Goal: Information Seeking & Learning: Learn about a topic

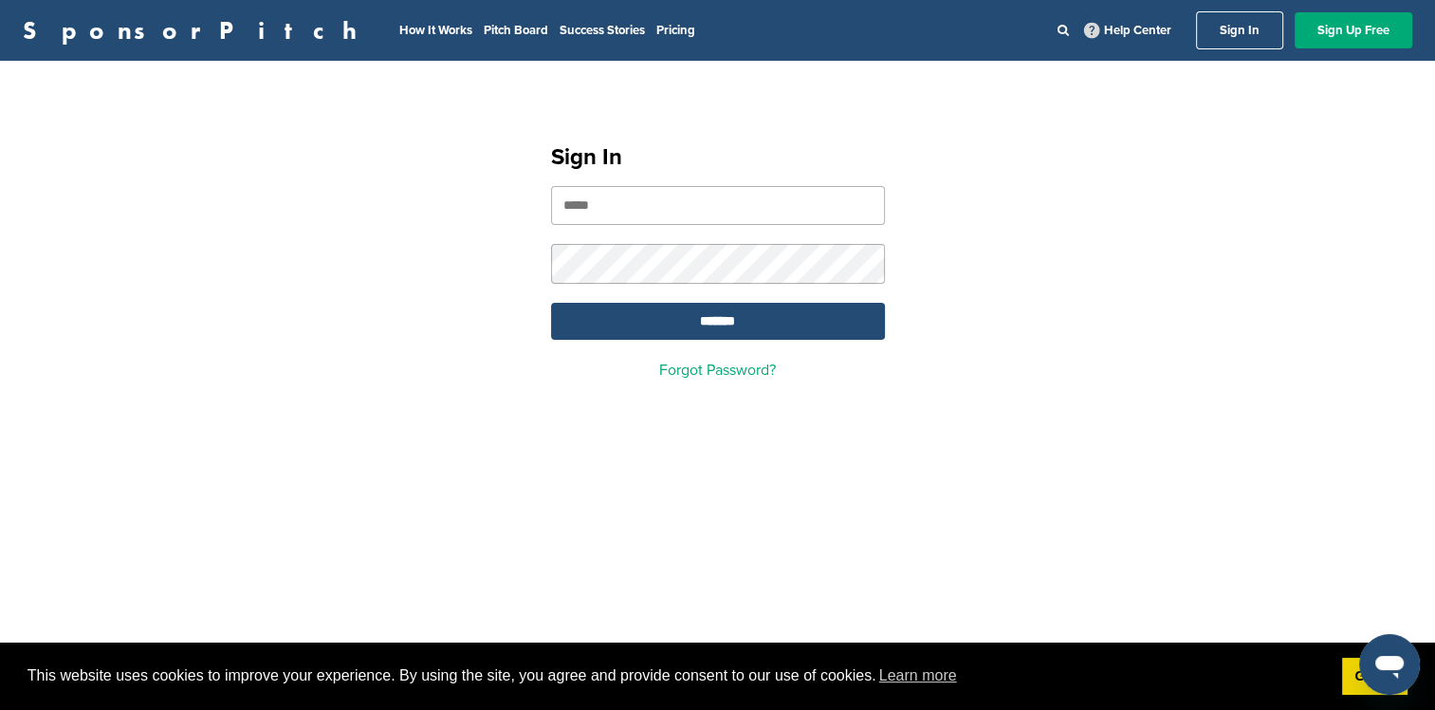
click at [728, 212] on input "email" at bounding box center [718, 205] width 334 height 39
type input "**********"
click at [551, 303] on input "*******" at bounding box center [718, 321] width 334 height 37
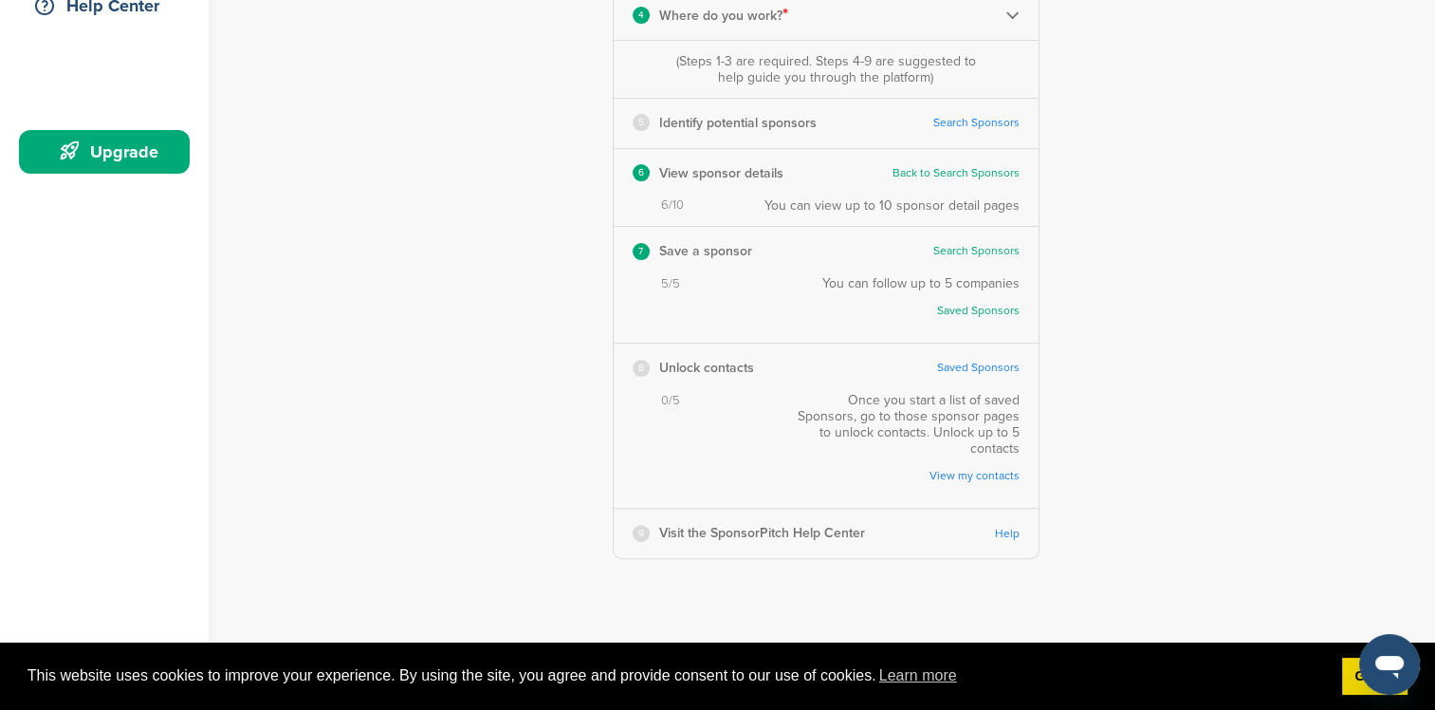
scroll to position [474, 0]
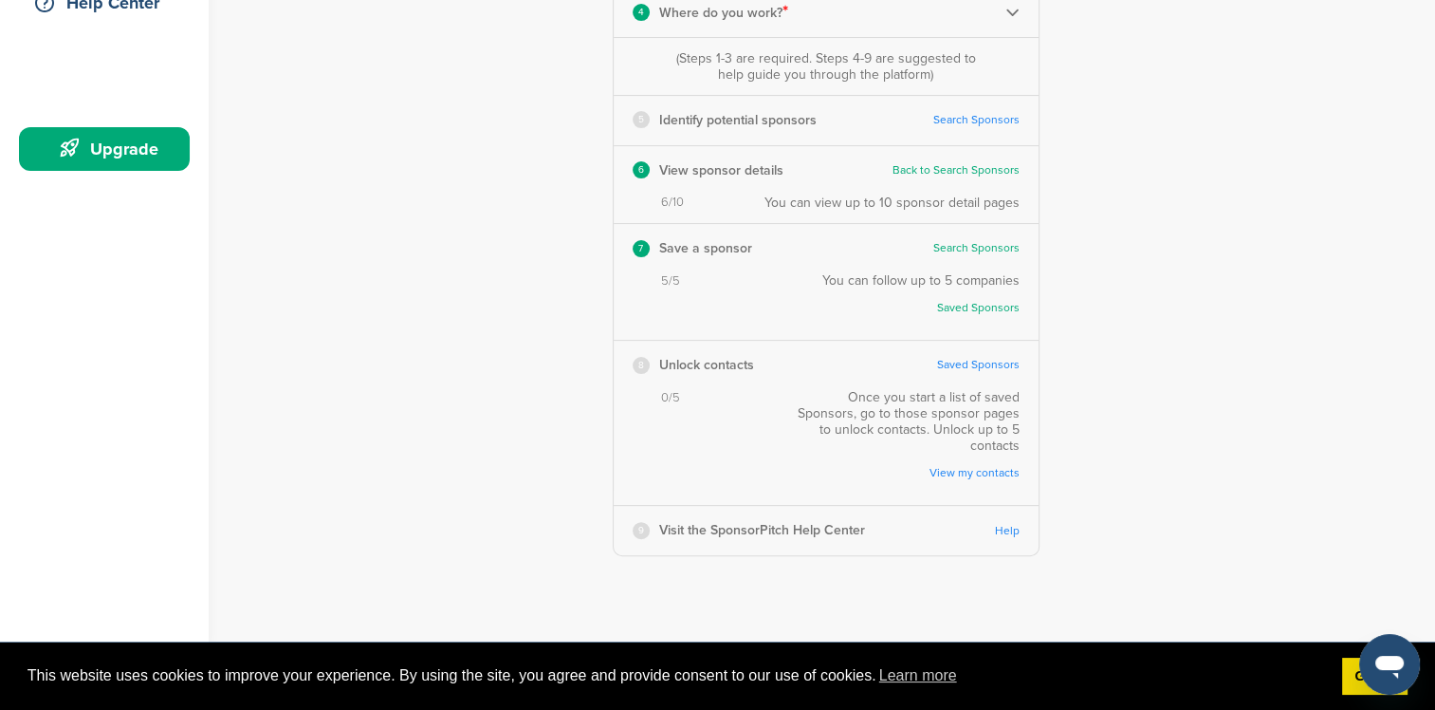
click at [1013, 524] on link "Help" at bounding box center [1007, 531] width 25 height 14
click at [978, 466] on link "View my contacts" at bounding box center [912, 473] width 214 height 14
click at [972, 364] on link "Saved Sponsors" at bounding box center [978, 365] width 83 height 14
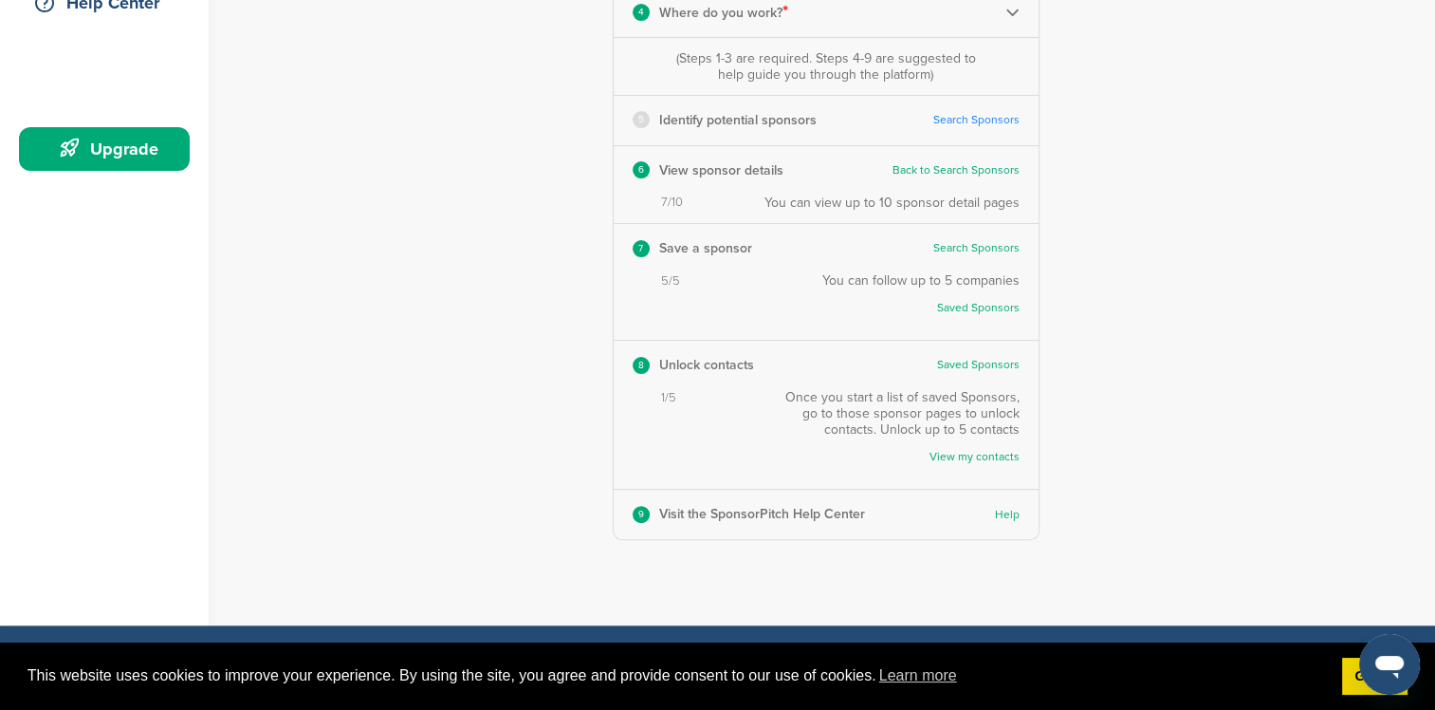
scroll to position [285, 0]
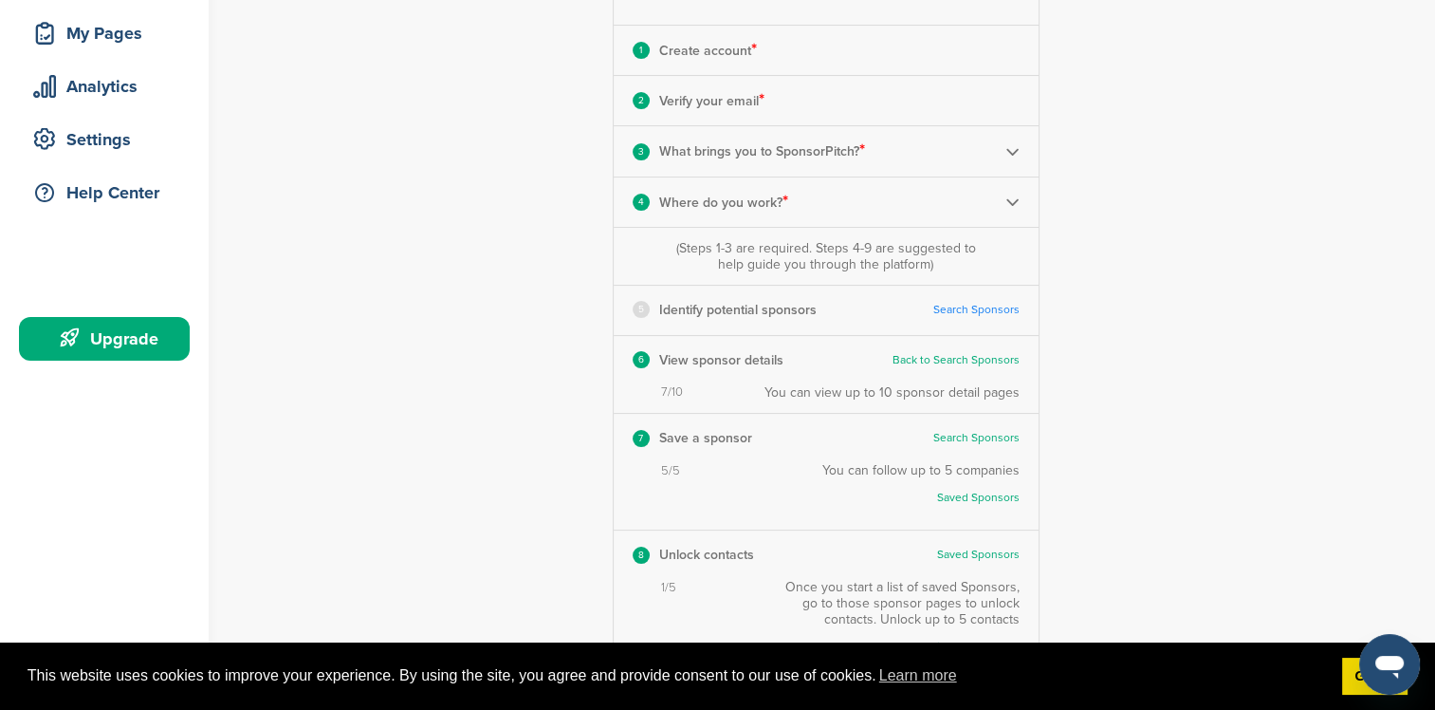
click at [986, 309] on link "Search Sponsors" at bounding box center [976, 310] width 86 height 14
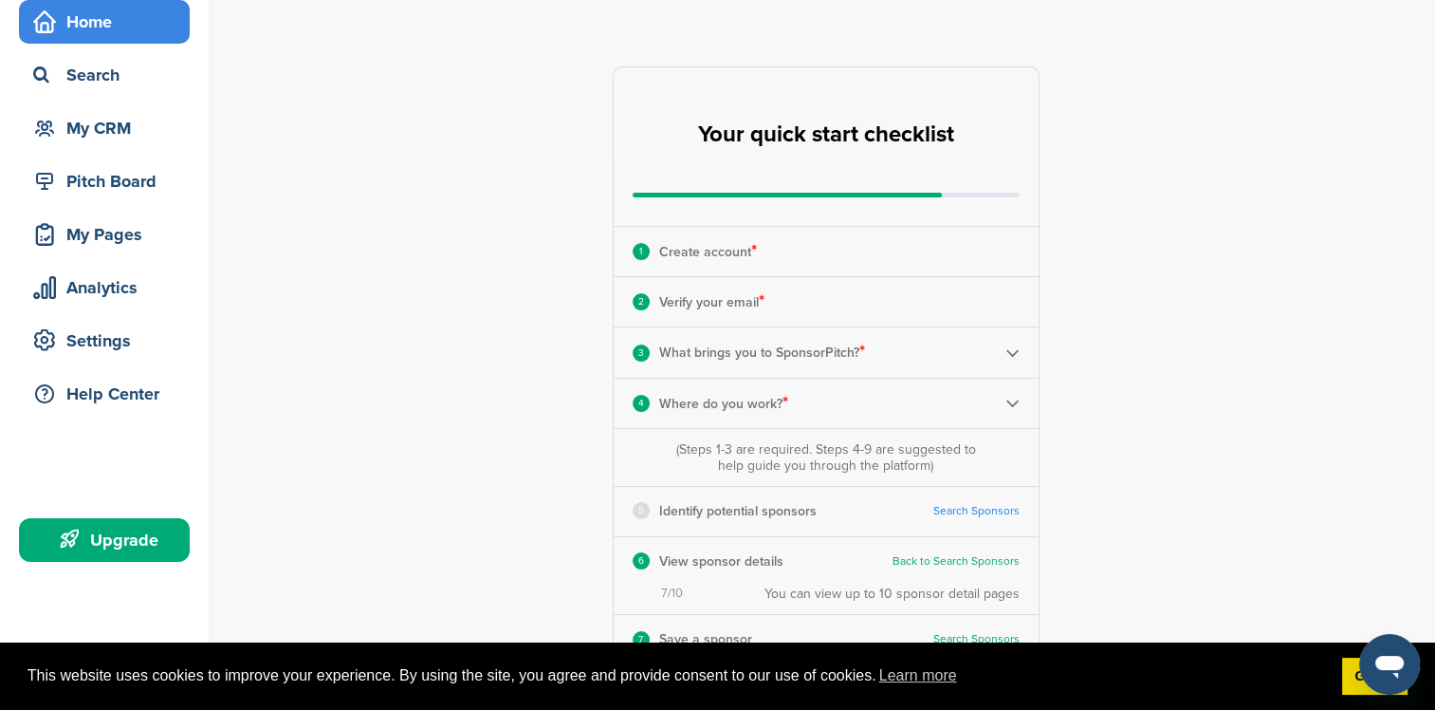
scroll to position [0, 0]
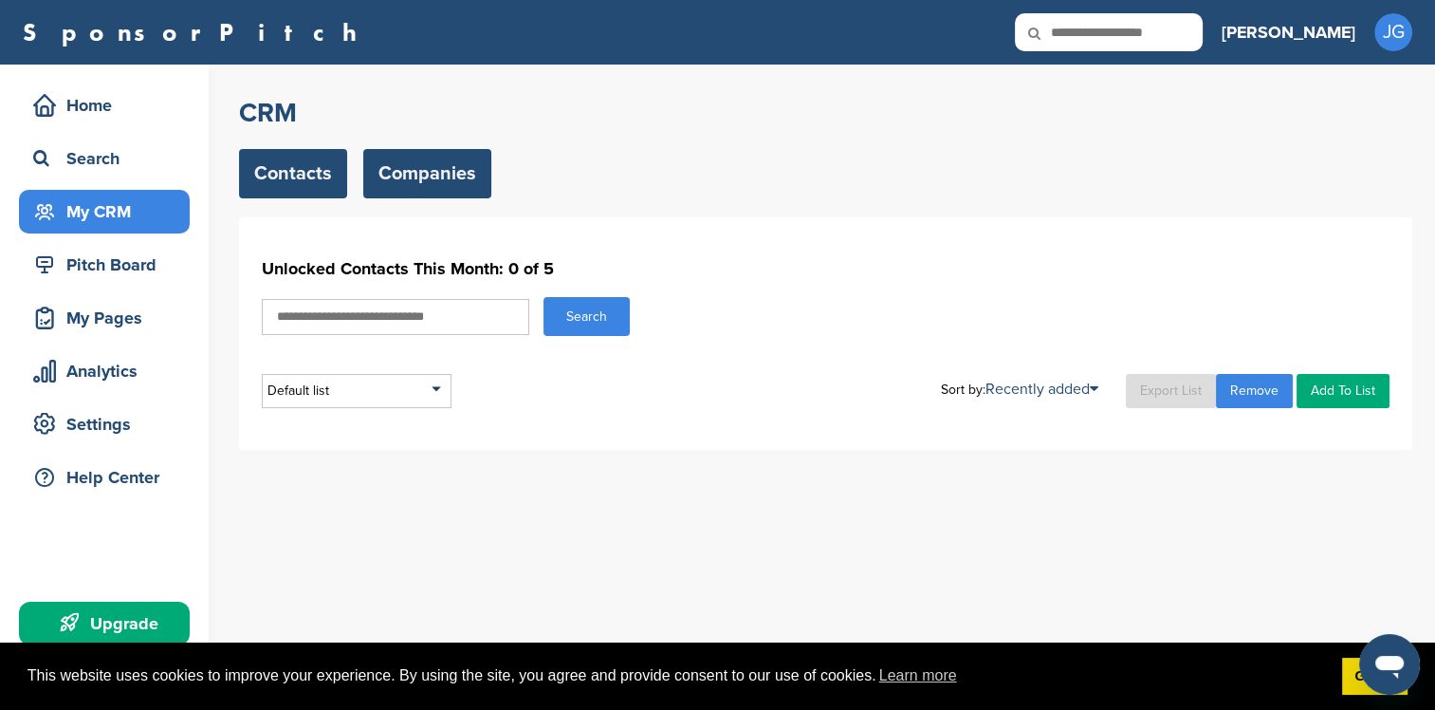
click at [452, 150] on link "Companies" at bounding box center [427, 173] width 128 height 49
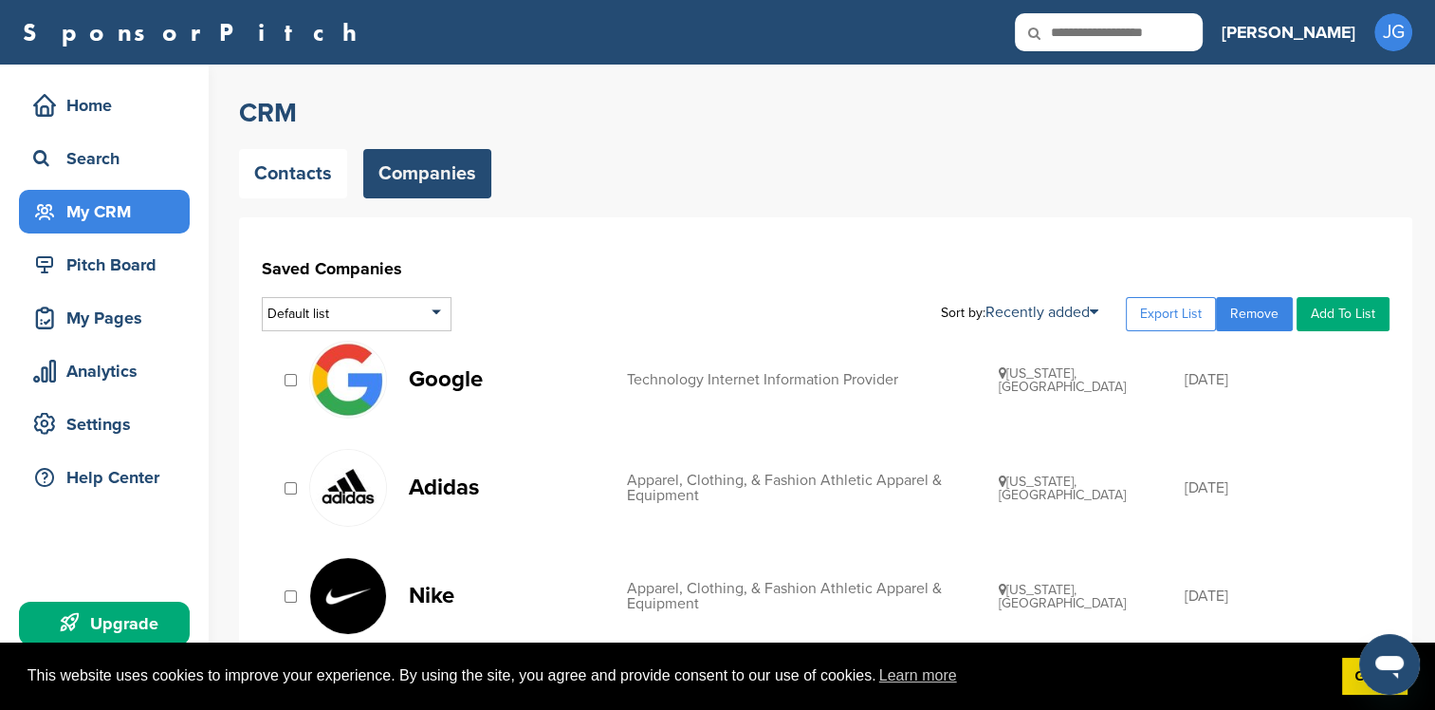
scroll to position [379, 0]
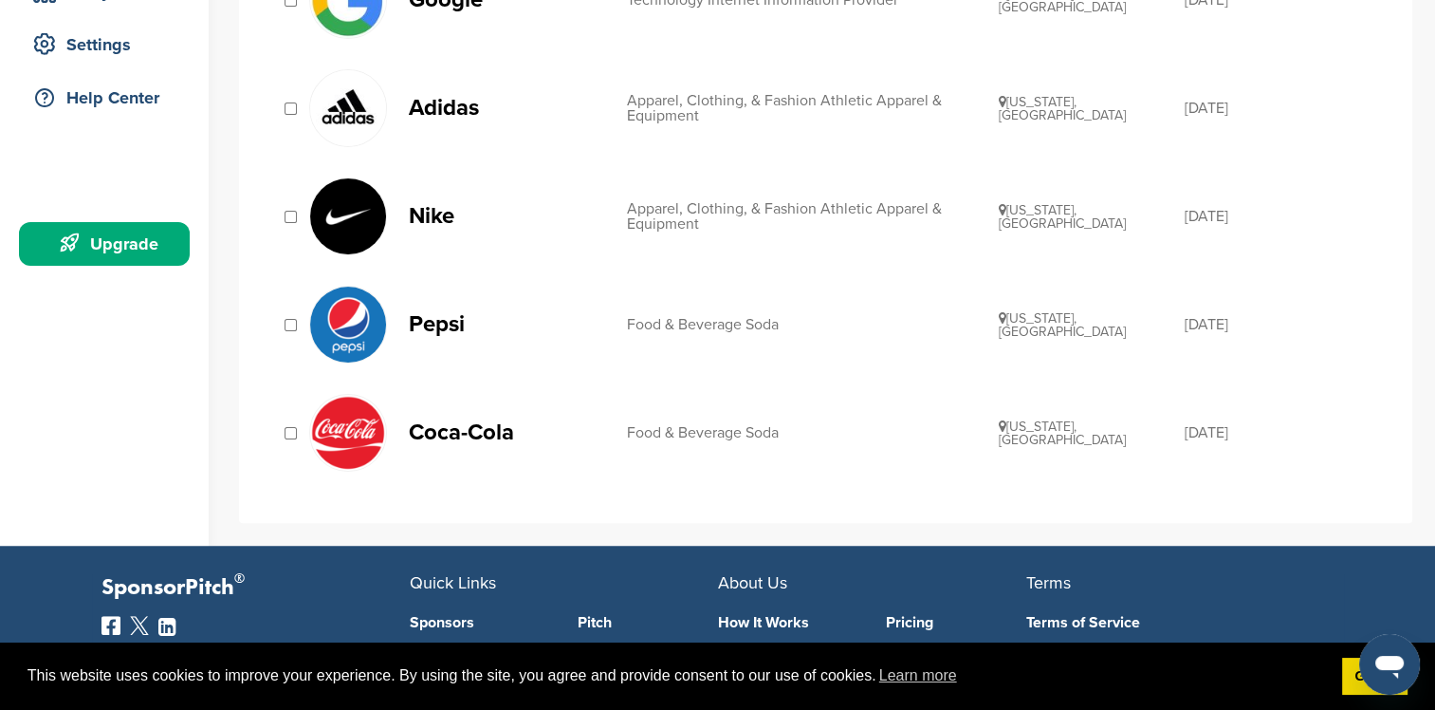
click at [691, 414] on link "Coca-Cola Food & Beverage Soda Georgia, USA 11/06/2014" at bounding box center [839, 433] width 1061 height 78
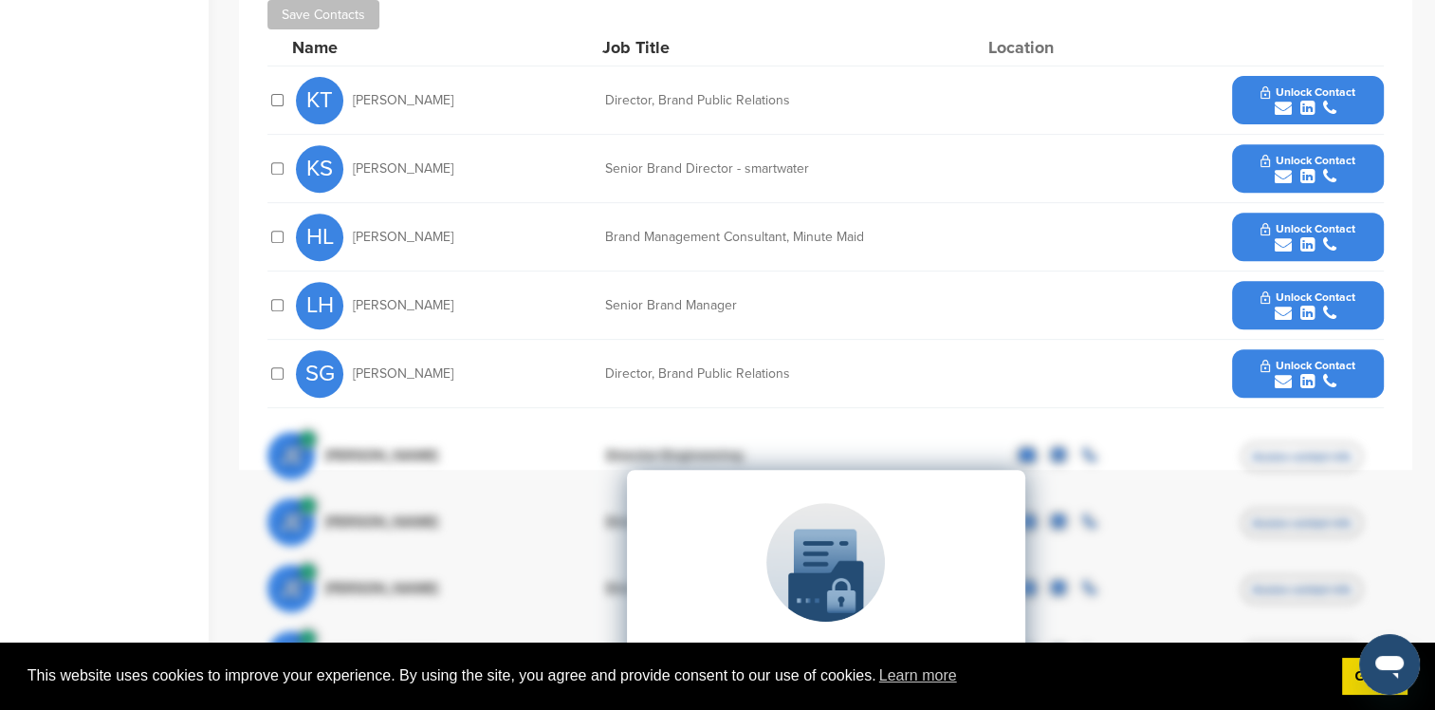
scroll to position [569, 0]
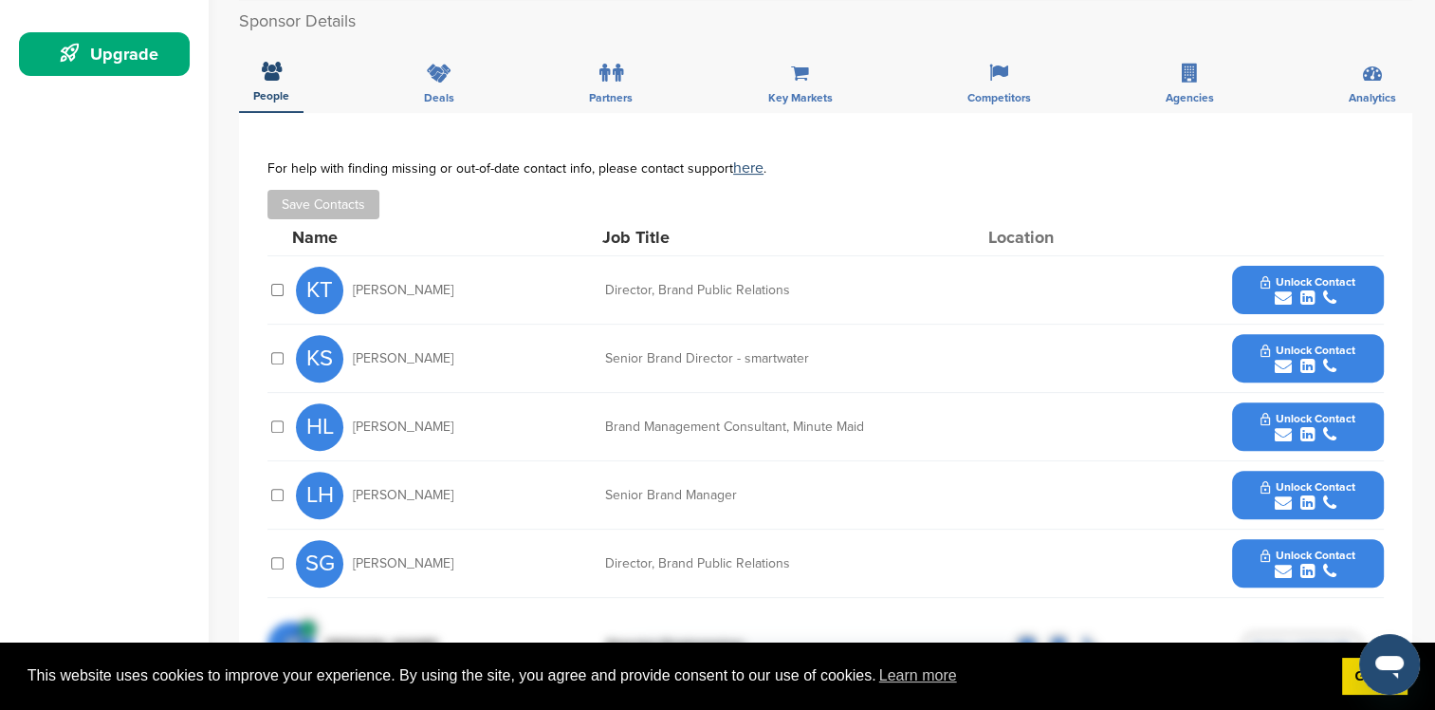
click at [1304, 282] on span "Unlock Contact" at bounding box center [1308, 281] width 94 height 13
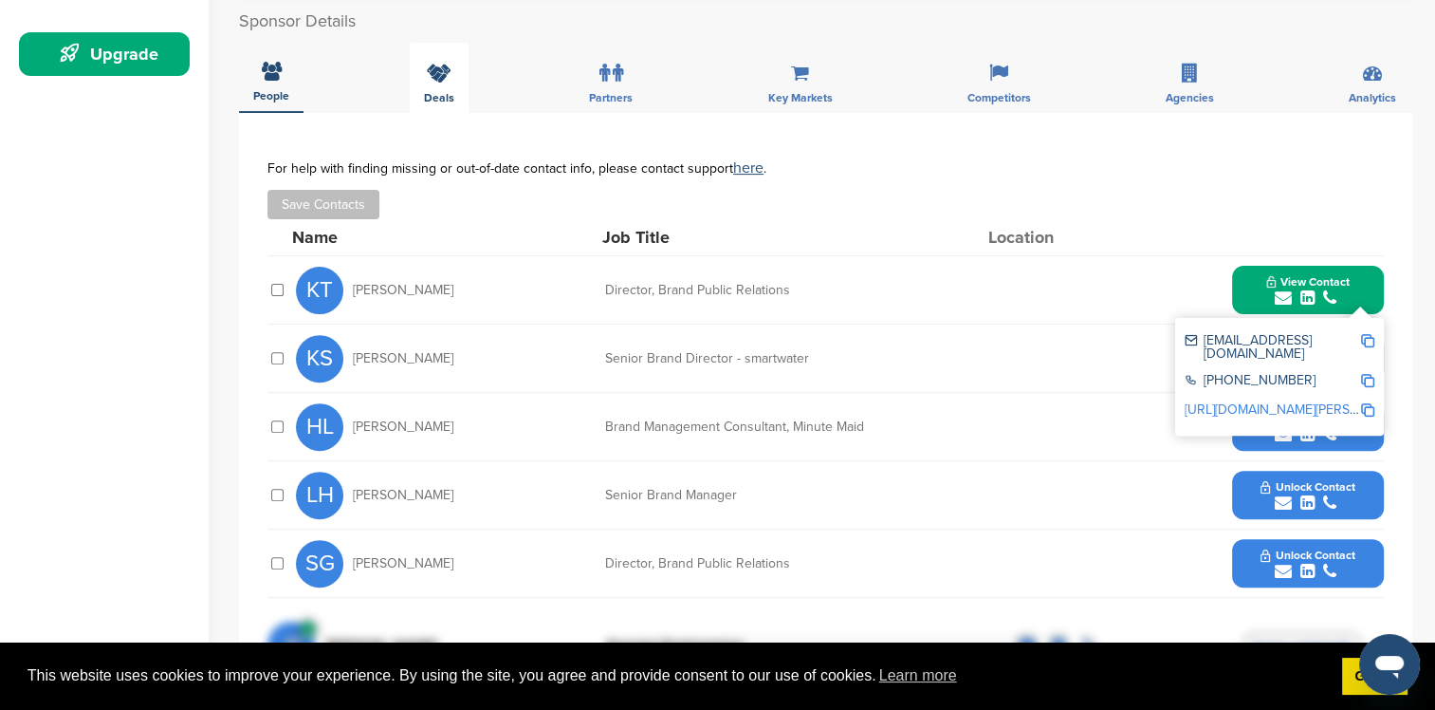
click at [463, 89] on div "Deals" at bounding box center [439, 78] width 59 height 70
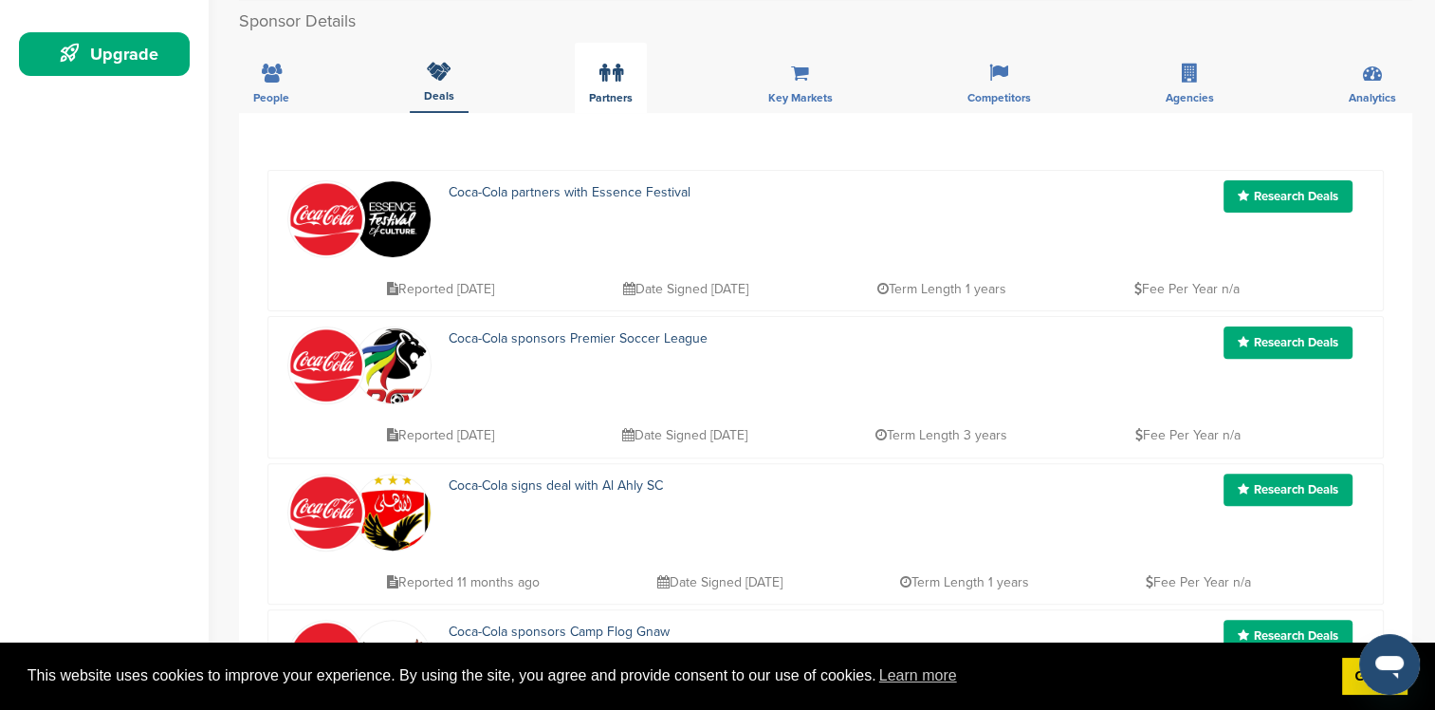
click at [588, 78] on div "Partners" at bounding box center [611, 78] width 72 height 70
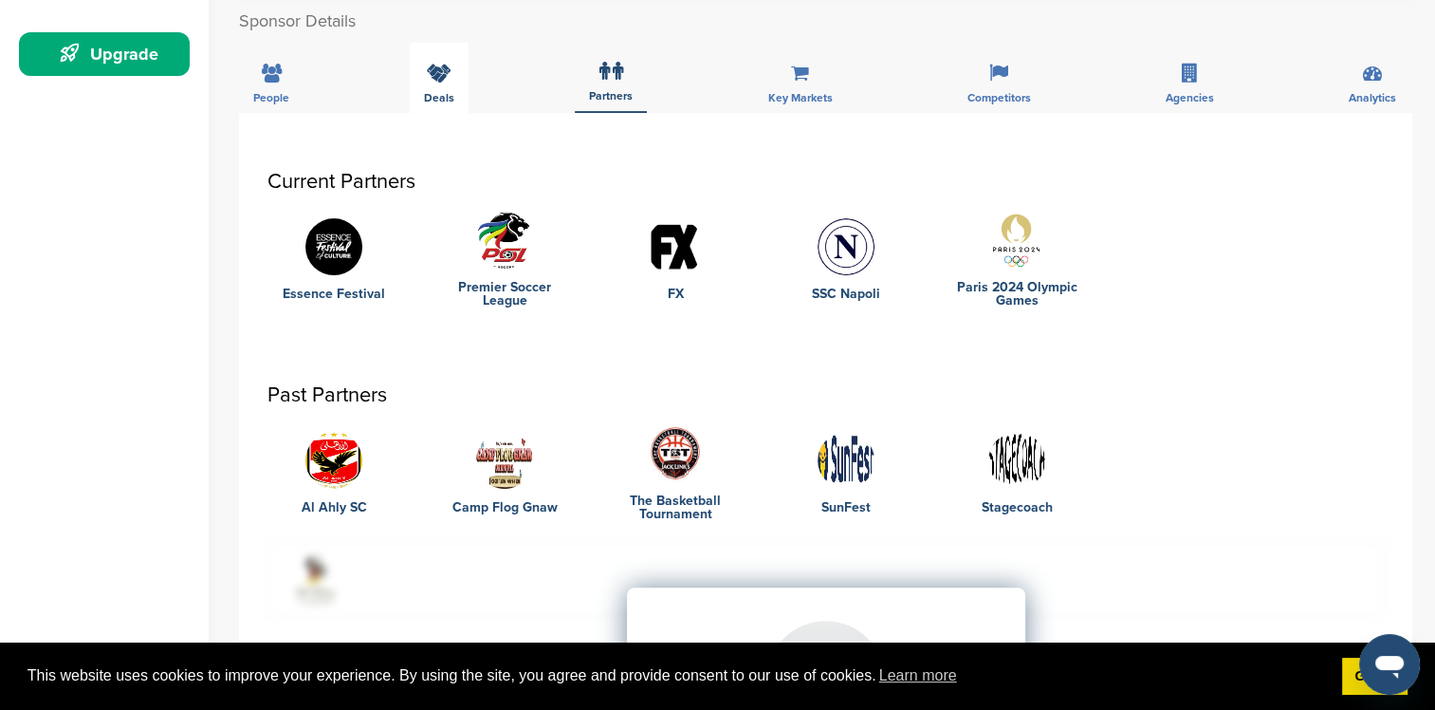
click at [447, 80] on icon at bounding box center [439, 73] width 25 height 19
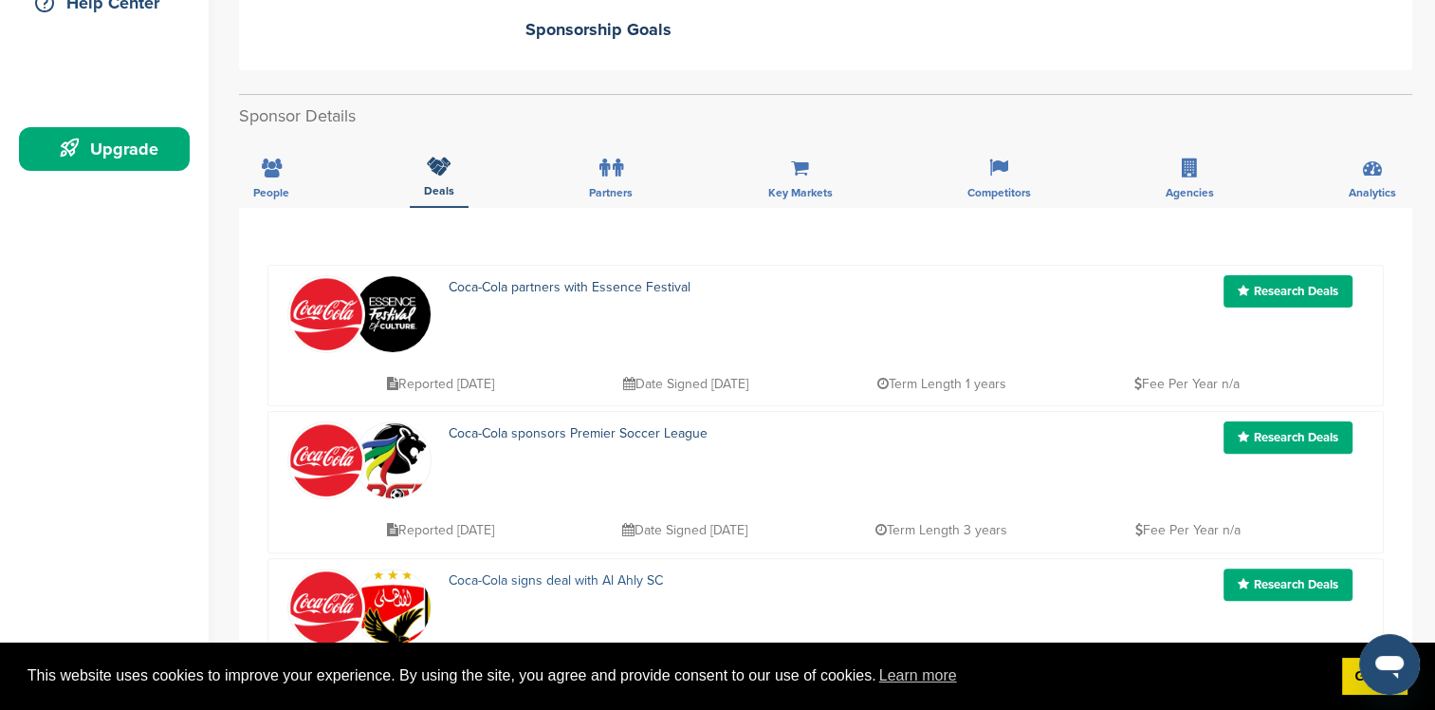
scroll to position [379, 0]
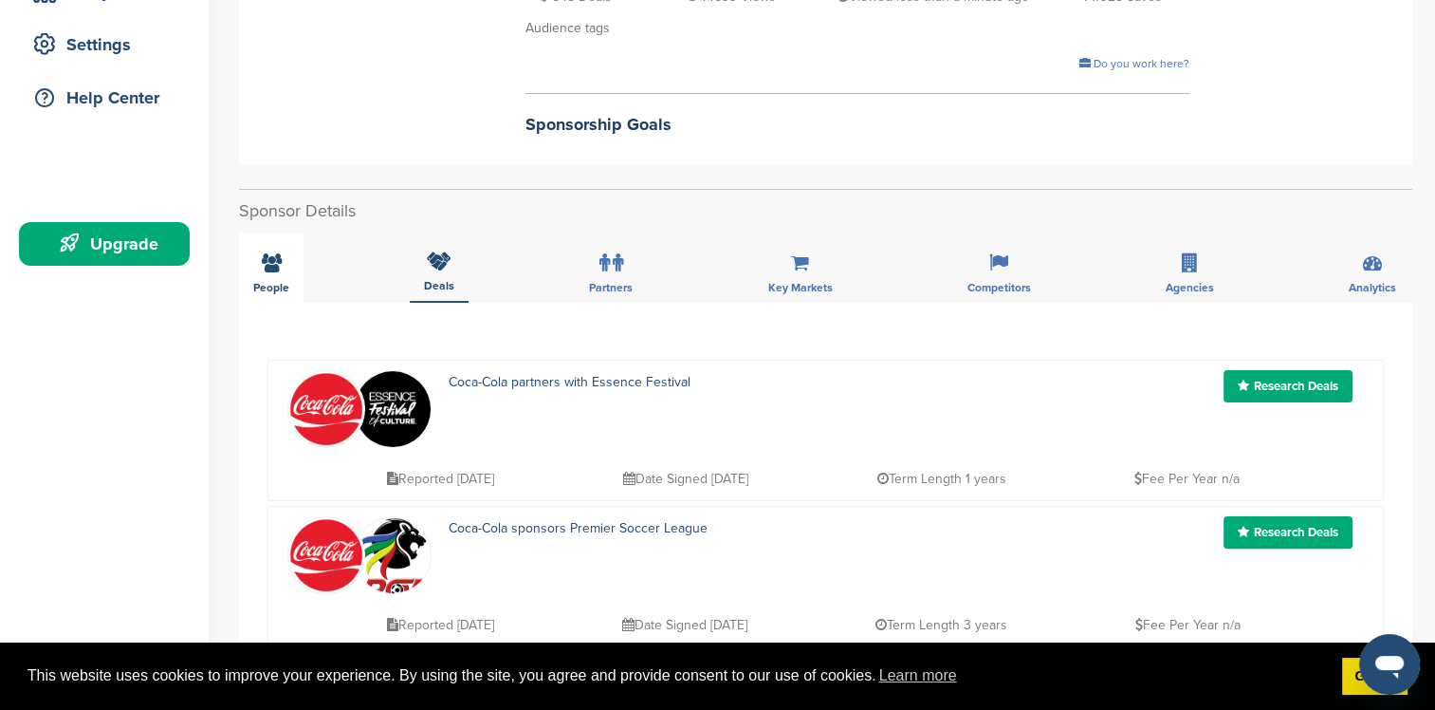
click at [293, 256] on div "People" at bounding box center [271, 267] width 65 height 70
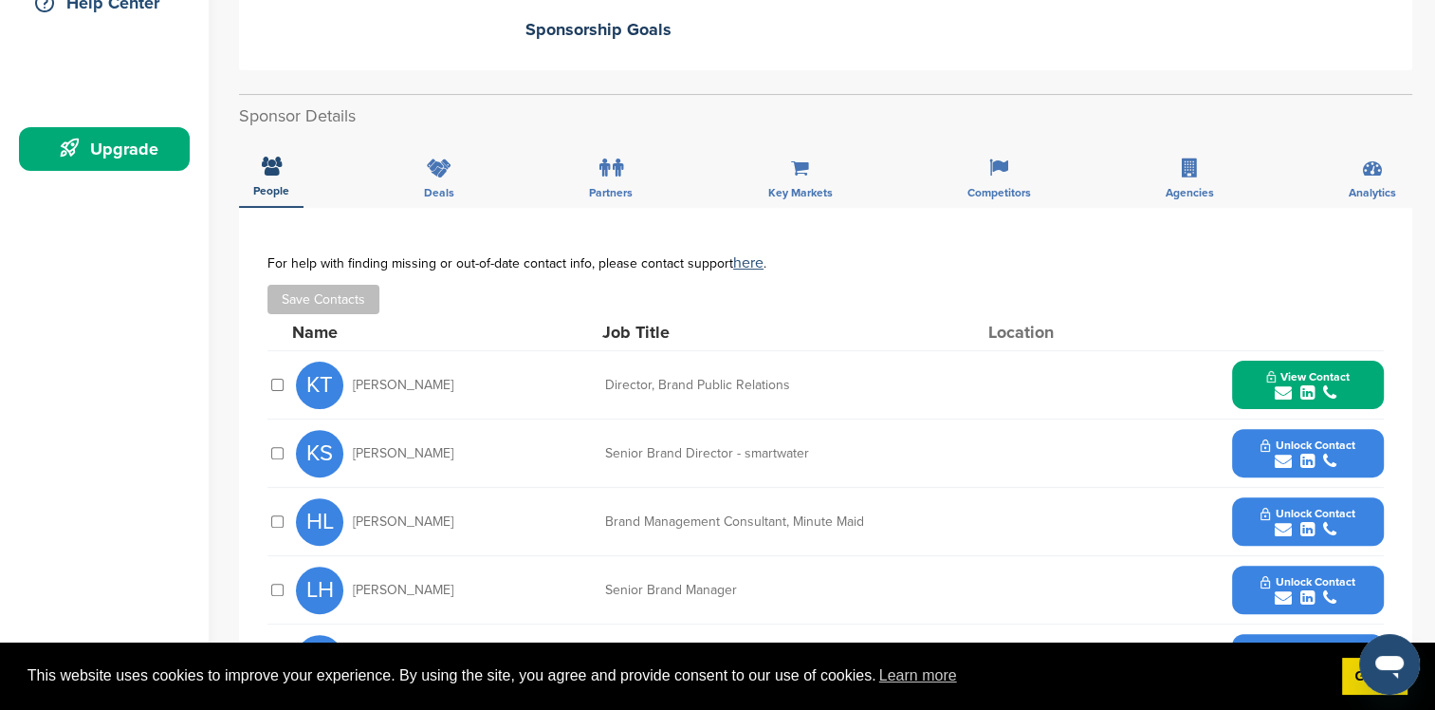
scroll to position [0, 0]
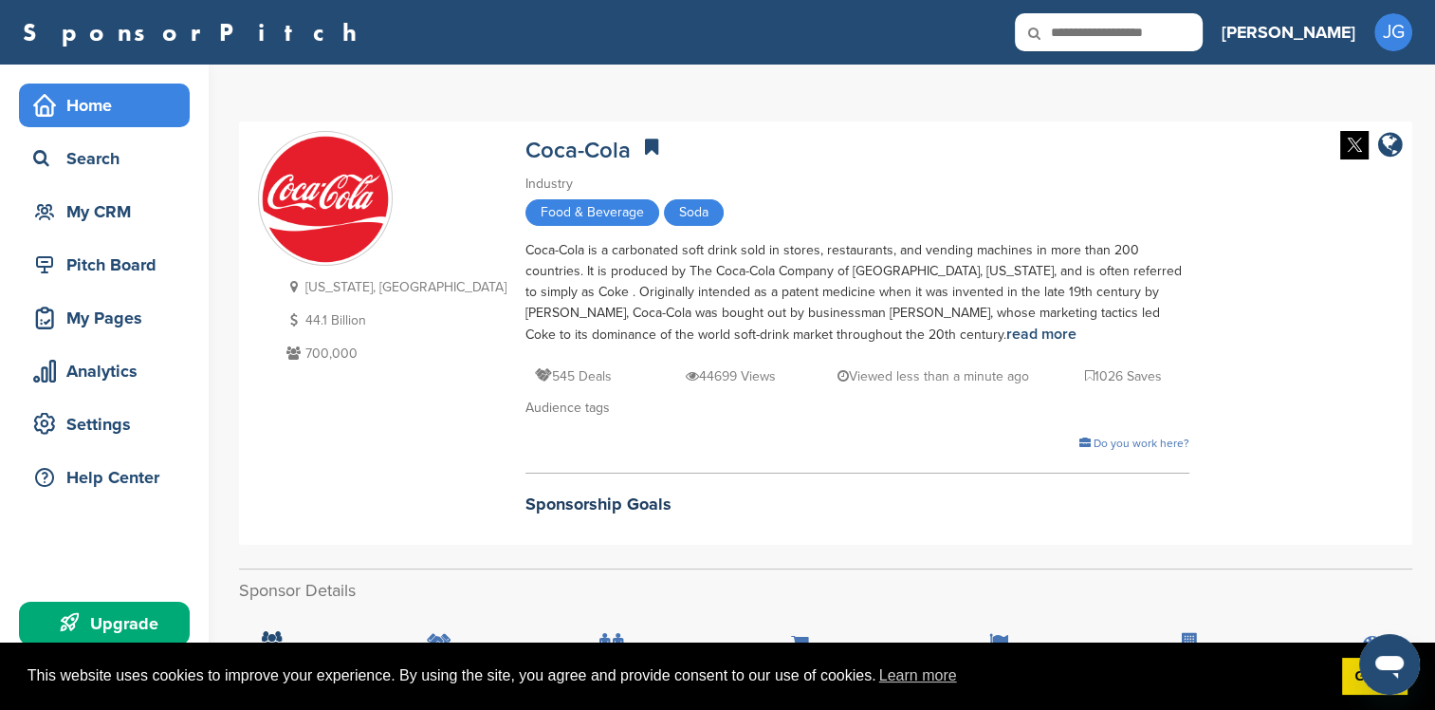
click at [92, 118] on div "Home" at bounding box center [108, 105] width 161 height 34
click at [101, 116] on div "Home" at bounding box center [108, 105] width 161 height 34
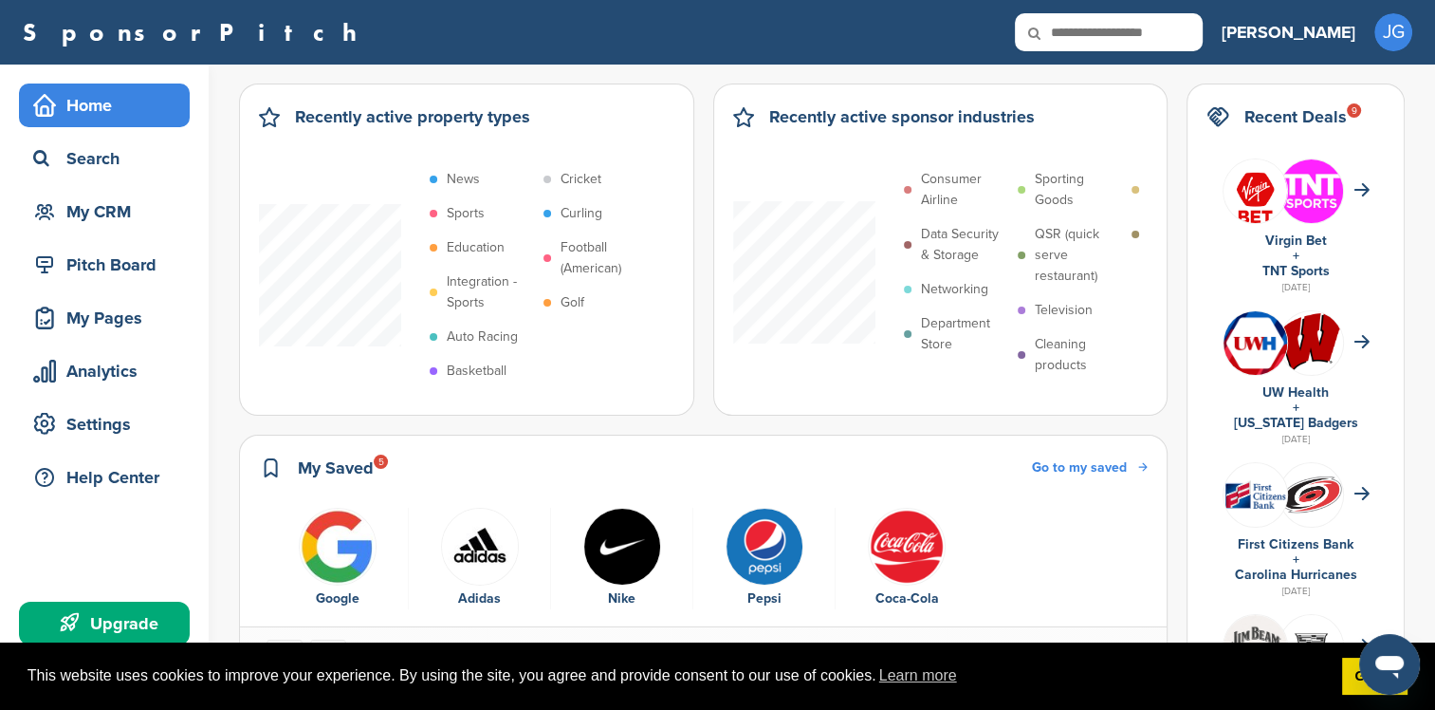
click at [1195, 43] on input "text" at bounding box center [1109, 32] width 188 height 38
type input "*****"
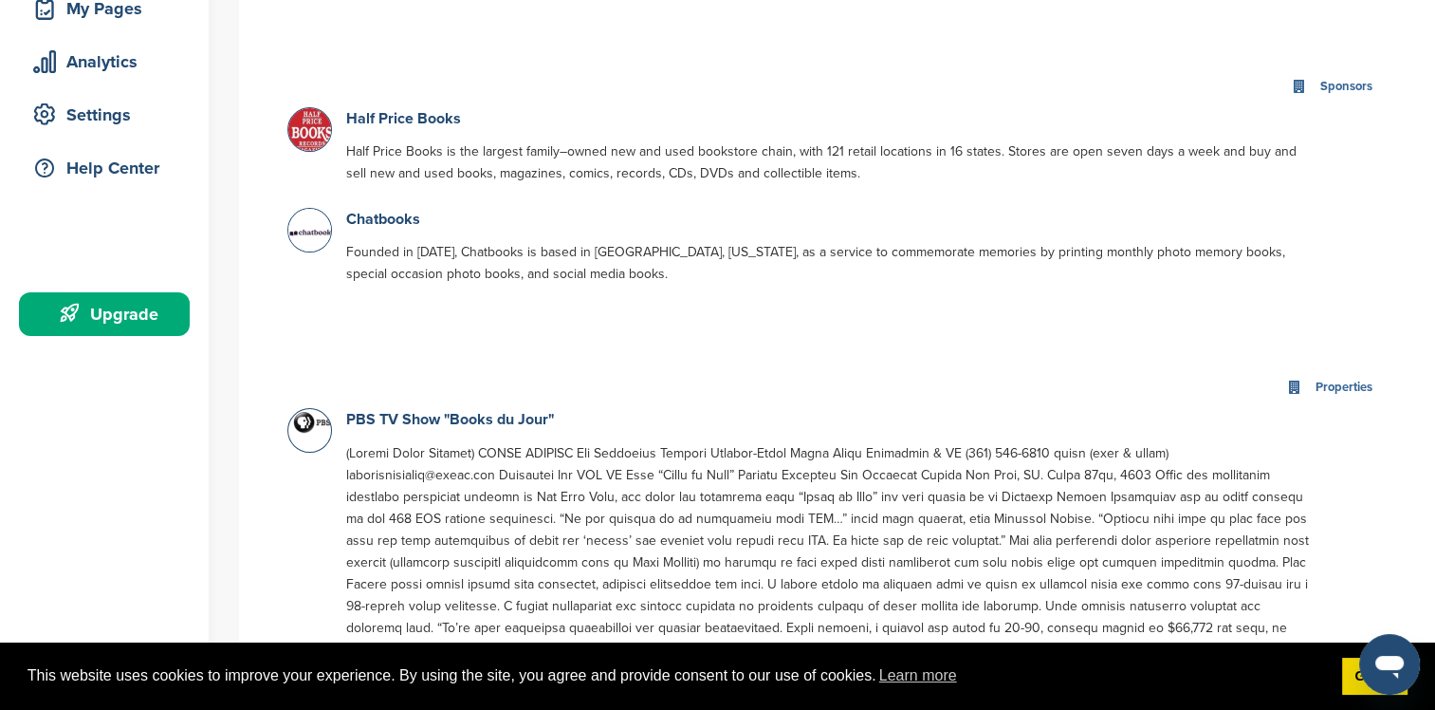
scroll to position [190, 0]
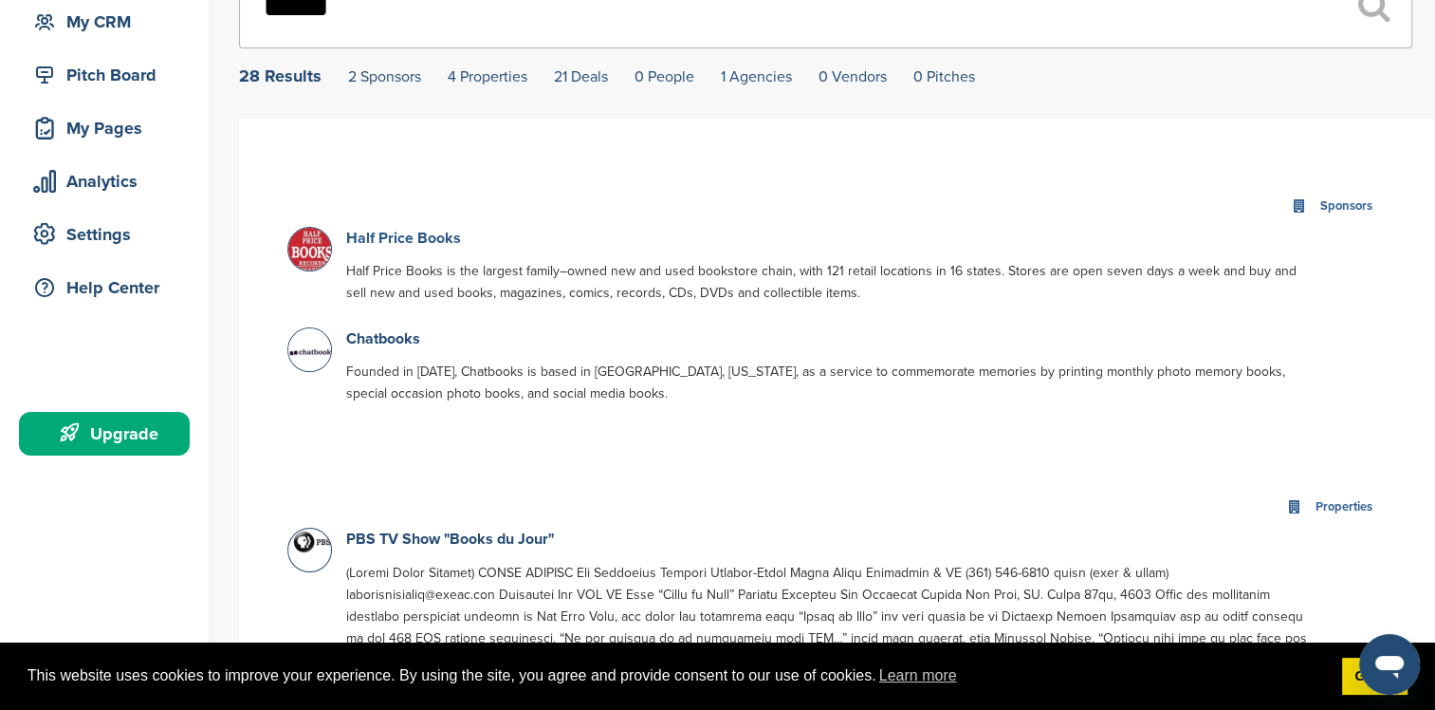
click at [398, 238] on link "Half Price Books" at bounding box center [403, 238] width 115 height 19
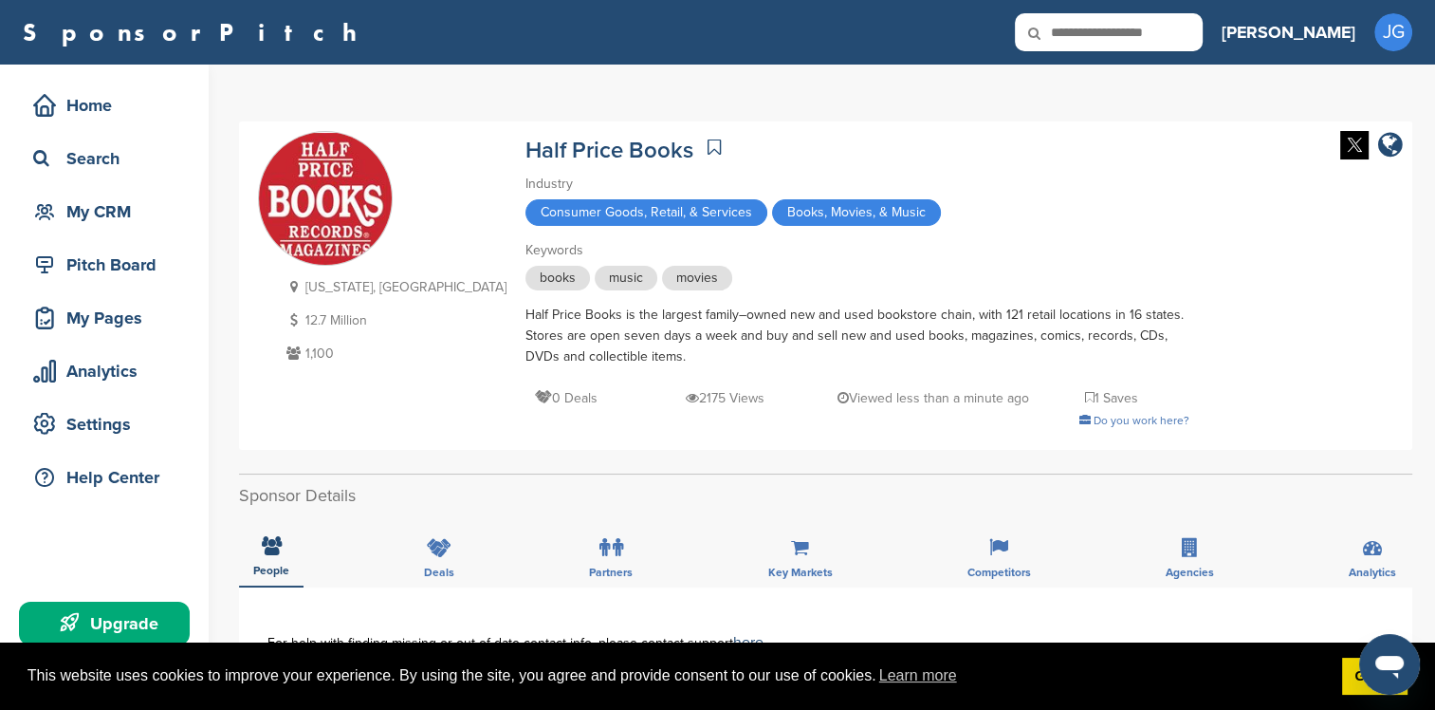
click at [708, 140] on icon at bounding box center [714, 147] width 13 height 19
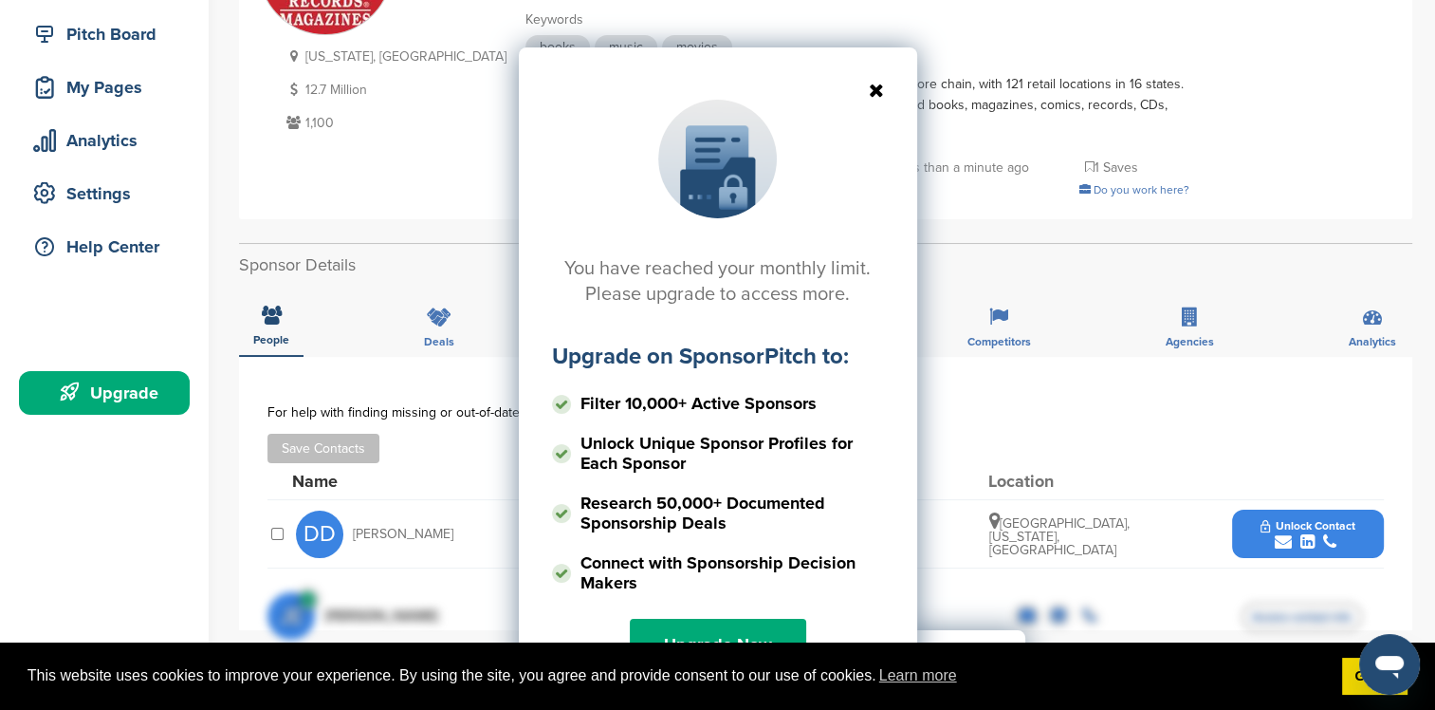
scroll to position [379, 0]
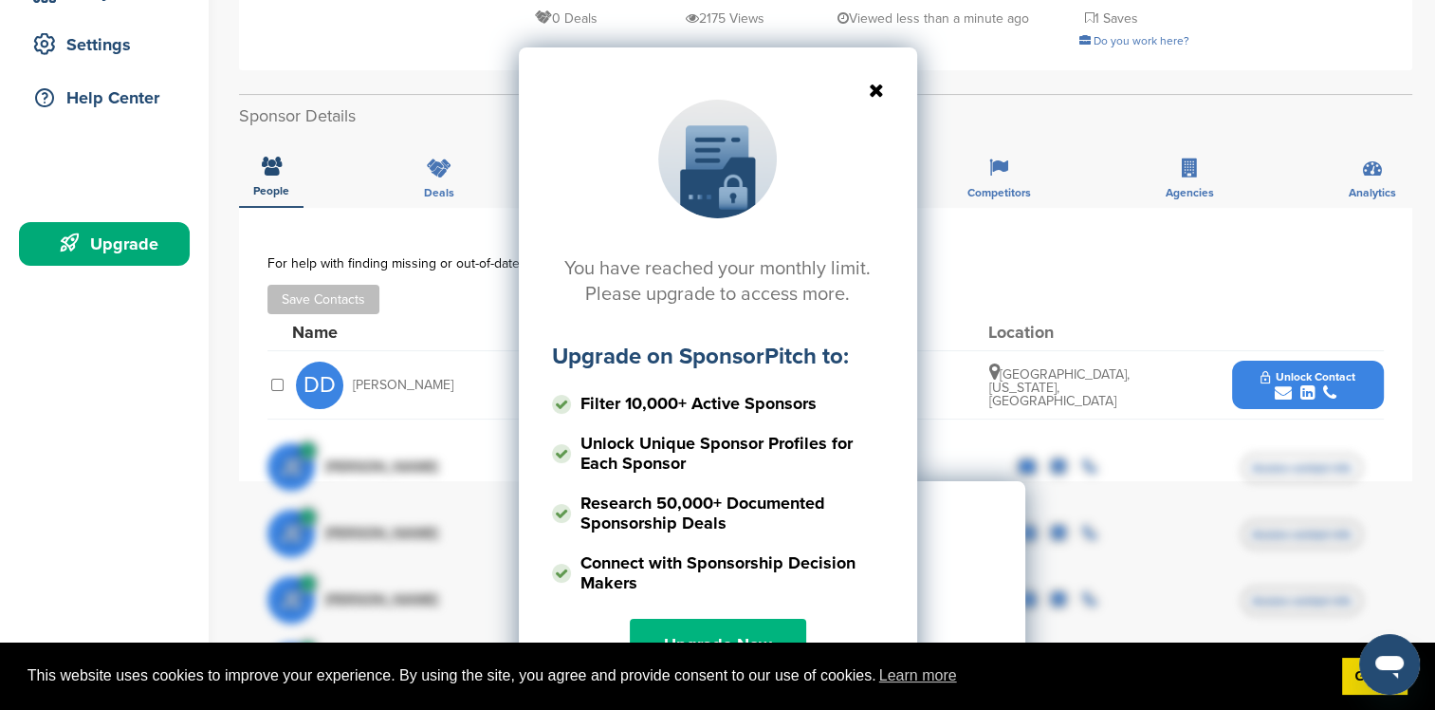
click at [722, 620] on link "Upgrade Now" at bounding box center [718, 643] width 176 height 51
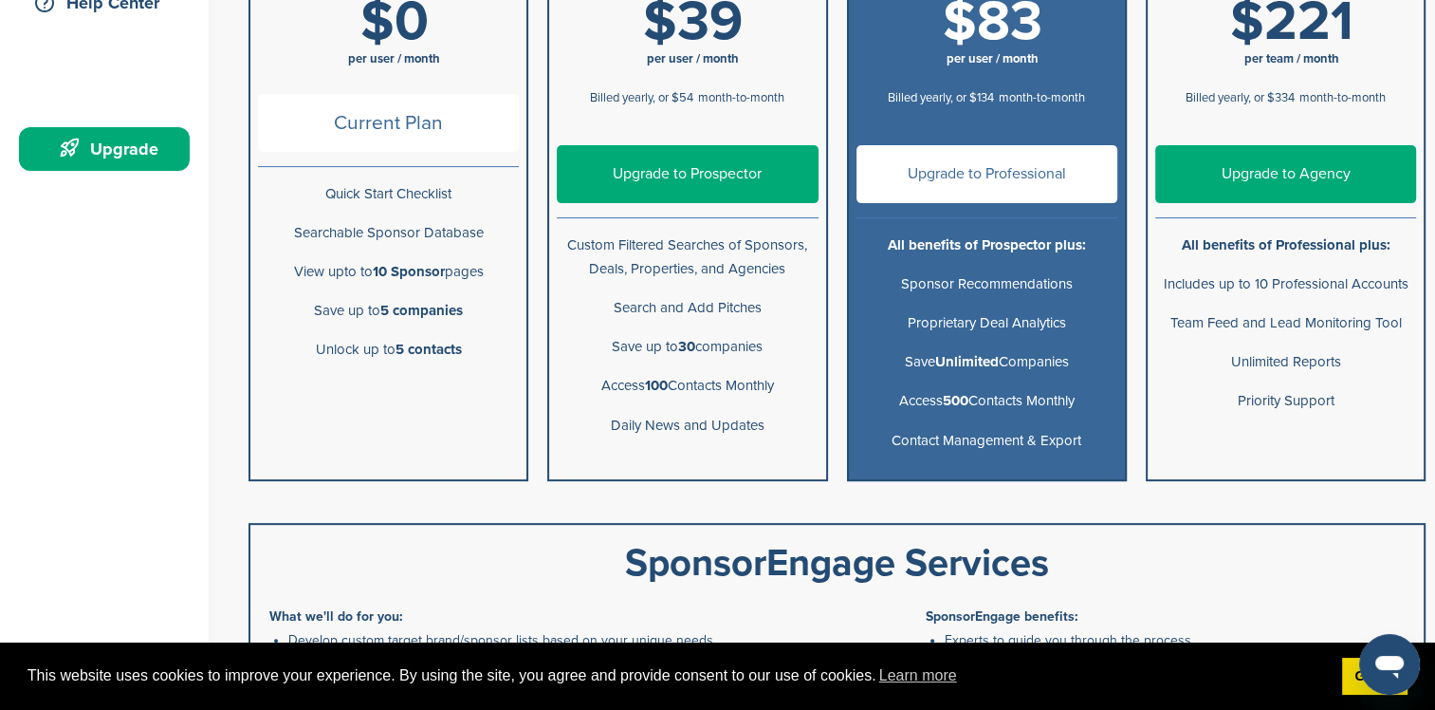
scroll to position [285, 0]
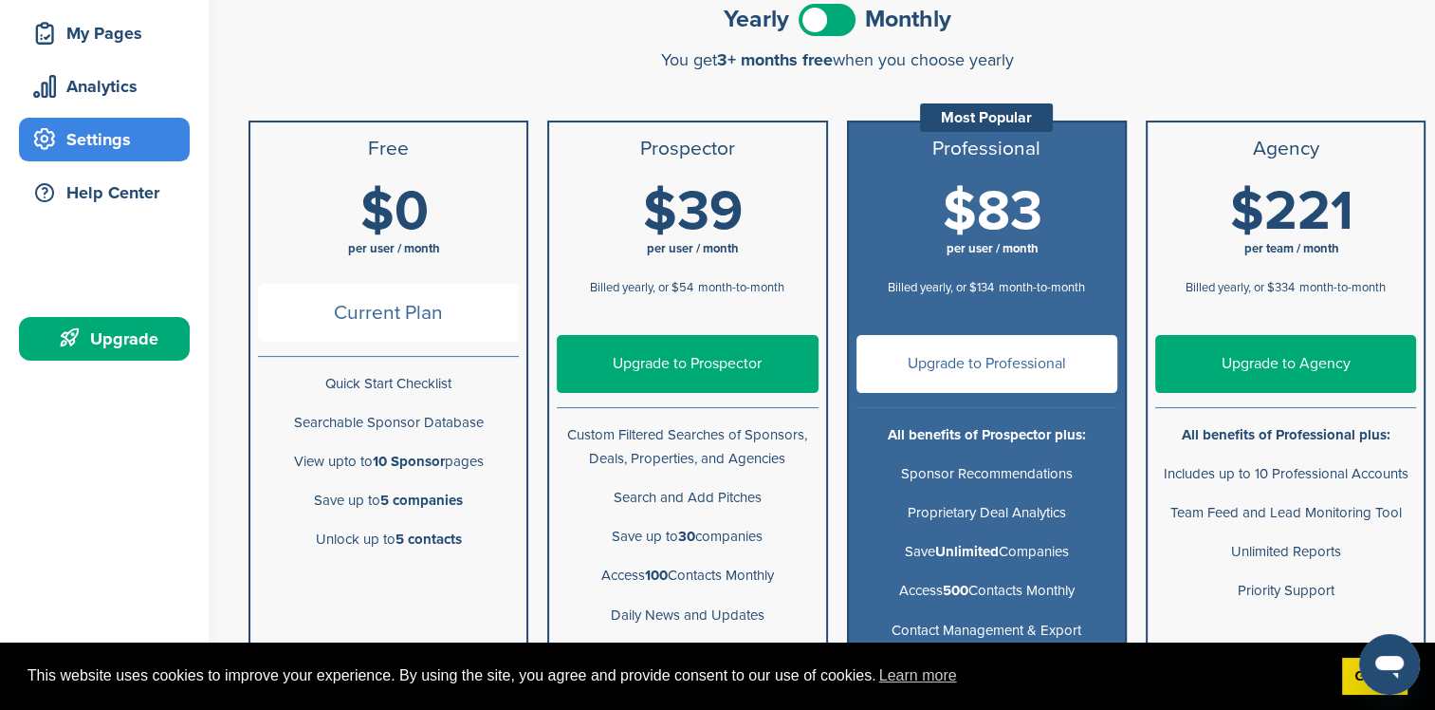
click at [838, 21] on span at bounding box center [827, 20] width 57 height 32
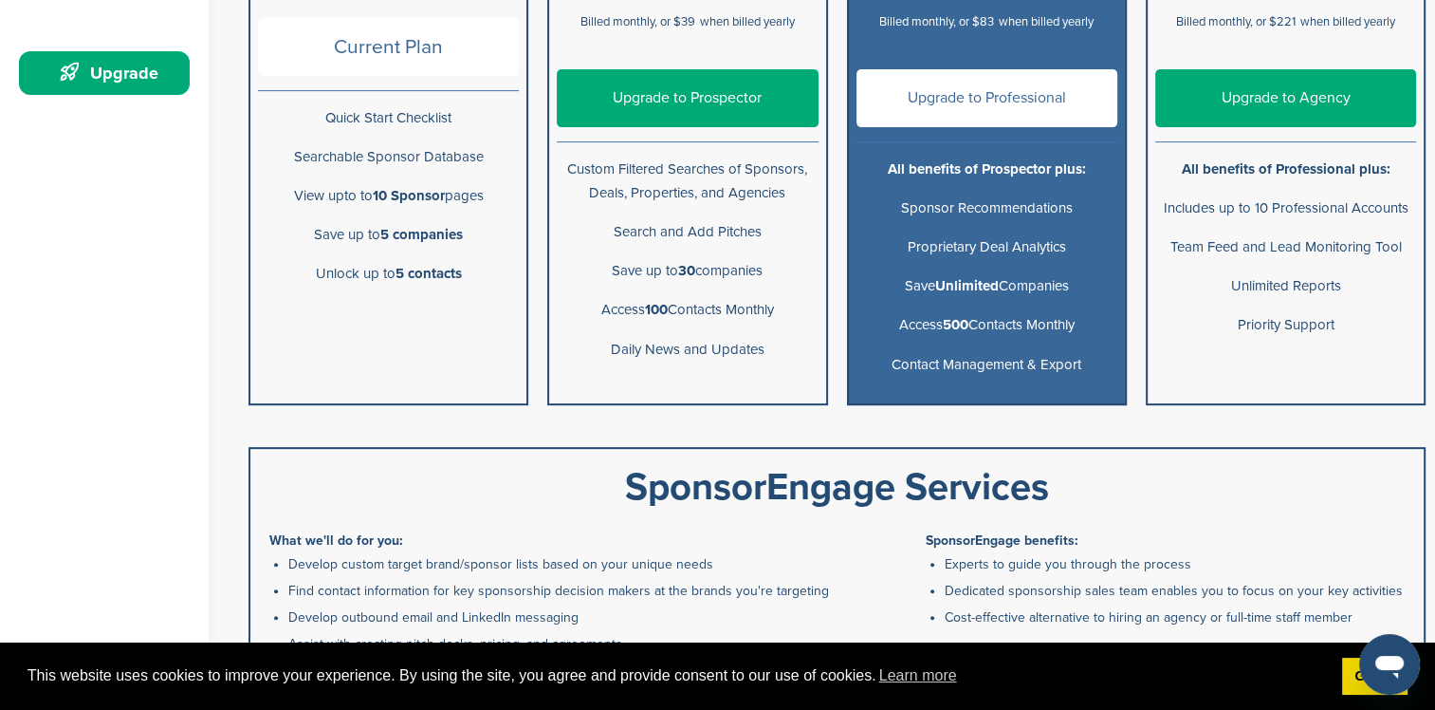
scroll to position [379, 0]
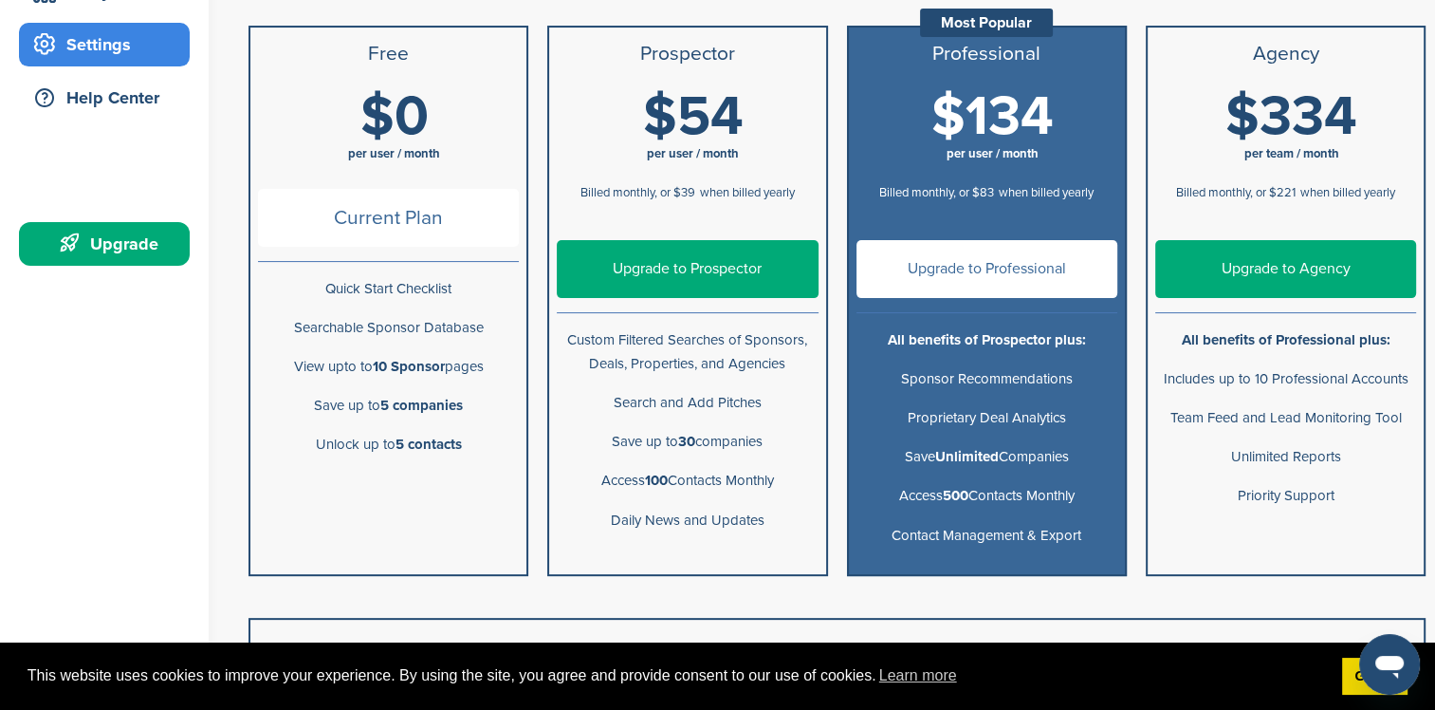
click at [973, 279] on link "Upgrade to Professional" at bounding box center [987, 269] width 261 height 58
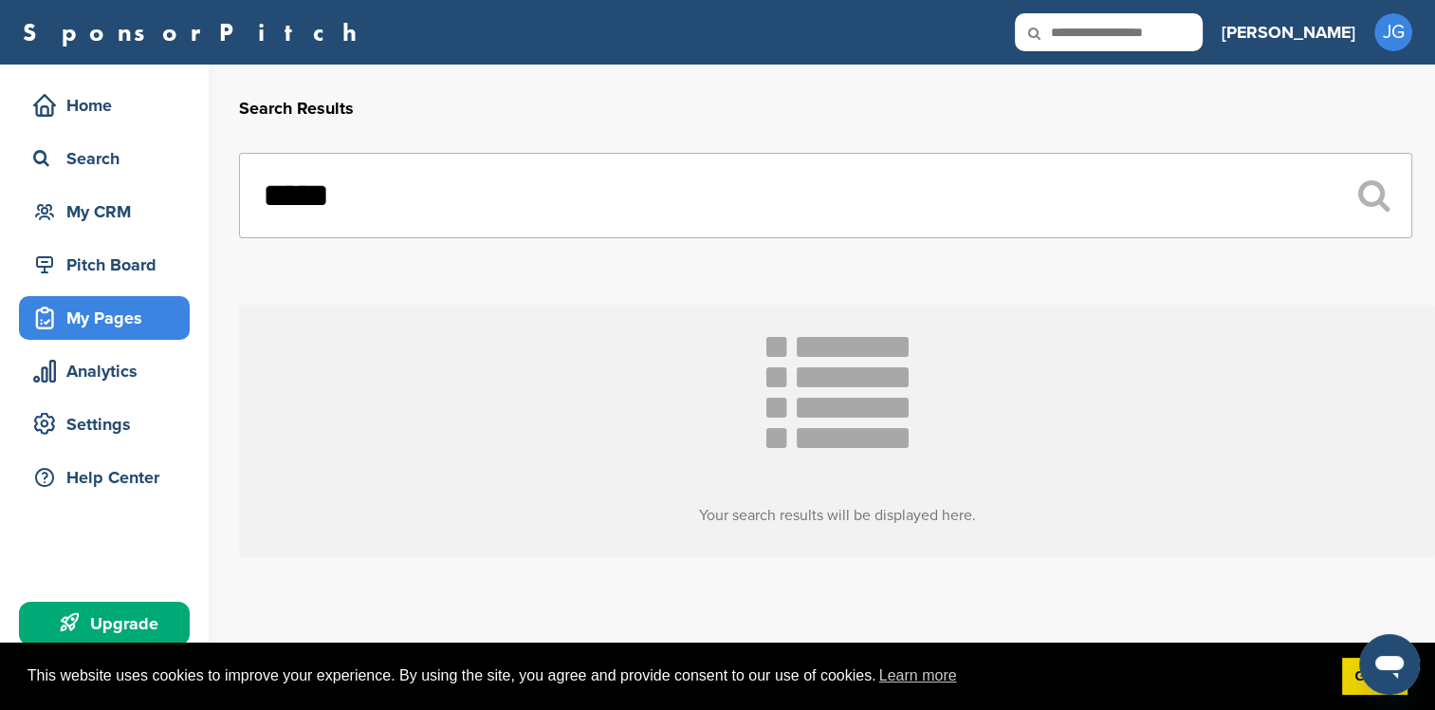
click at [152, 322] on div "My Pages" at bounding box center [108, 318] width 161 height 34
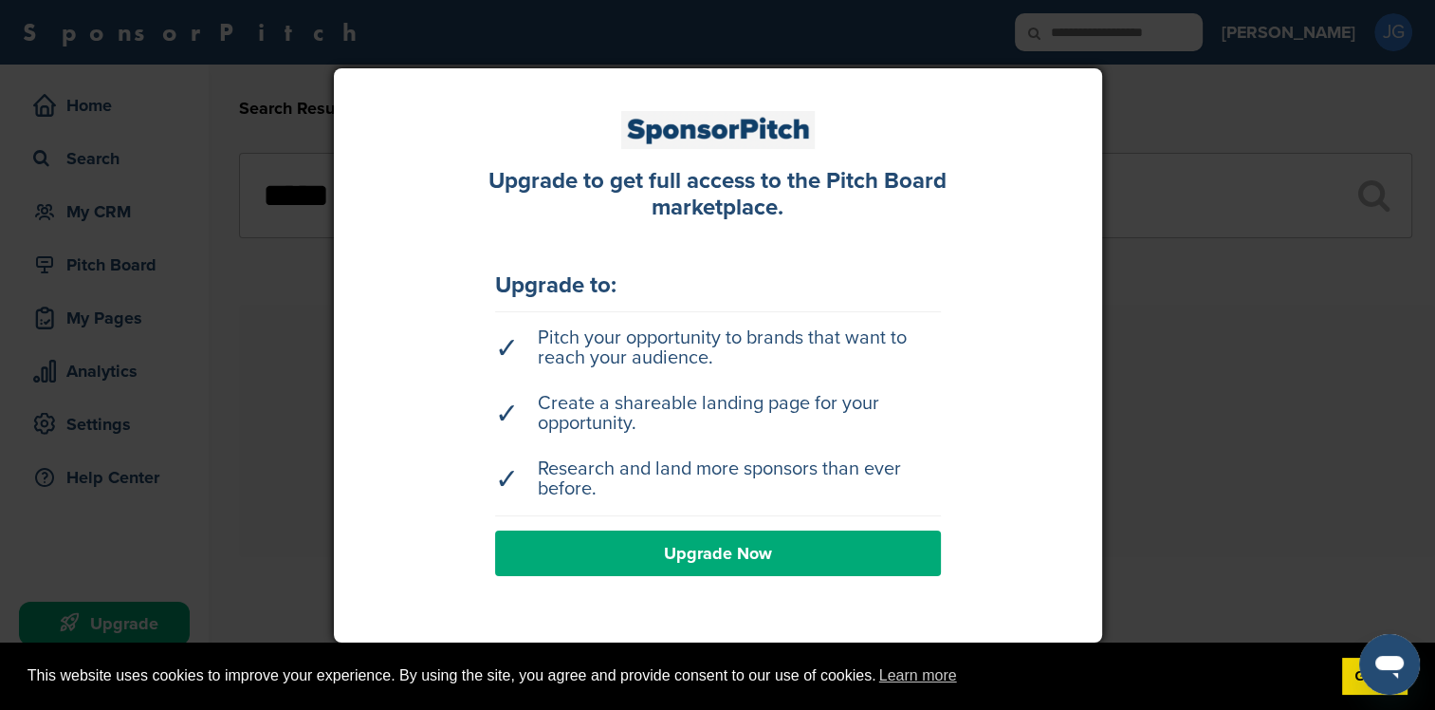
click at [165, 400] on div at bounding box center [717, 355] width 1435 height 710
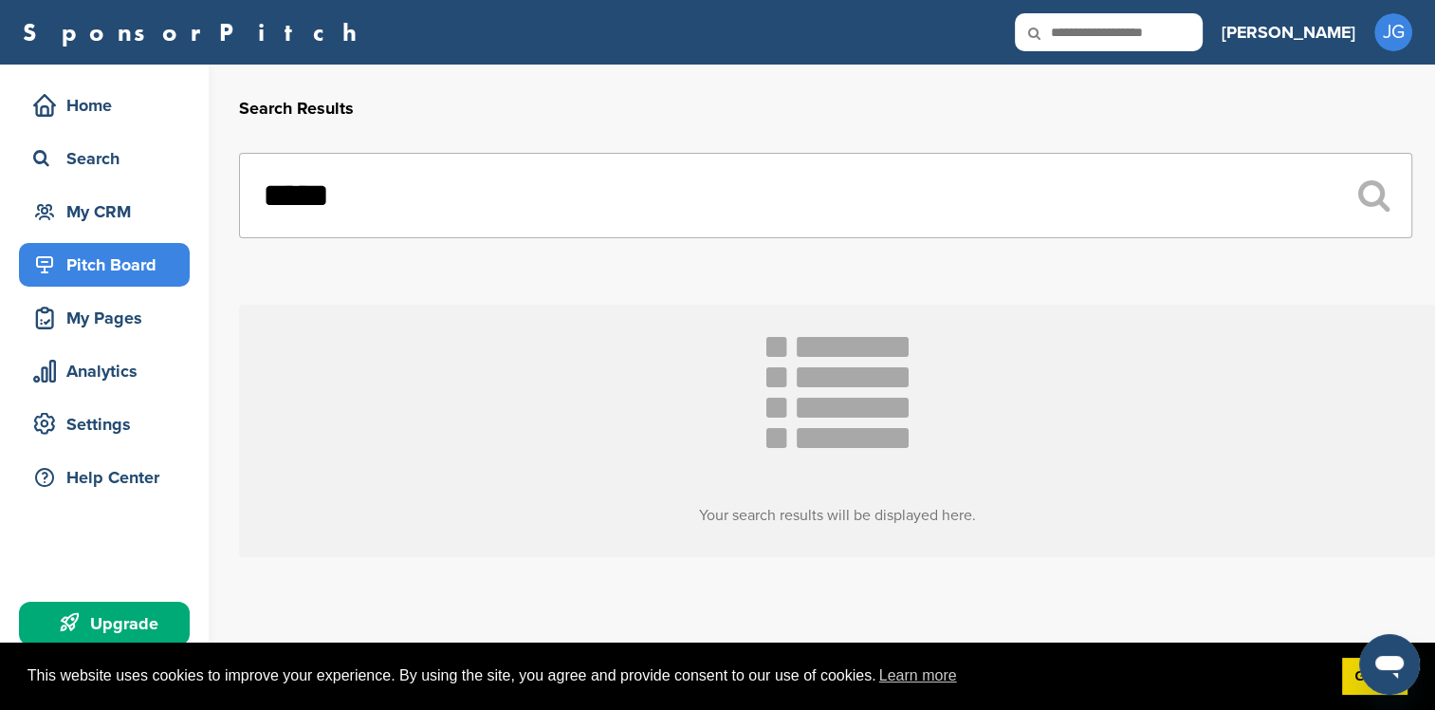
click at [120, 271] on div "Pitch Board" at bounding box center [108, 265] width 161 height 34
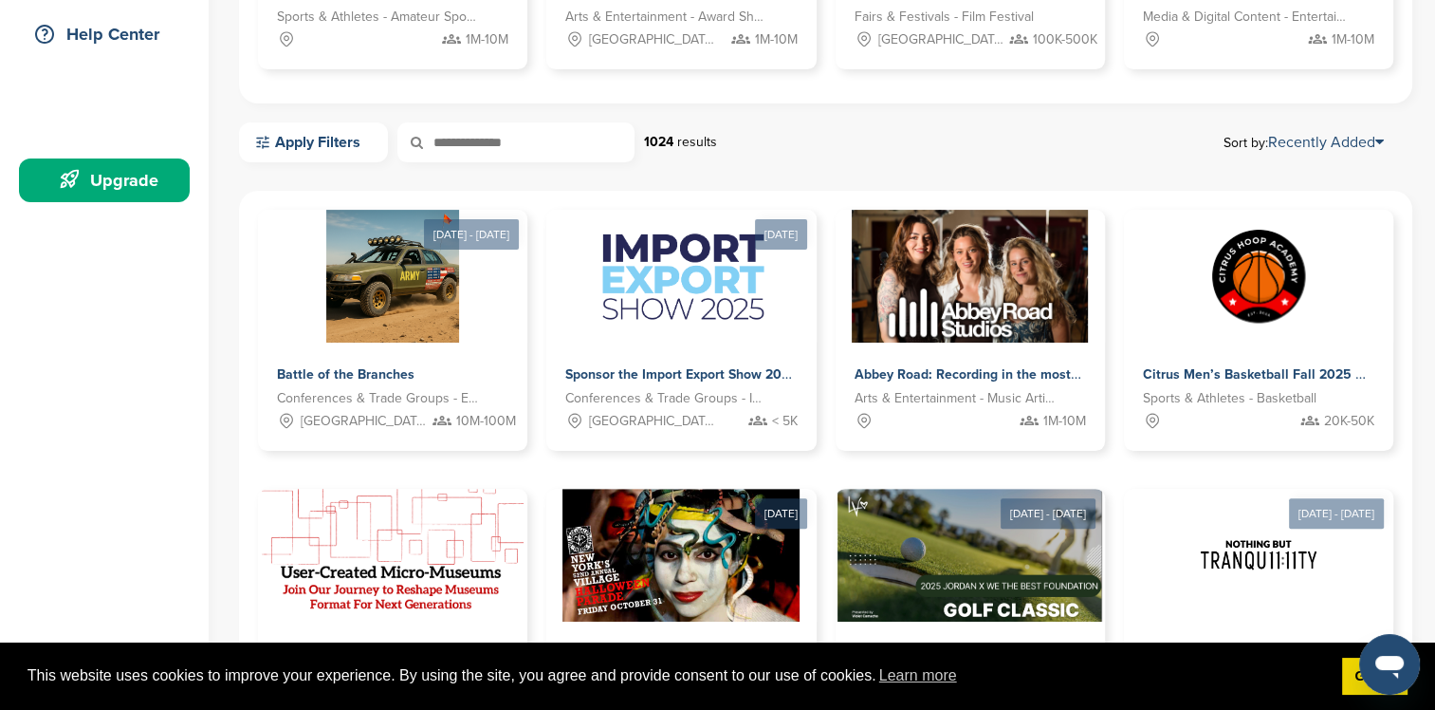
scroll to position [474, 0]
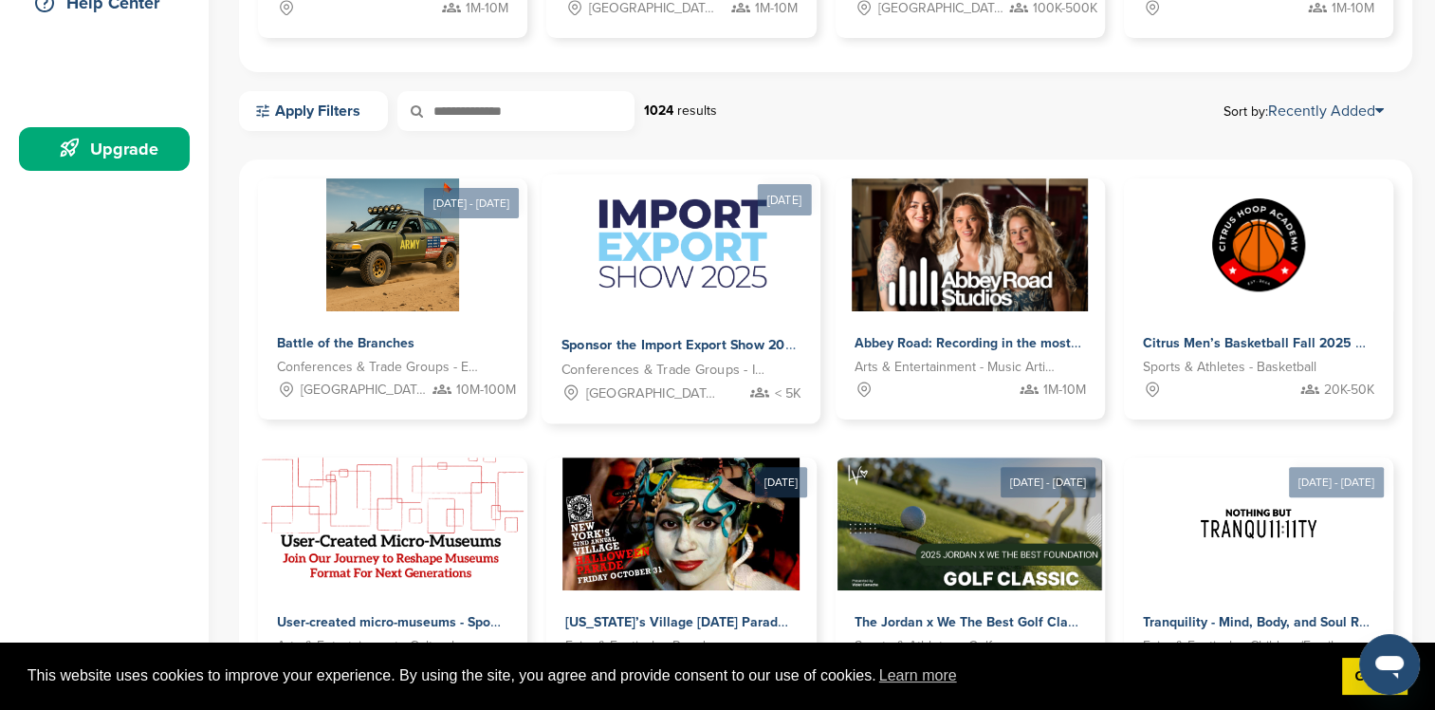
click at [669, 377] on span "Conferences & Trade Groups - Industrial Conference" at bounding box center [667, 371] width 211 height 22
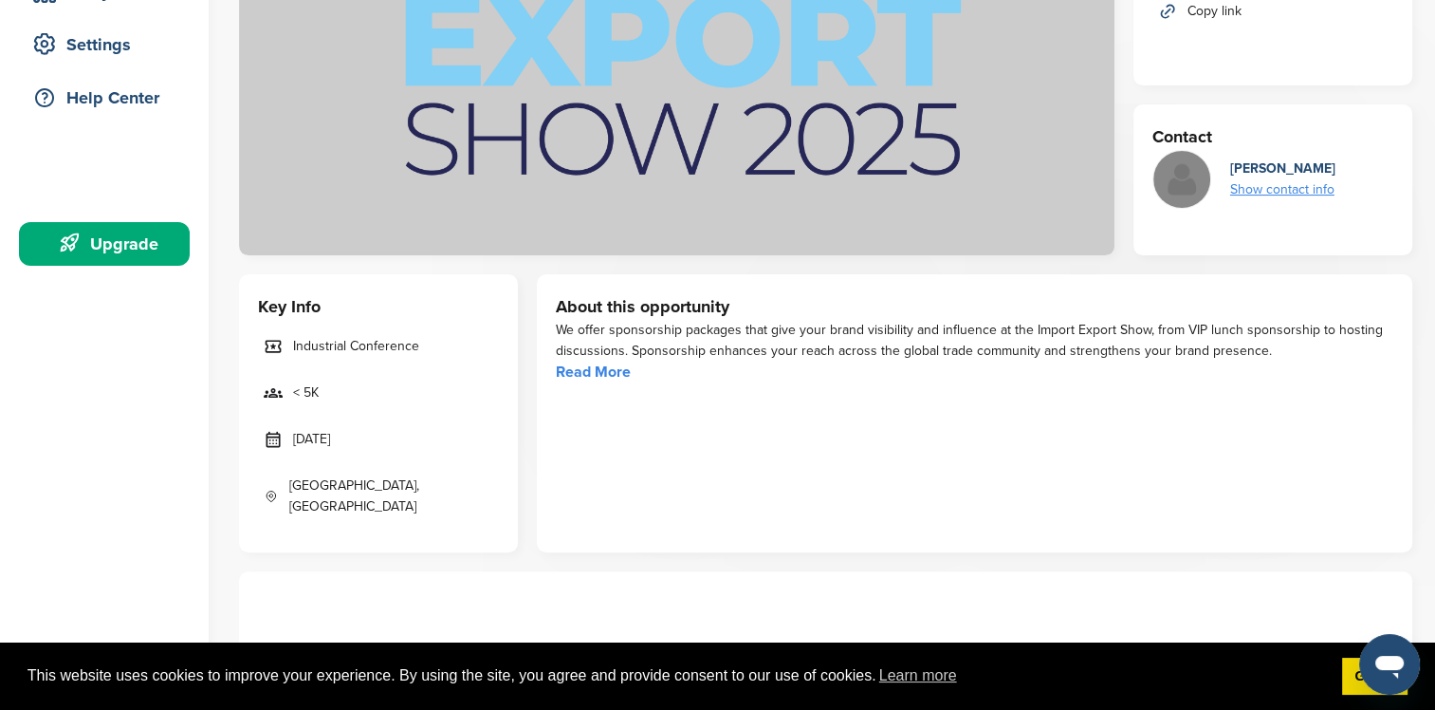
scroll to position [474, 0]
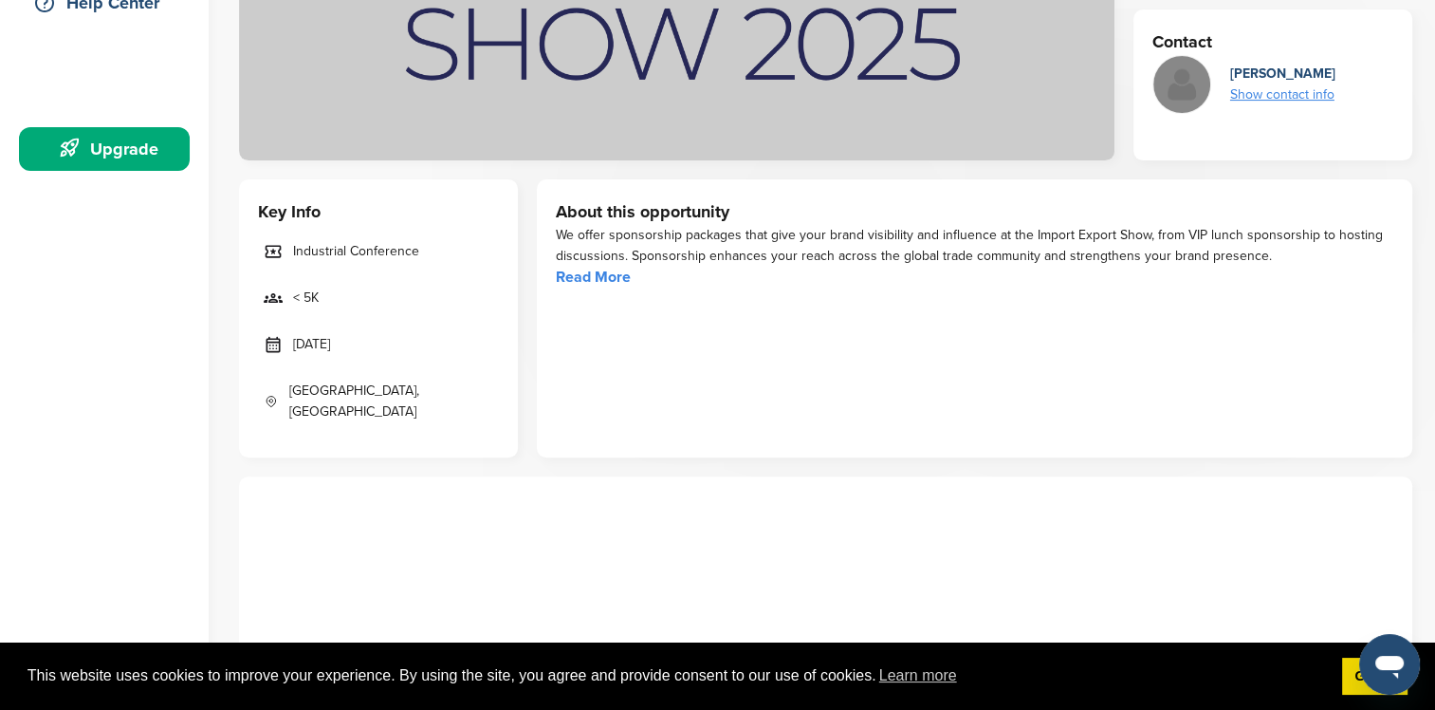
click at [617, 275] on link "Read More" at bounding box center [593, 276] width 75 height 19
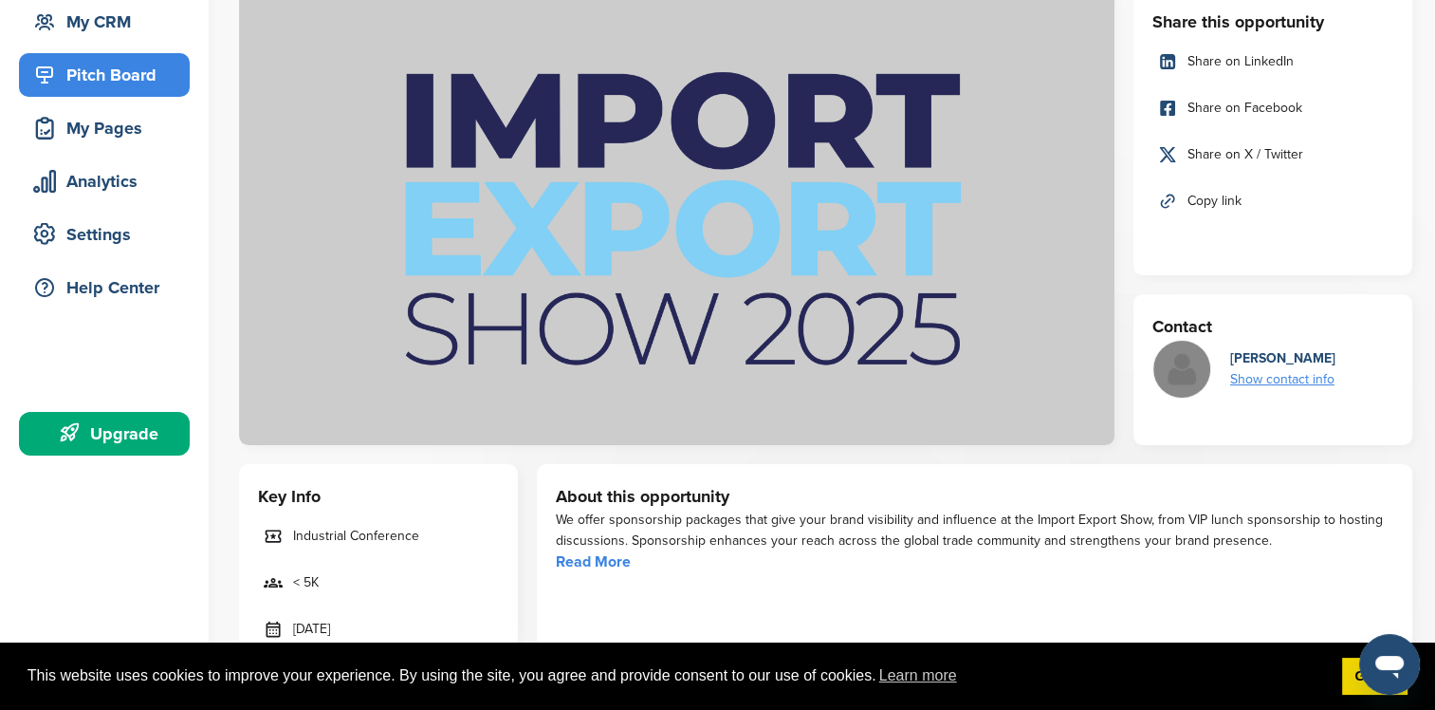
scroll to position [0, 0]
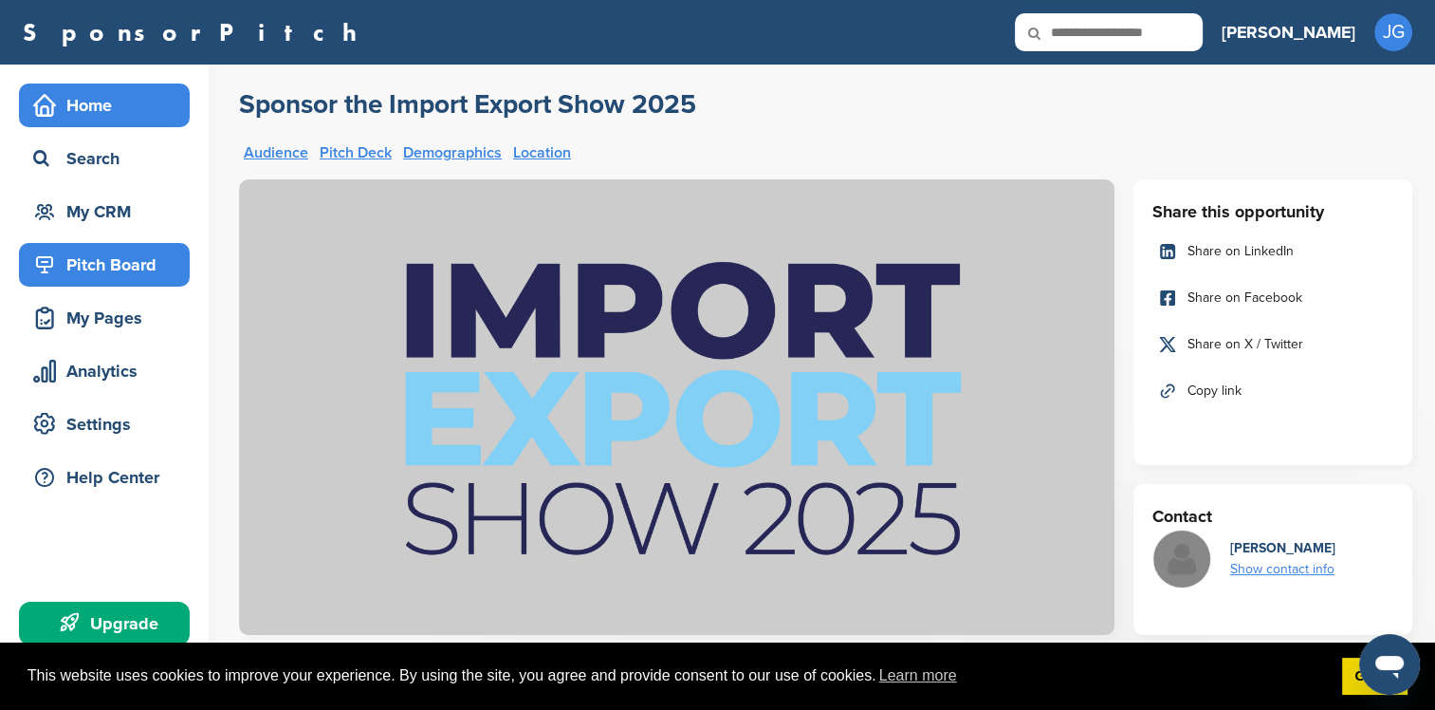
click at [120, 117] on div "Home" at bounding box center [108, 105] width 161 height 34
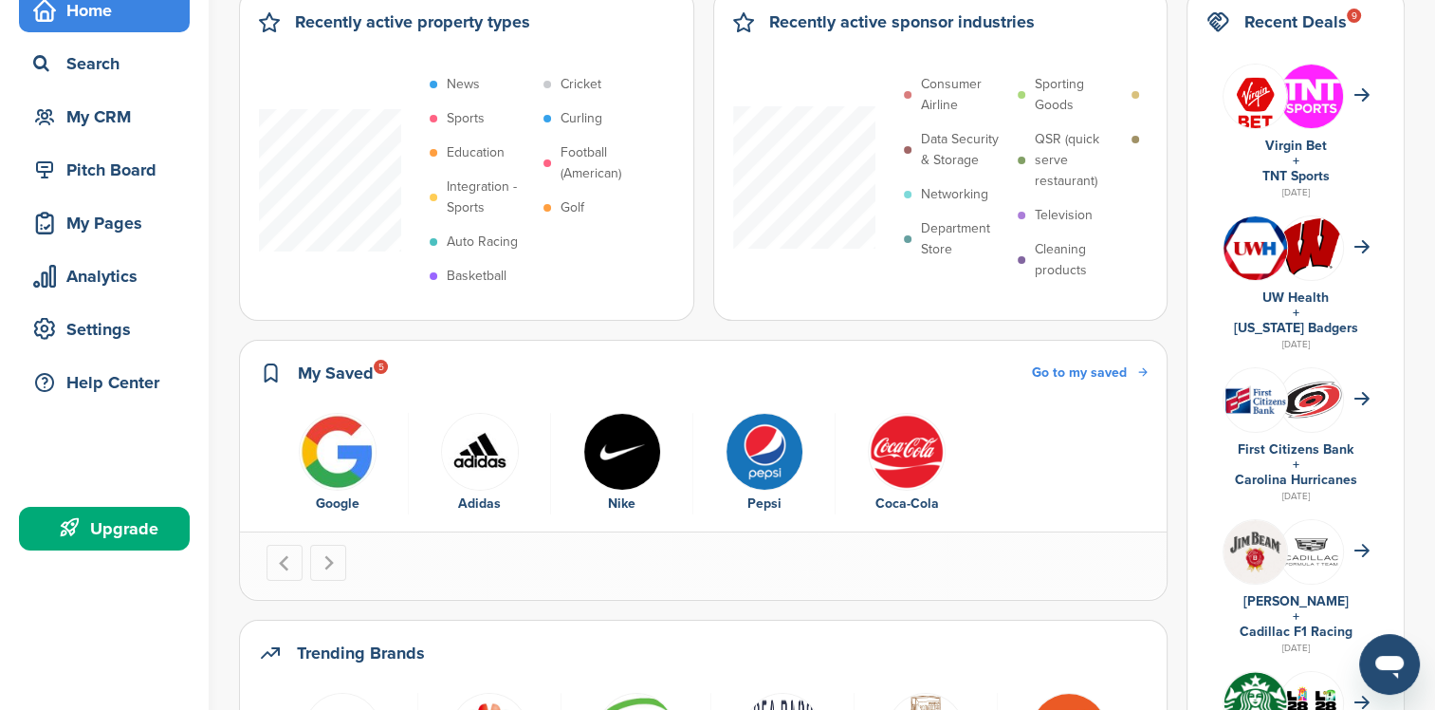
scroll to position [190, 0]
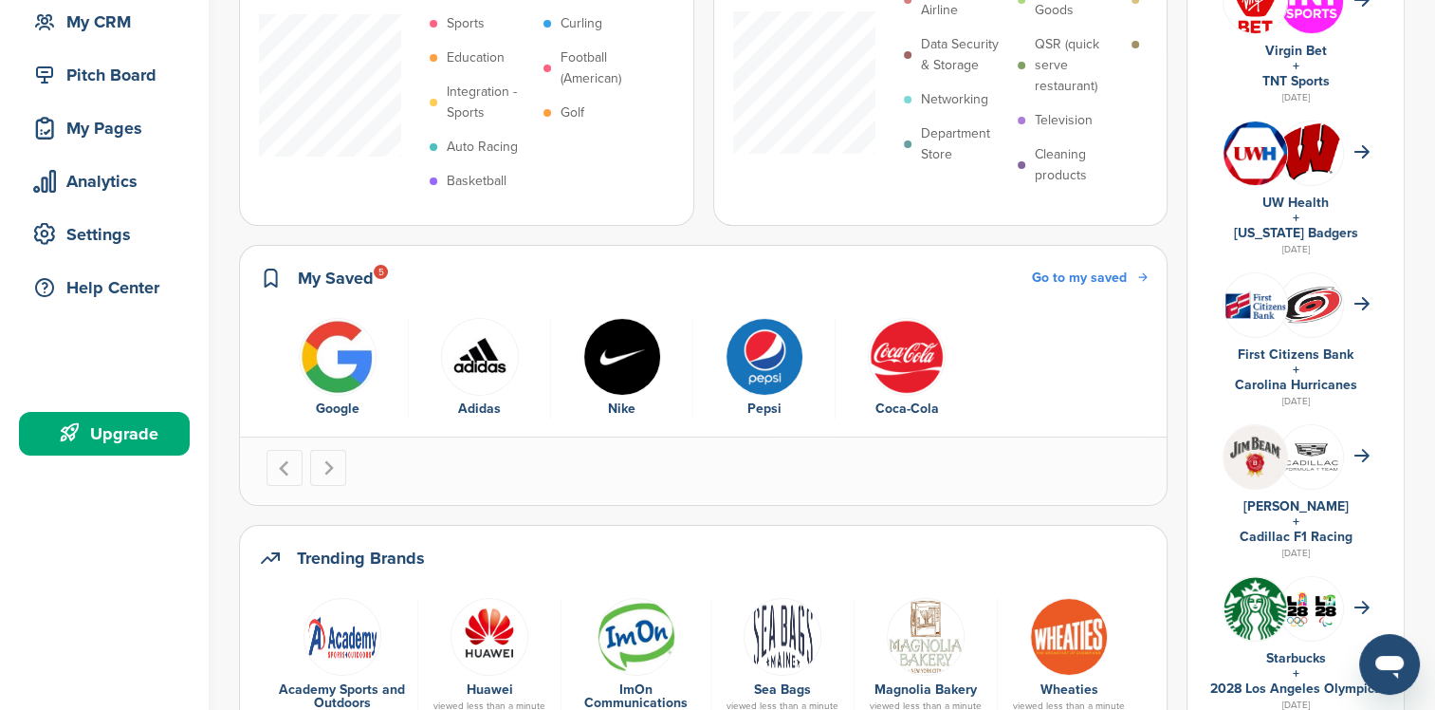
click at [782, 385] on img "4 of 5" at bounding box center [765, 357] width 78 height 78
click at [759, 411] on div "Pepsi" at bounding box center [764, 408] width 122 height 21
click at [782, 333] on img "4 of 5" at bounding box center [765, 357] width 78 height 78
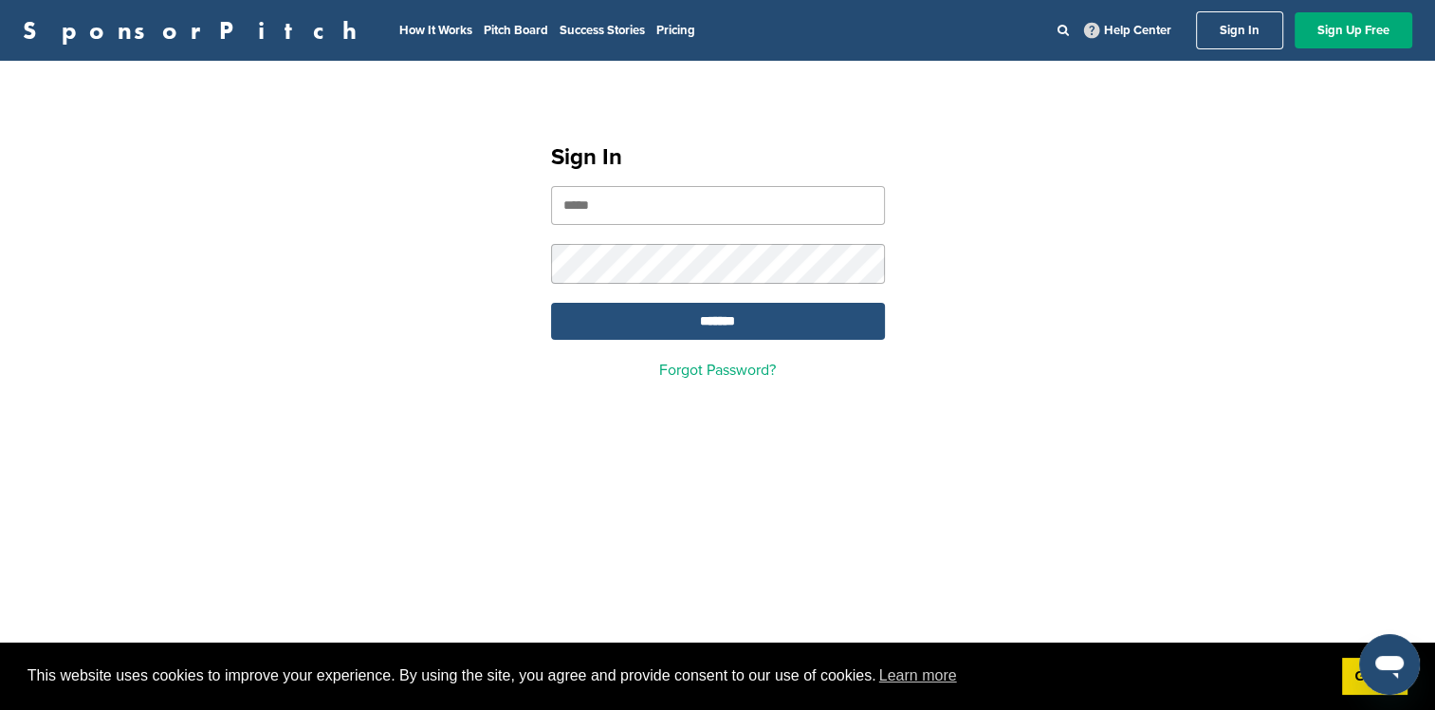
type input "**********"
click at [849, 323] on input "*******" at bounding box center [718, 321] width 334 height 37
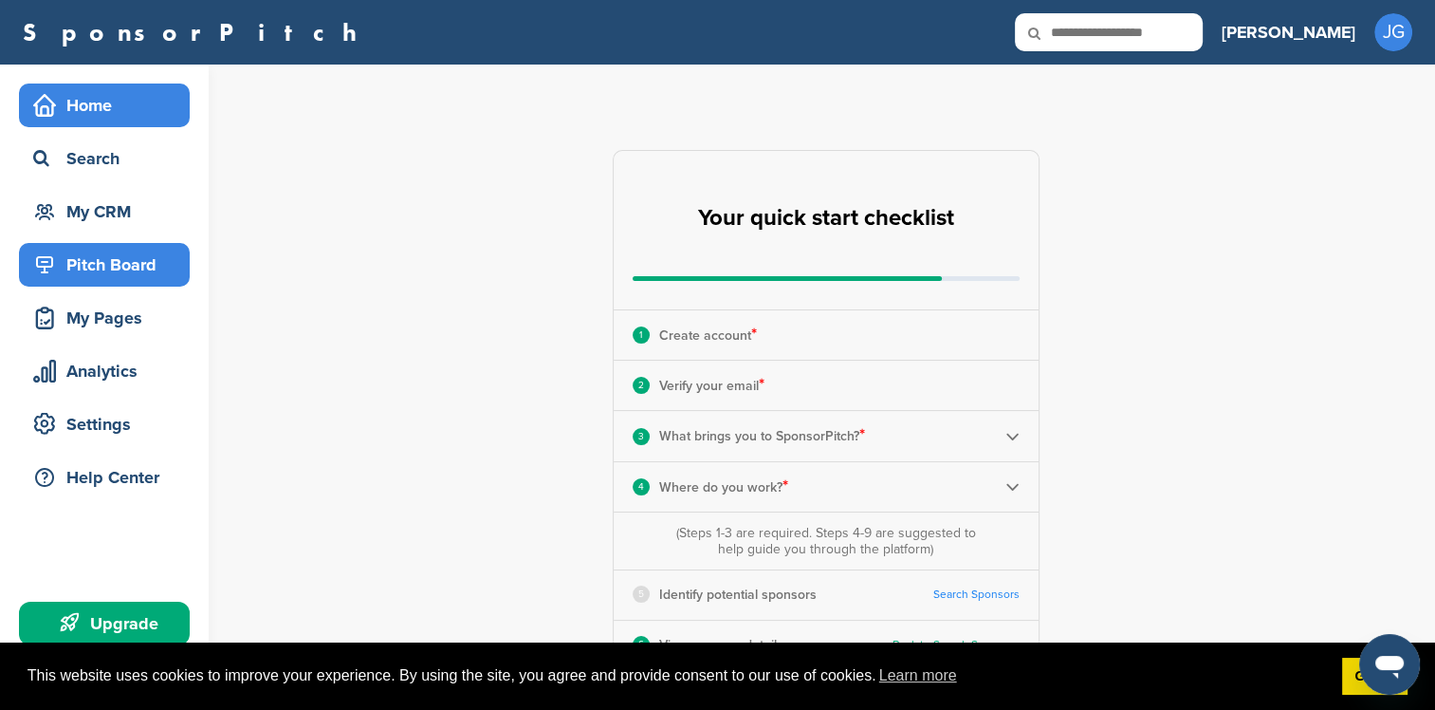
click at [121, 264] on div "Pitch Board" at bounding box center [108, 265] width 161 height 34
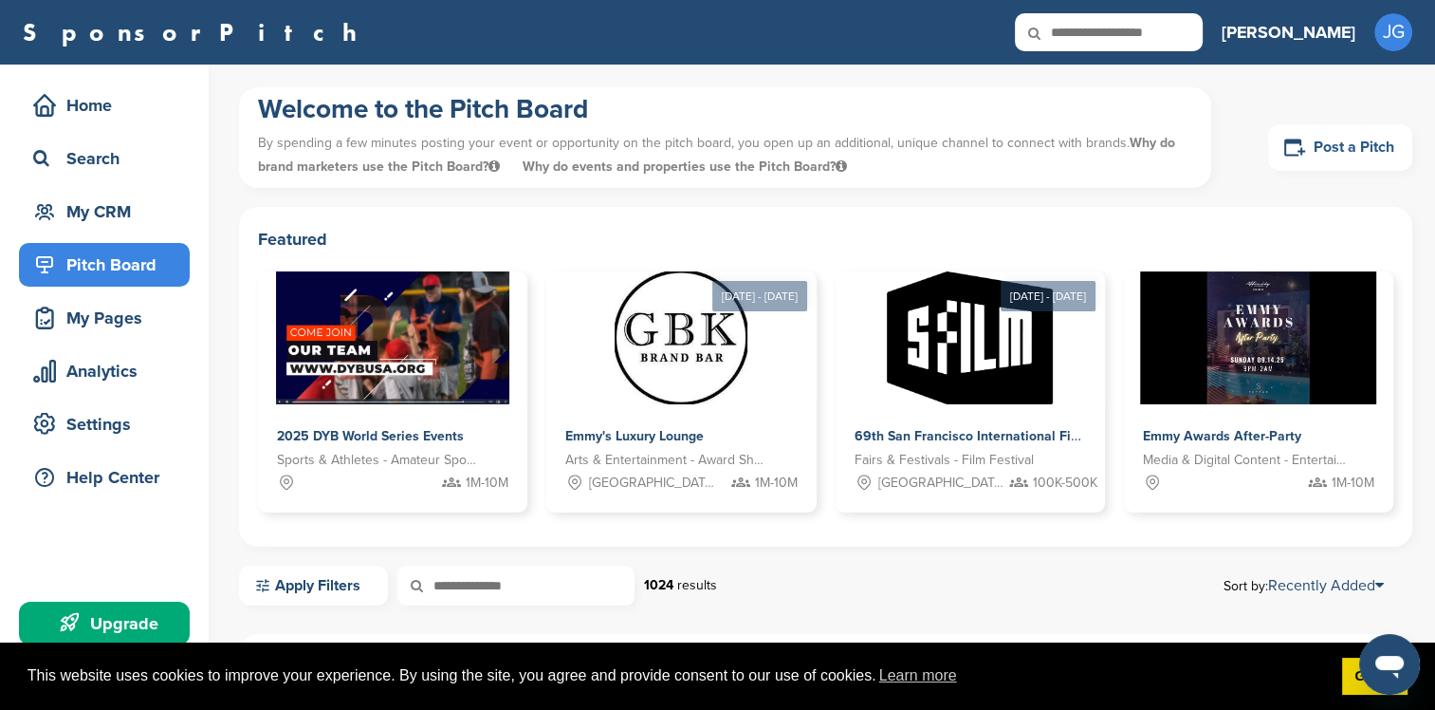
click at [1300, 156] on icon at bounding box center [1294, 148] width 23 height 24
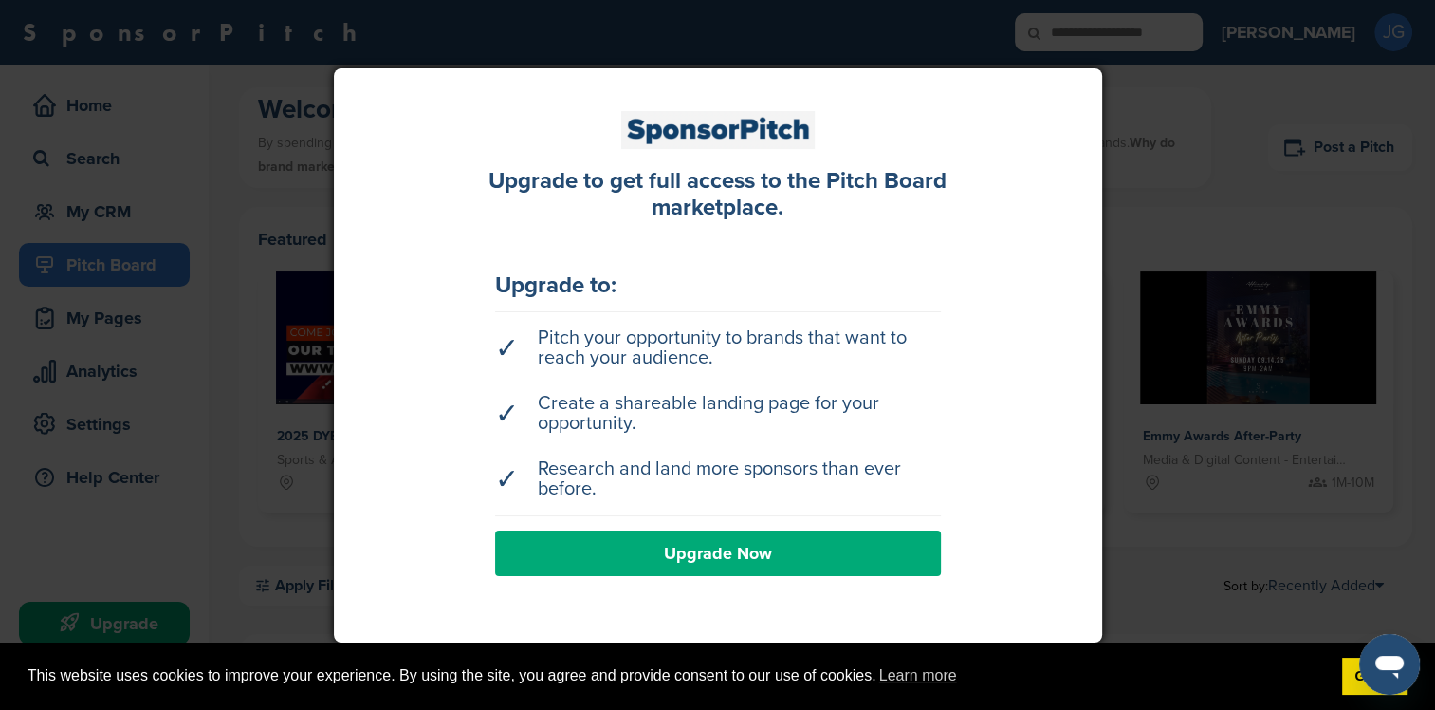
click at [1254, 188] on div at bounding box center [717, 355] width 1435 height 710
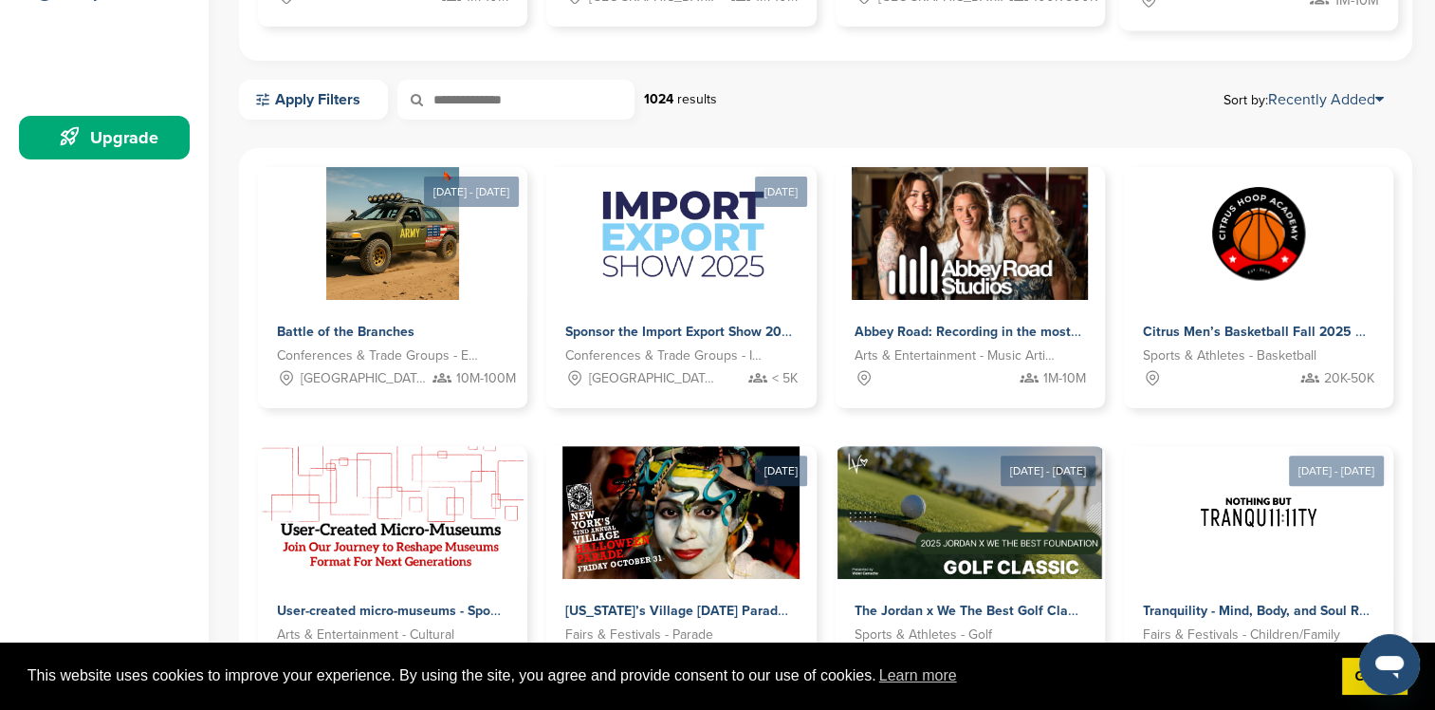
scroll to position [285, 0]
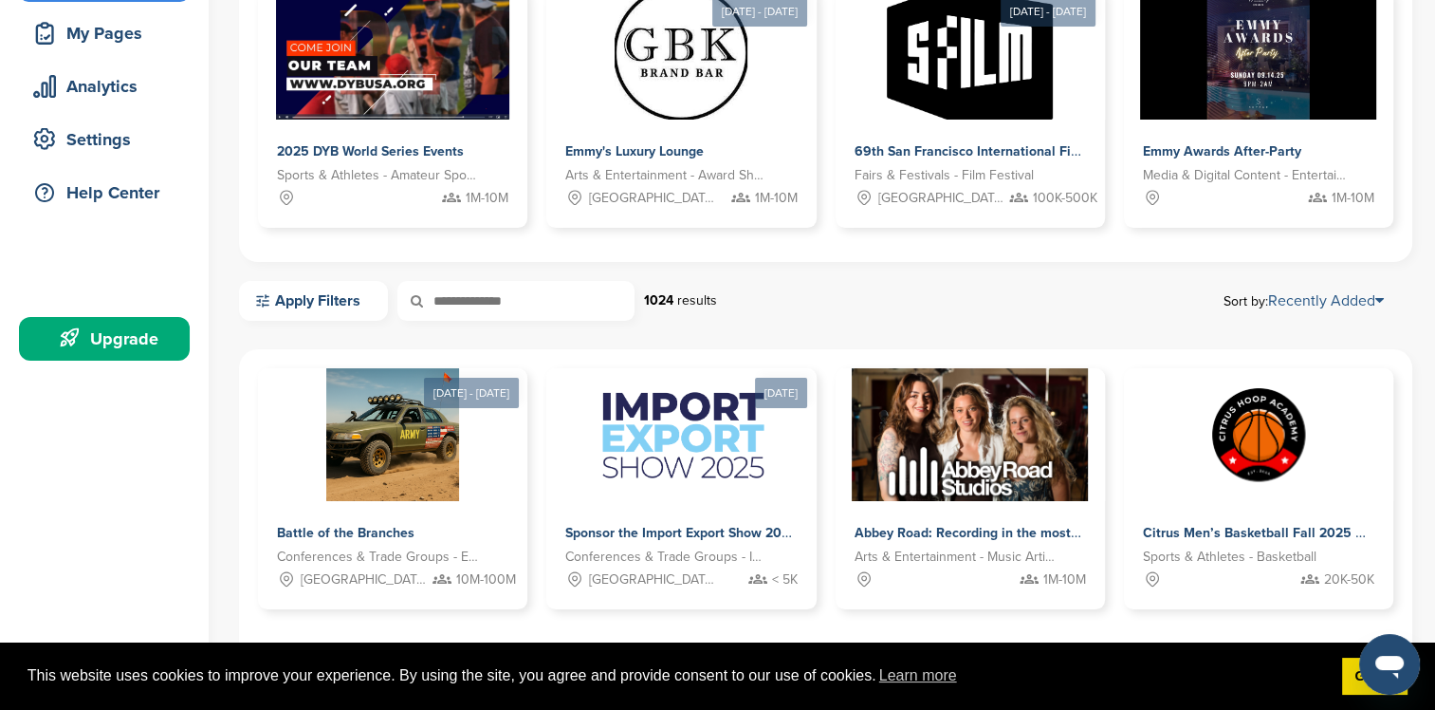
click at [1347, 298] on link "Recently Added" at bounding box center [1326, 300] width 116 height 19
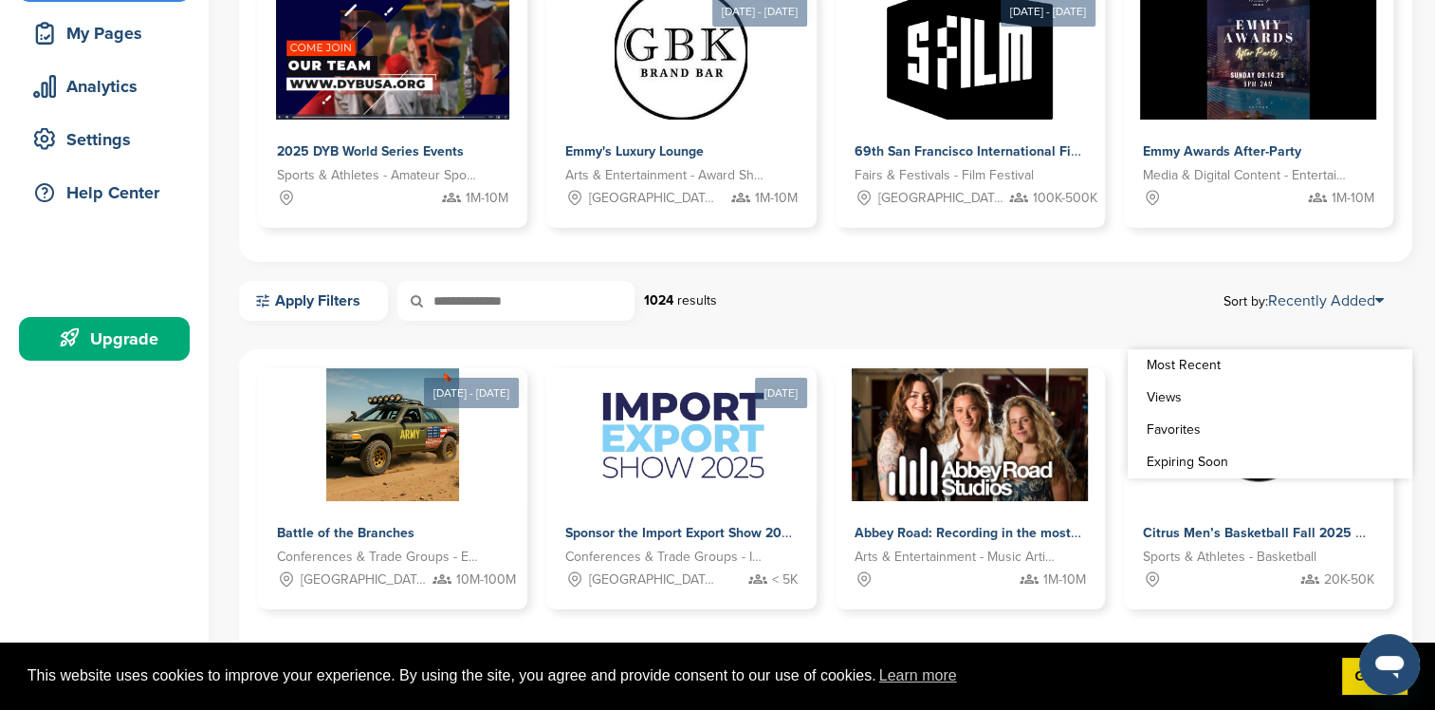
click at [1228, 404] on link "Views" at bounding box center [1270, 397] width 285 height 32
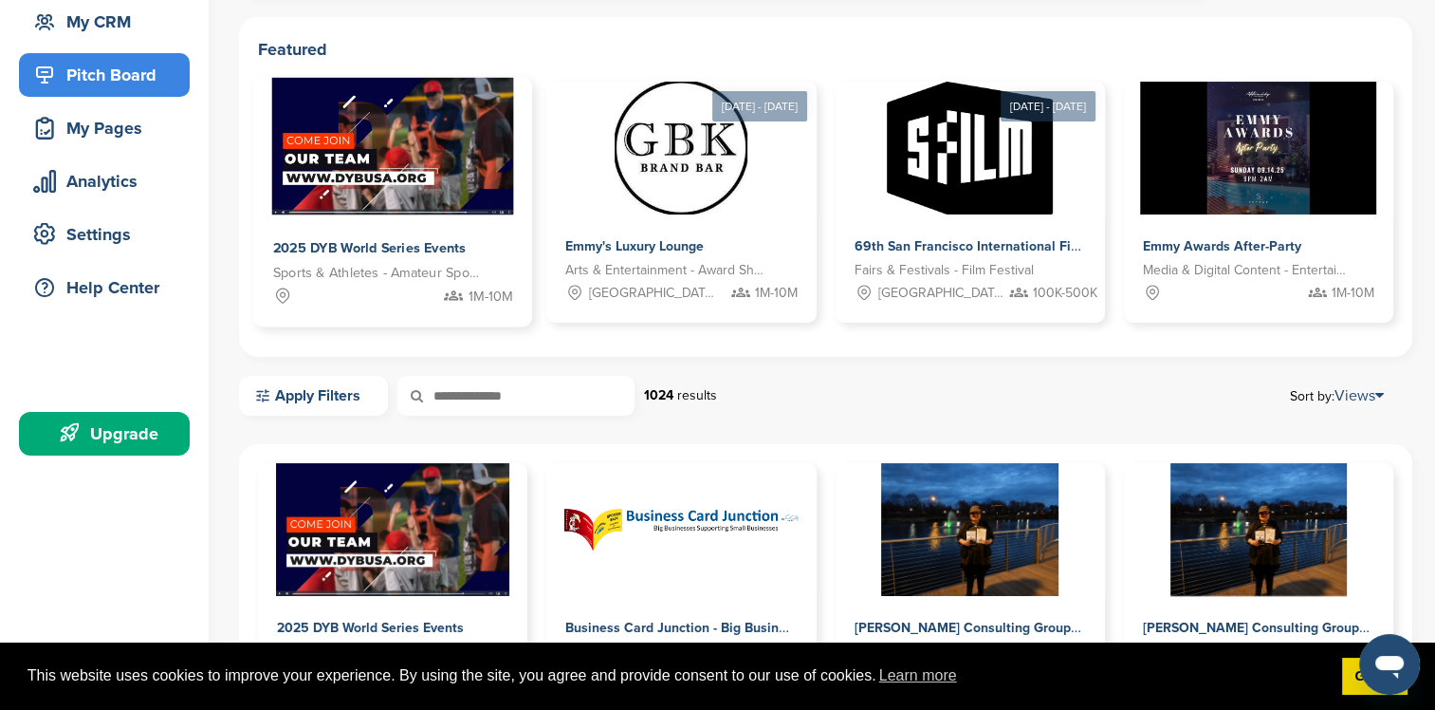
scroll to position [190, 0]
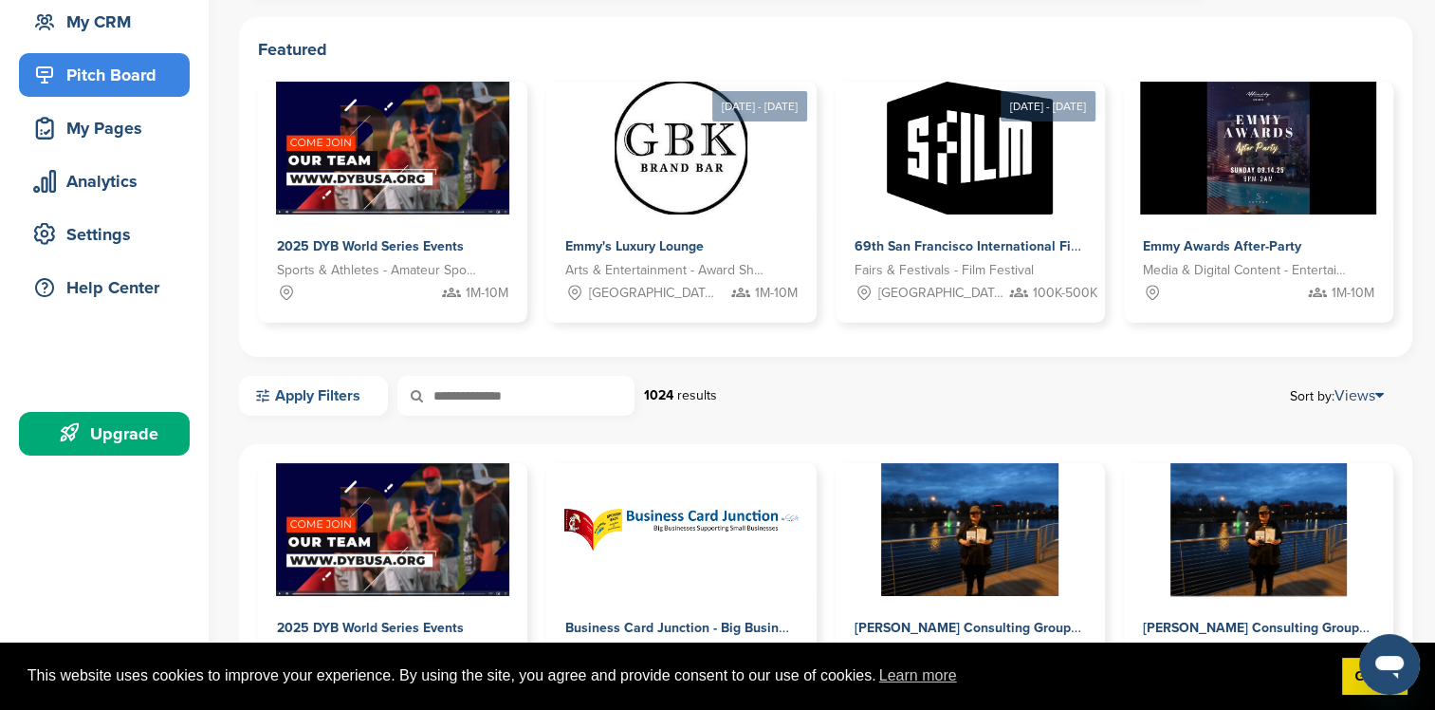
click at [364, 386] on link "Apply Filters" at bounding box center [313, 396] width 149 height 40
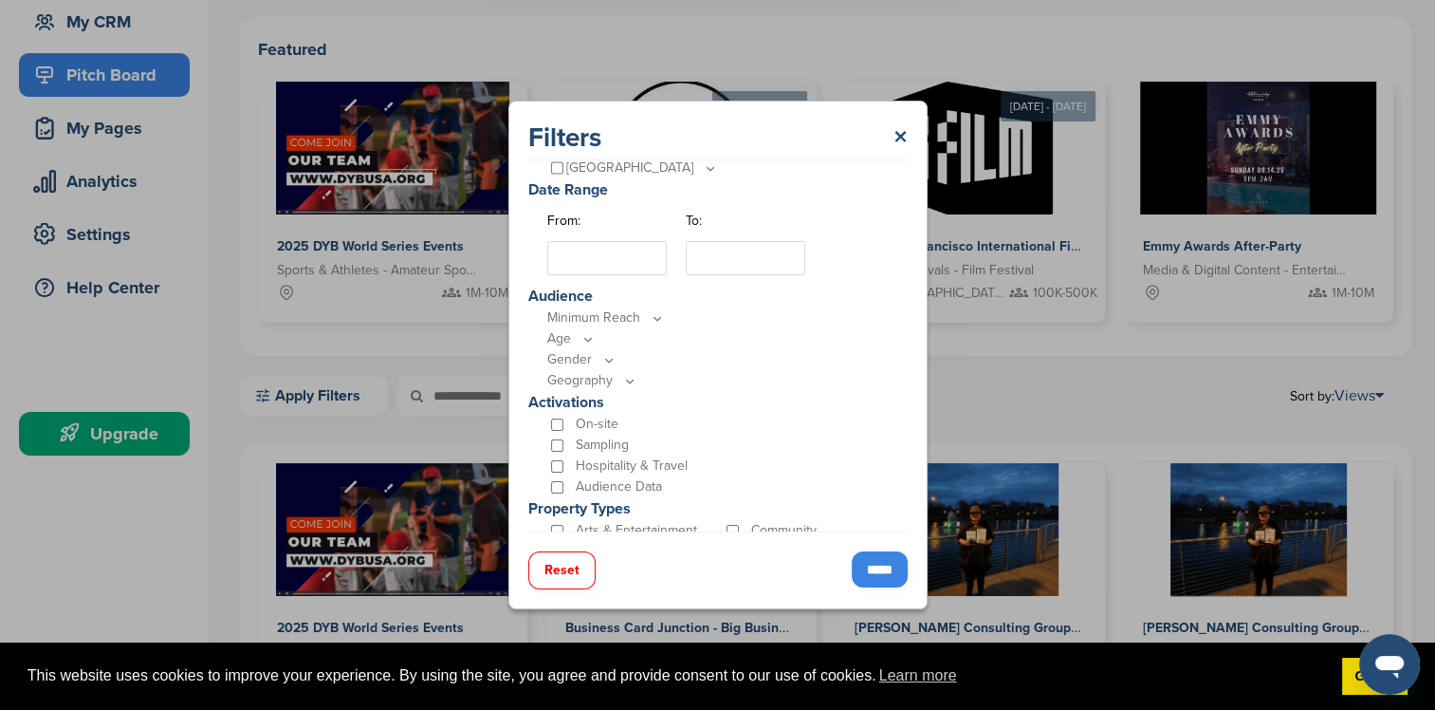
scroll to position [474, 0]
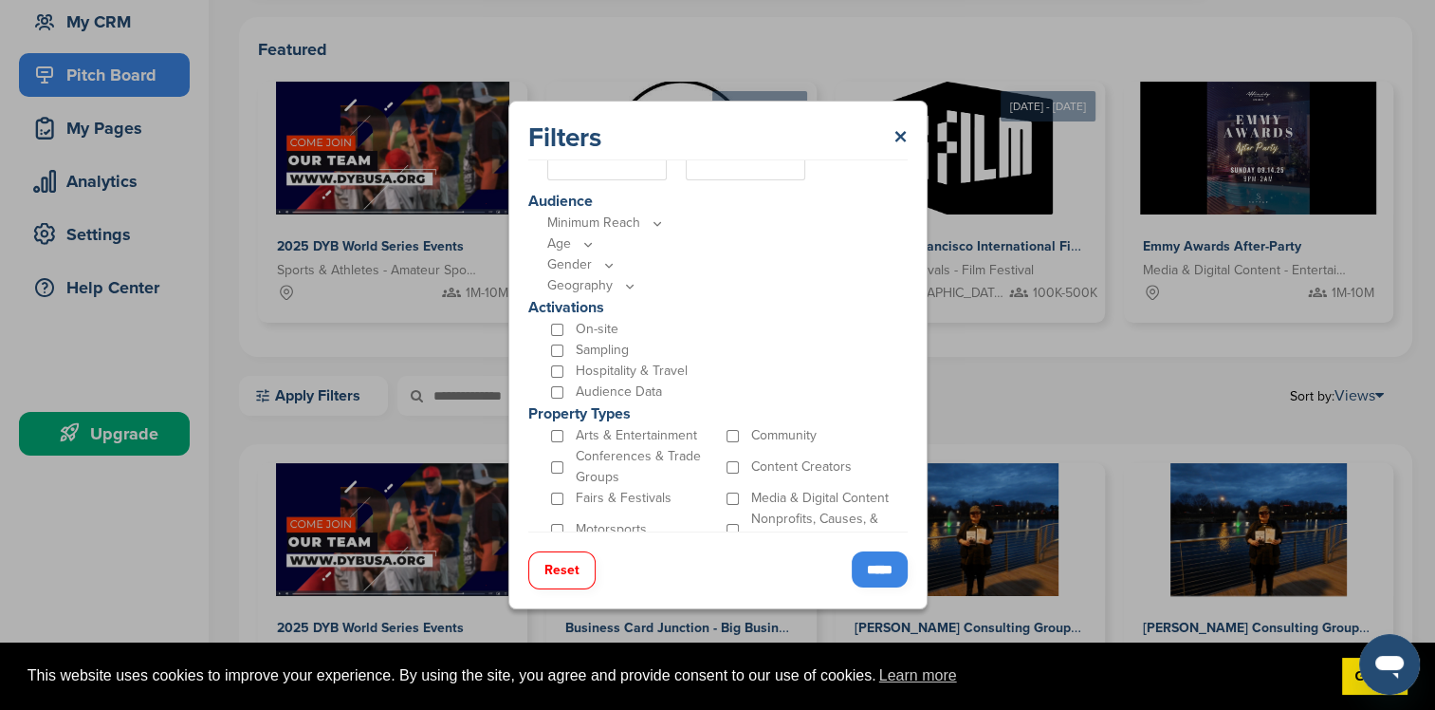
click at [634, 230] on p "Minimum Reach" at bounding box center [722, 222] width 351 height 21
click at [634, 224] on p "Minimum Reach" at bounding box center [722, 222] width 351 height 21
click at [654, 223] on icon at bounding box center [657, 223] width 7 height 3
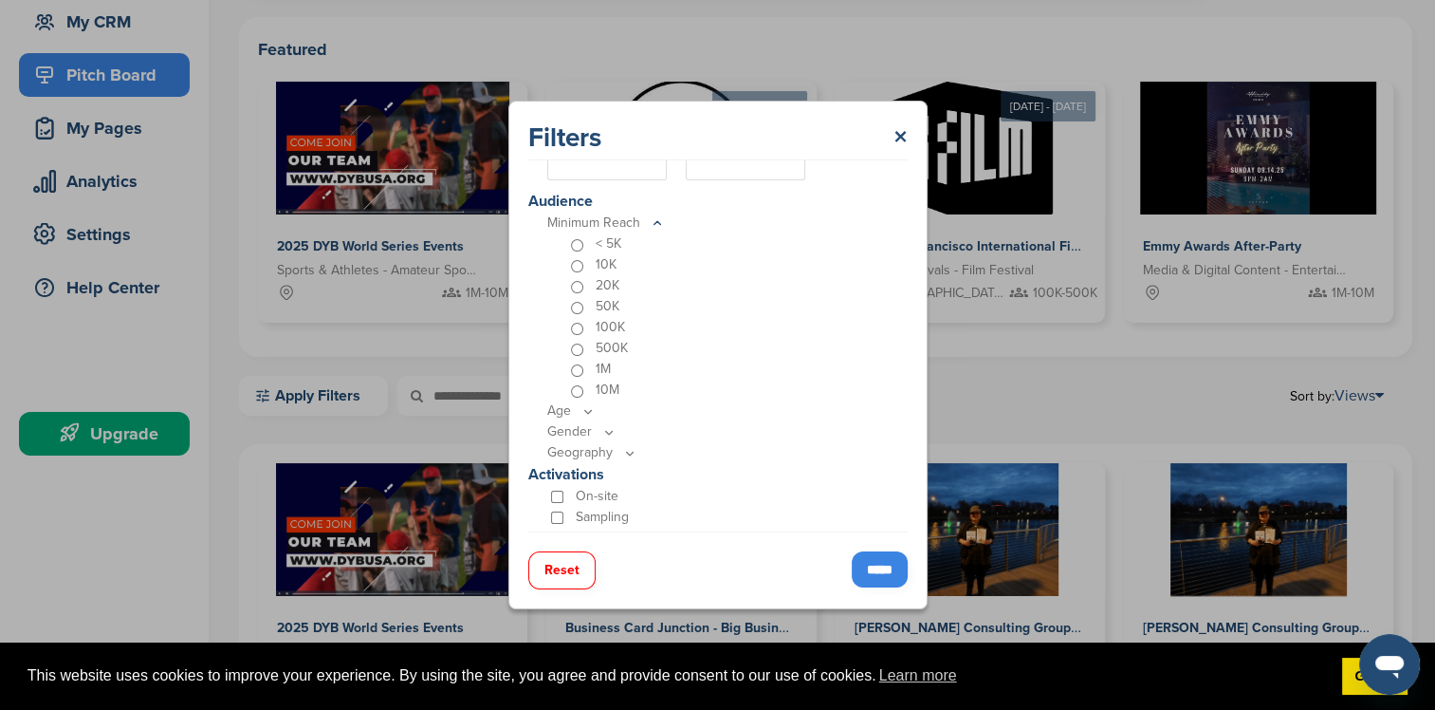
click at [596, 285] on p "20K" at bounding box center [608, 285] width 24 height 21
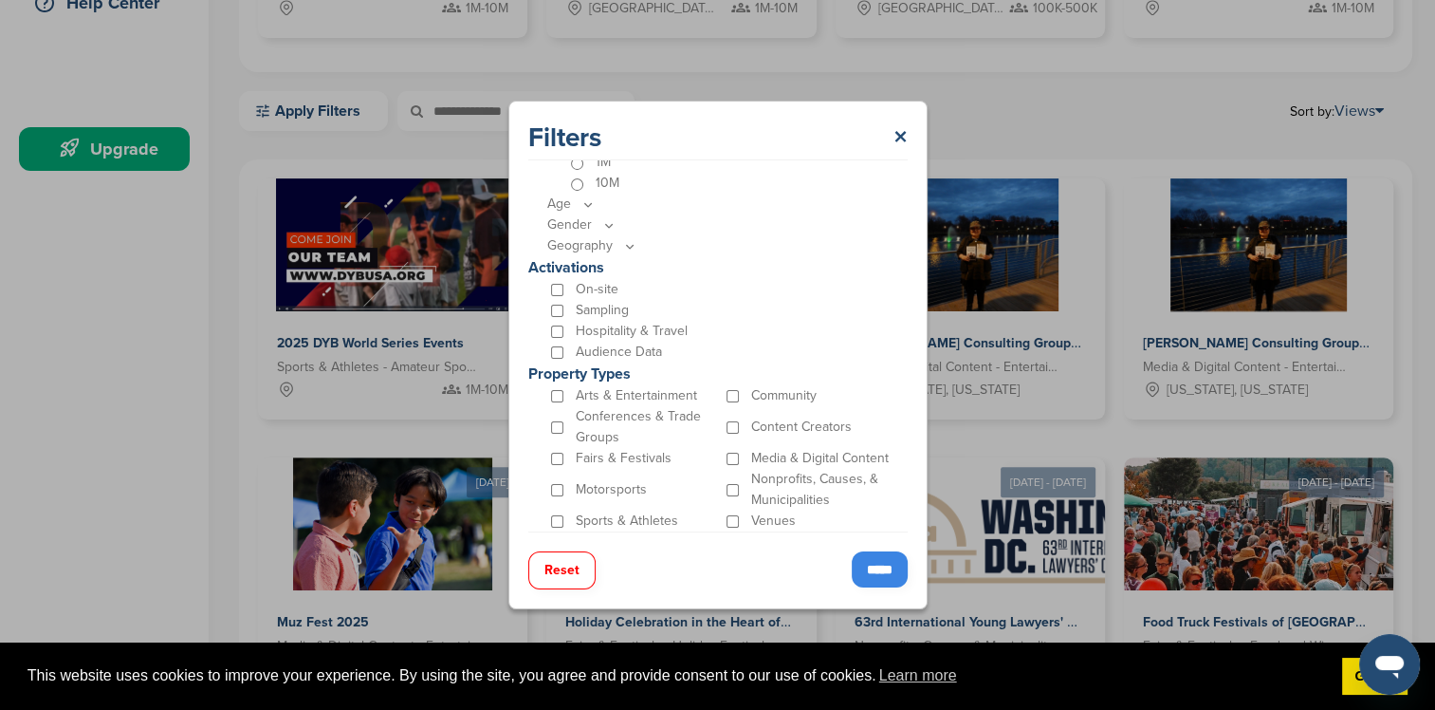
click at [867, 575] on input "*****" at bounding box center [880, 569] width 56 height 36
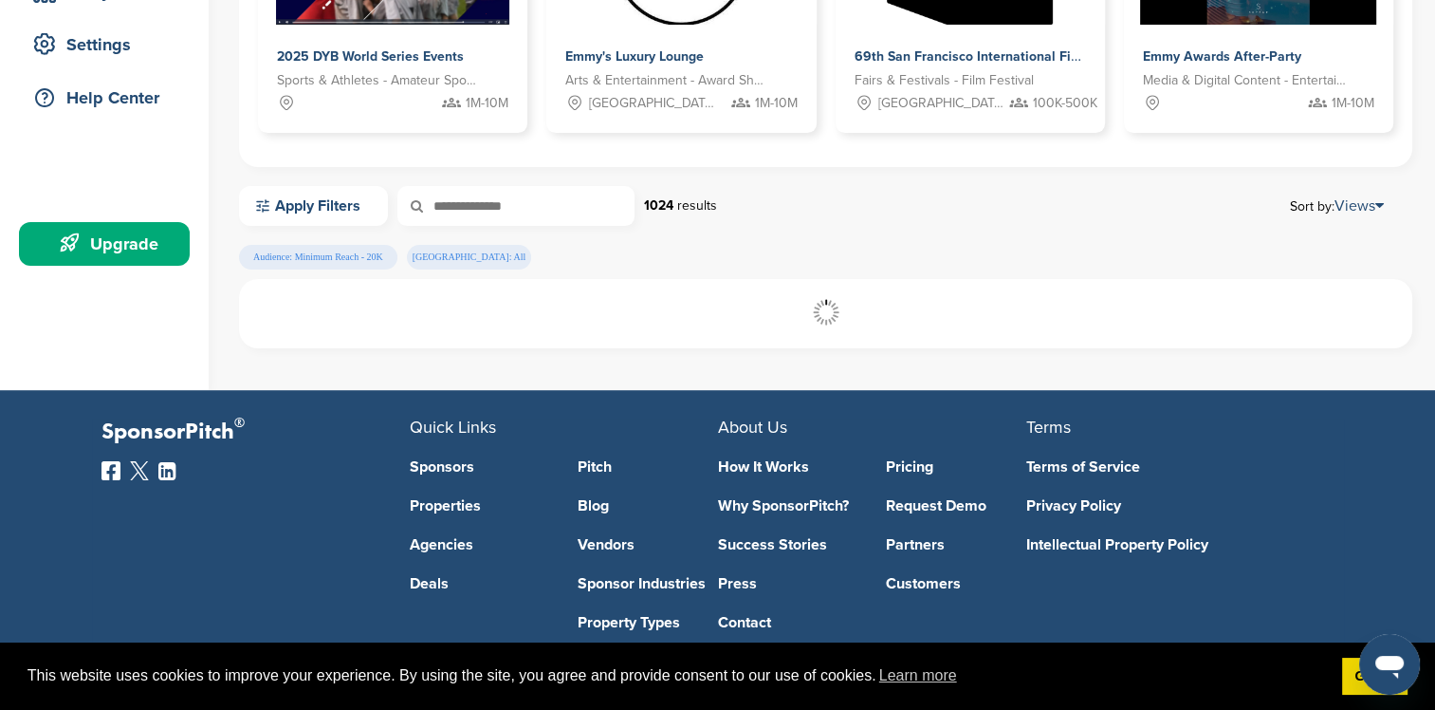
scroll to position [0, 0]
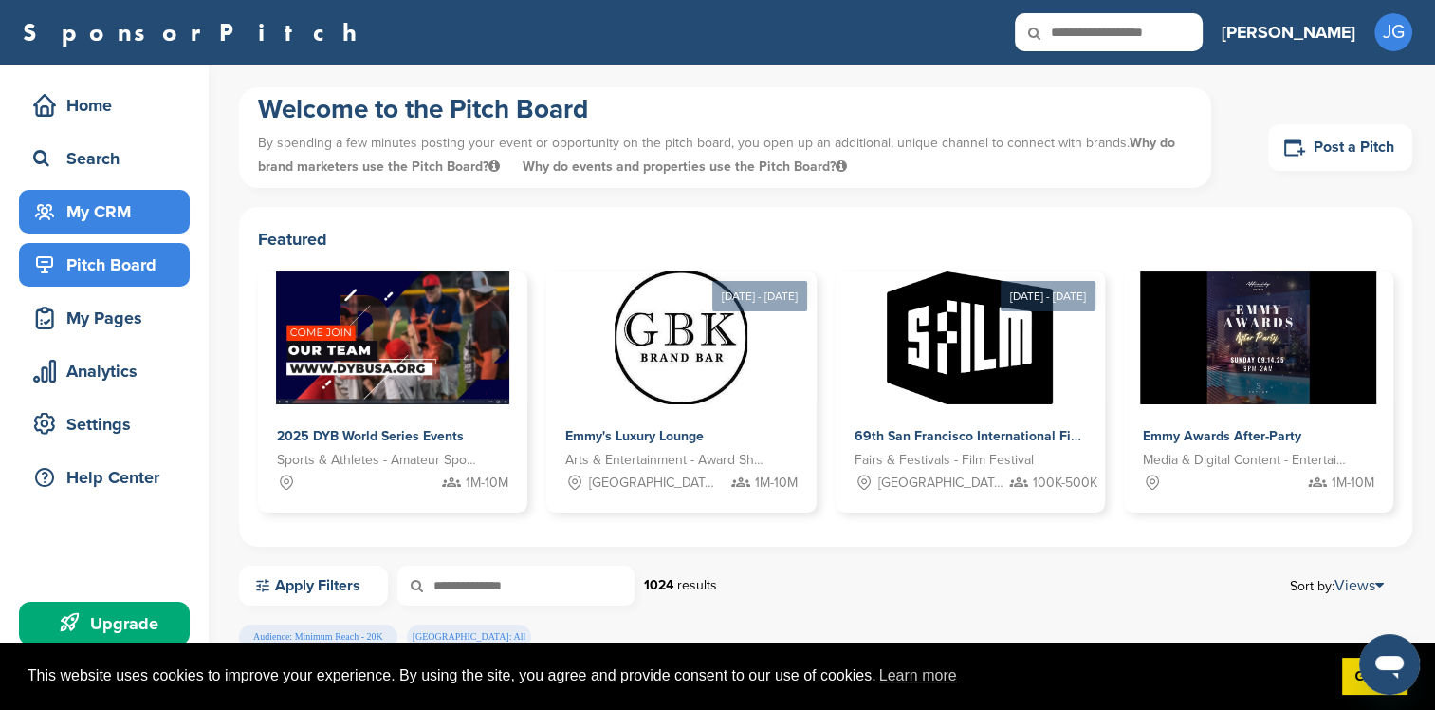
click at [89, 207] on div "My CRM" at bounding box center [108, 211] width 161 height 34
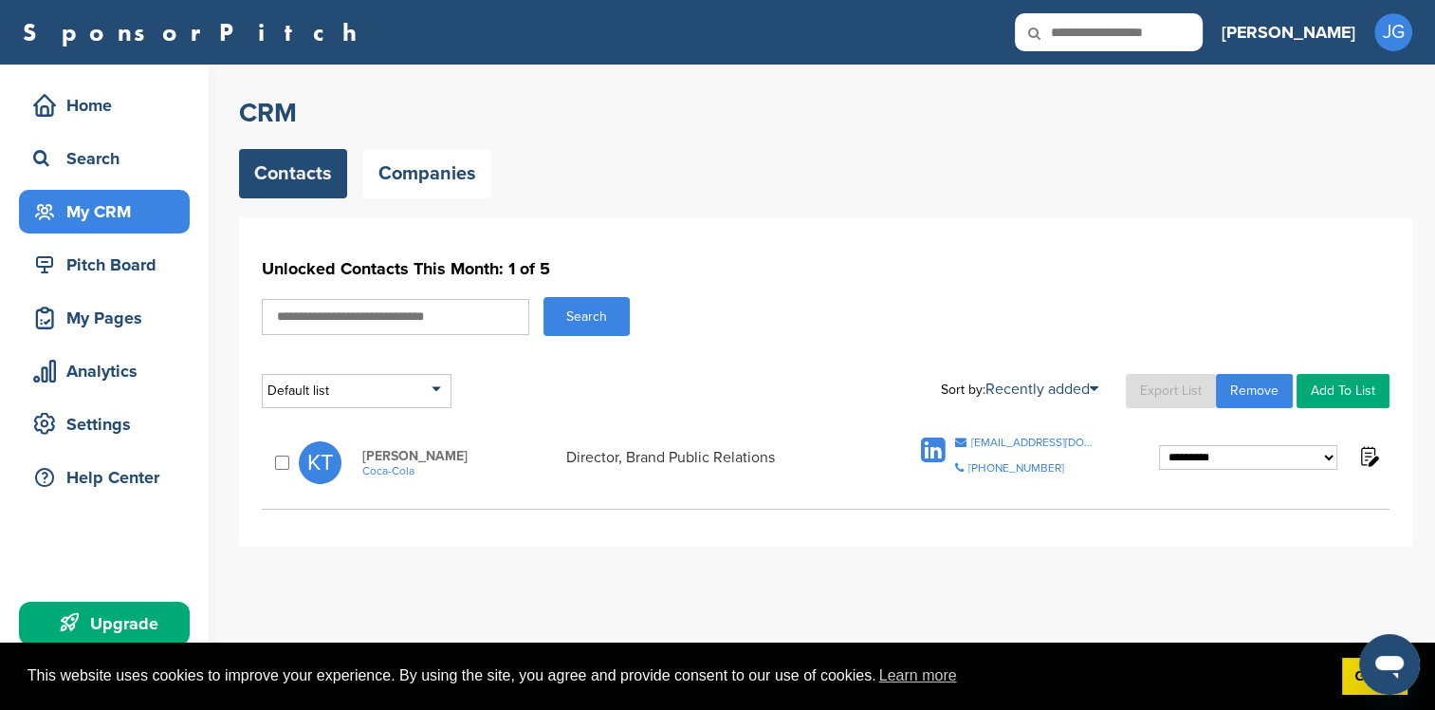
click at [1186, 451] on select "**********" at bounding box center [1248, 458] width 178 height 26
click at [1187, 452] on select "**********" at bounding box center [1248, 458] width 178 height 26
click at [1022, 471] on div "[PHONE_NUMBER]" at bounding box center [1016, 467] width 96 height 11
click at [1042, 469] on div "[PHONE_NUMBER]" at bounding box center [1016, 467] width 96 height 11
click at [1010, 424] on div "**********" at bounding box center [825, 381] width 1173 height 329
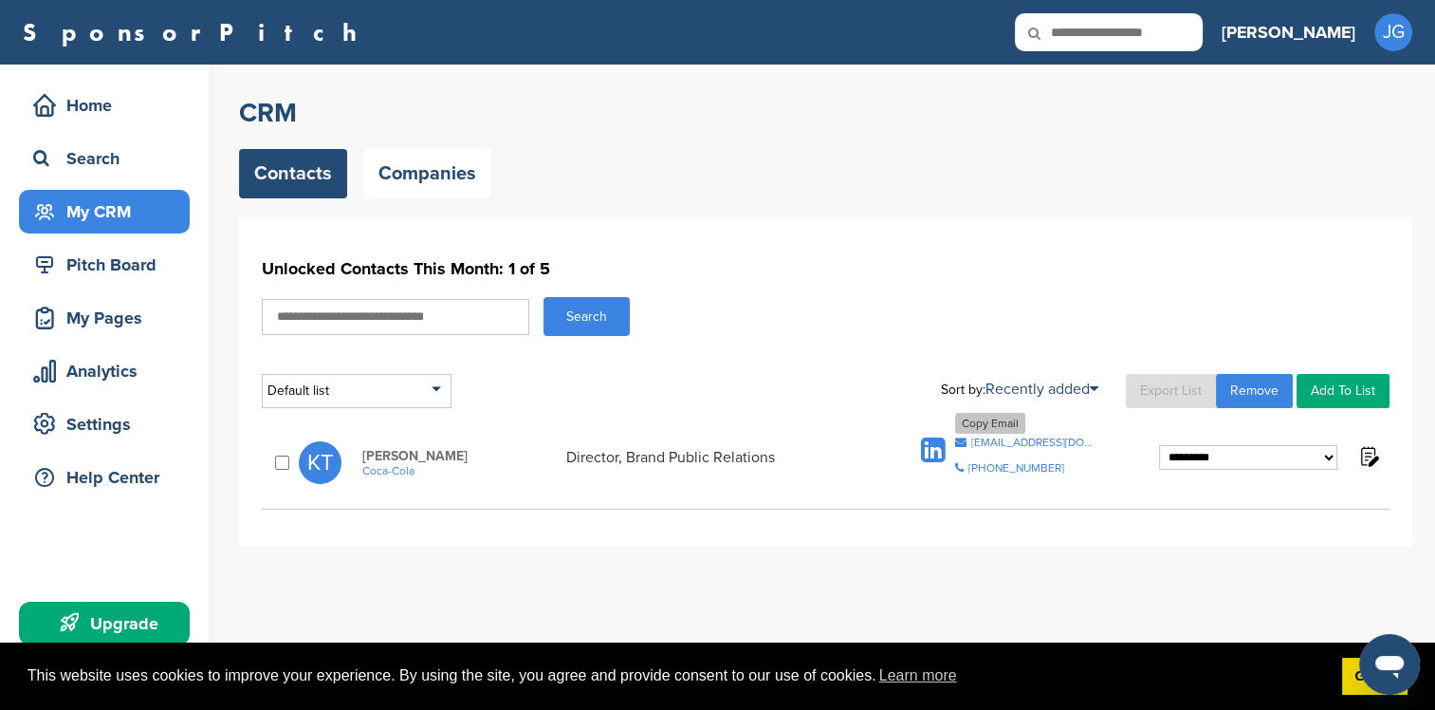
click at [999, 436] on div "ktietjen@coca-cola.com" at bounding box center [1034, 441] width 126 height 11
click at [1011, 469] on div "+1 404-676-2121" at bounding box center [1016, 467] width 96 height 11
click at [412, 466] on span "Coca-Cola" at bounding box center [459, 470] width 194 height 13
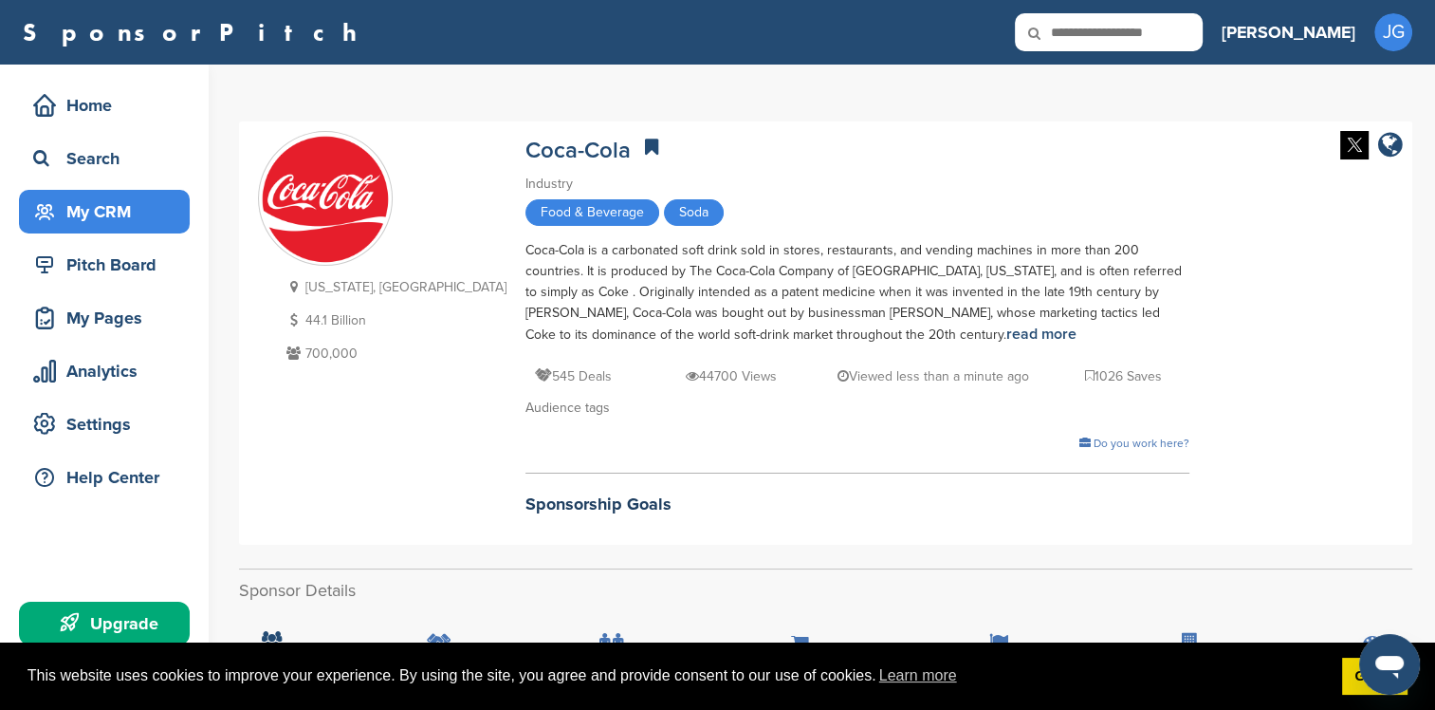
click at [122, 221] on div "My CRM" at bounding box center [108, 211] width 161 height 34
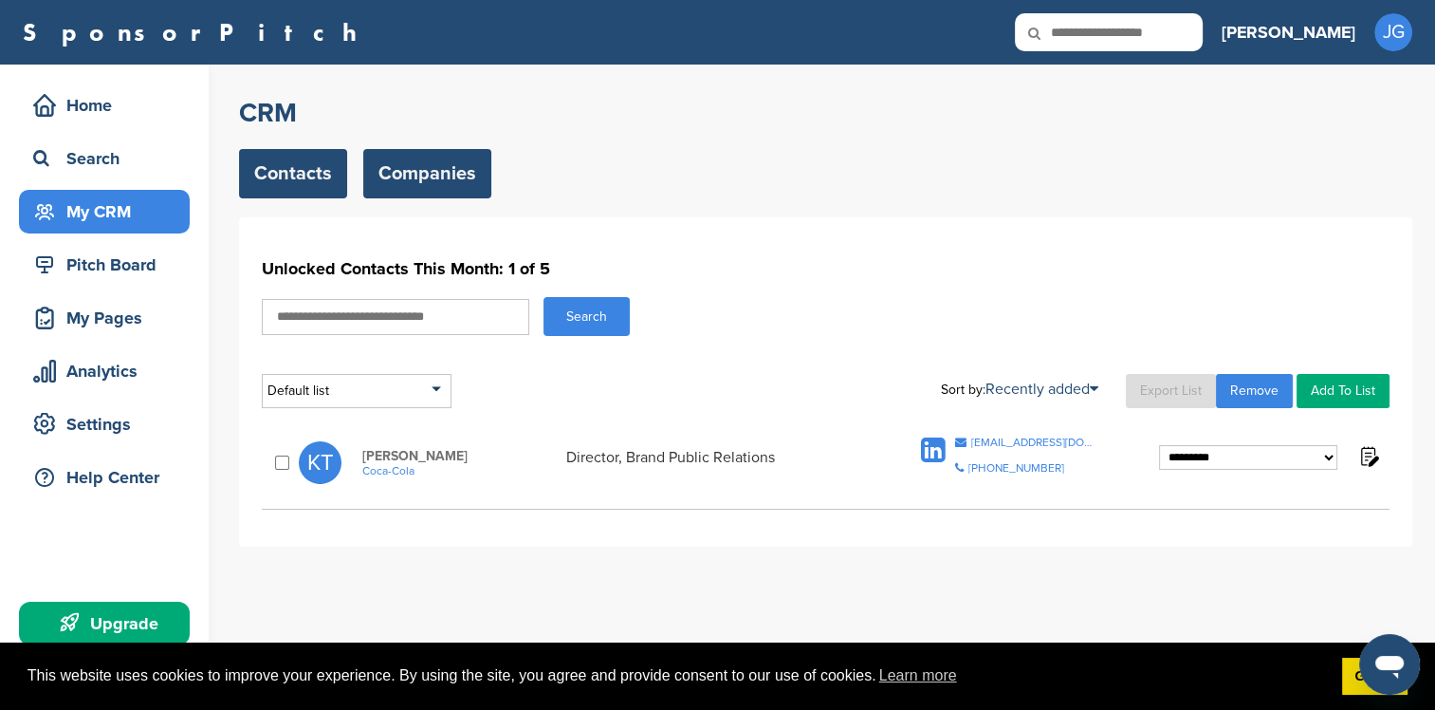
click at [452, 183] on link "Companies" at bounding box center [427, 173] width 128 height 49
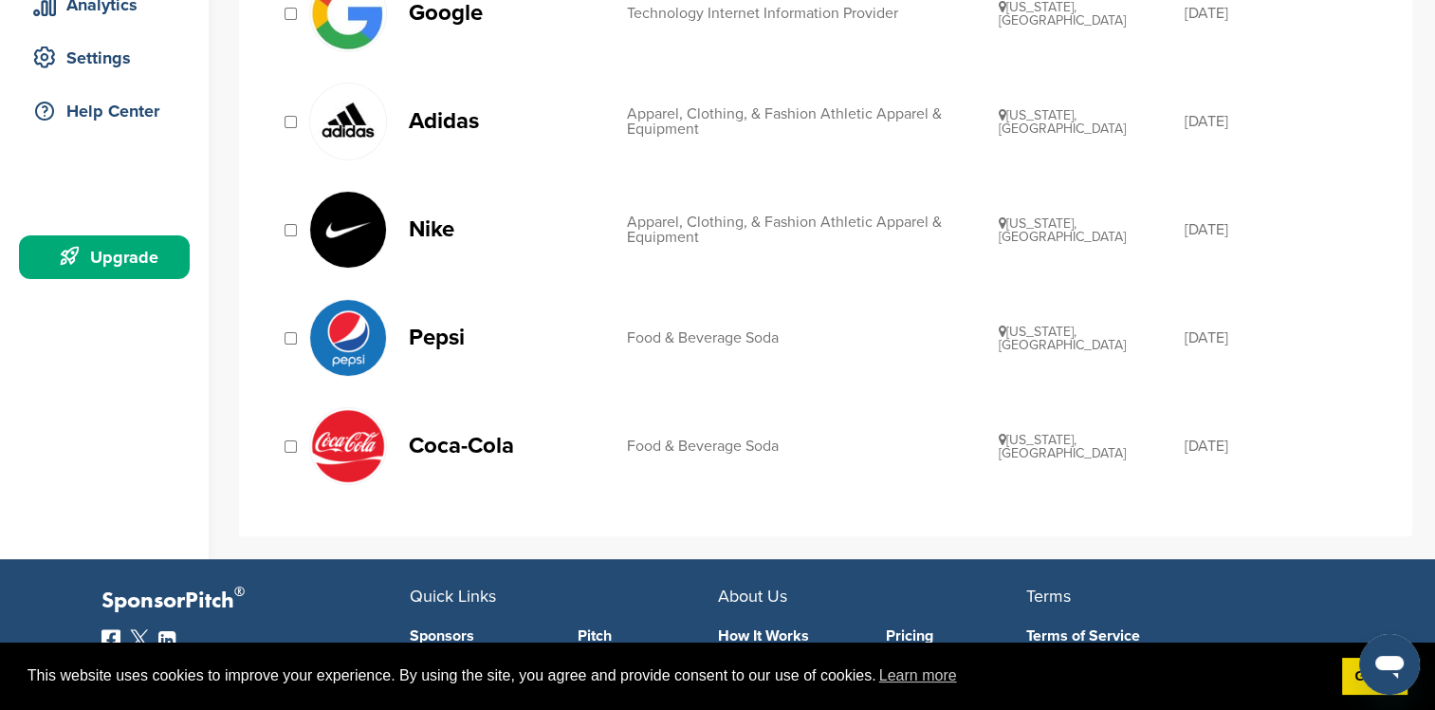
scroll to position [379, 0]
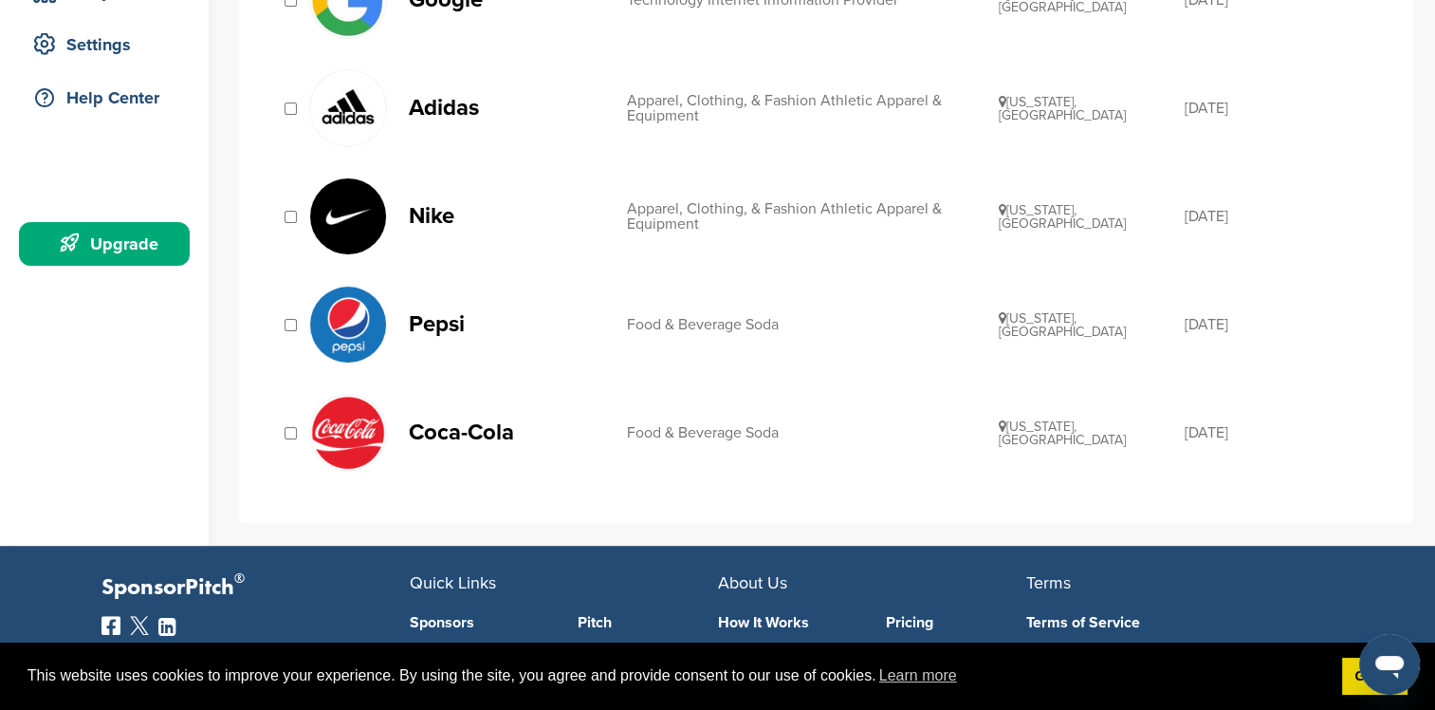
click at [440, 329] on p "Pepsi" at bounding box center [508, 324] width 199 height 24
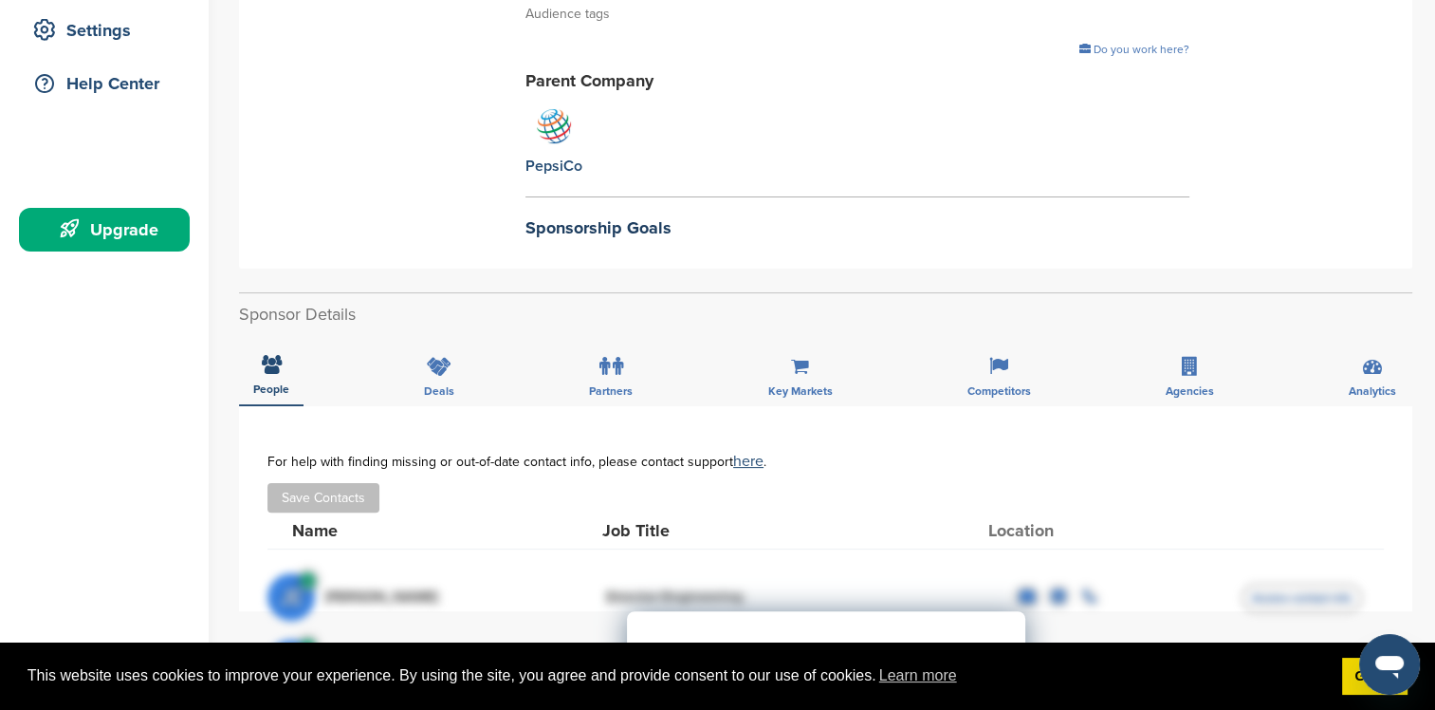
scroll to position [664, 0]
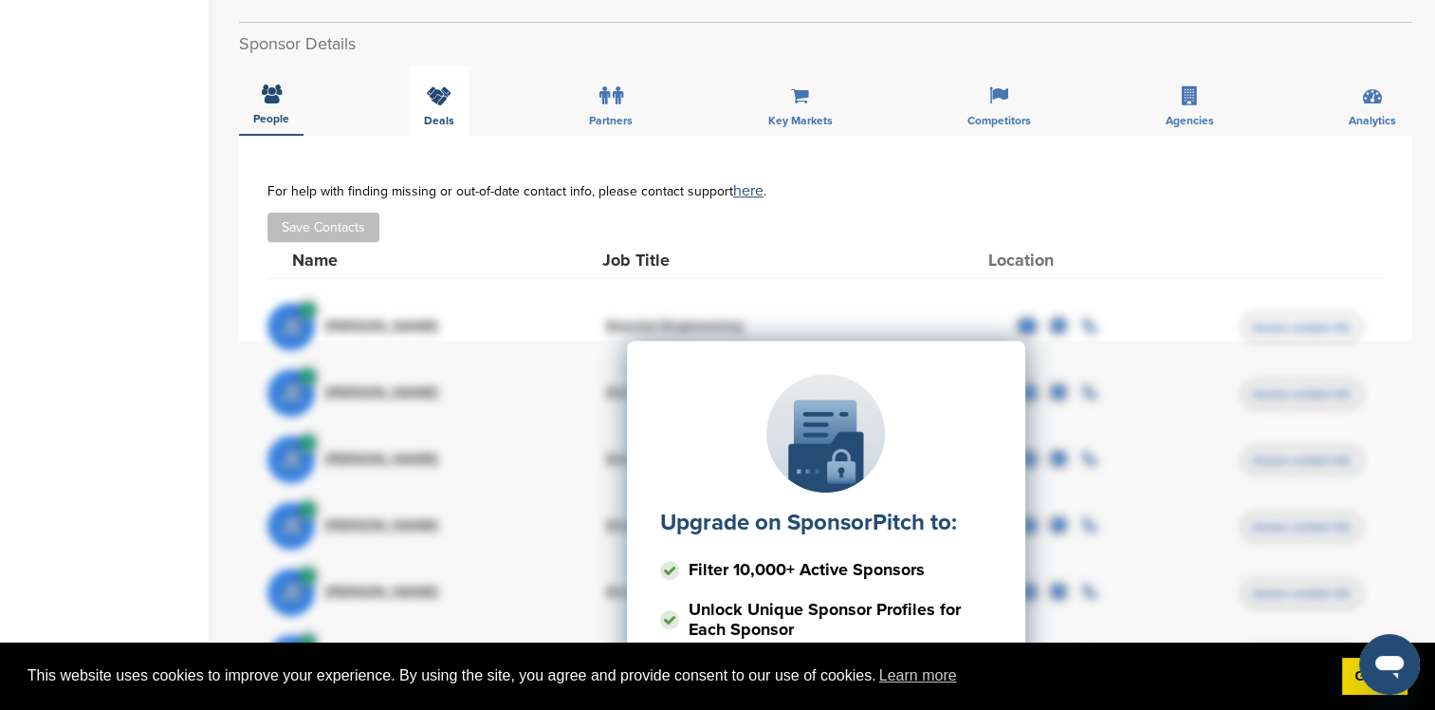
click at [424, 123] on span "Deals" at bounding box center [439, 120] width 30 height 11
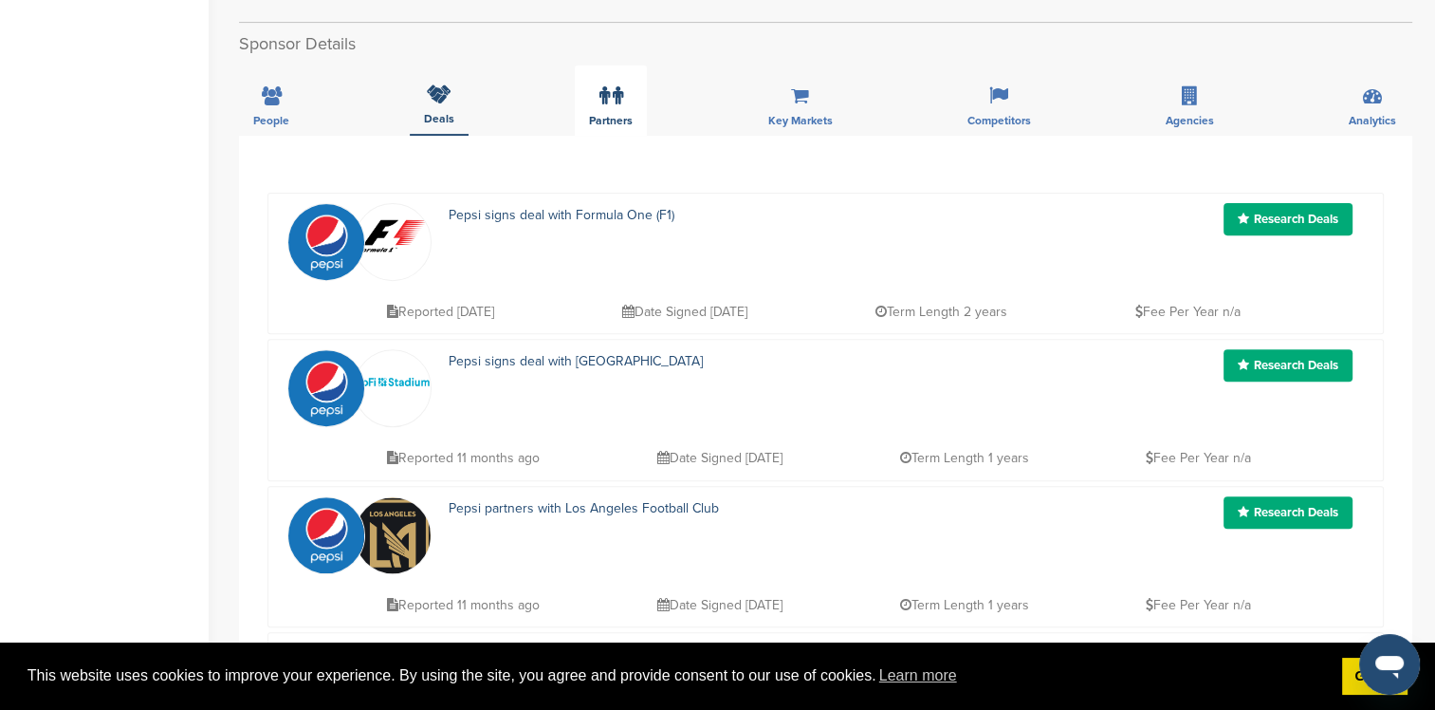
click at [616, 99] on icon at bounding box center [618, 95] width 10 height 19
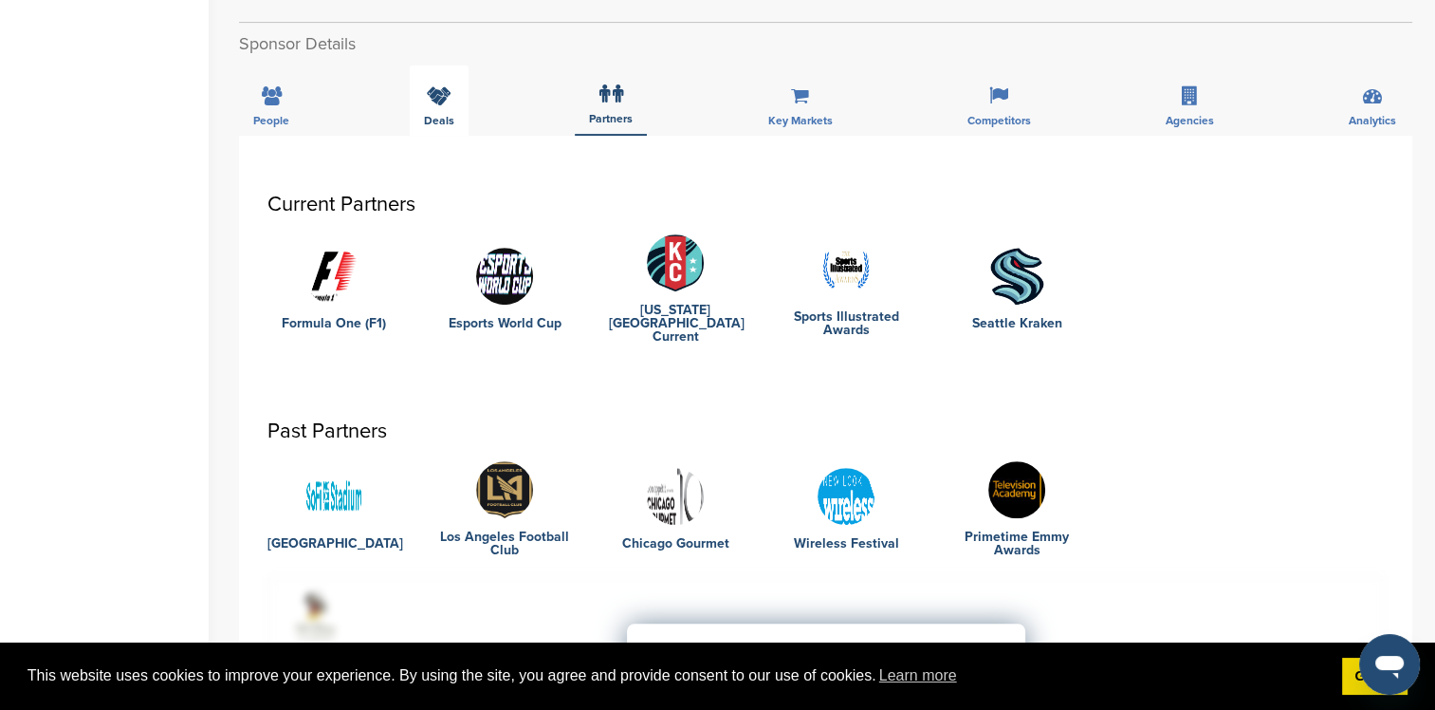
click at [440, 110] on div "Deals" at bounding box center [439, 100] width 59 height 70
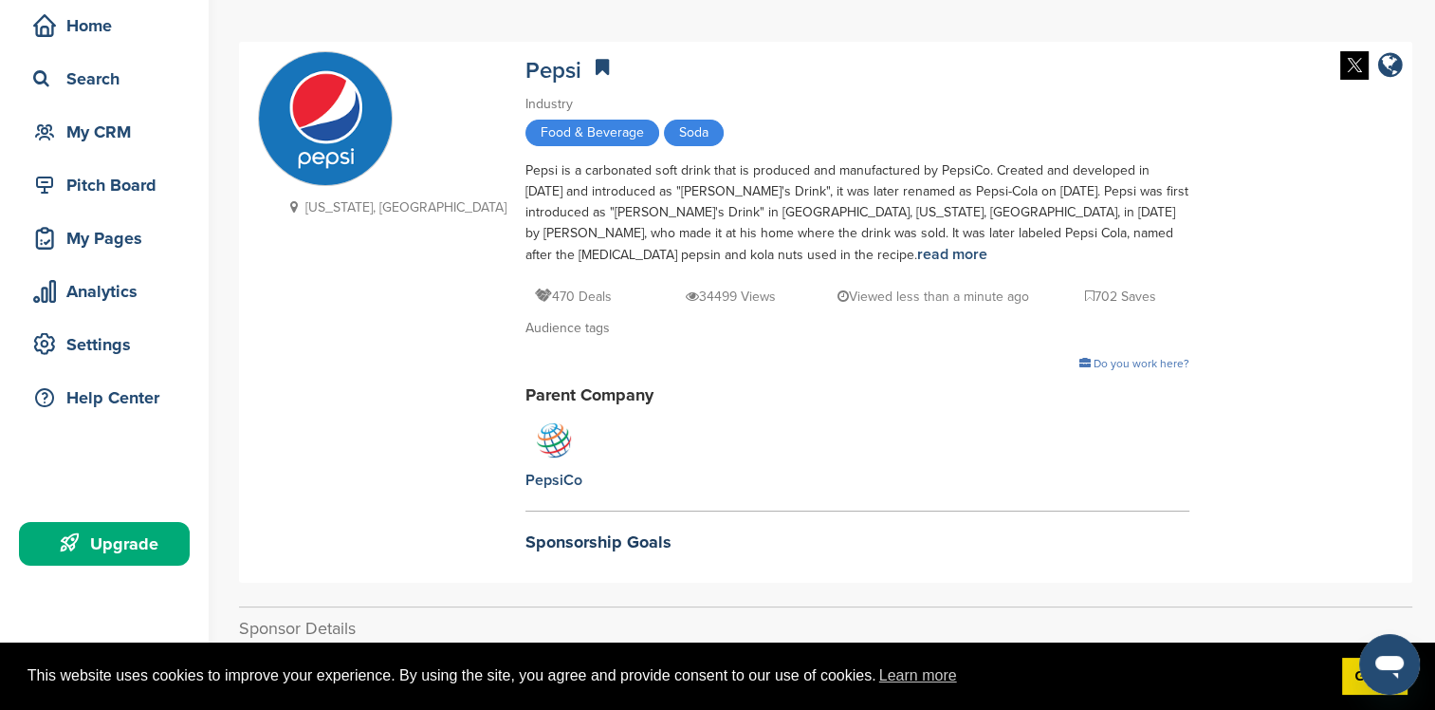
scroll to position [0, 0]
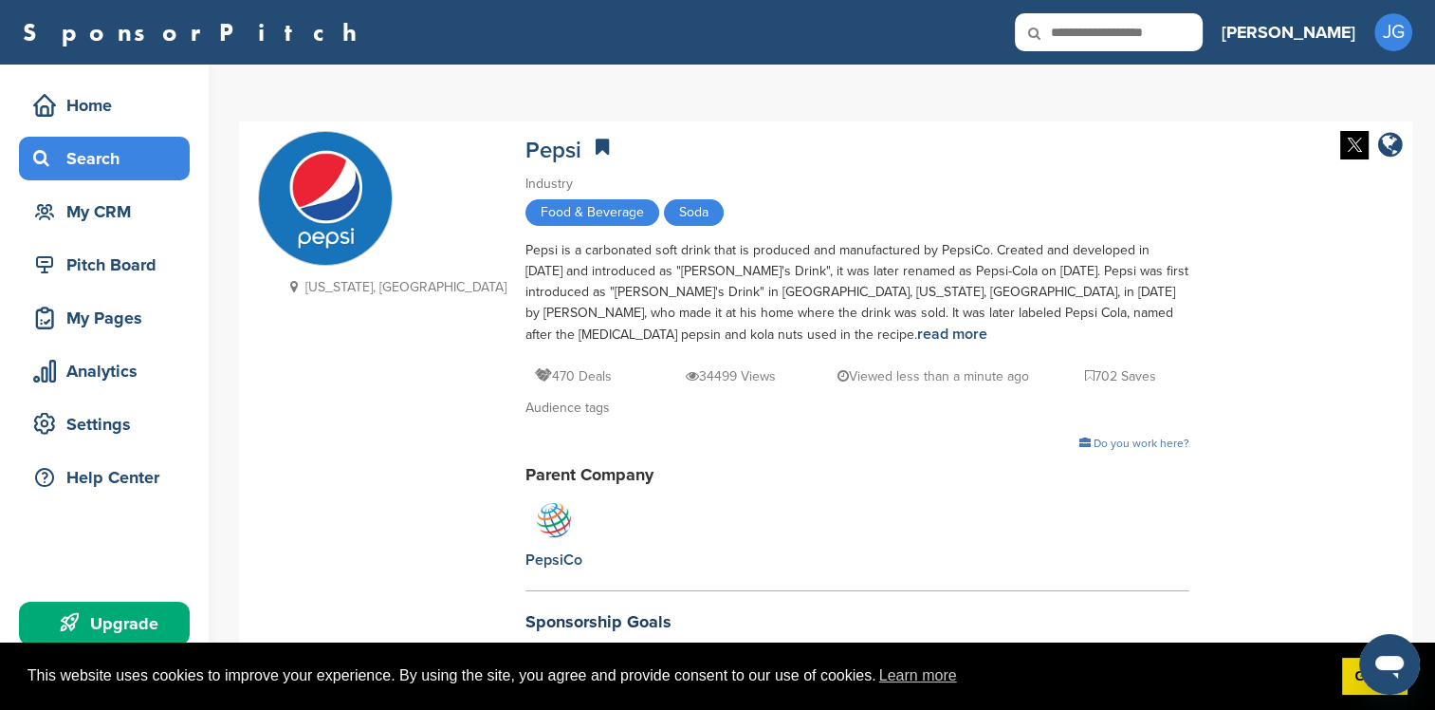
click at [81, 146] on div "Search" at bounding box center [108, 158] width 161 height 34
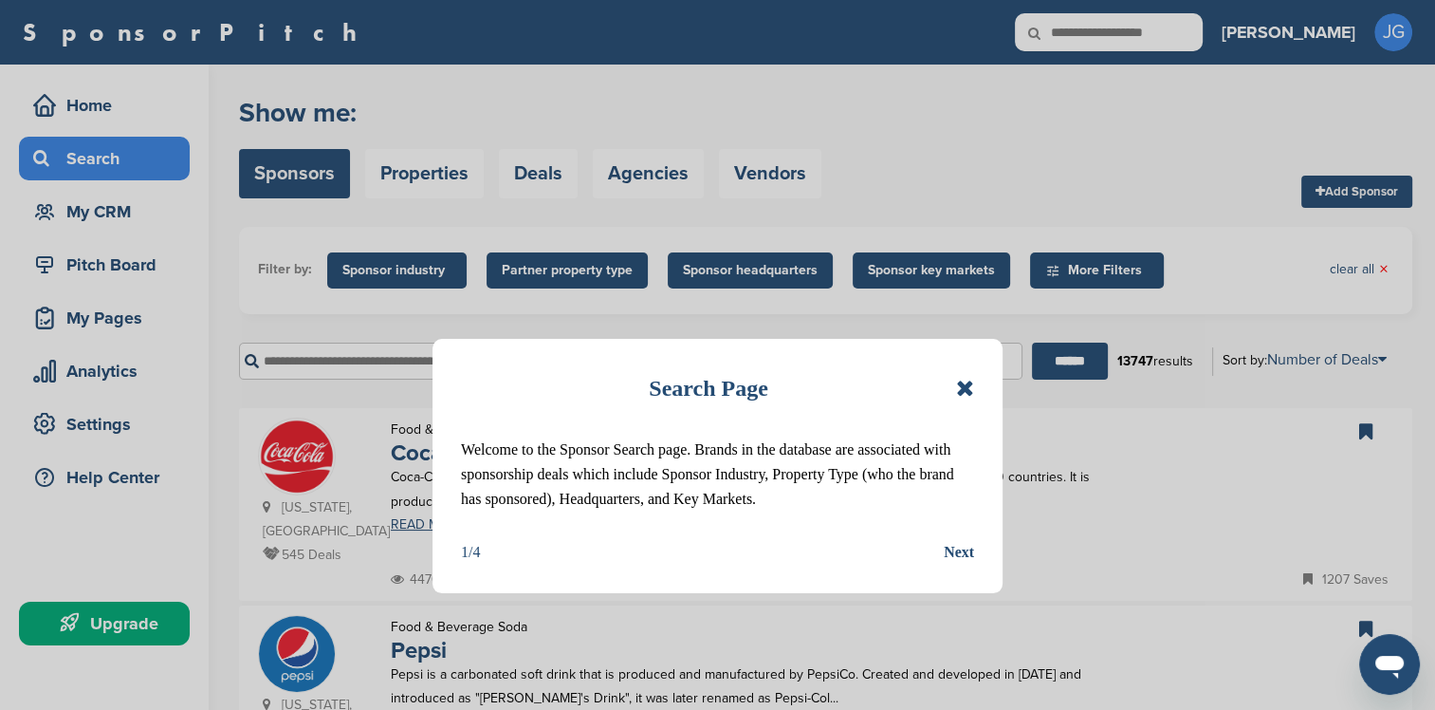
click at [952, 383] on div "Search Page" at bounding box center [717, 388] width 513 height 42
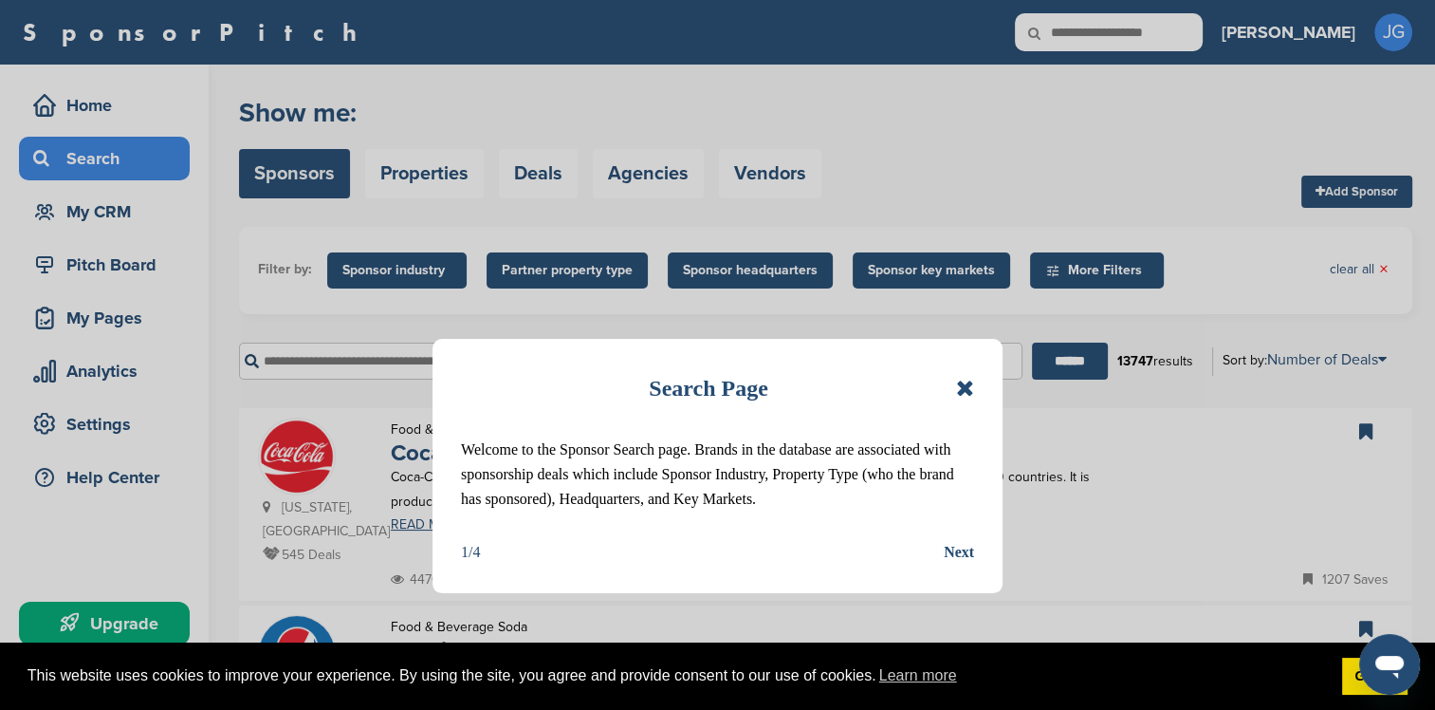
click at [956, 395] on icon at bounding box center [965, 388] width 18 height 23
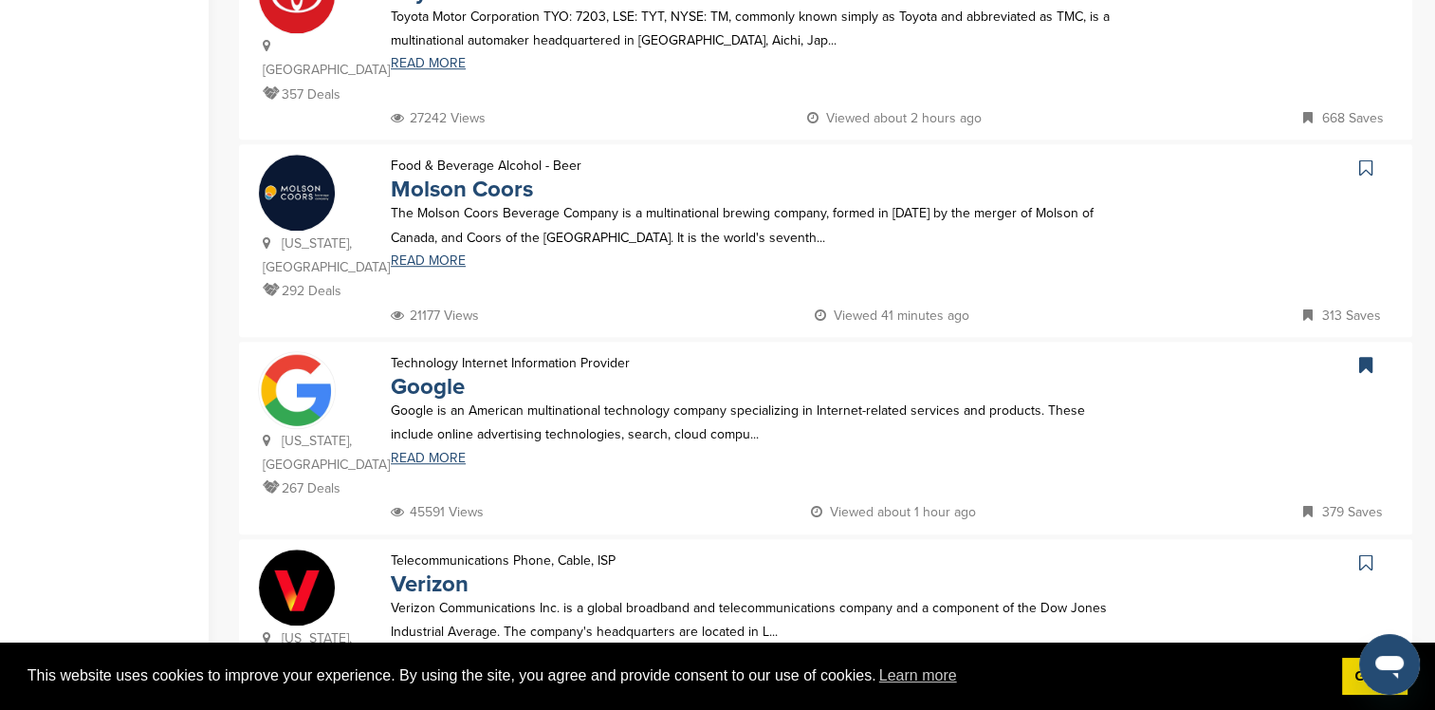
scroll to position [1423, 0]
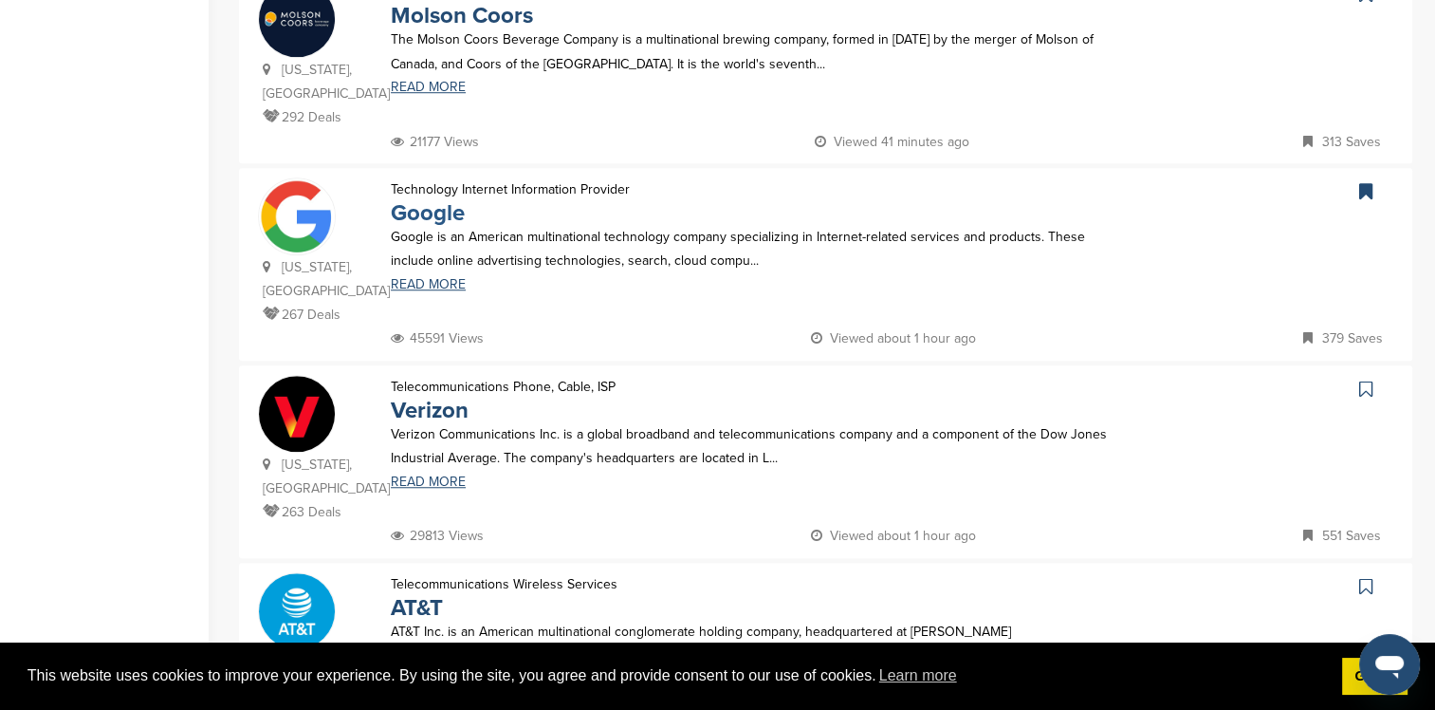
click at [443, 199] on link "Google" at bounding box center [428, 213] width 74 height 28
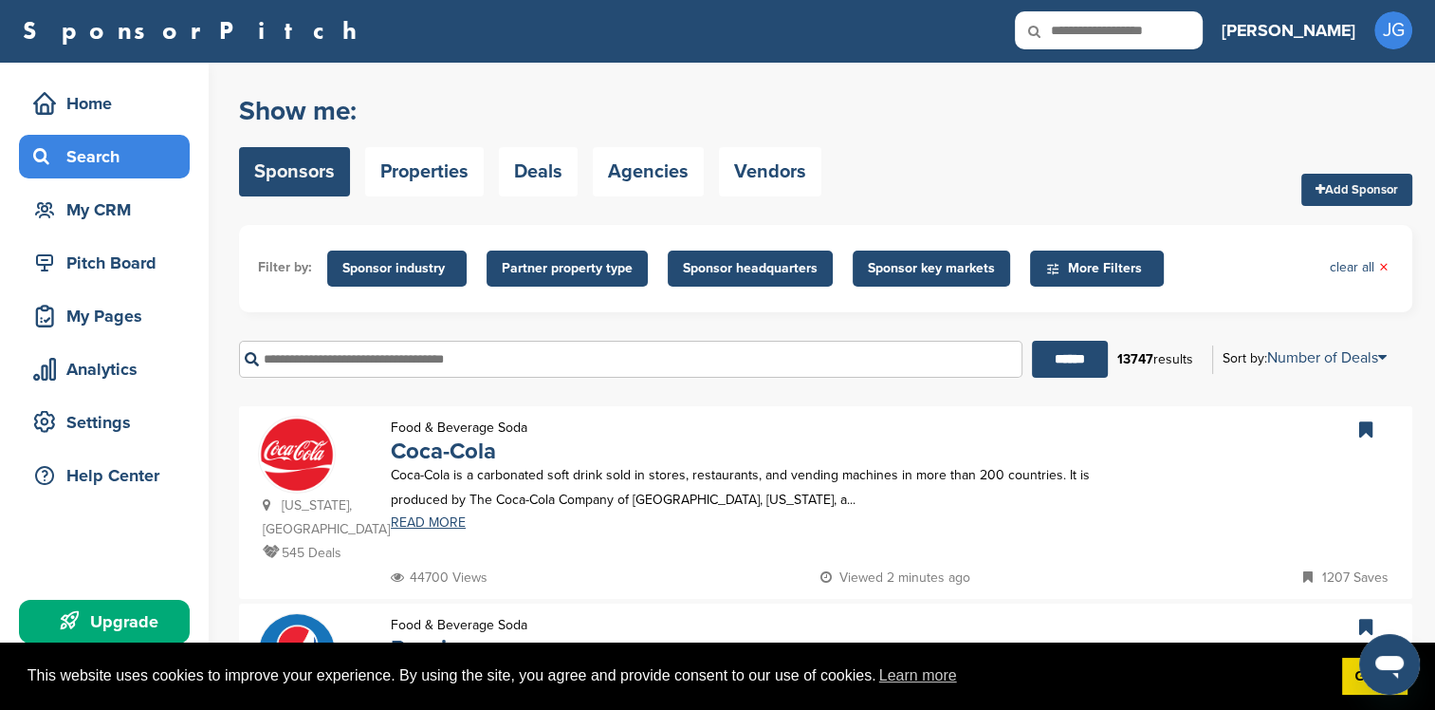
scroll to position [0, 0]
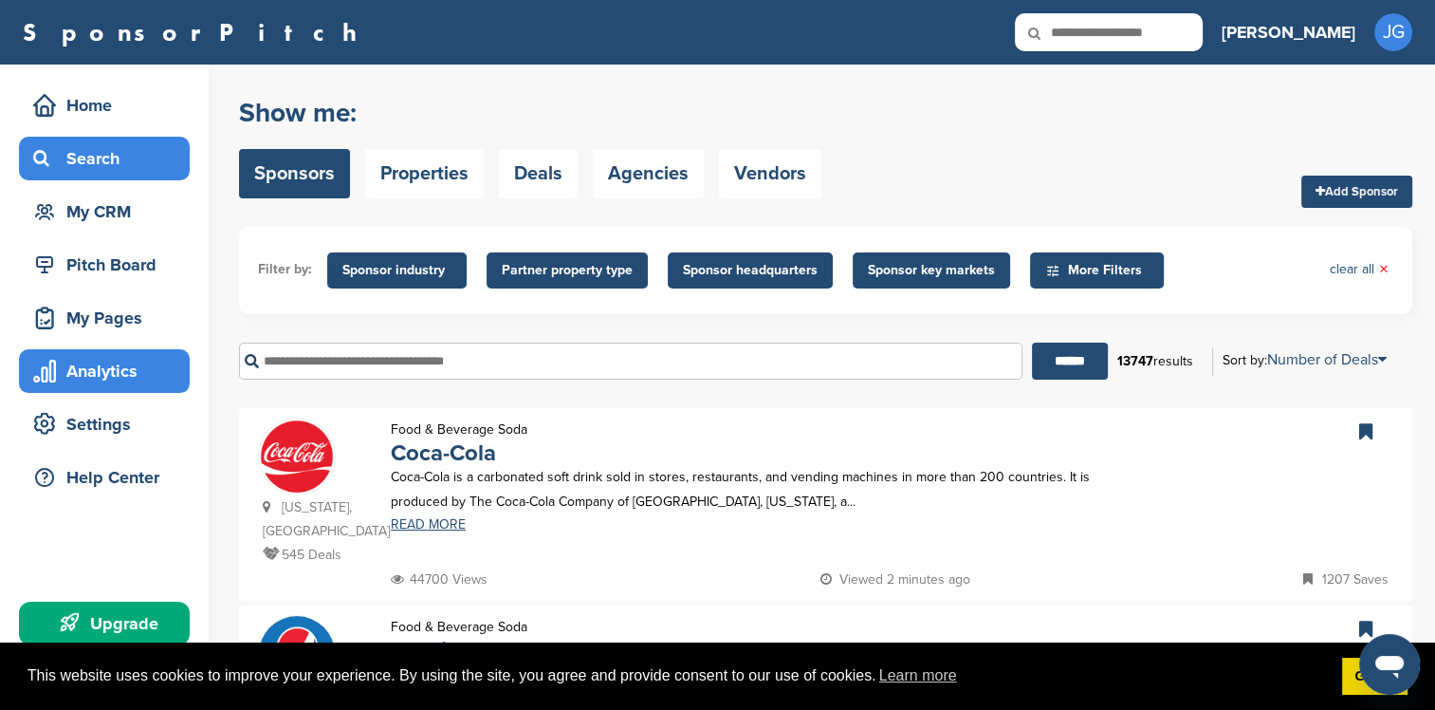
click at [120, 360] on div "Analytics" at bounding box center [108, 371] width 161 height 34
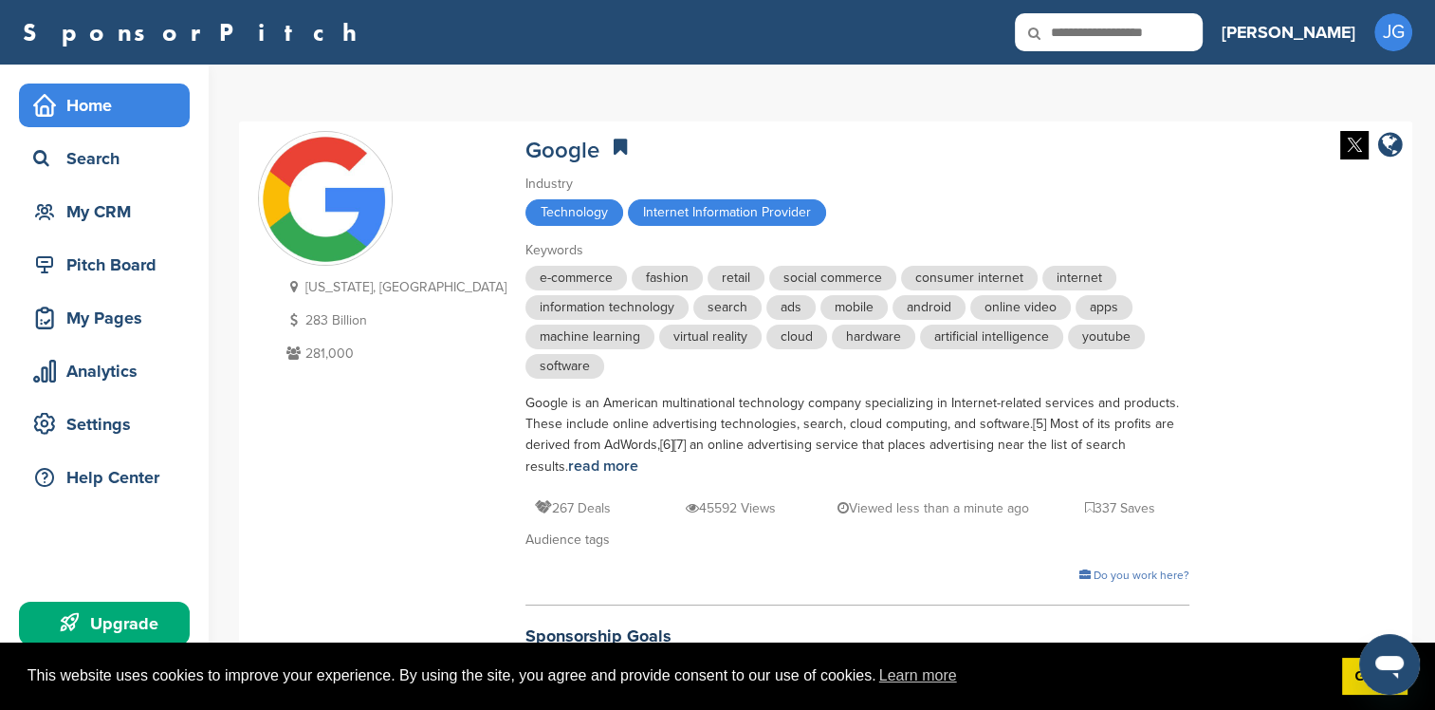
click at [79, 108] on div "Home" at bounding box center [108, 105] width 161 height 34
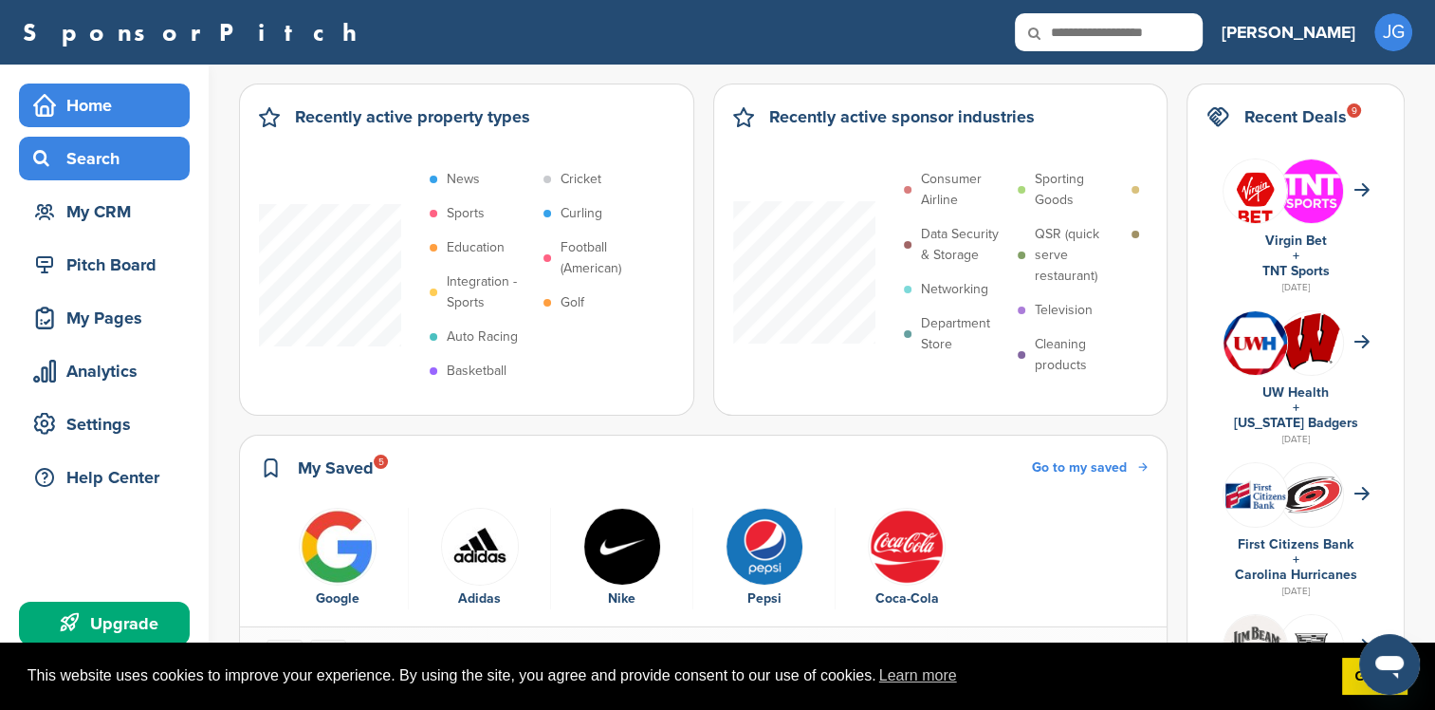
click at [109, 141] on div "Search" at bounding box center [108, 158] width 161 height 34
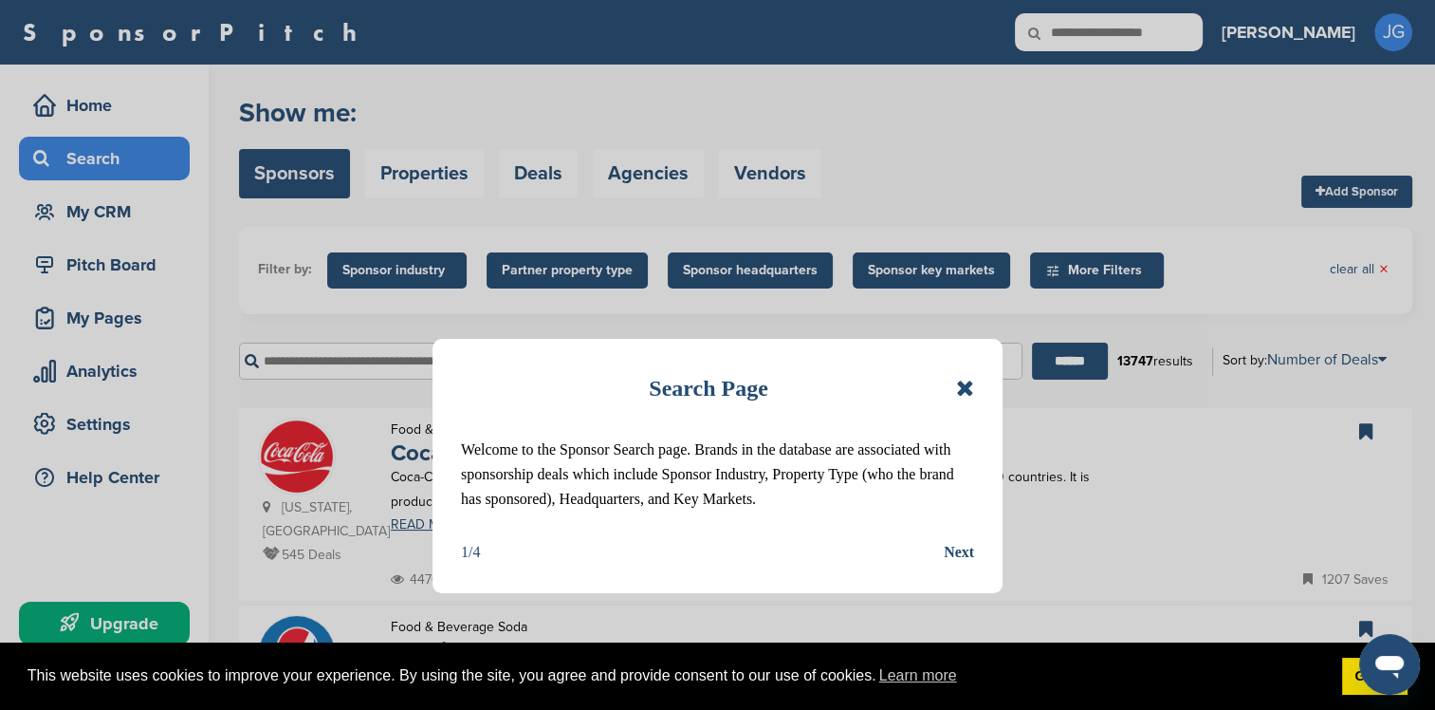
click at [955, 551] on div "Next" at bounding box center [959, 552] width 30 height 25
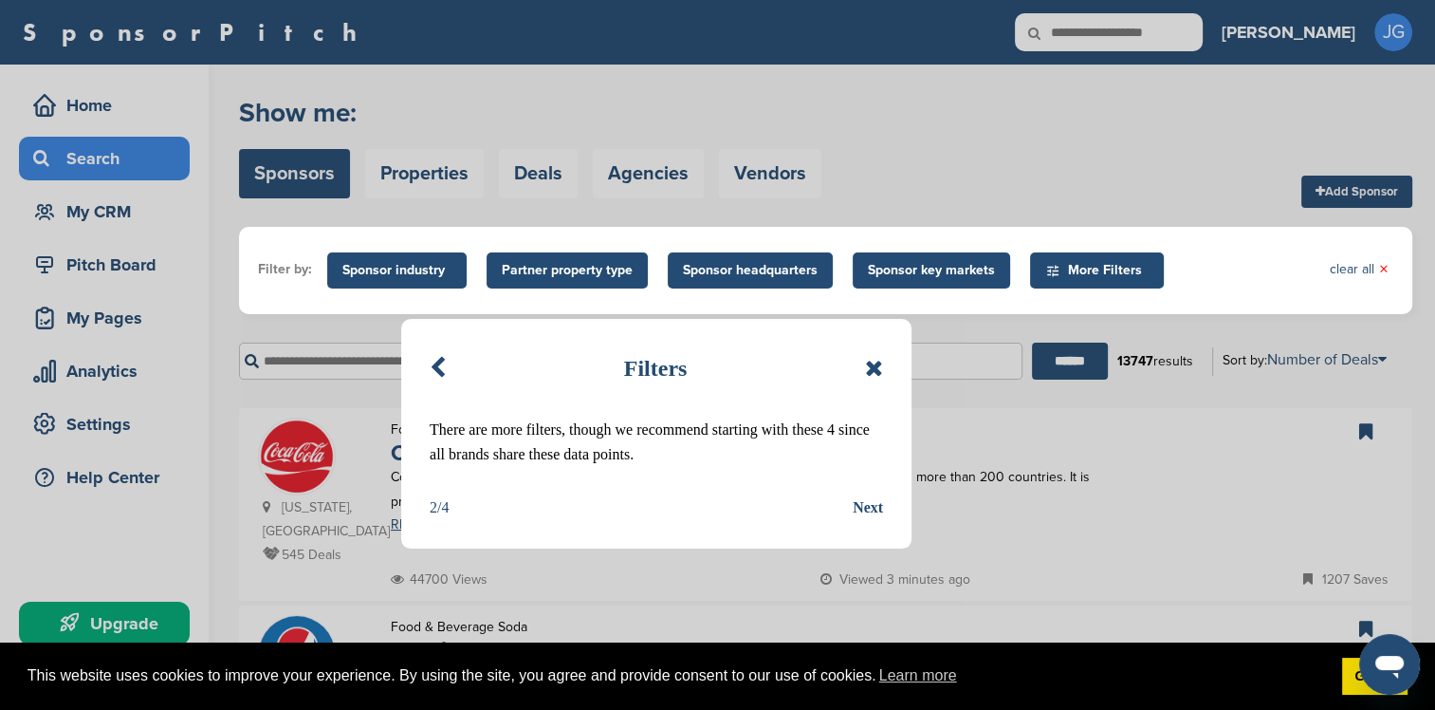
click at [865, 502] on div "Next" at bounding box center [868, 507] width 30 height 25
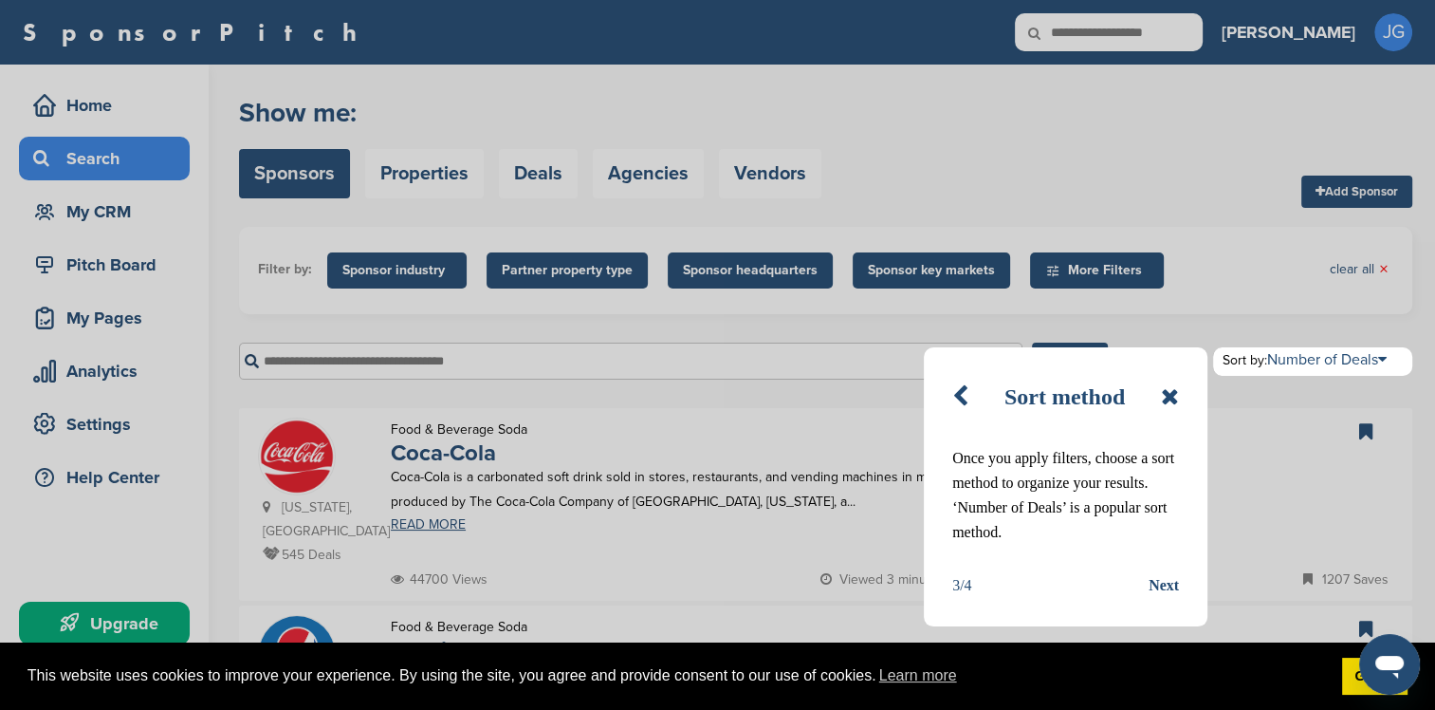
click at [1176, 579] on div "Next" at bounding box center [1164, 585] width 30 height 25
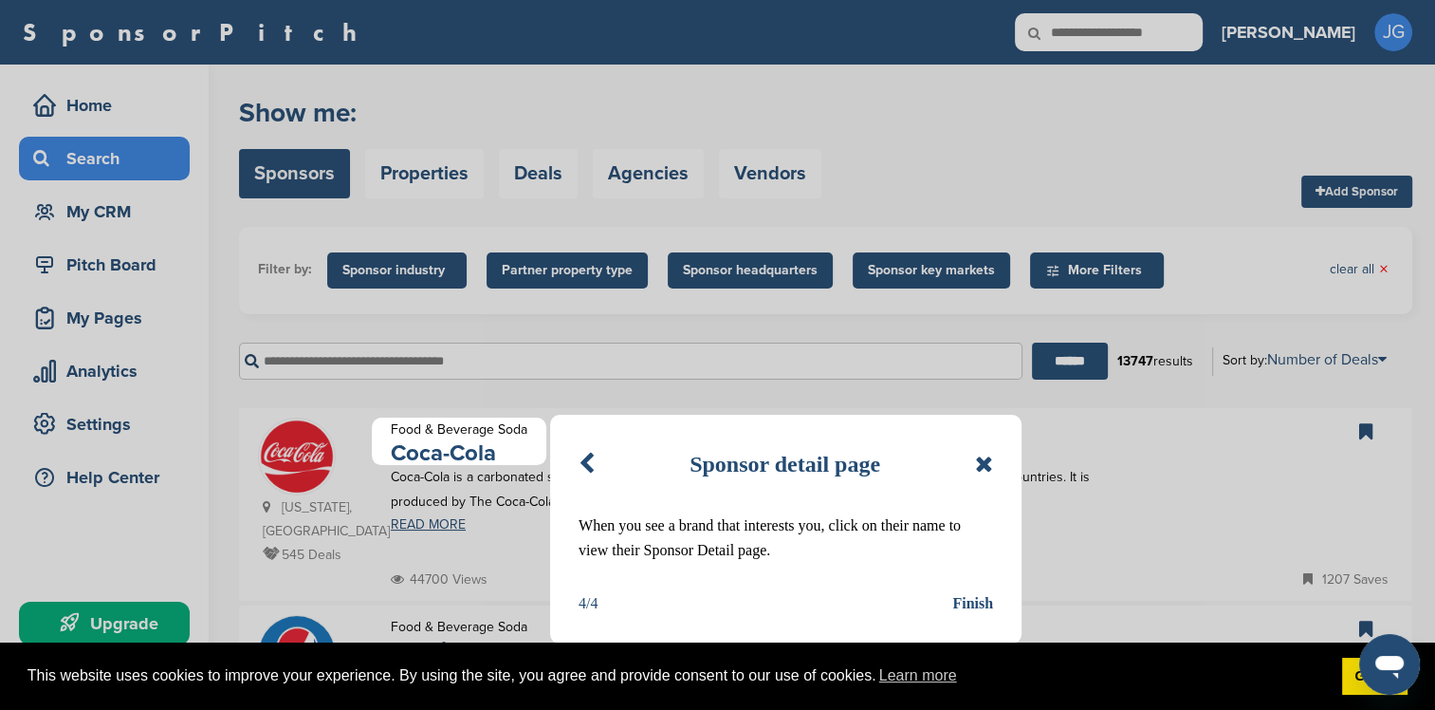
click at [981, 461] on icon at bounding box center [984, 463] width 18 height 23
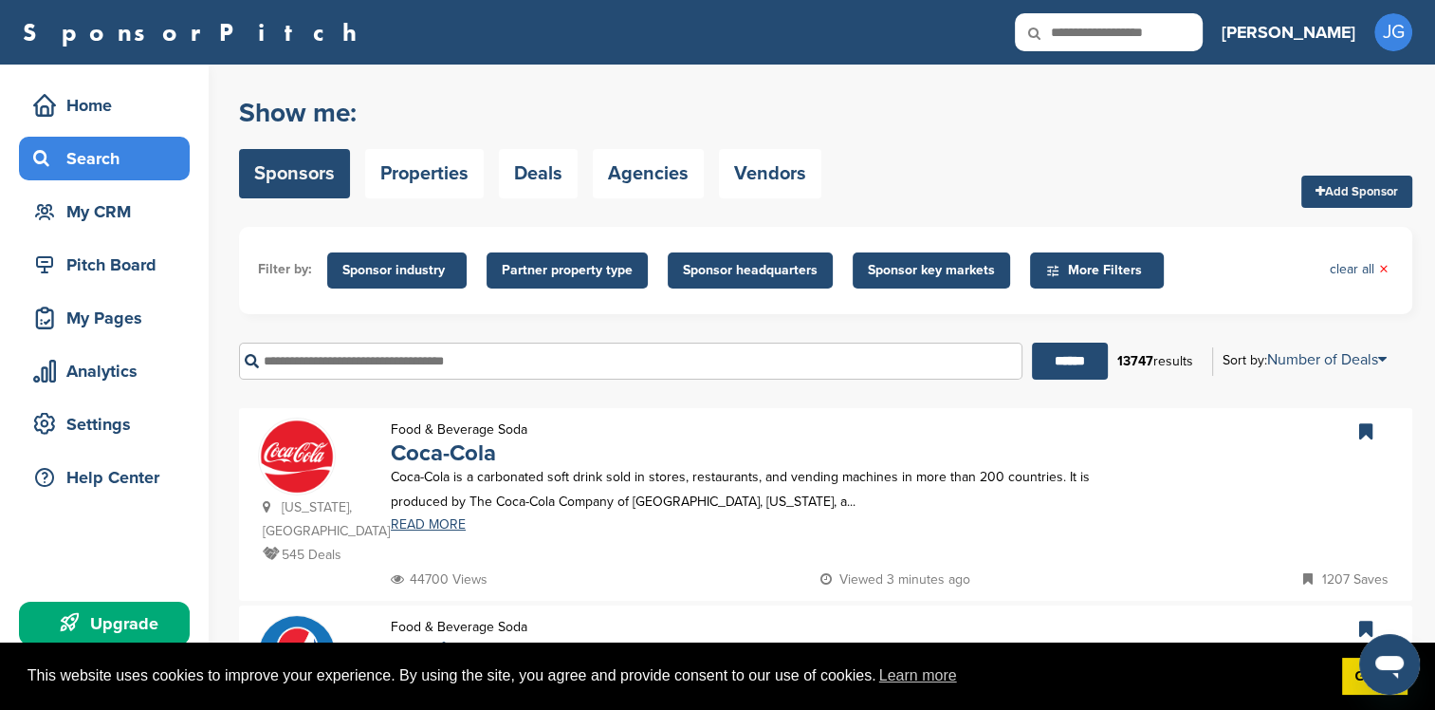
click at [1101, 271] on span "More Filters" at bounding box center [1099, 270] width 109 height 21
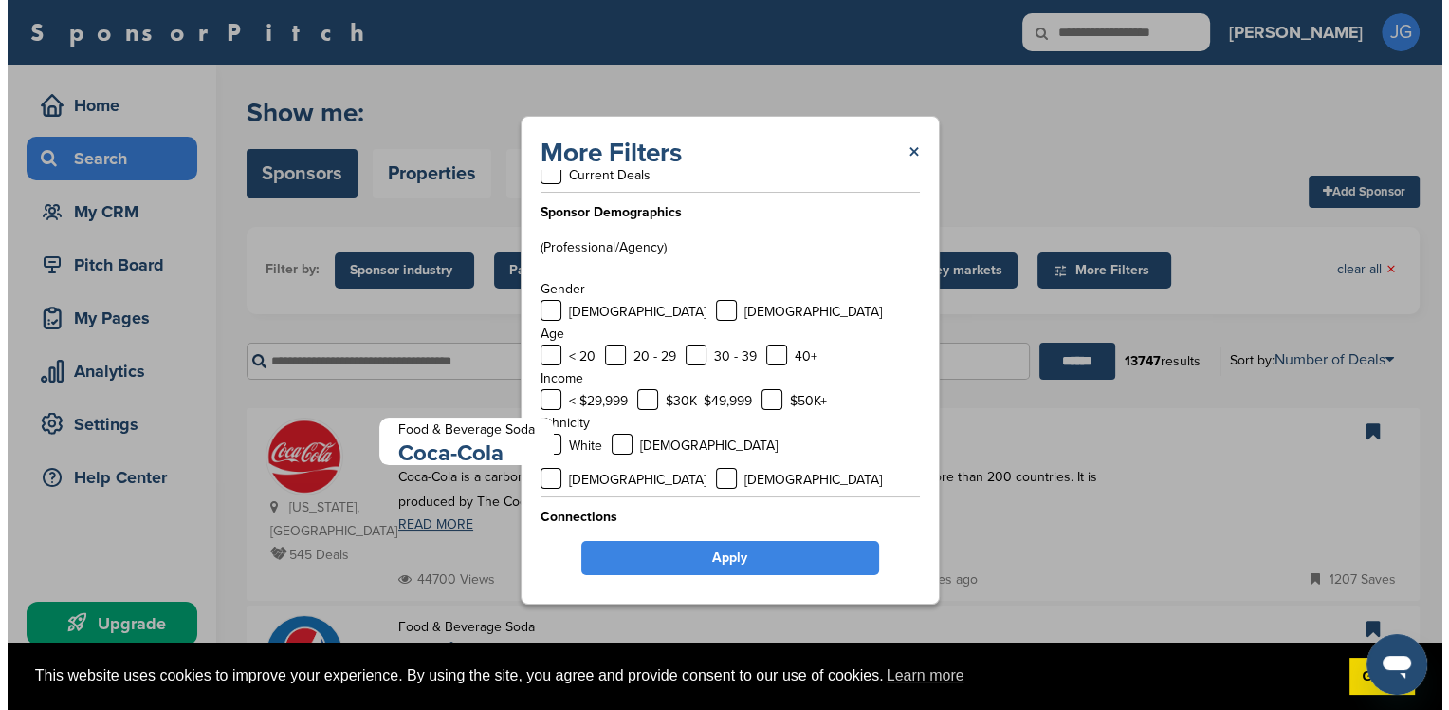
scroll to position [53, 0]
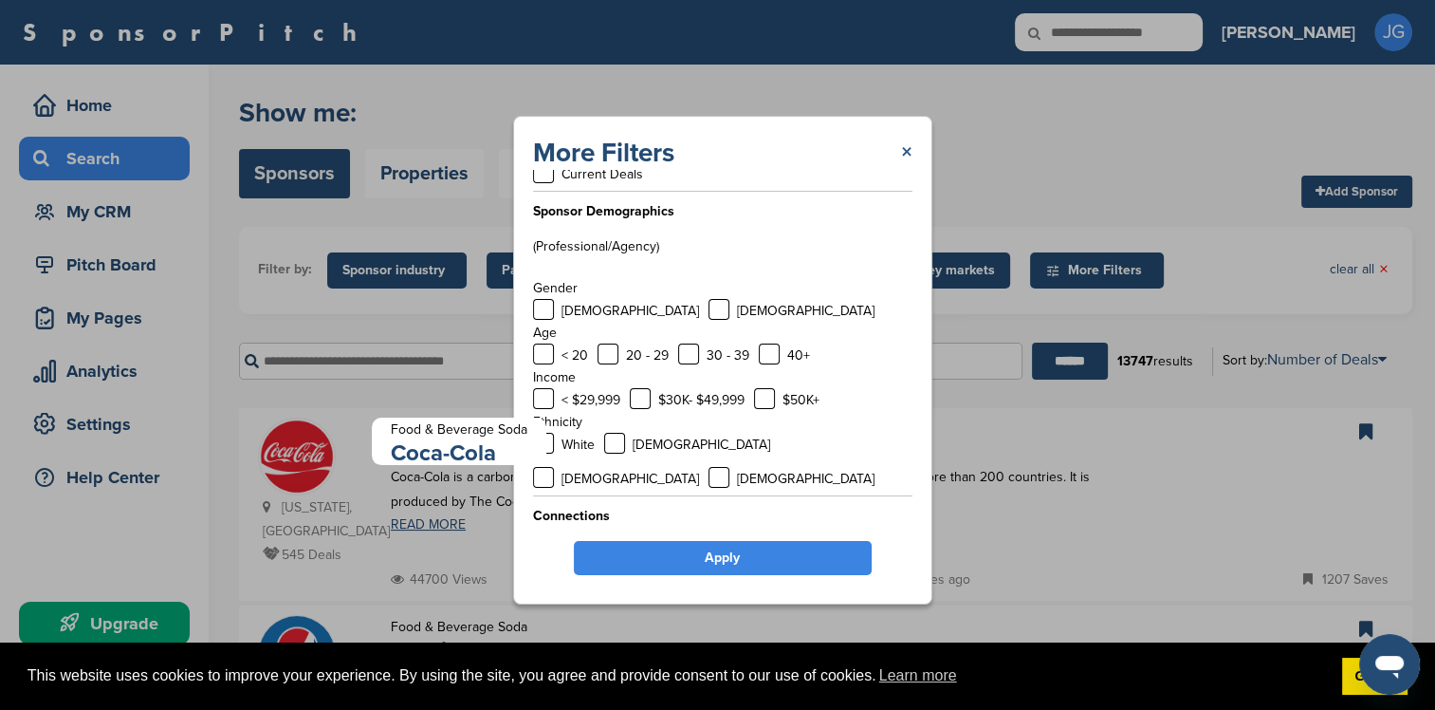
click at [901, 150] on link "×" at bounding box center [906, 153] width 11 height 34
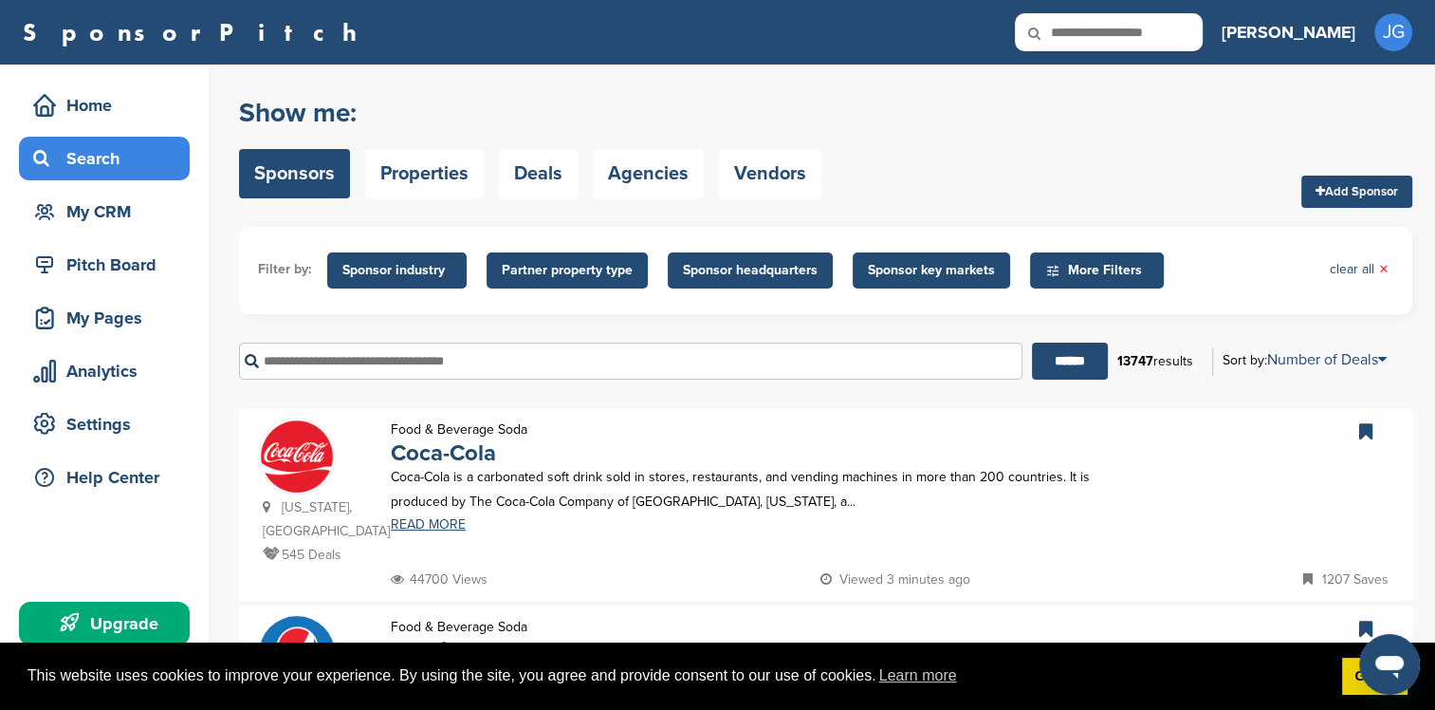
click at [375, 275] on span "Sponsor industry" at bounding box center [396, 270] width 109 height 21
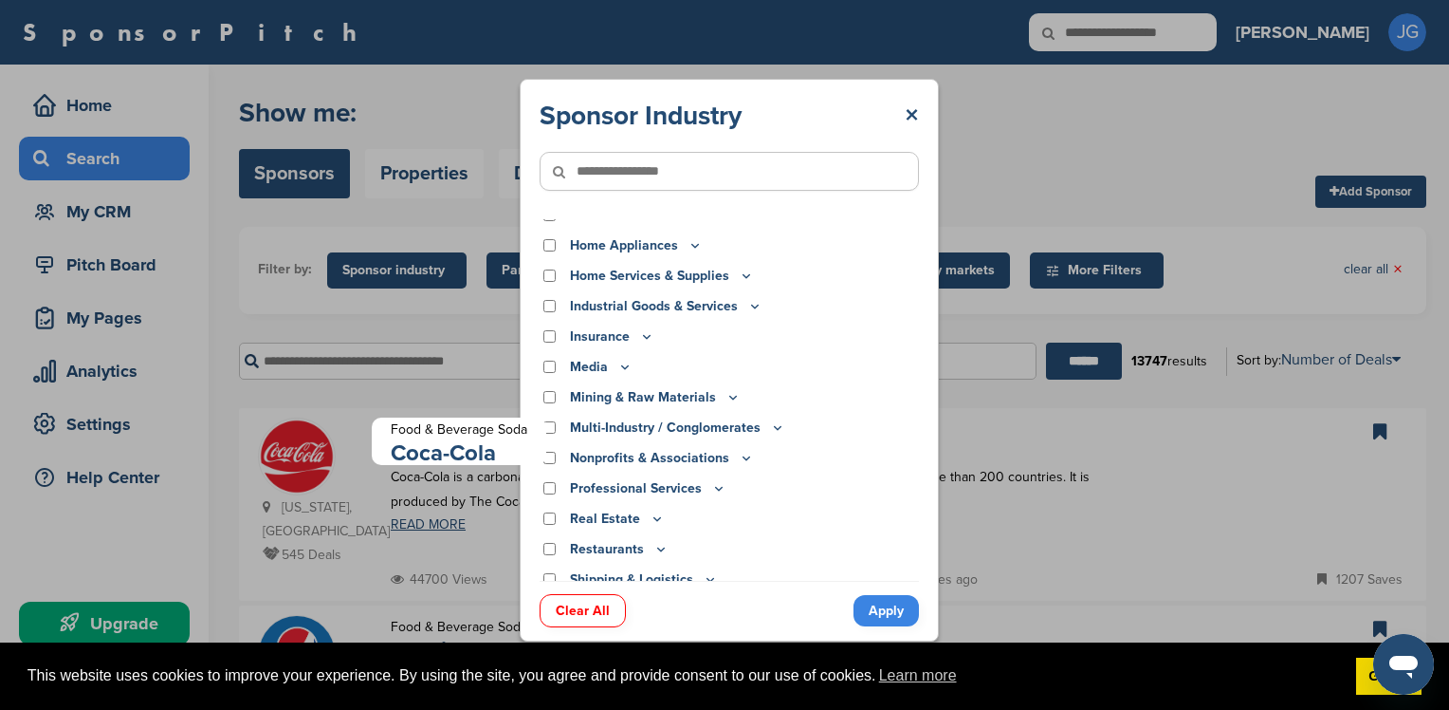
scroll to position [379, 0]
click at [622, 366] on icon at bounding box center [625, 365] width 7 height 3
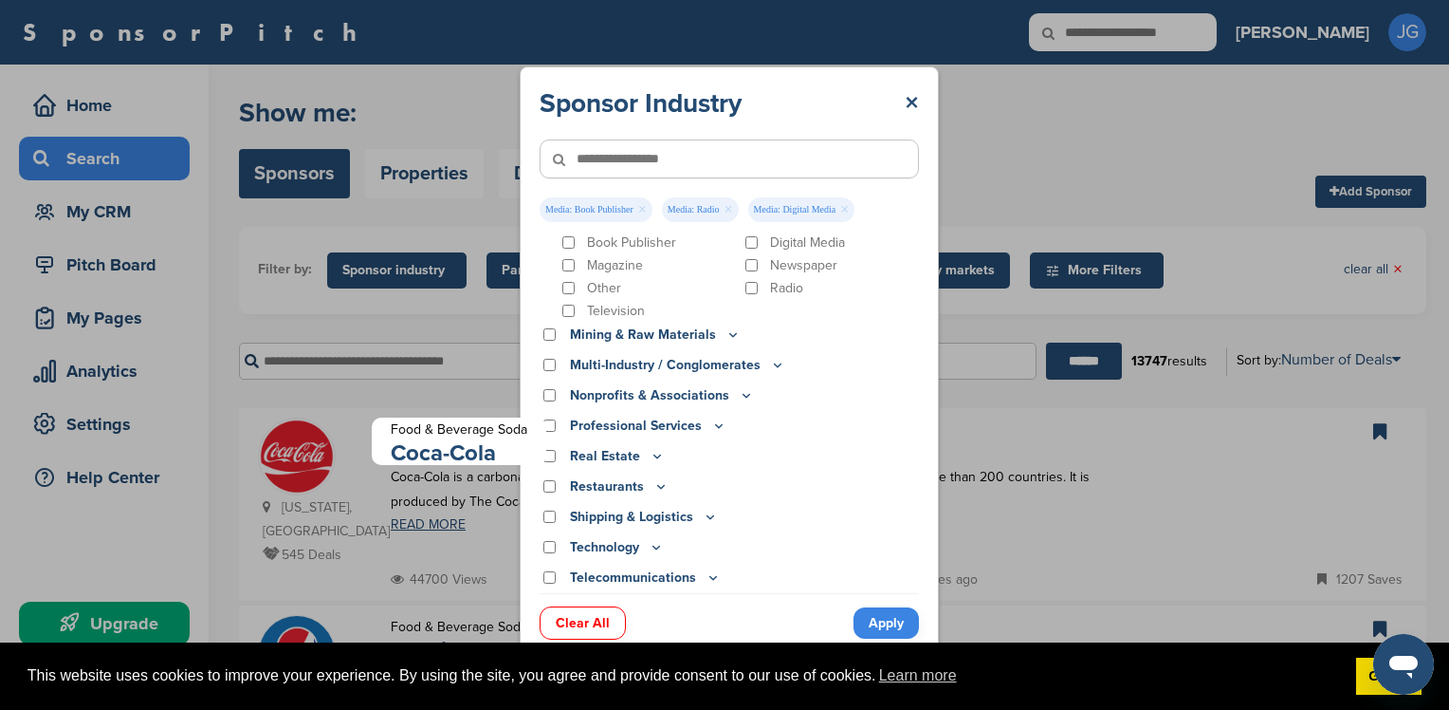
scroll to position [569, 0]
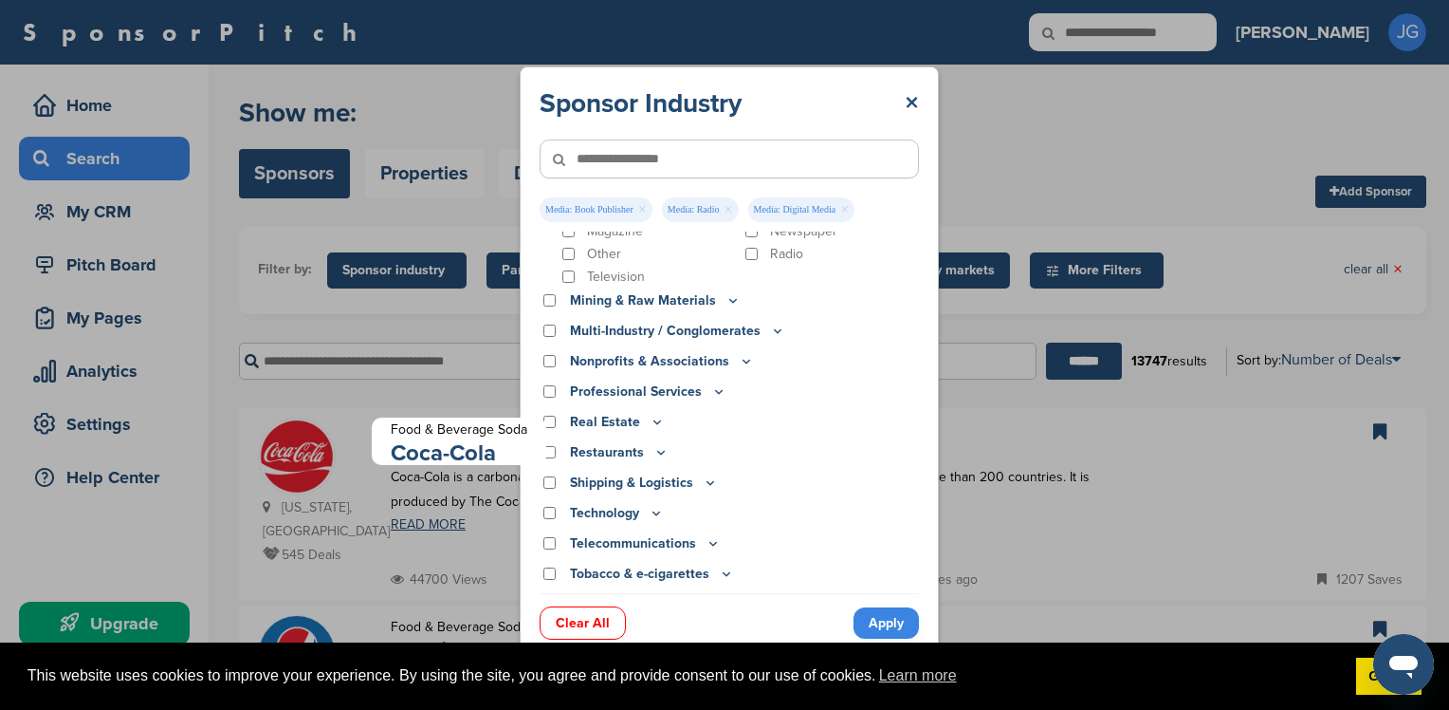
click at [711, 362] on p "Nonprofits & Associations" at bounding box center [662, 361] width 184 height 21
click at [740, 364] on icon at bounding box center [746, 361] width 15 height 16
click at [741, 362] on icon at bounding box center [746, 361] width 15 height 16
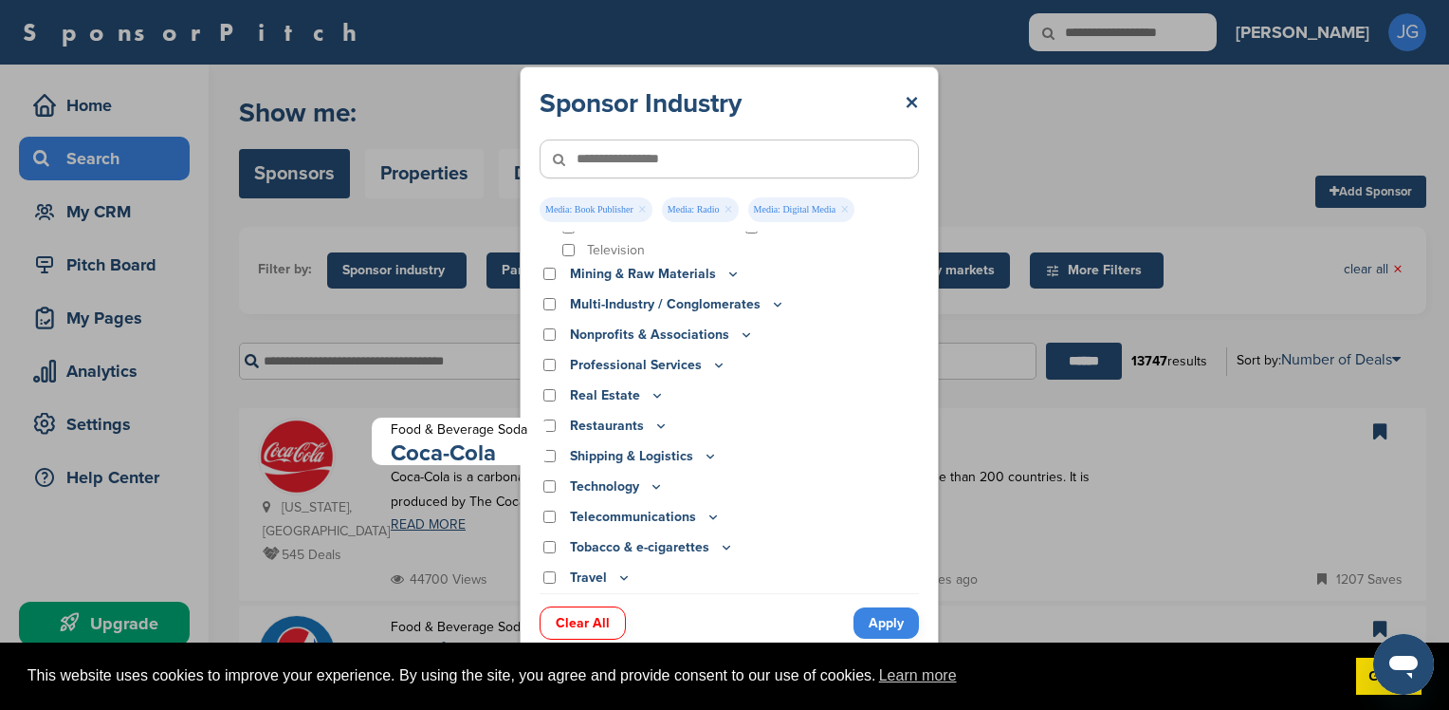
click at [711, 363] on icon at bounding box center [718, 365] width 15 height 16
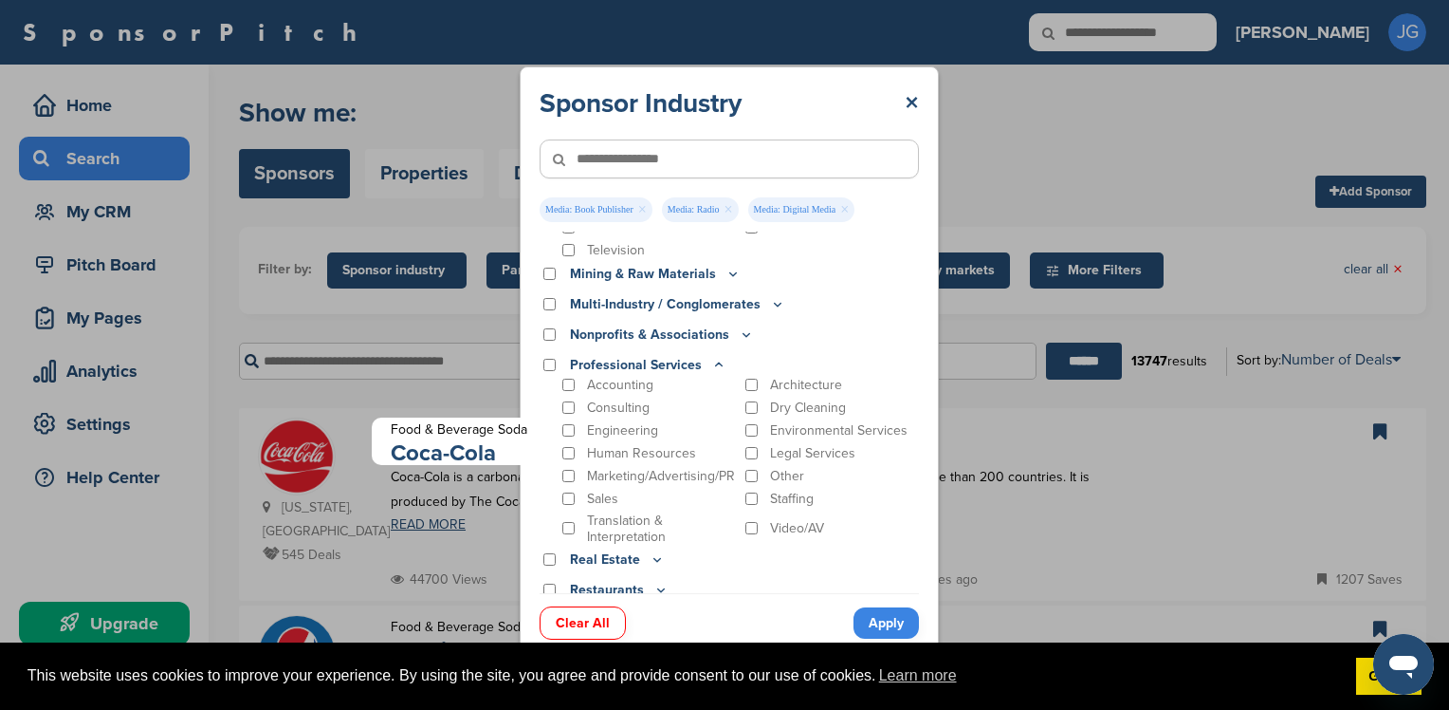
click at [715, 362] on icon at bounding box center [718, 365] width 15 height 16
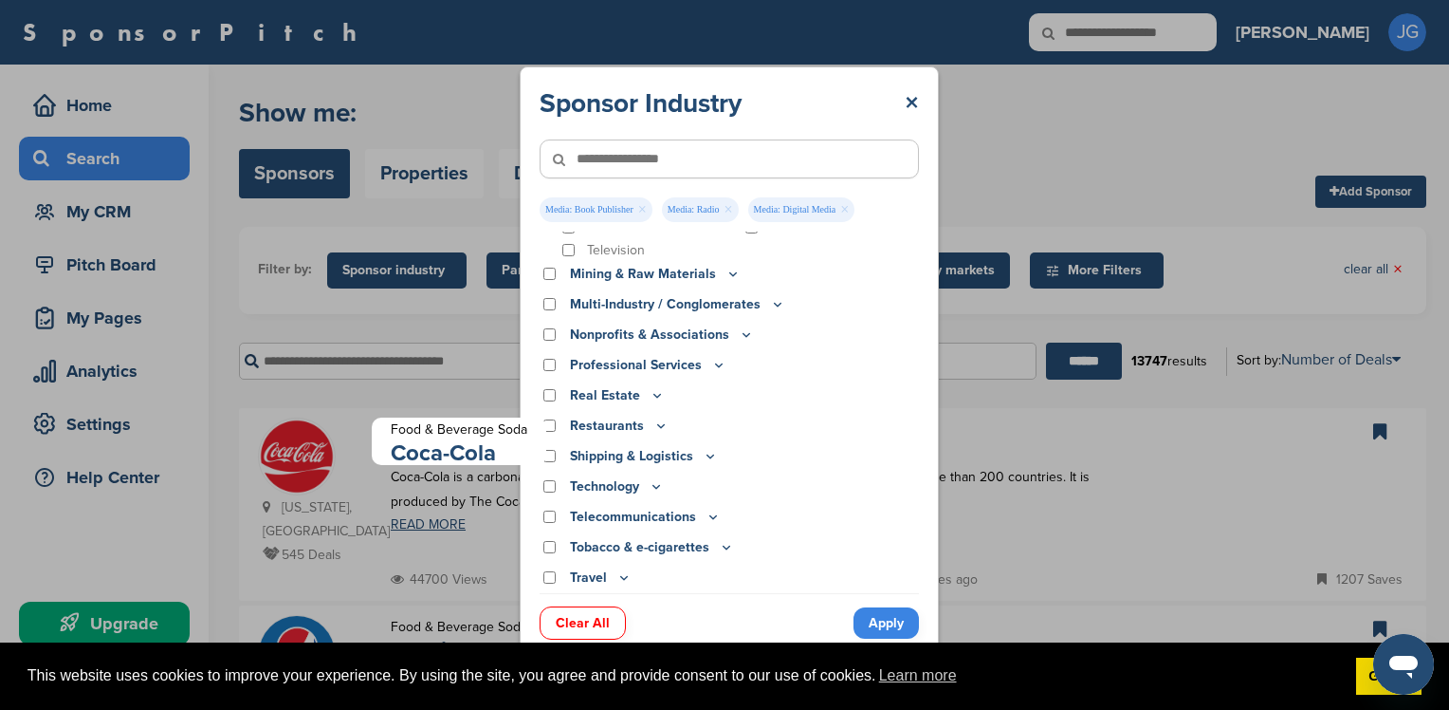
click at [628, 579] on icon at bounding box center [624, 577] width 15 height 16
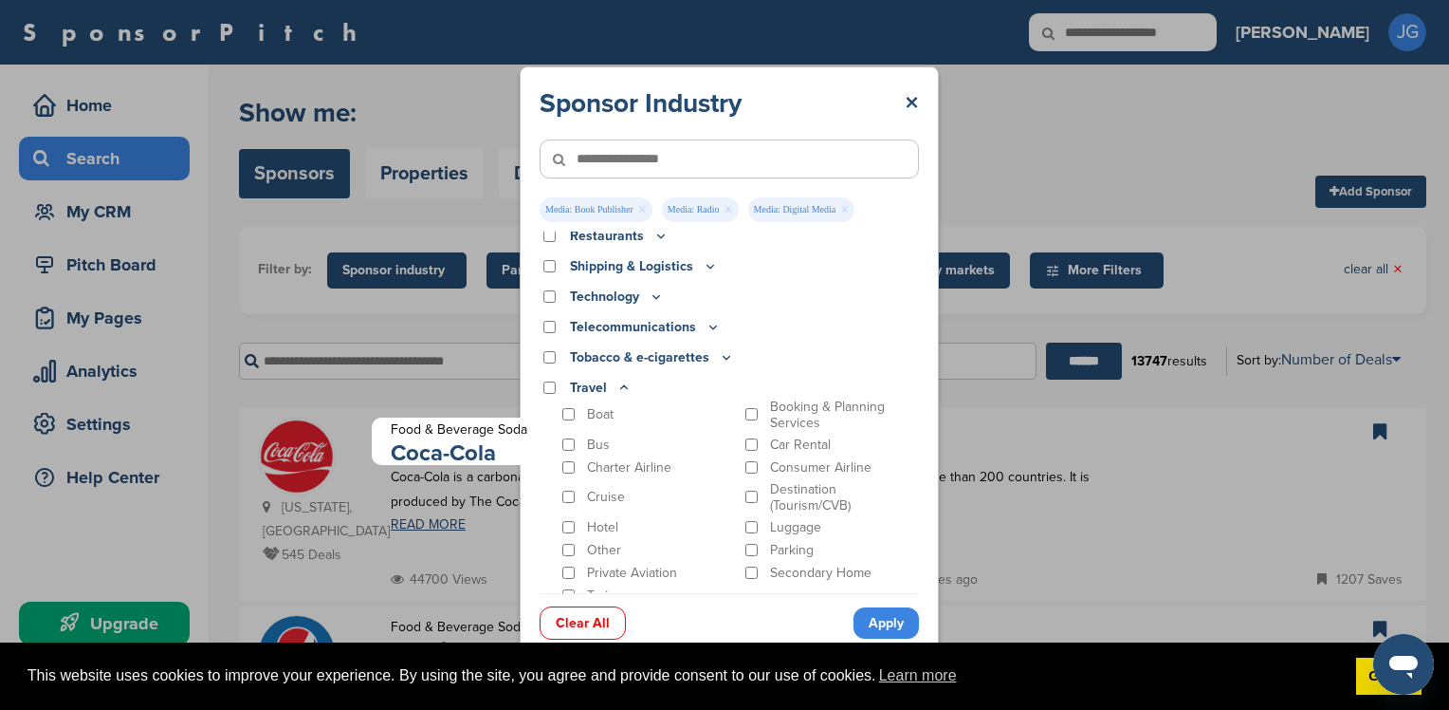
scroll to position [797, 0]
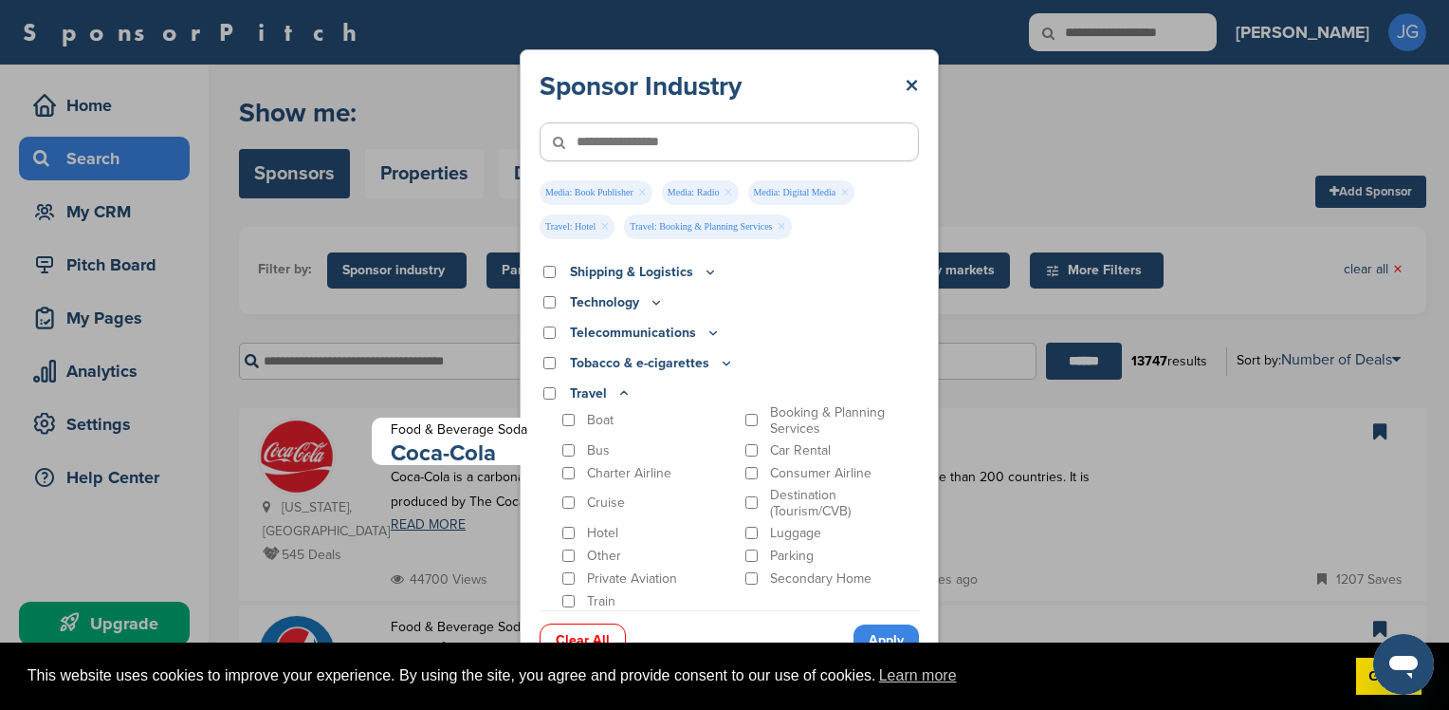
click at [719, 359] on icon at bounding box center [726, 363] width 15 height 16
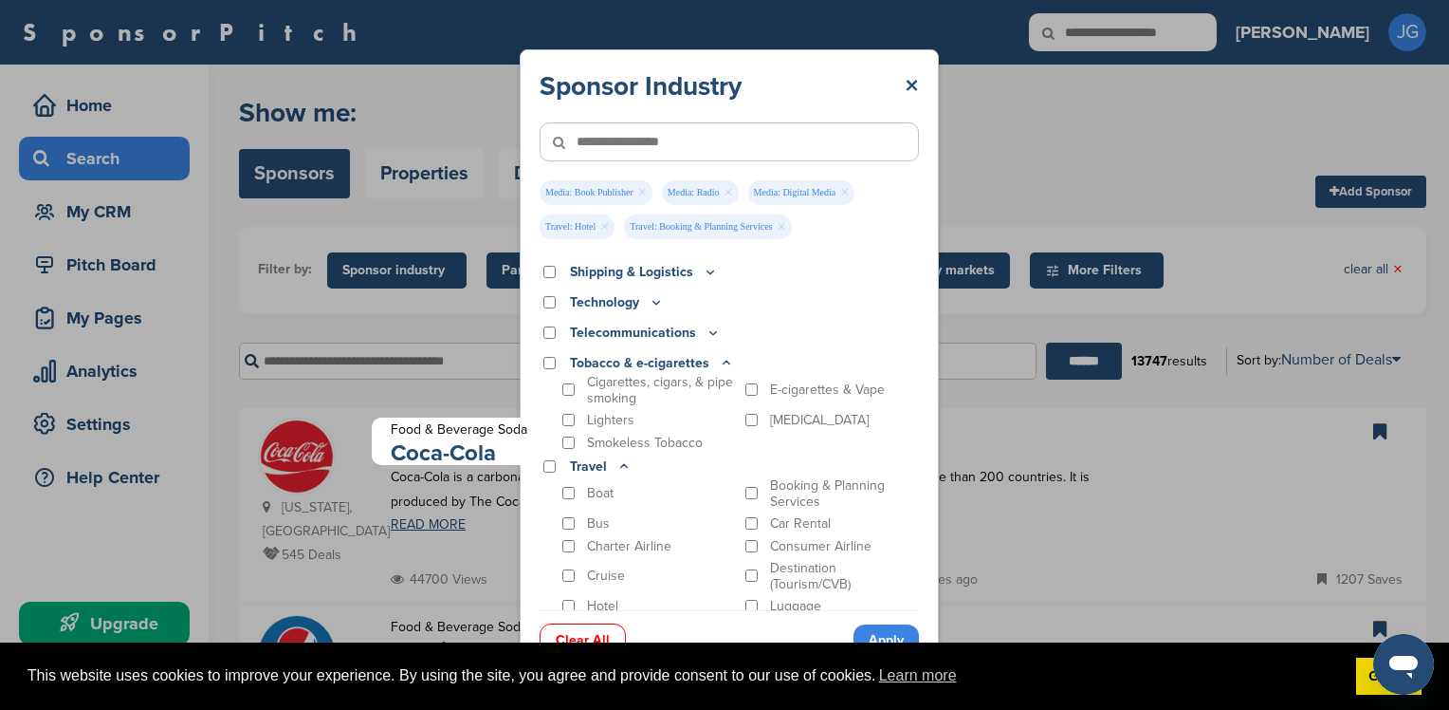
click at [575, 415] on div "Lighters" at bounding box center [648, 420] width 178 height 18
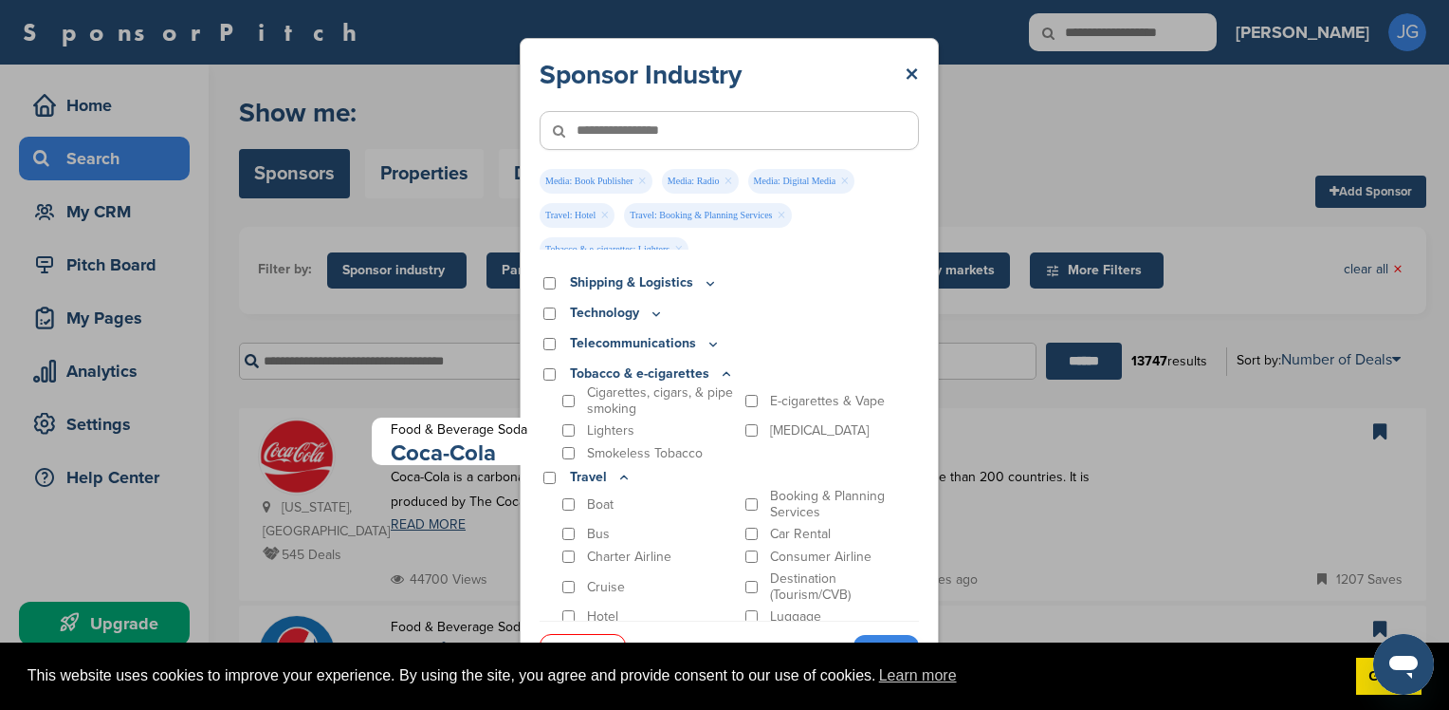
click at [750, 432] on div "[MEDICAL_DATA]" at bounding box center [831, 430] width 178 height 18
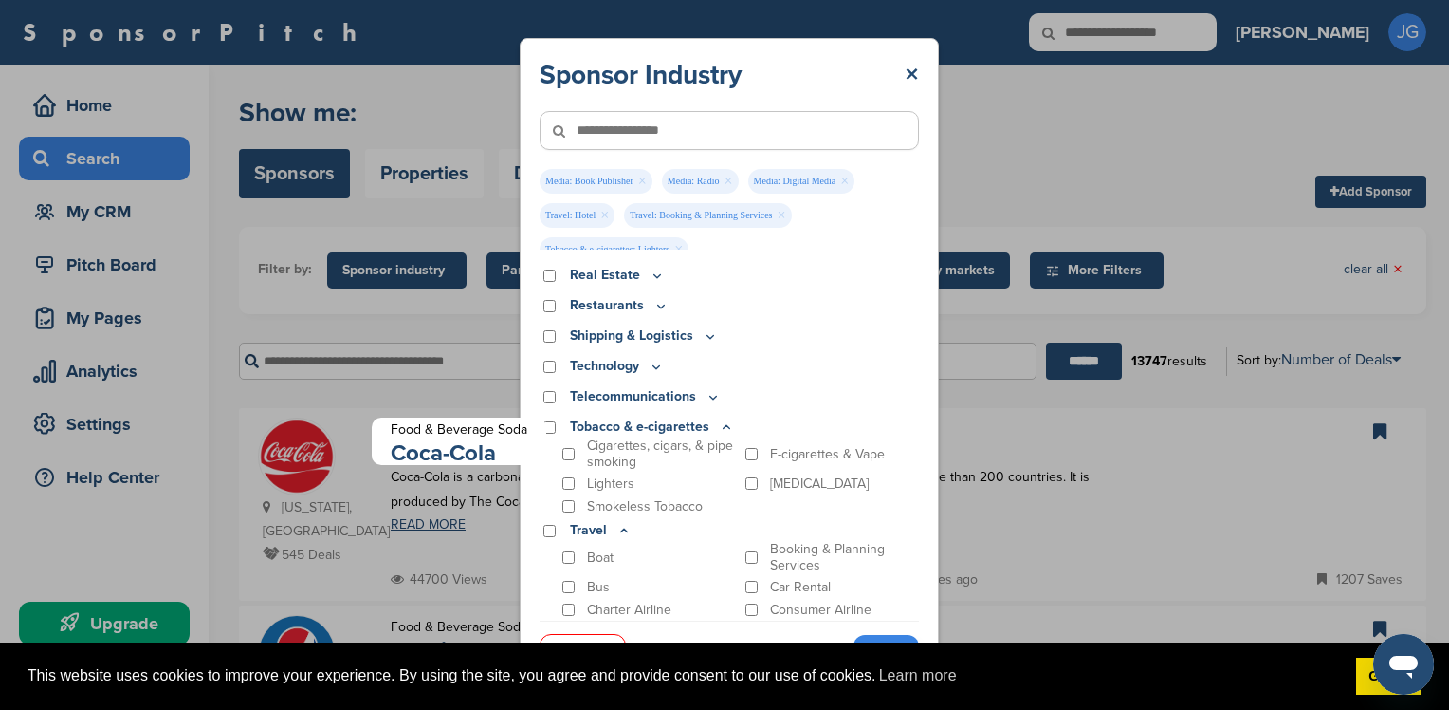
scroll to position [702, 0]
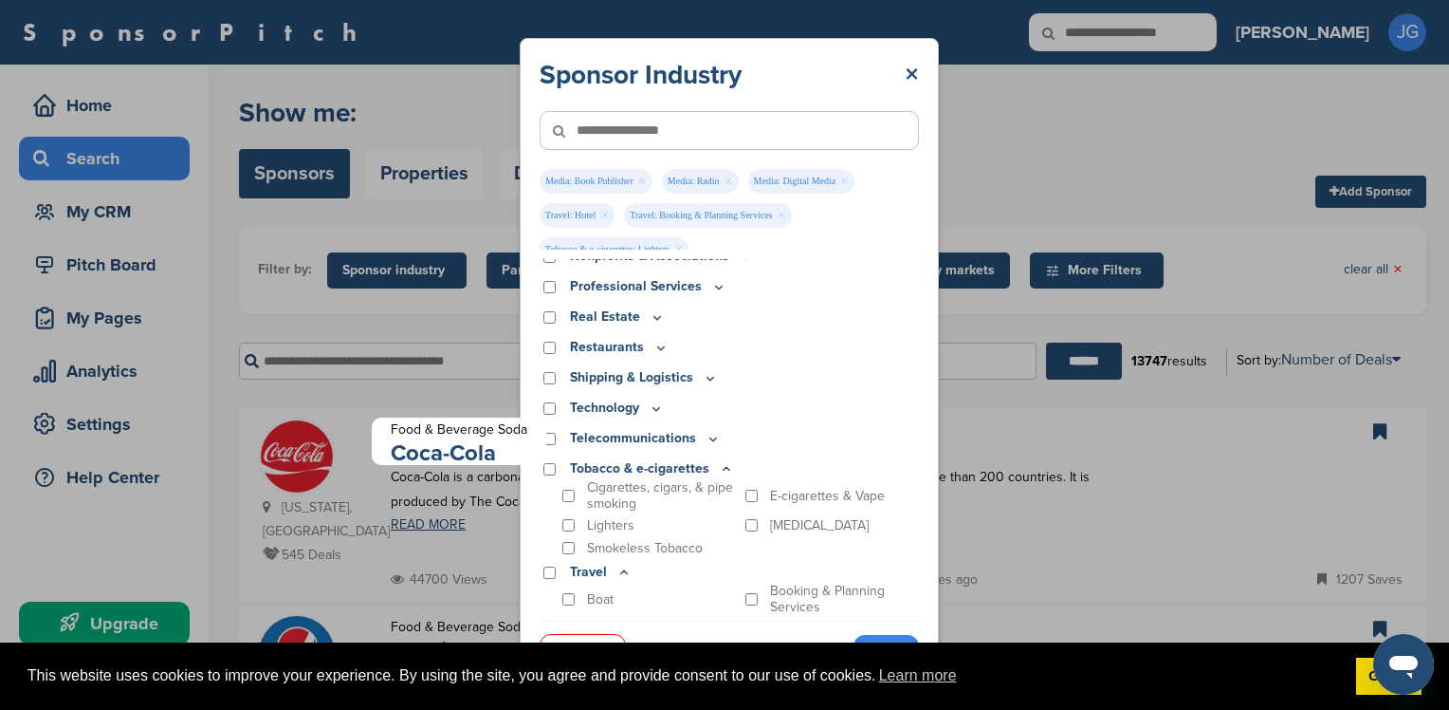
click at [706, 441] on icon at bounding box center [713, 439] width 15 height 16
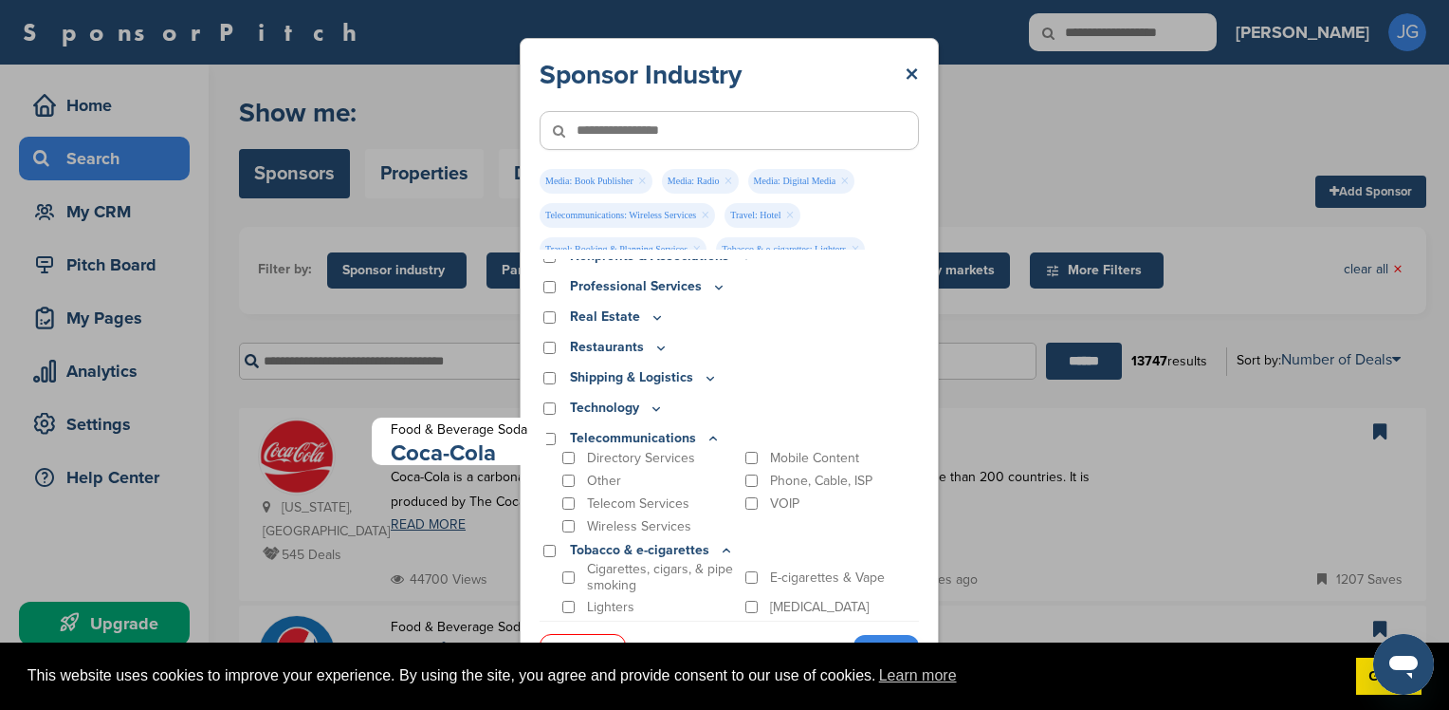
click at [653, 410] on icon at bounding box center [656, 408] width 15 height 16
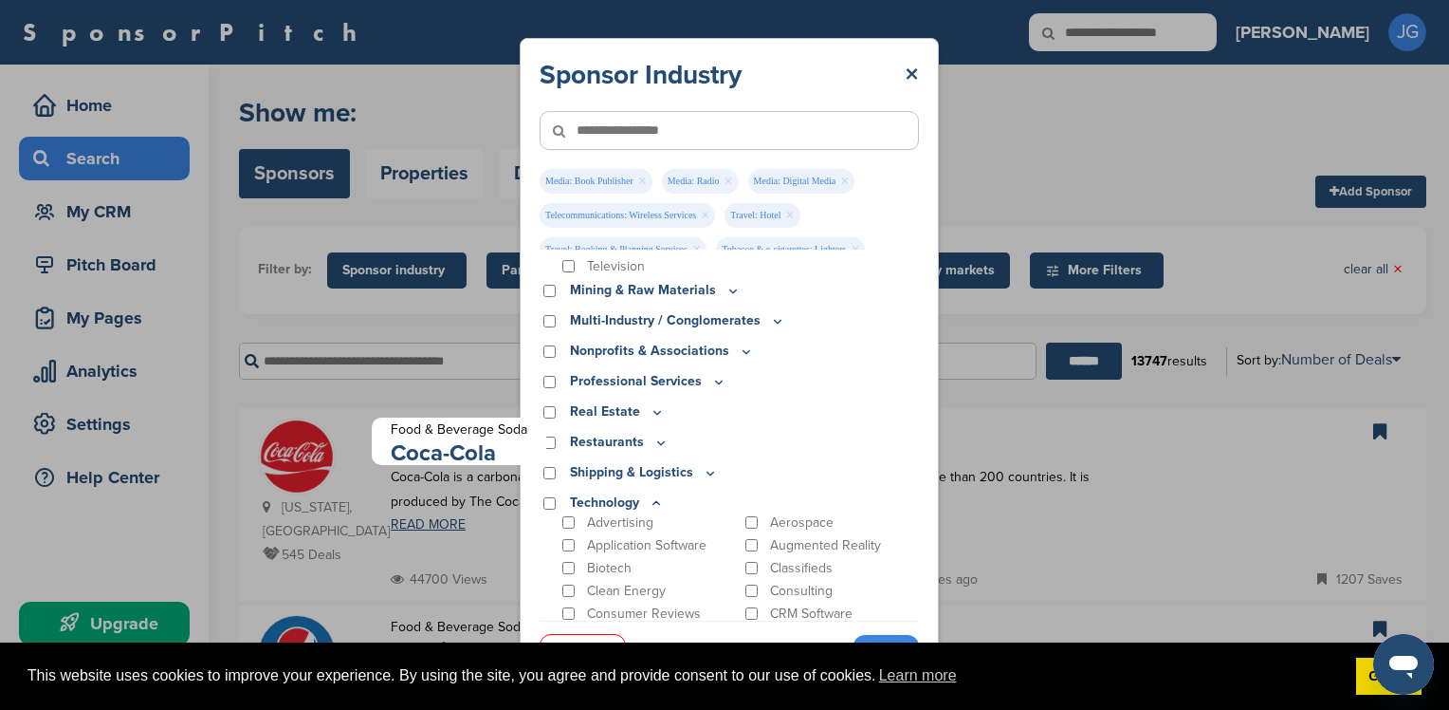
scroll to position [607, 0]
click at [661, 440] on icon at bounding box center [661, 442] width 15 height 16
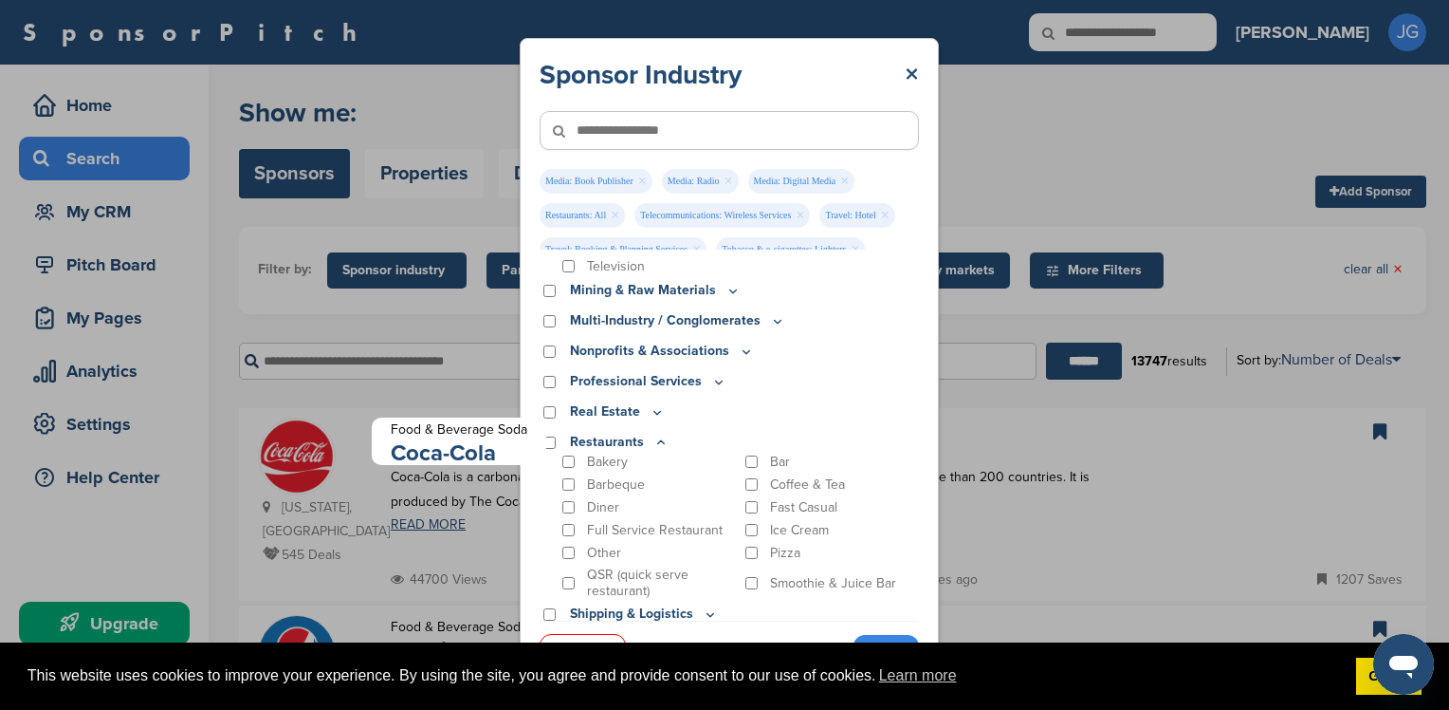
click at [642, 409] on p "Real Estate" at bounding box center [617, 411] width 95 height 21
click at [652, 409] on icon at bounding box center [657, 412] width 15 height 16
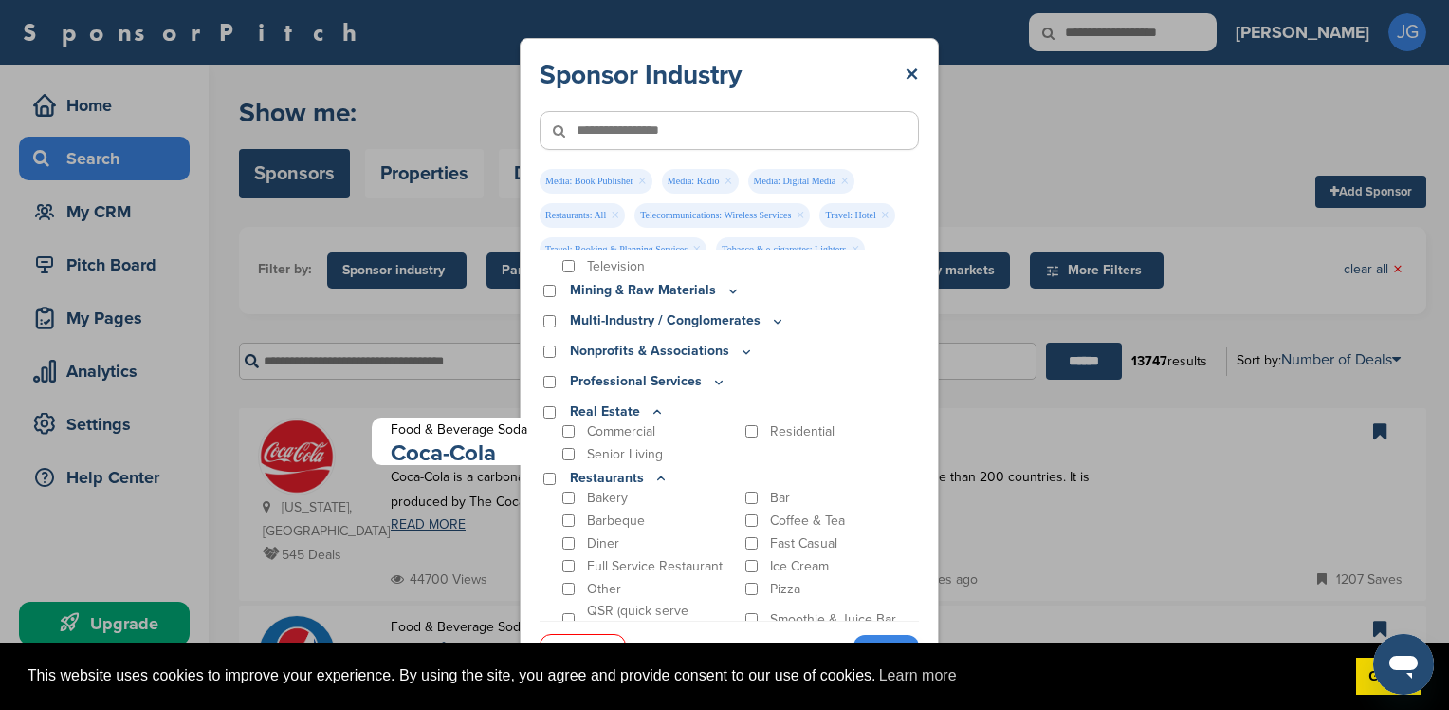
scroll to position [512, 0]
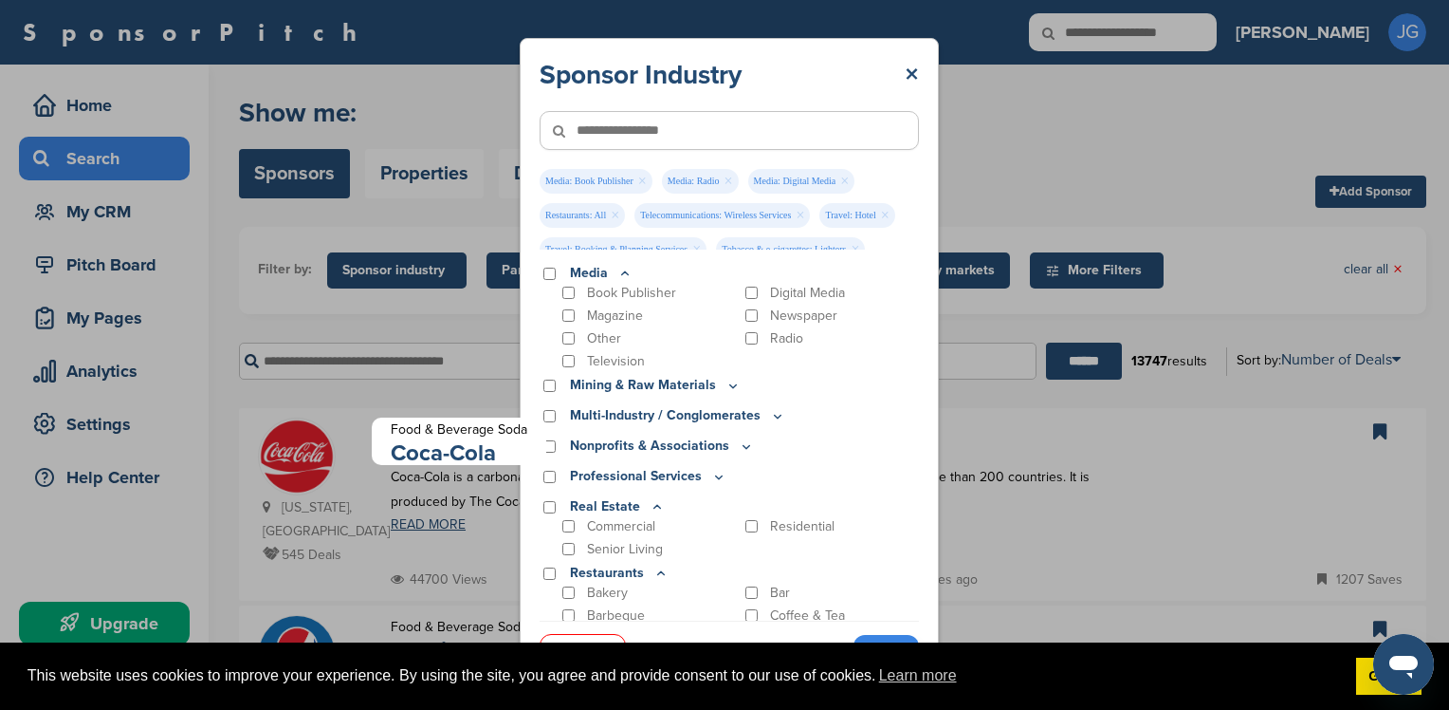
click at [713, 474] on icon at bounding box center [718, 477] width 15 height 16
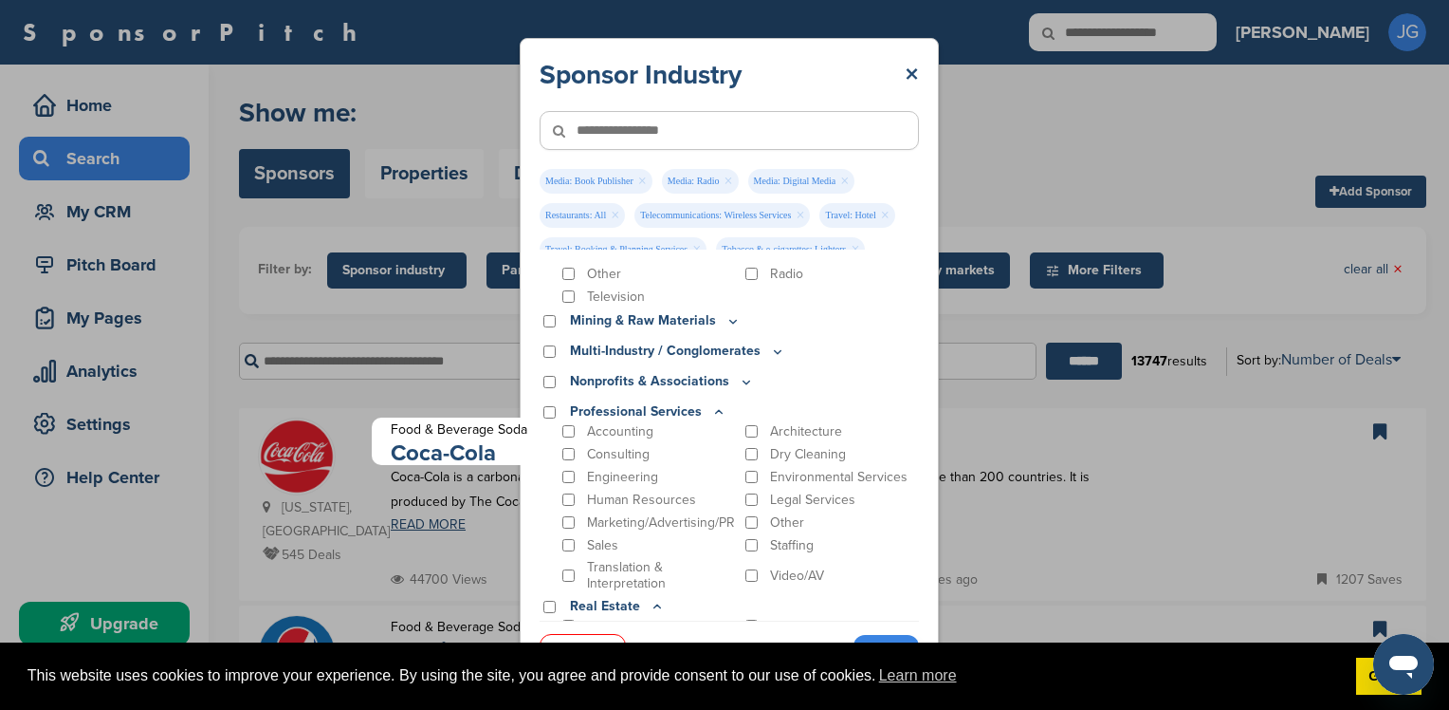
scroll to position [607, 0]
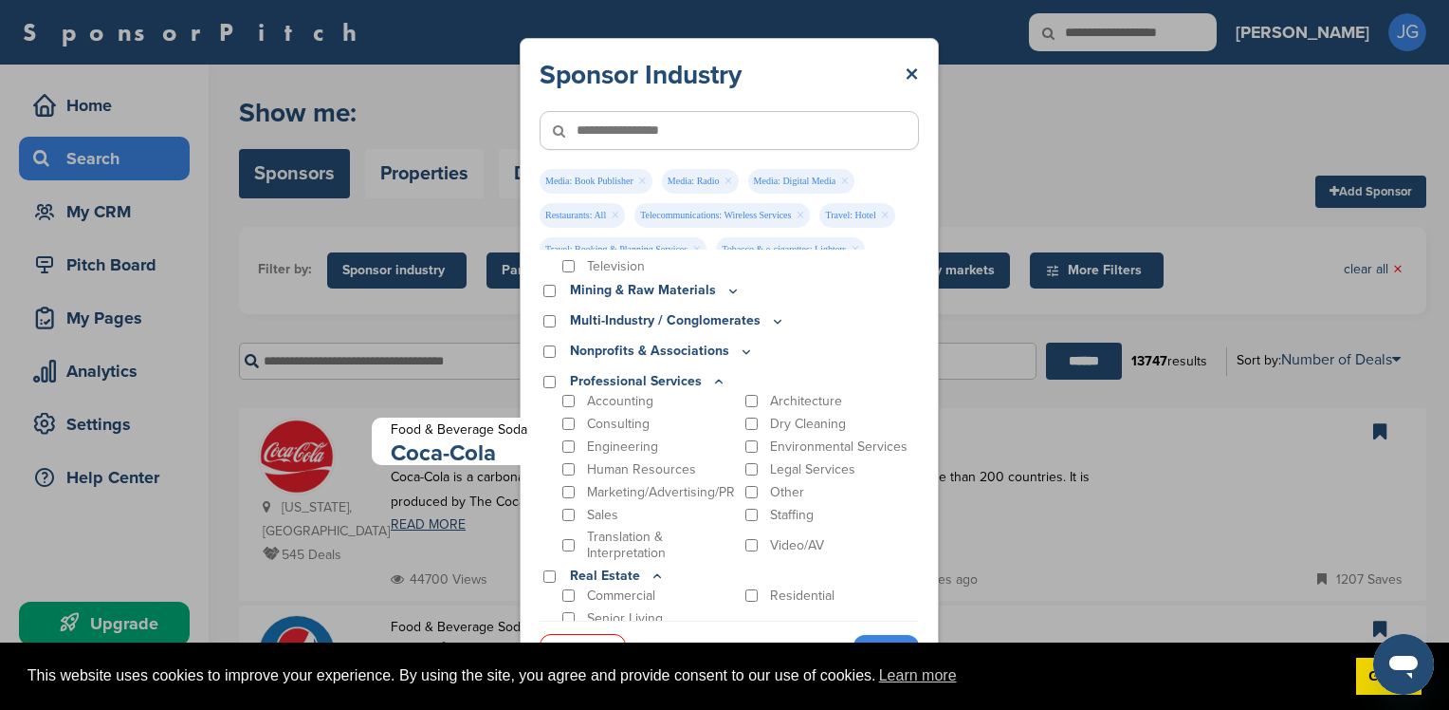
click at [711, 381] on icon at bounding box center [718, 382] width 15 height 16
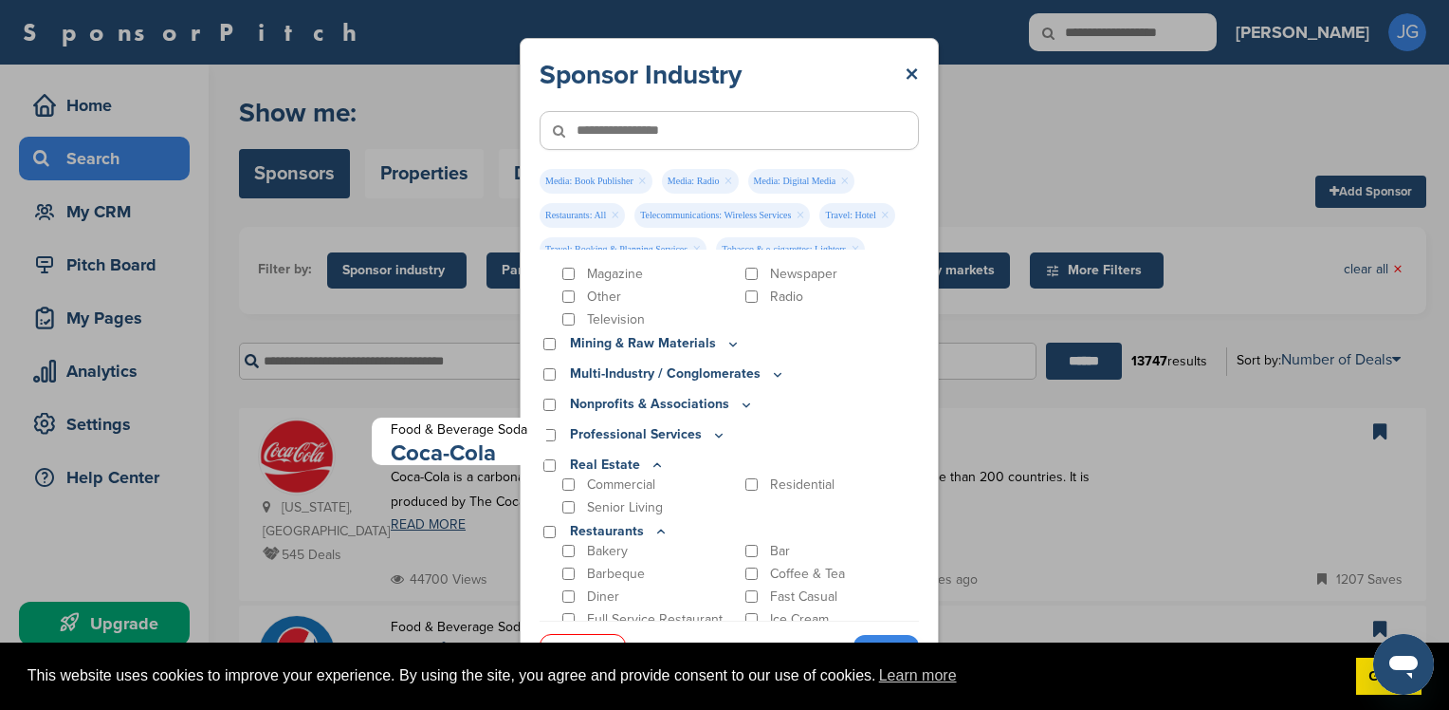
scroll to position [512, 0]
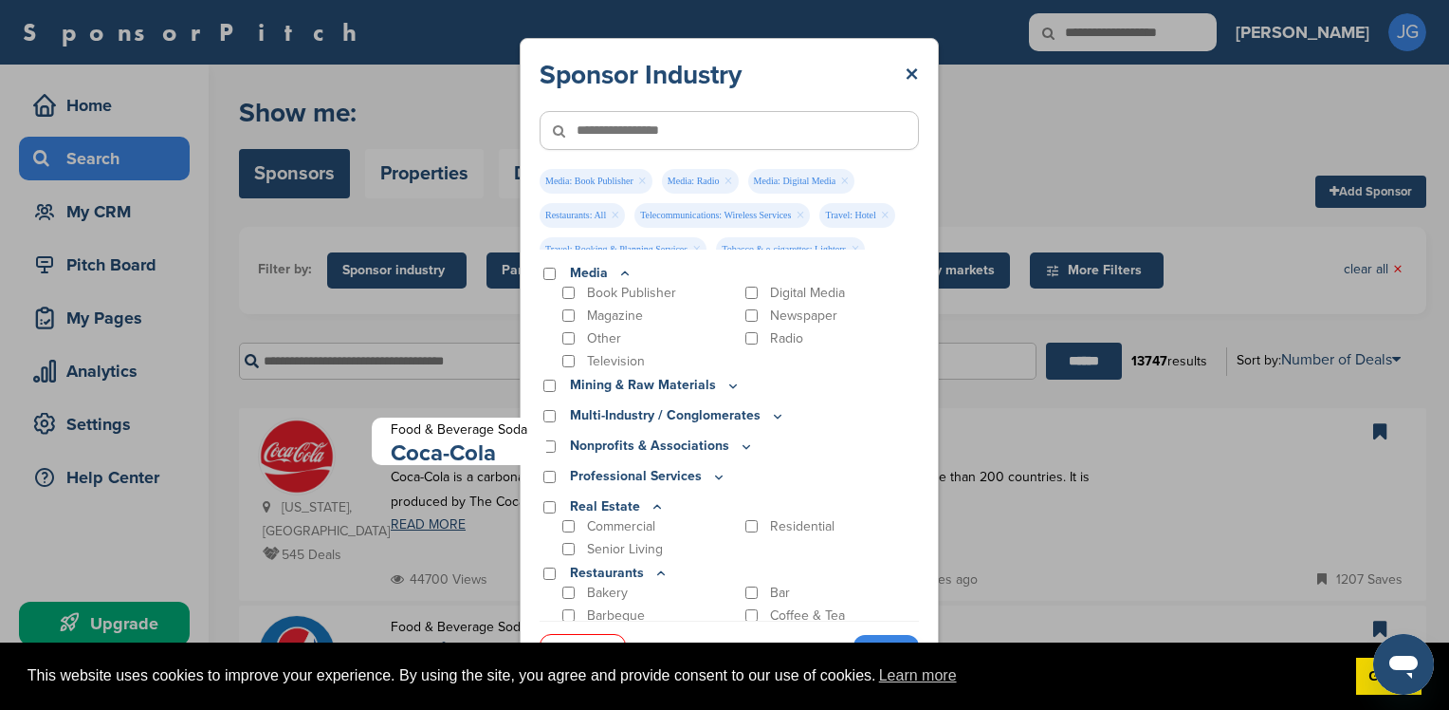
click at [770, 415] on icon at bounding box center [777, 416] width 15 height 16
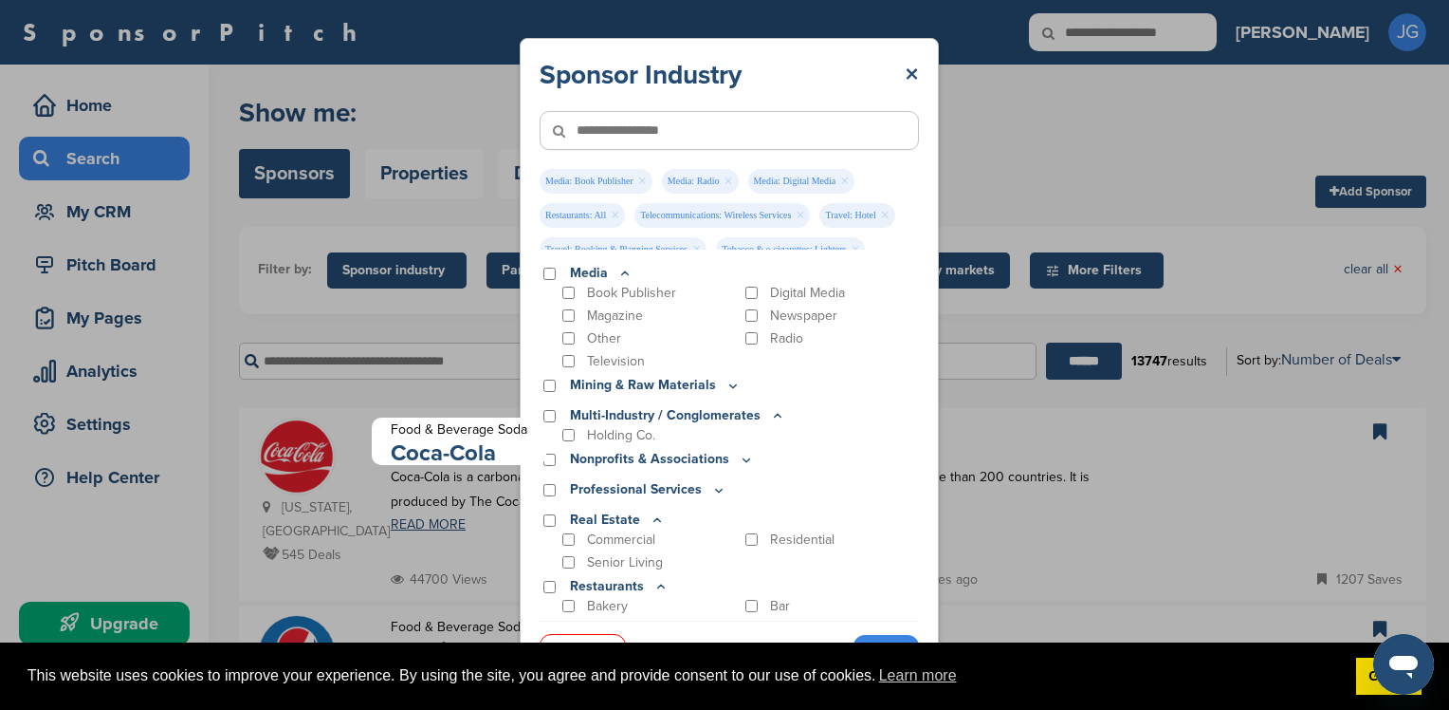
click at [740, 461] on icon at bounding box center [746, 460] width 15 height 16
click at [726, 385] on icon at bounding box center [733, 386] width 15 height 16
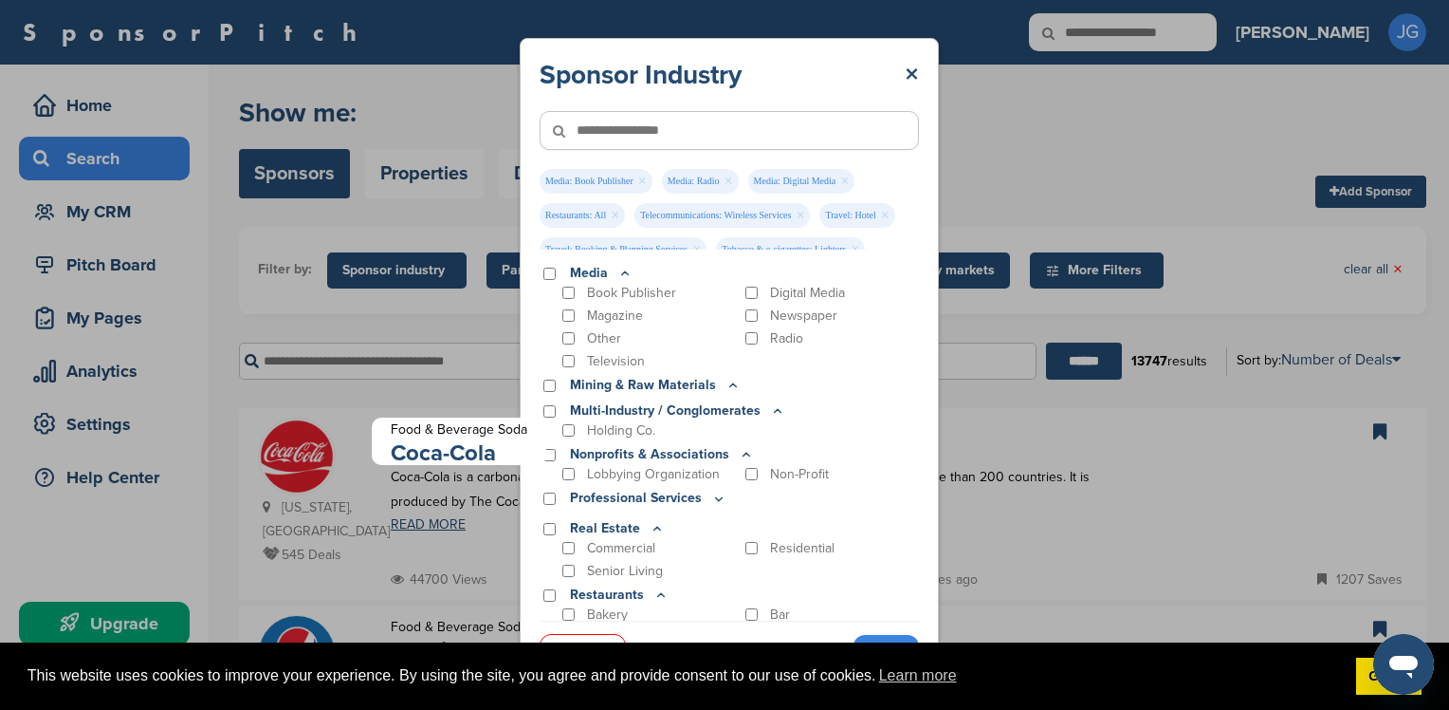
click at [726, 385] on icon at bounding box center [733, 386] width 15 height 16
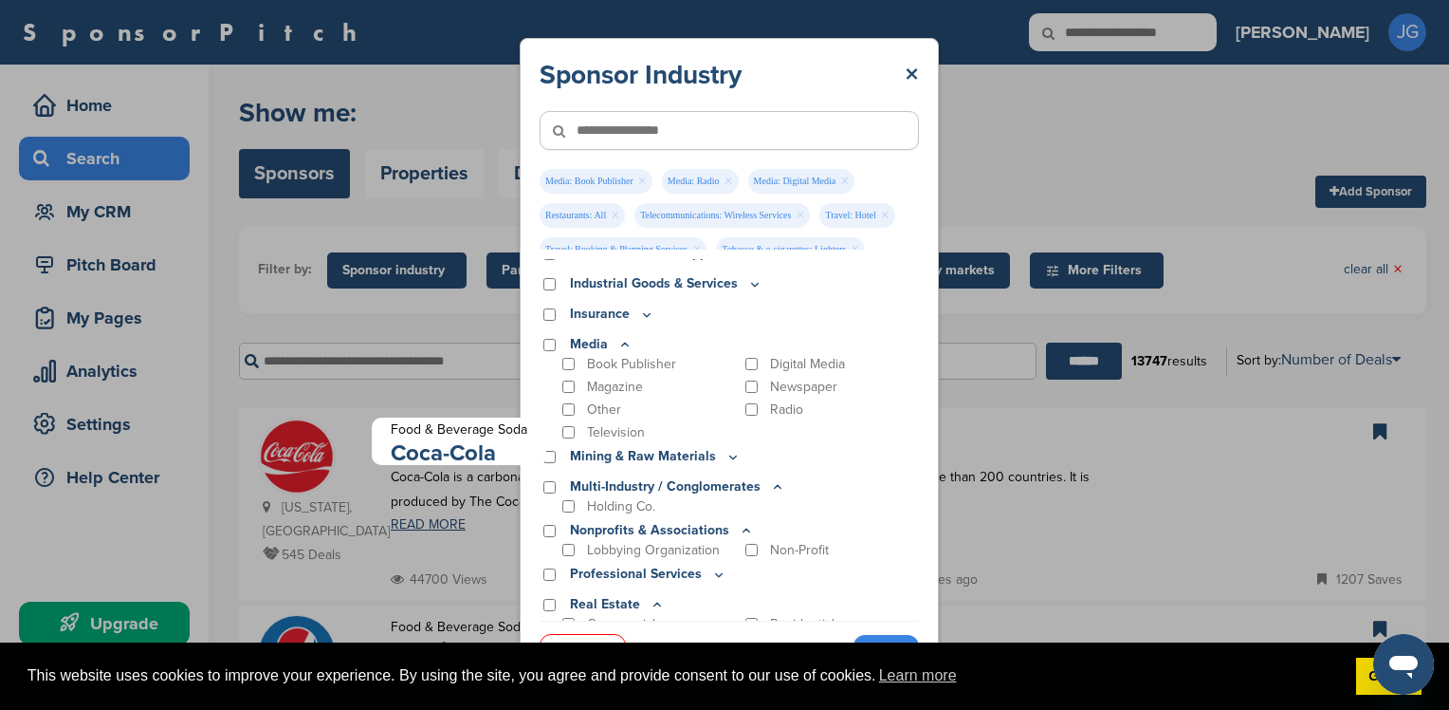
scroll to position [228, 0]
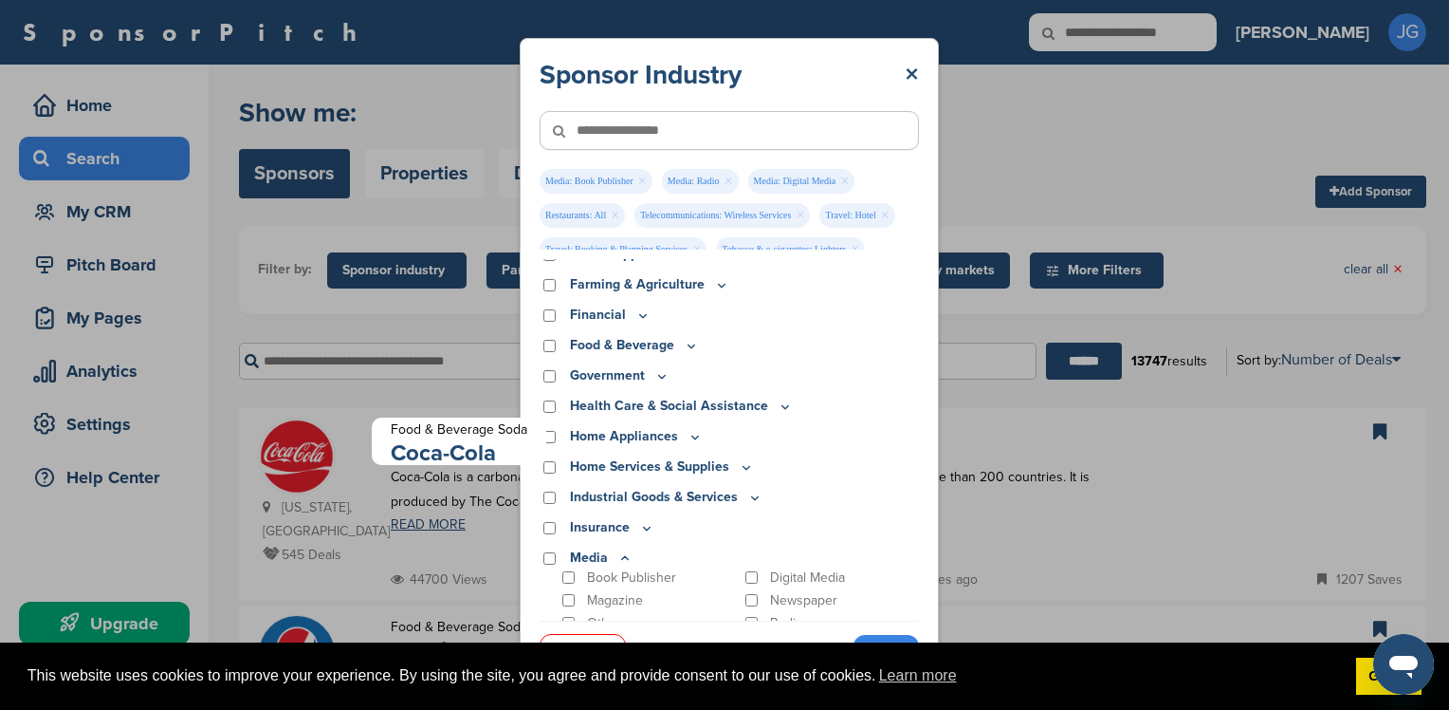
click at [684, 343] on icon at bounding box center [691, 346] width 15 height 16
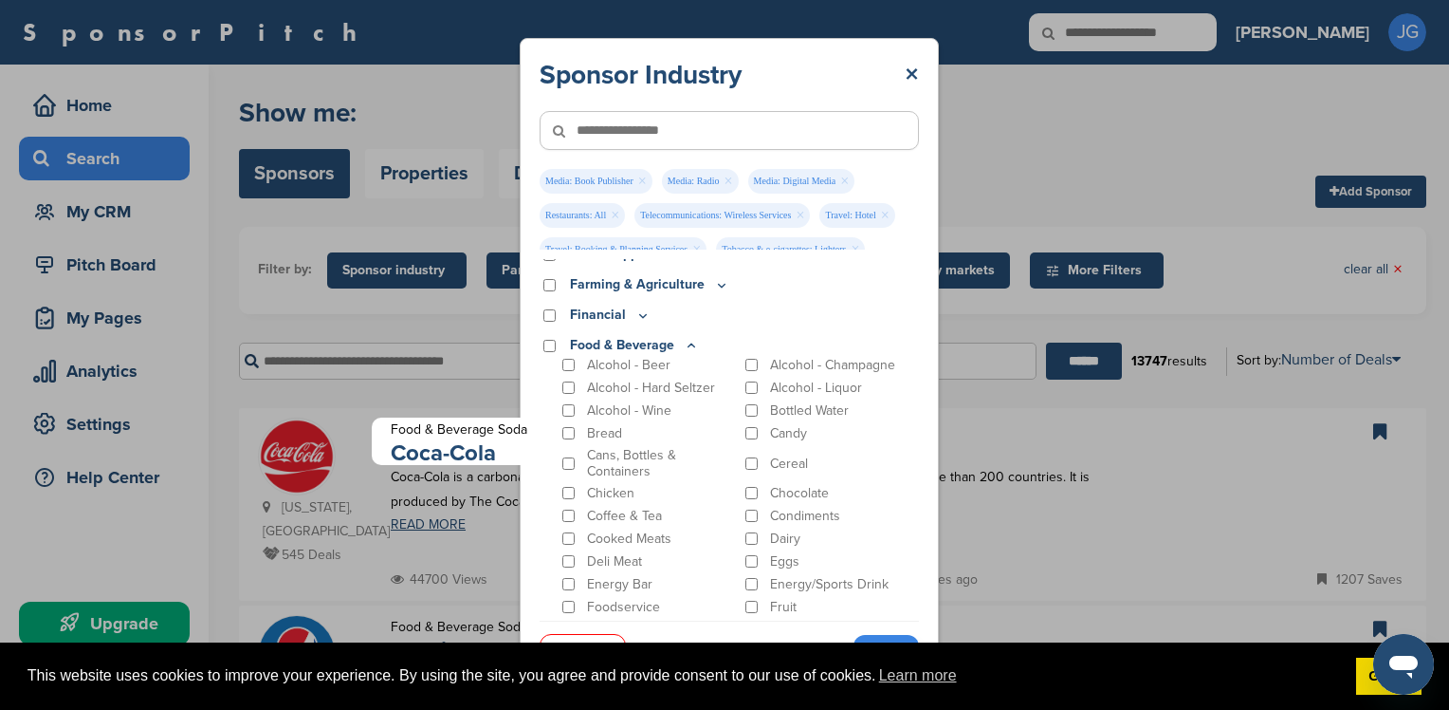
click at [546, 340] on div "Food & Beverage" at bounding box center [729, 345] width 379 height 21
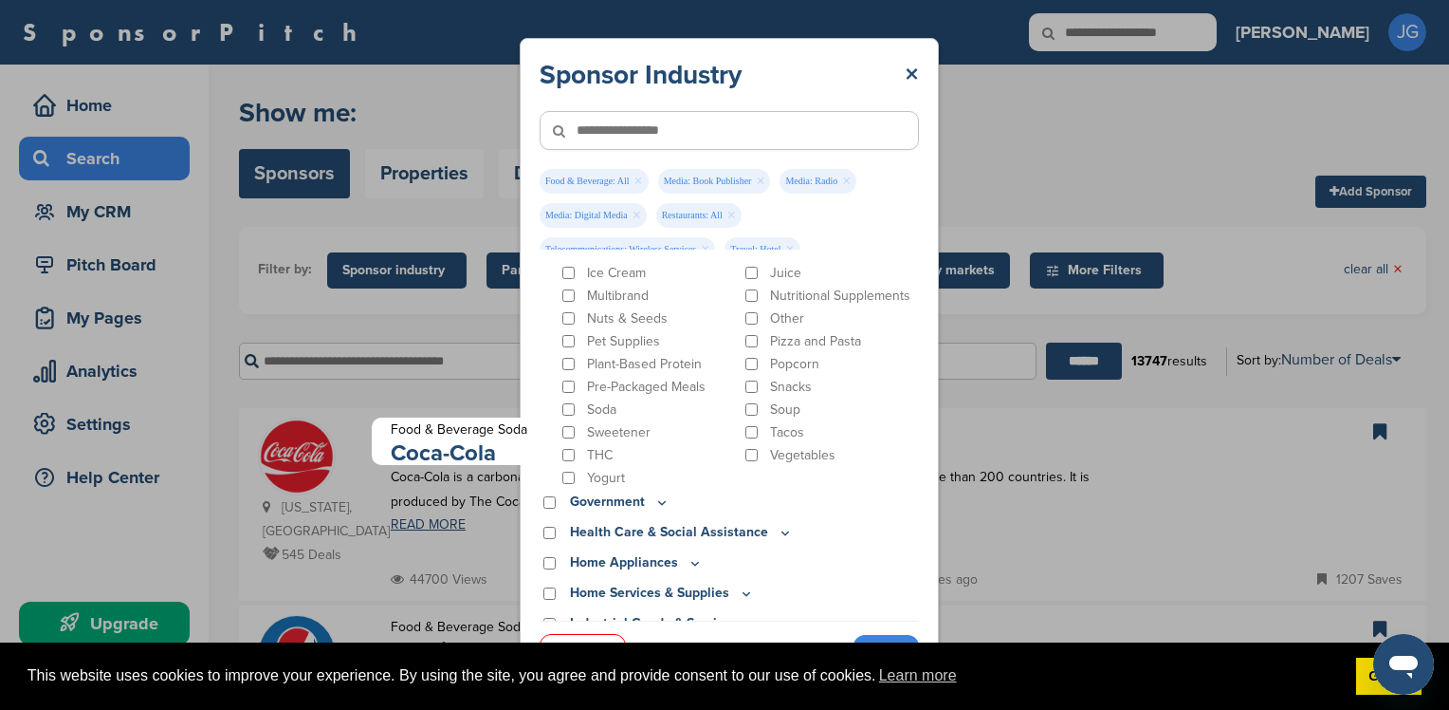
scroll to position [702, 0]
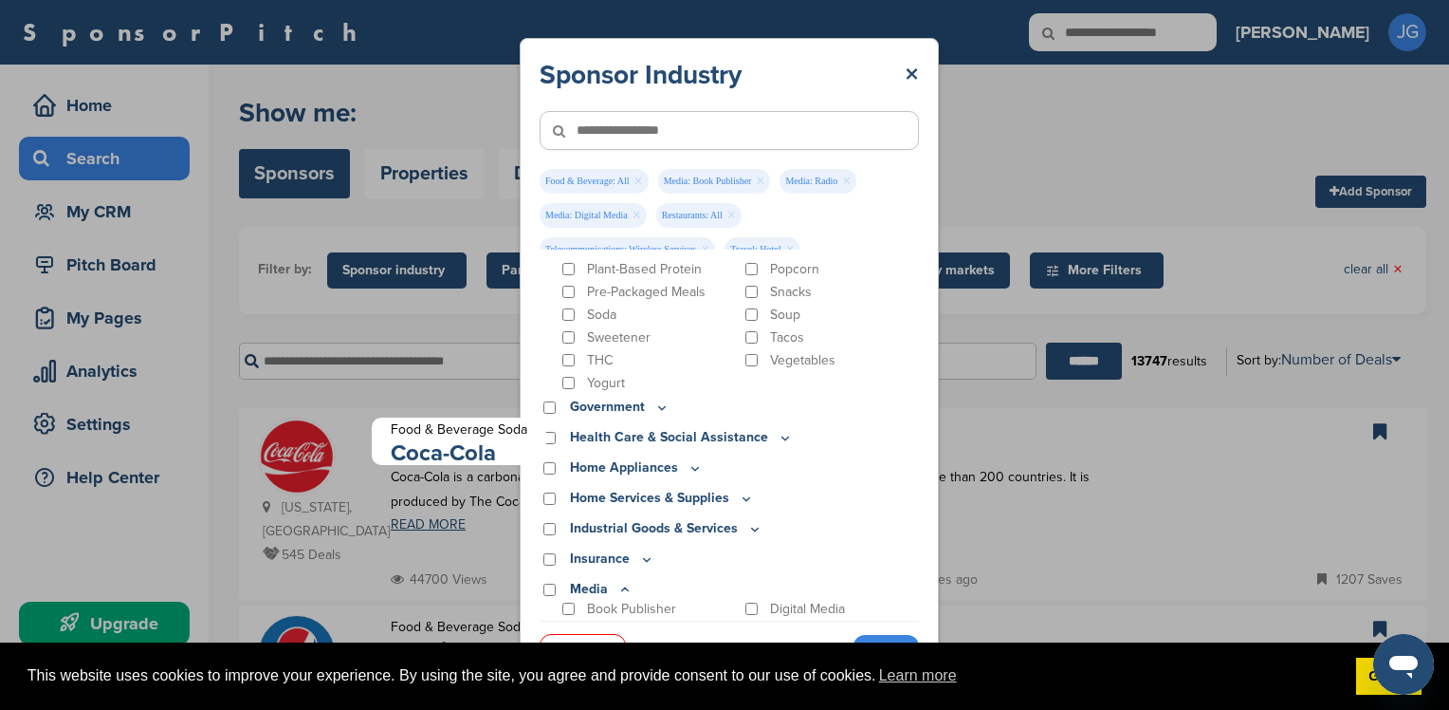
click at [659, 407] on icon at bounding box center [662, 407] width 7 height 3
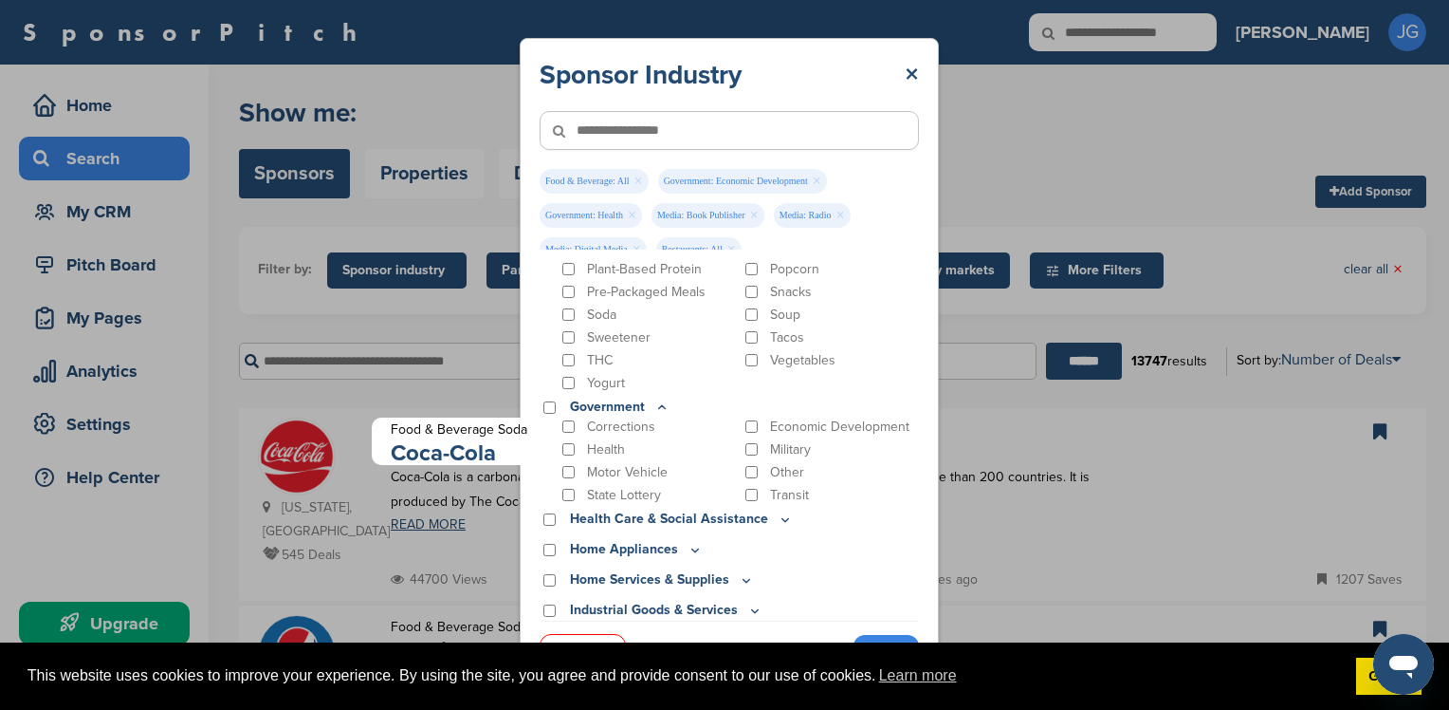
click at [660, 405] on icon at bounding box center [662, 407] width 15 height 16
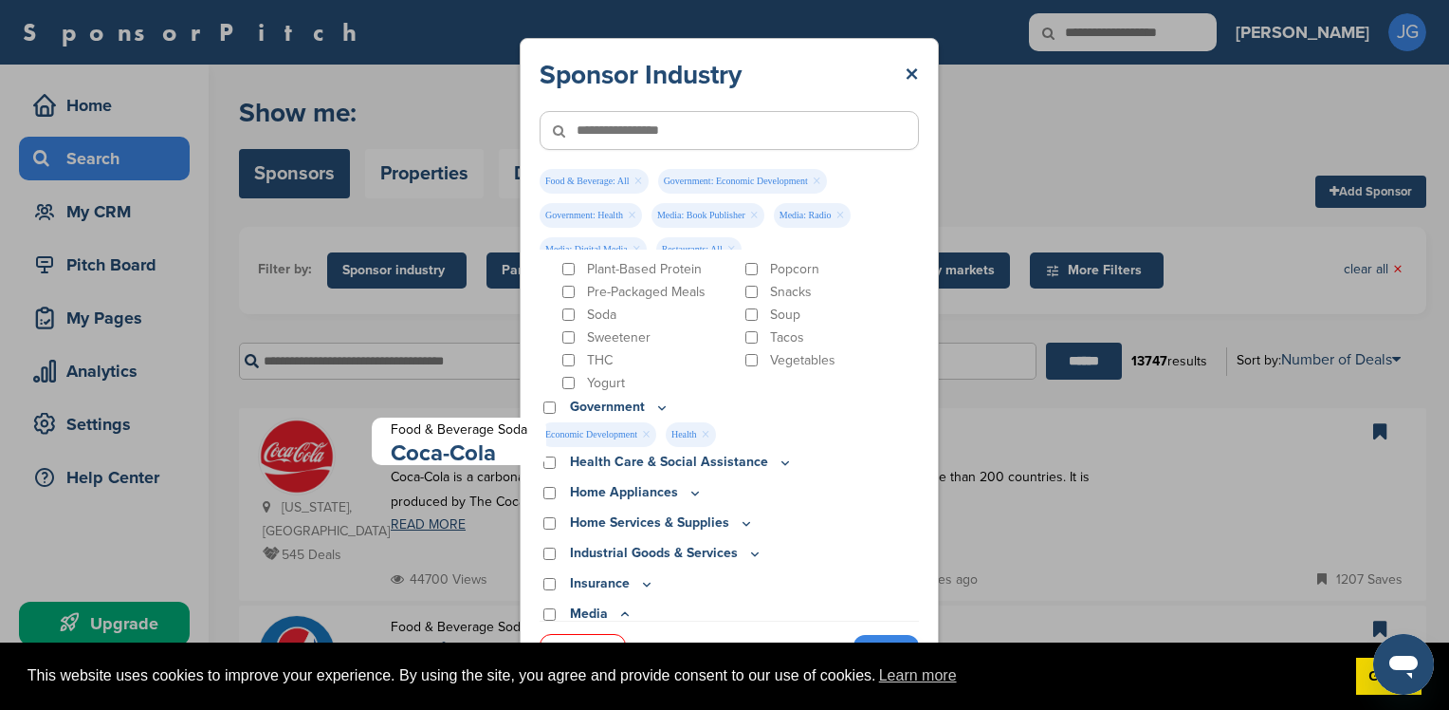
scroll to position [797, 0]
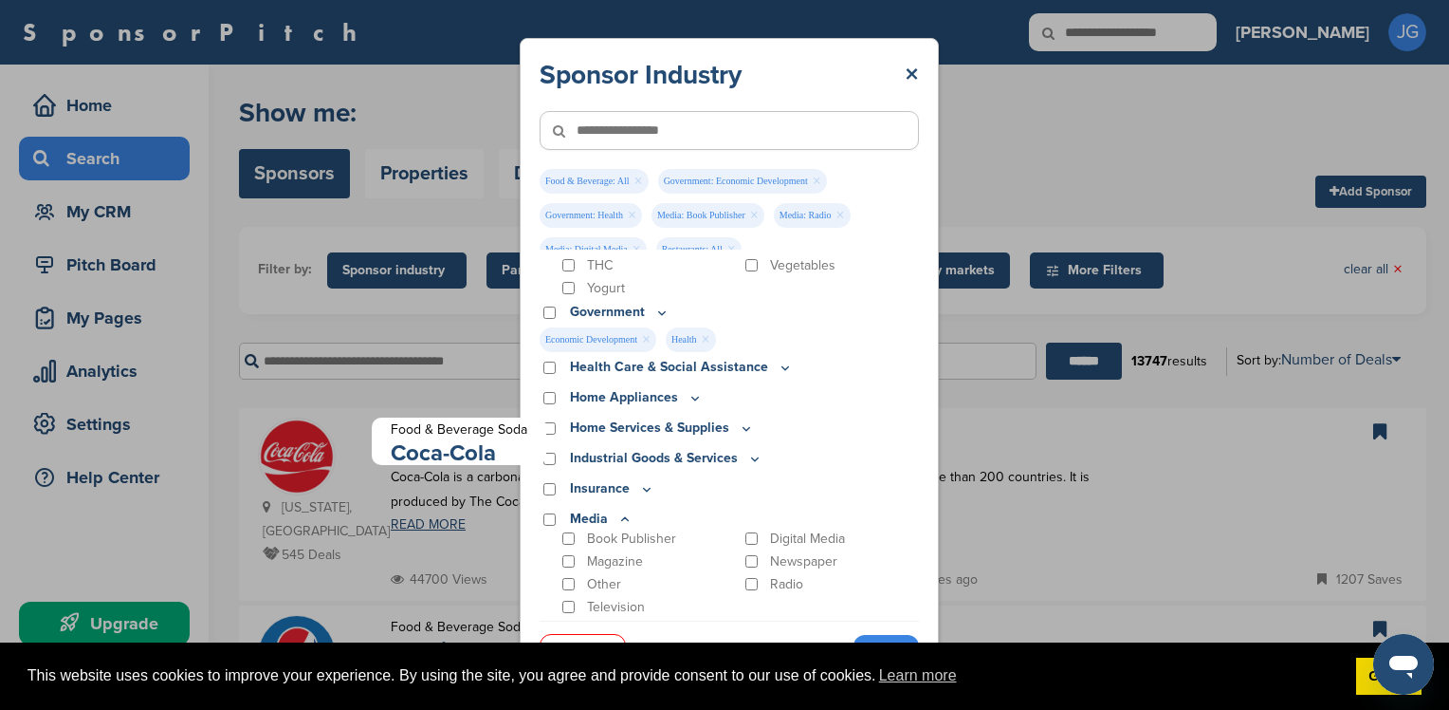
click at [740, 455] on p "Industrial Goods & Services" at bounding box center [666, 458] width 193 height 21
click at [747, 456] on icon at bounding box center [754, 459] width 15 height 16
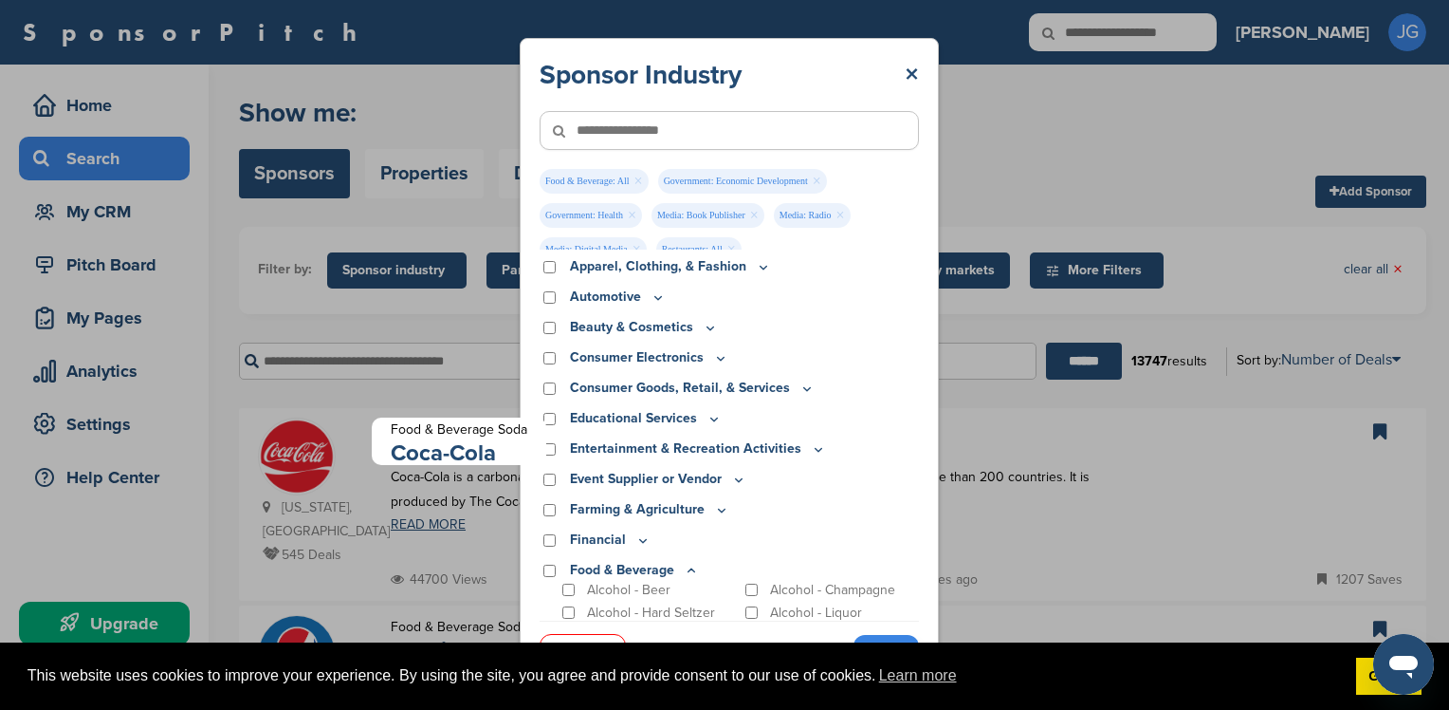
scroll to position [0, 0]
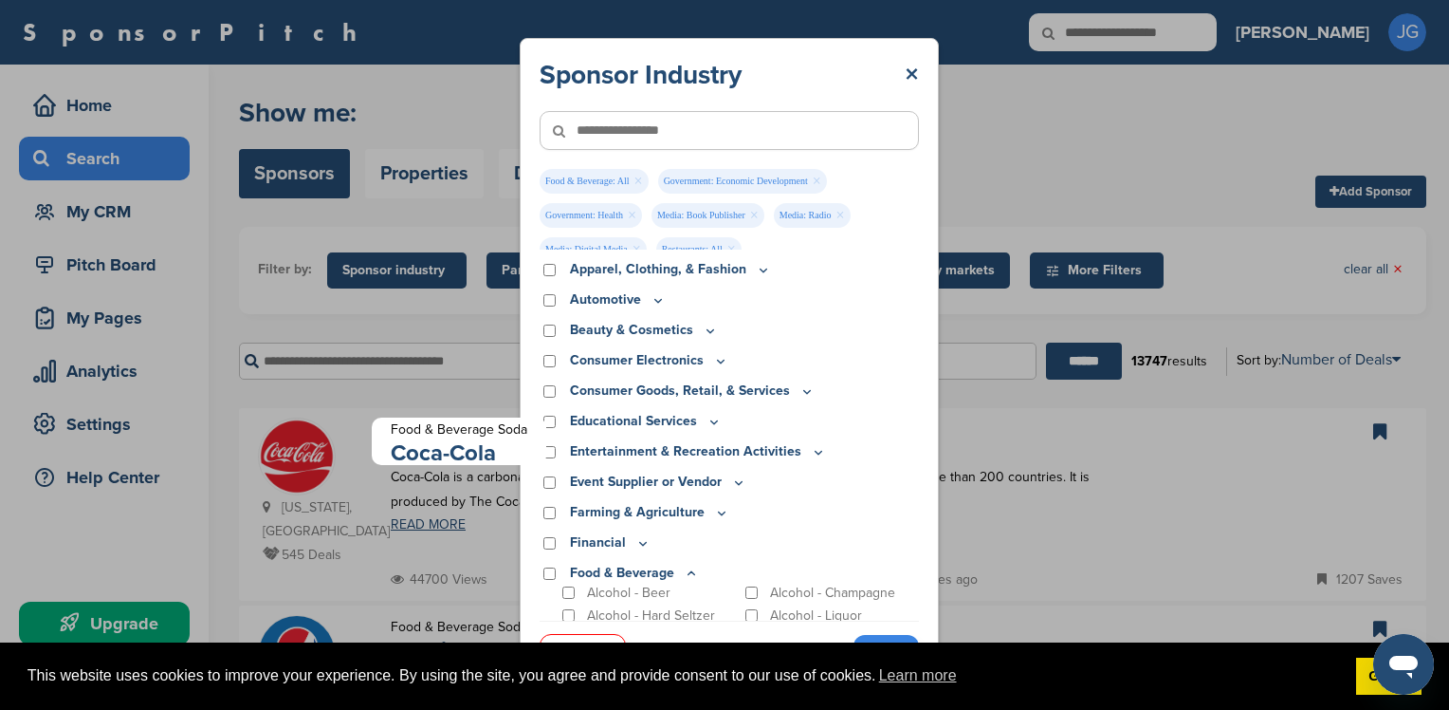
click at [707, 422] on icon at bounding box center [714, 422] width 15 height 16
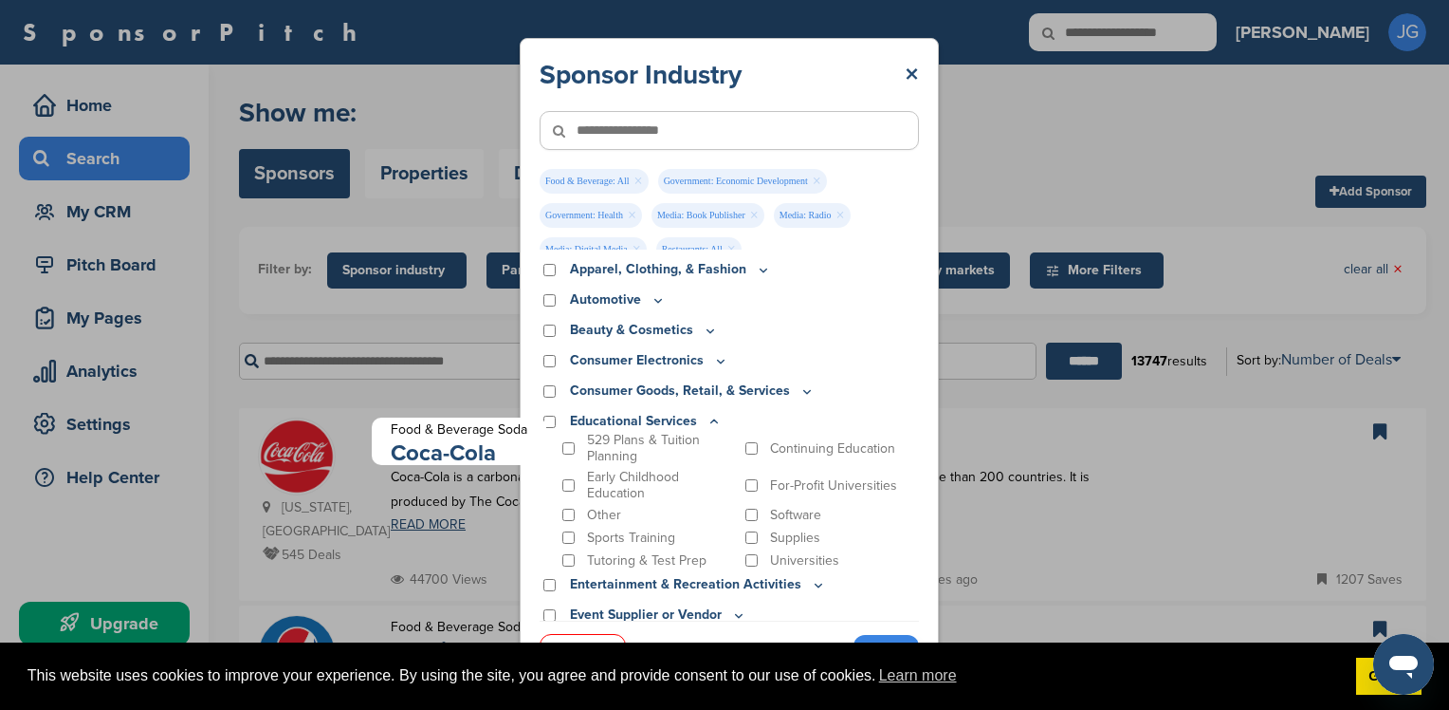
click at [707, 421] on icon at bounding box center [714, 422] width 15 height 16
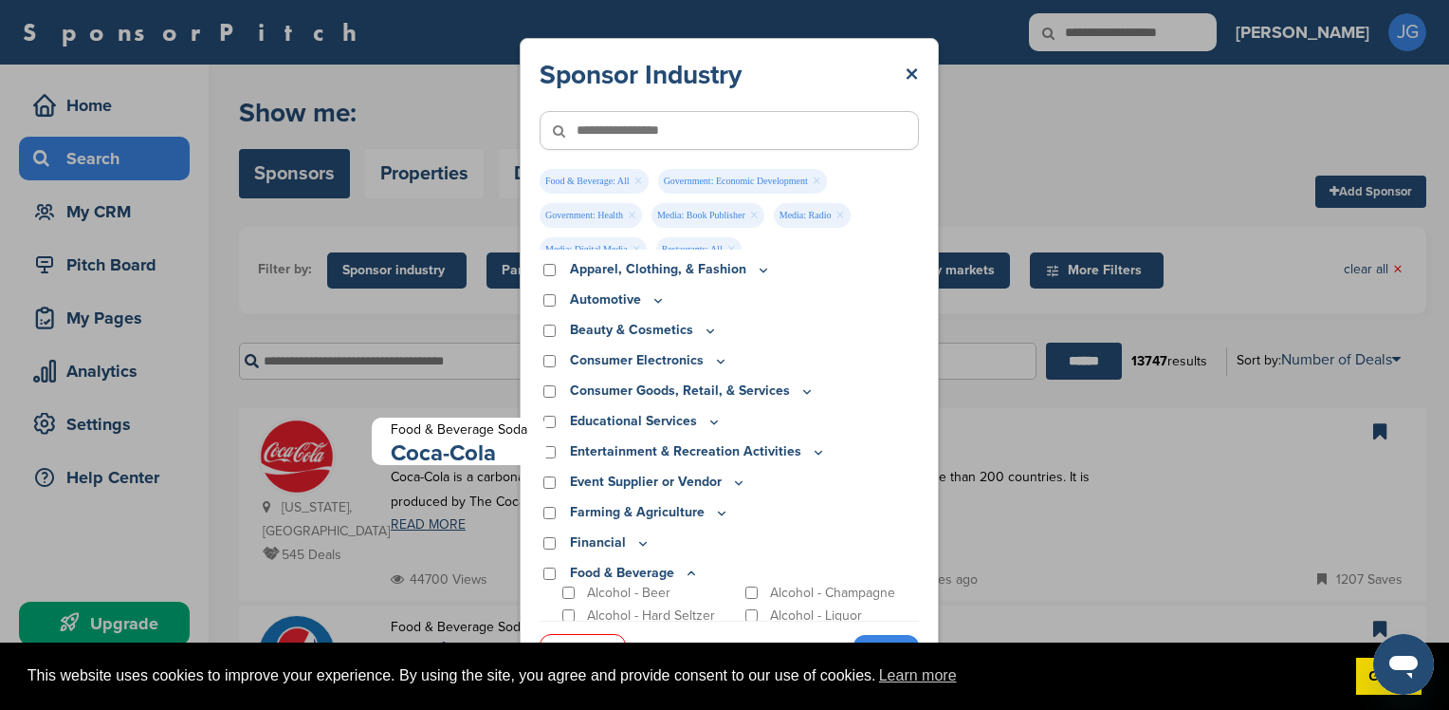
click at [731, 476] on icon at bounding box center [738, 482] width 15 height 16
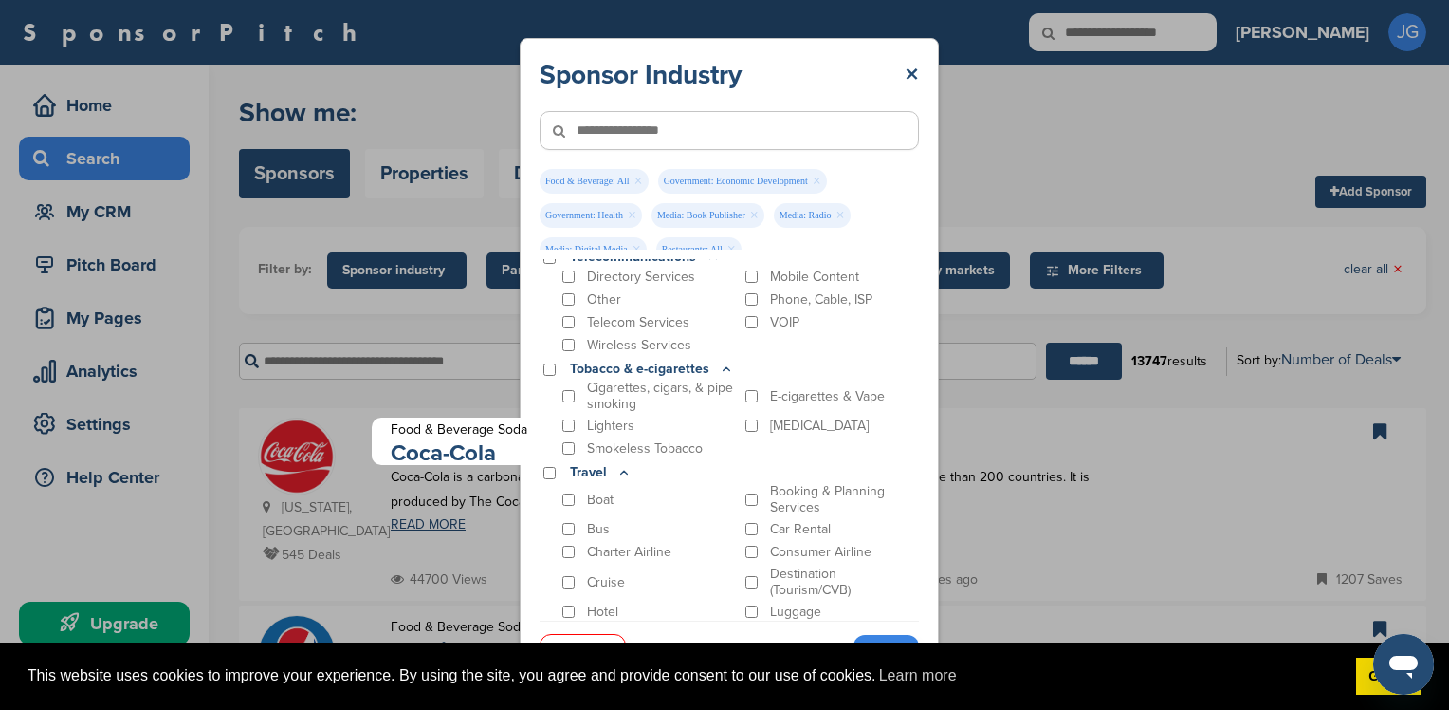
scroll to position [2542, 0]
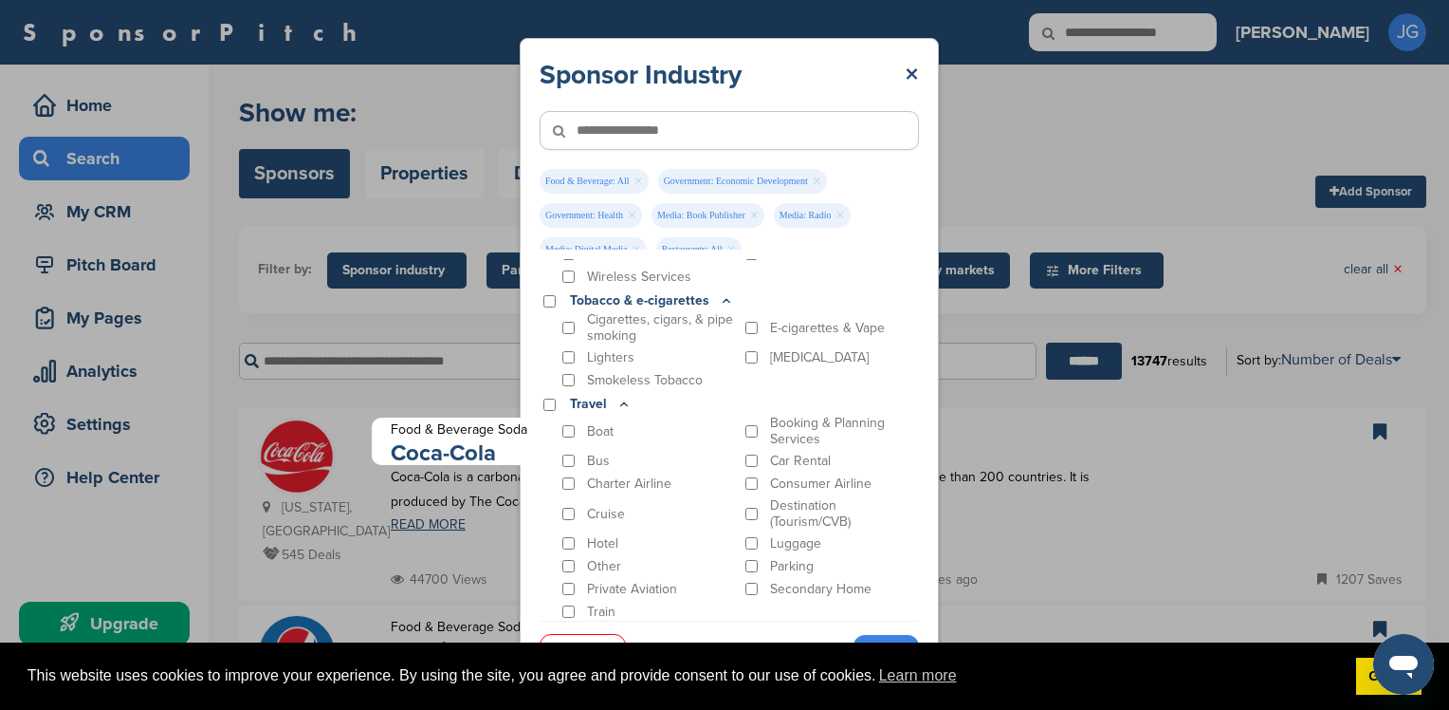
click at [726, 139] on input"] "text" at bounding box center [729, 130] width 379 height 39
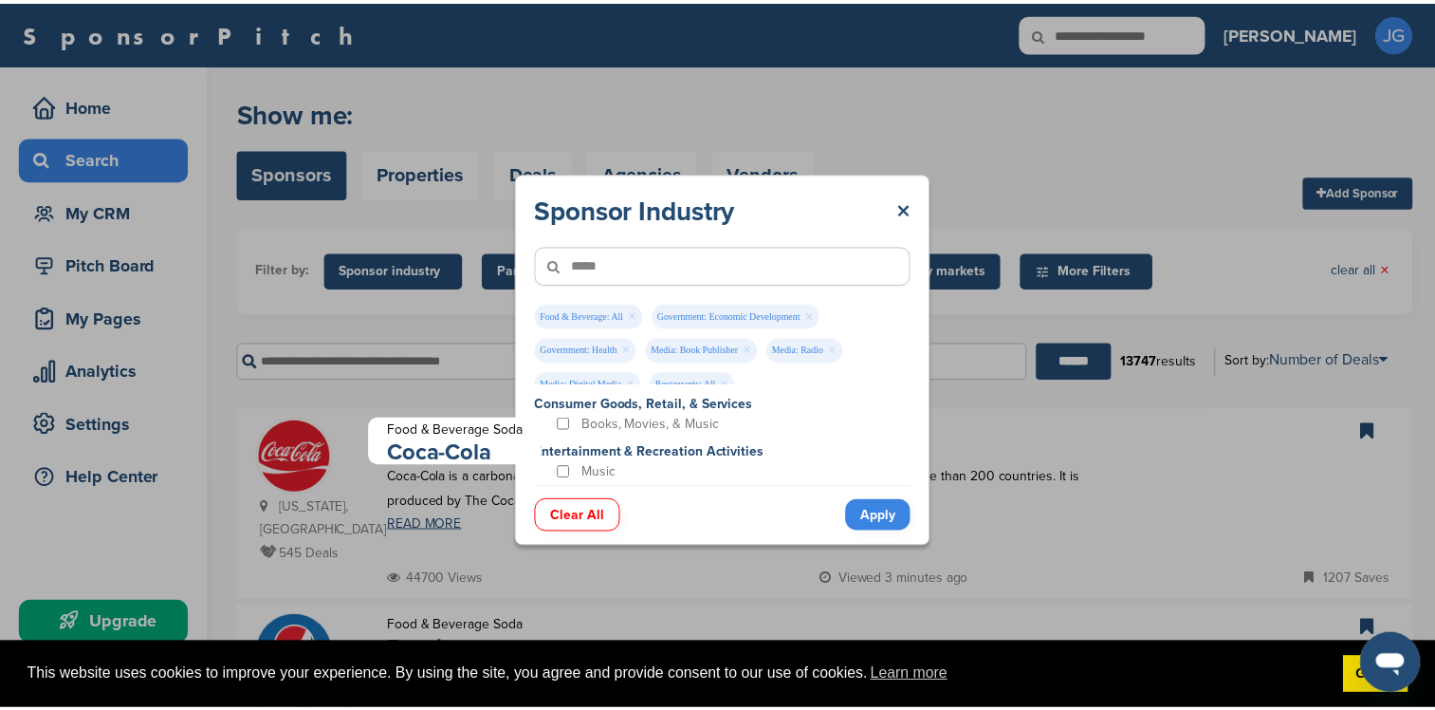
scroll to position [0, 0]
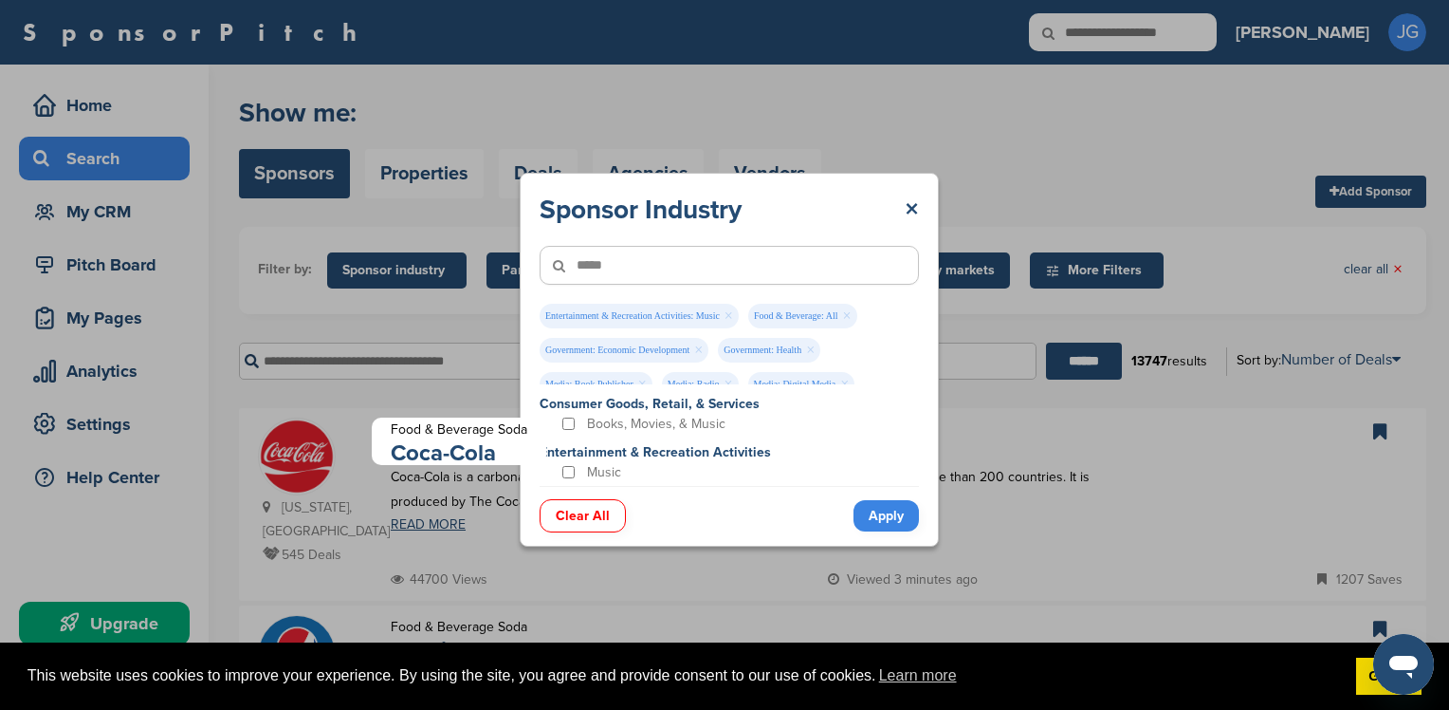
click at [680, 277] on input"] "*****" at bounding box center [729, 265] width 379 height 39
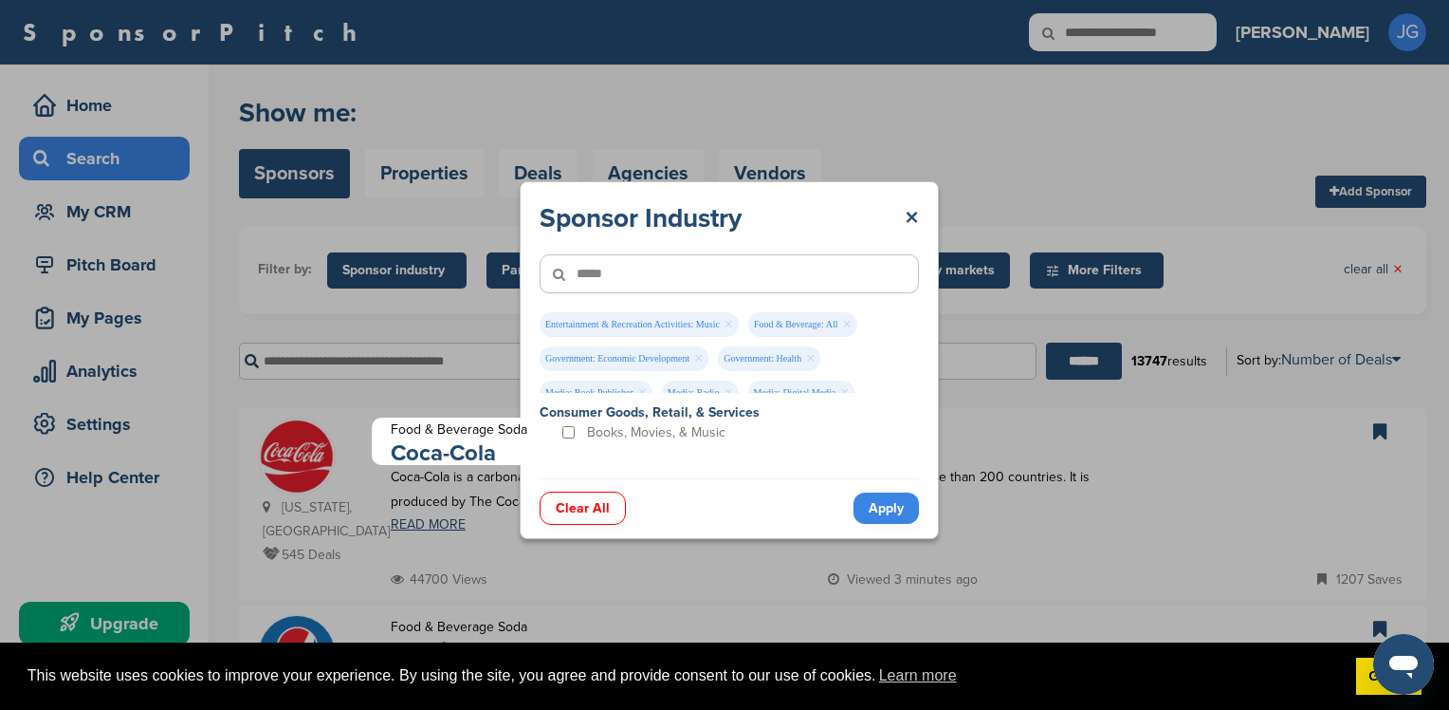
type input"] "*****"
click at [880, 507] on link "Apply" at bounding box center [886, 507] width 65 height 31
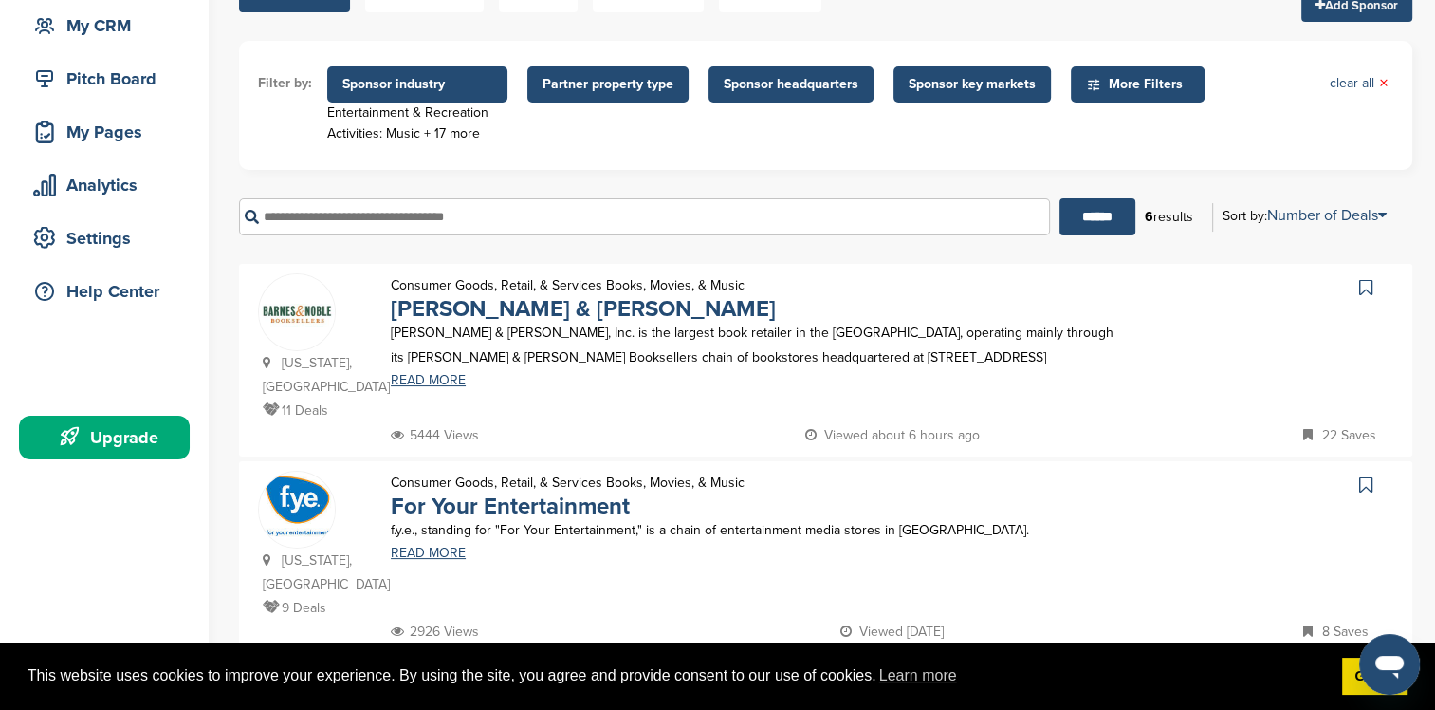
scroll to position [190, 0]
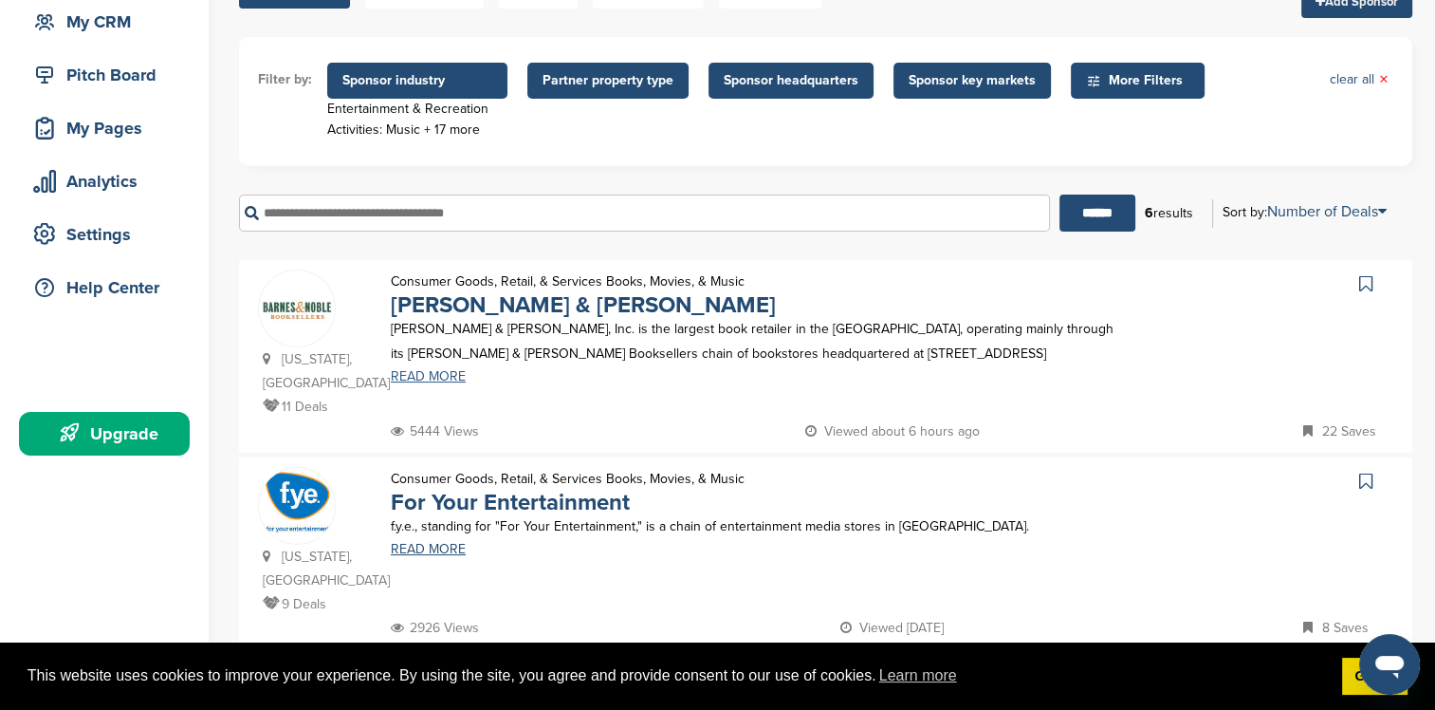
click at [431, 381] on link "READ MORE" at bounding box center [755, 376] width 728 height 13
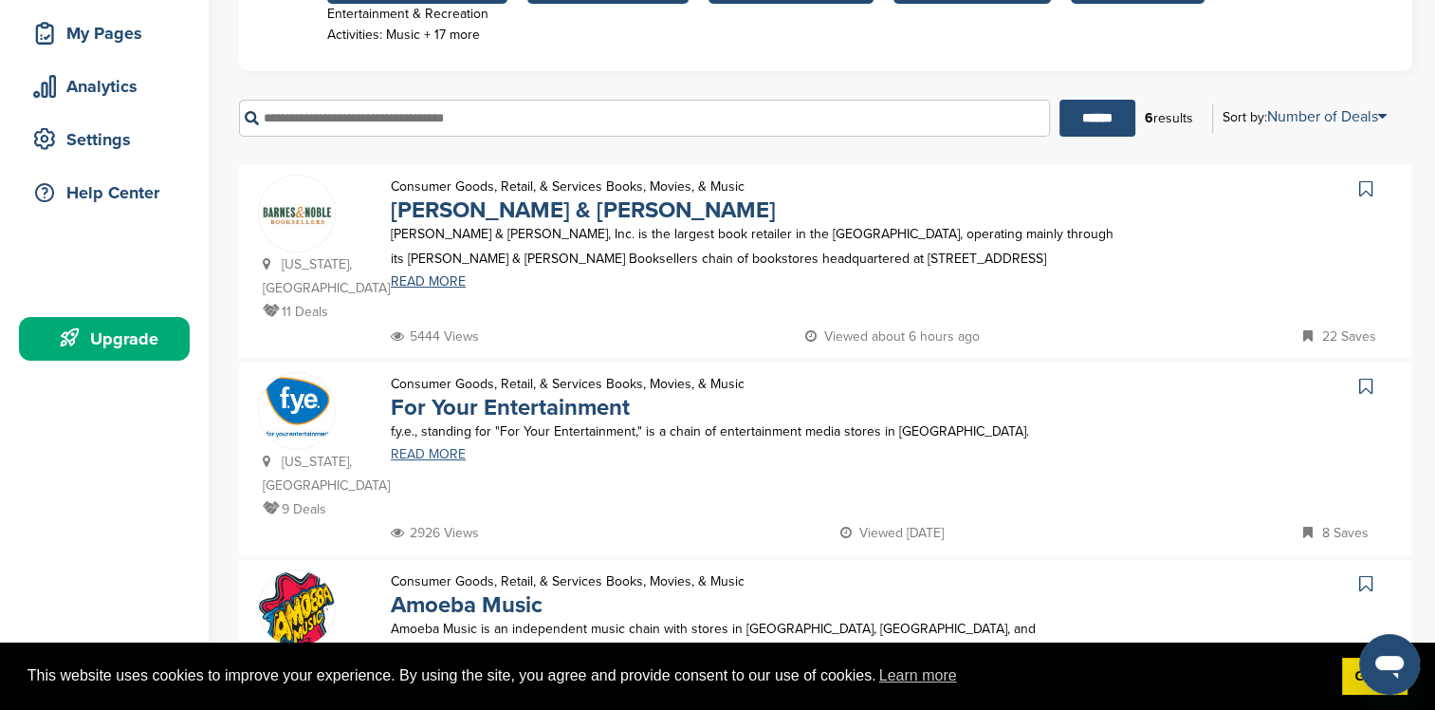
scroll to position [474, 0]
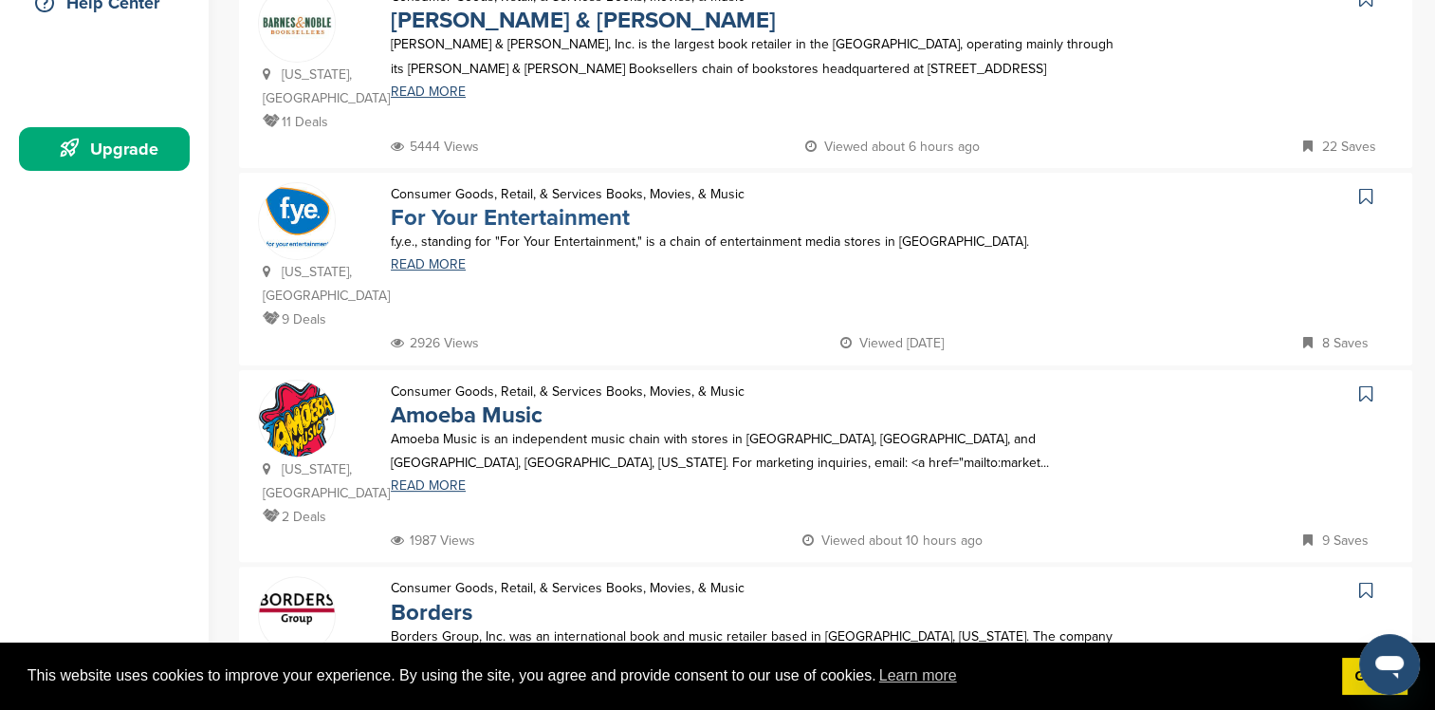
click at [531, 219] on link "For Your Entertainment" at bounding box center [510, 218] width 239 height 28
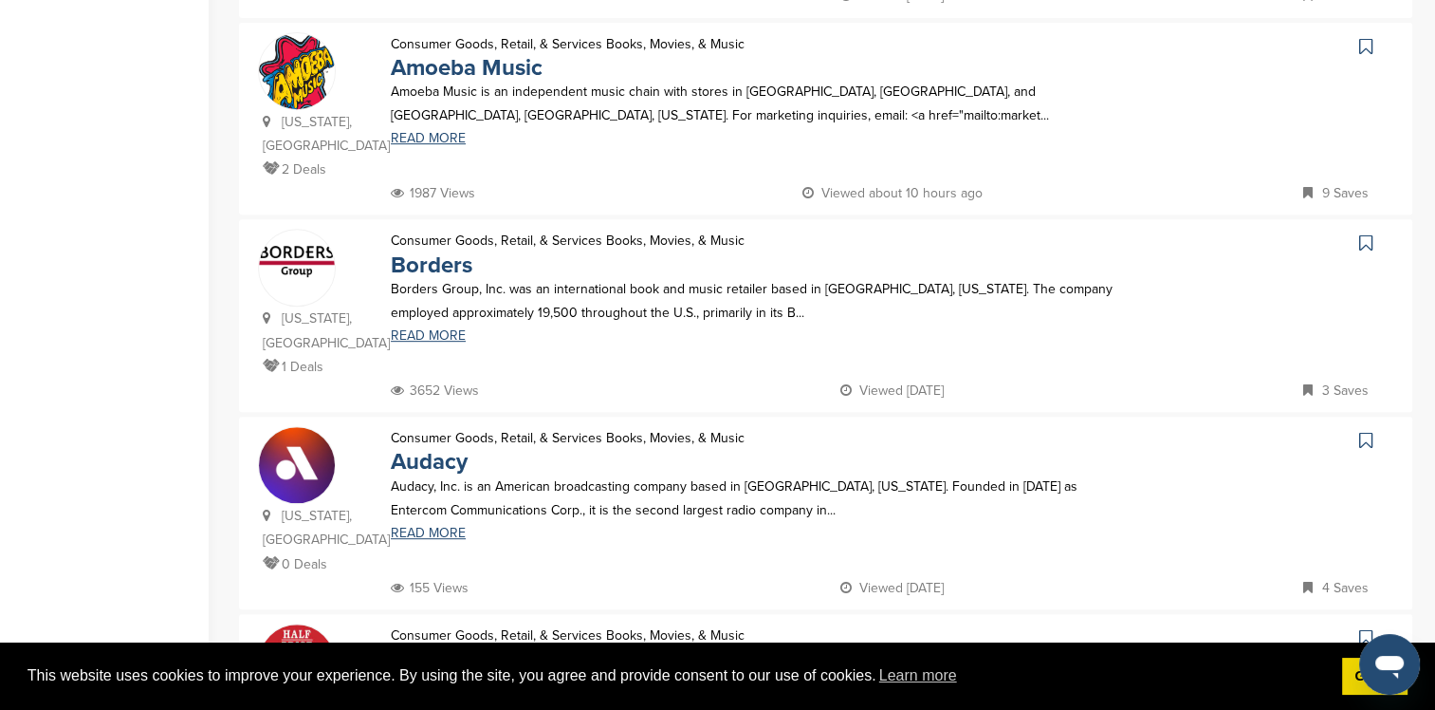
scroll to position [854, 0]
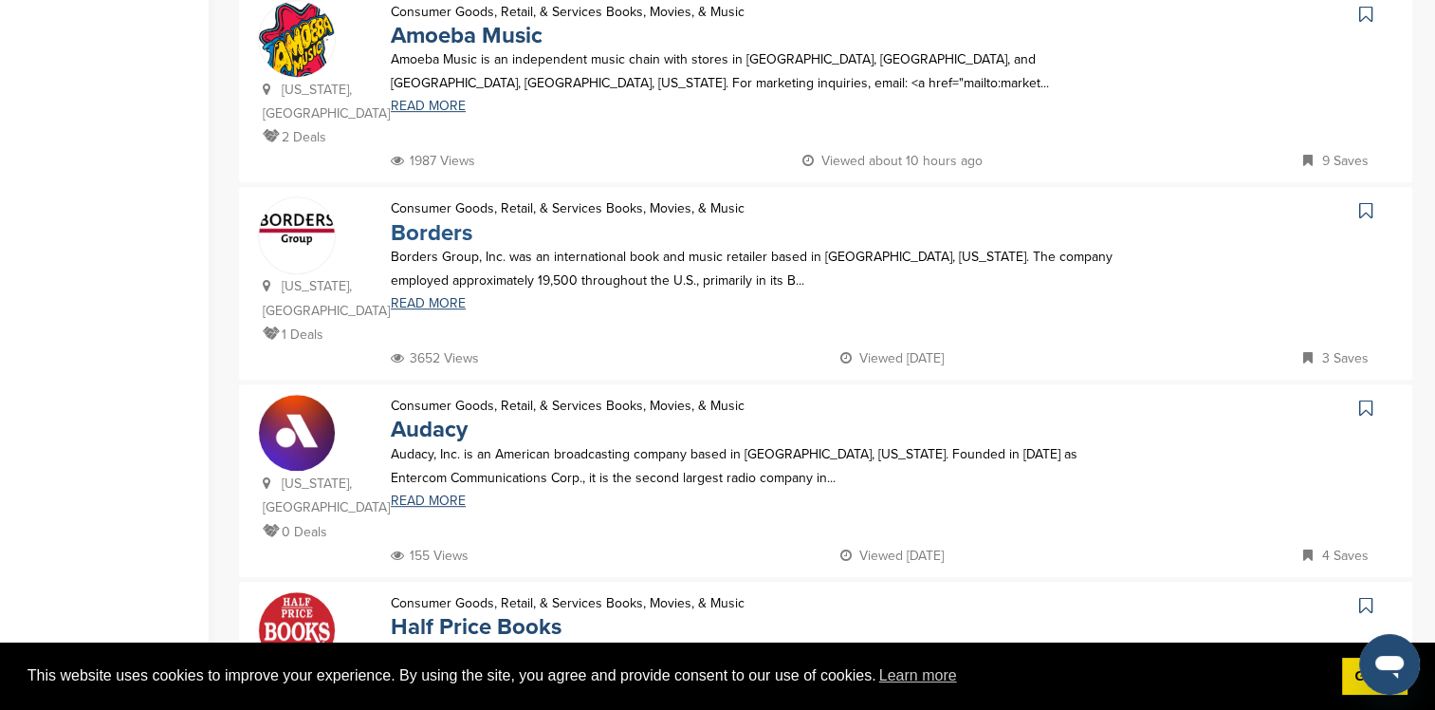
click at [457, 235] on link "Borders" at bounding box center [432, 233] width 82 height 28
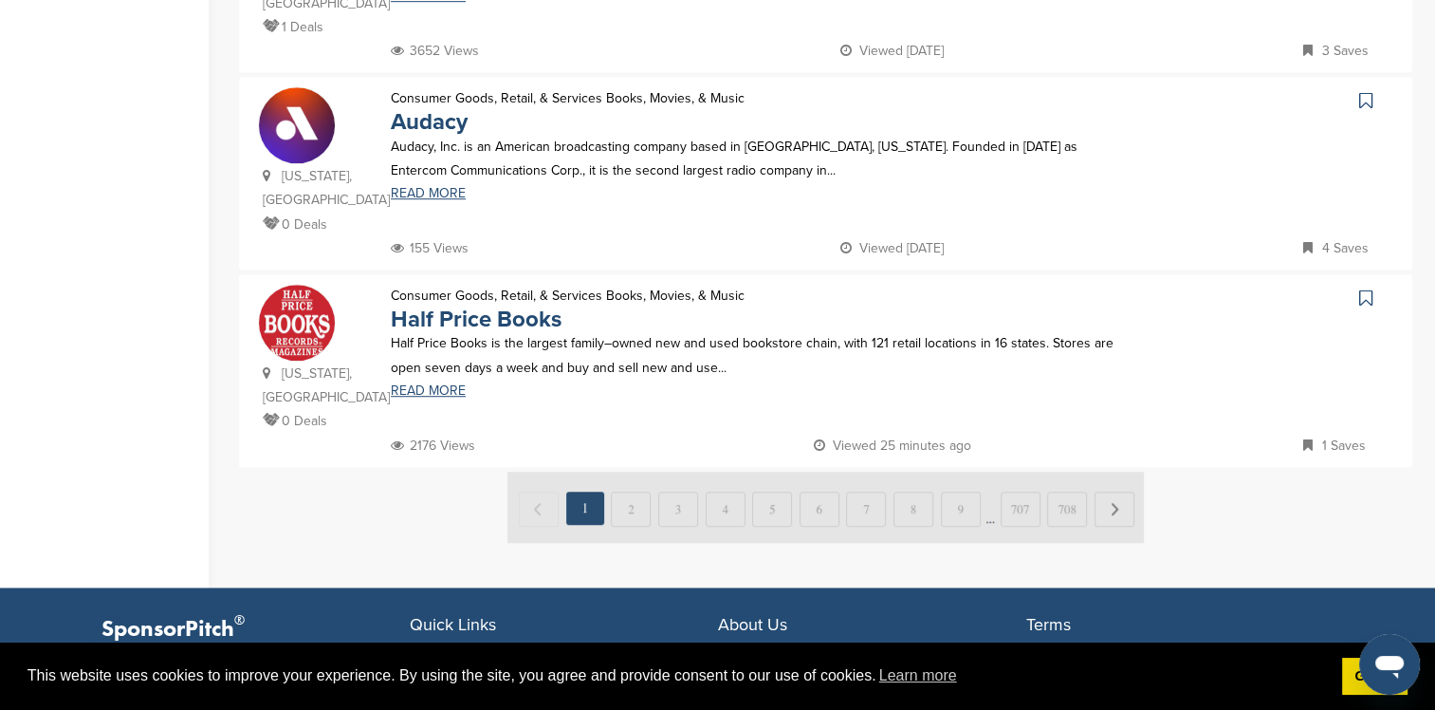
scroll to position [1328, 0]
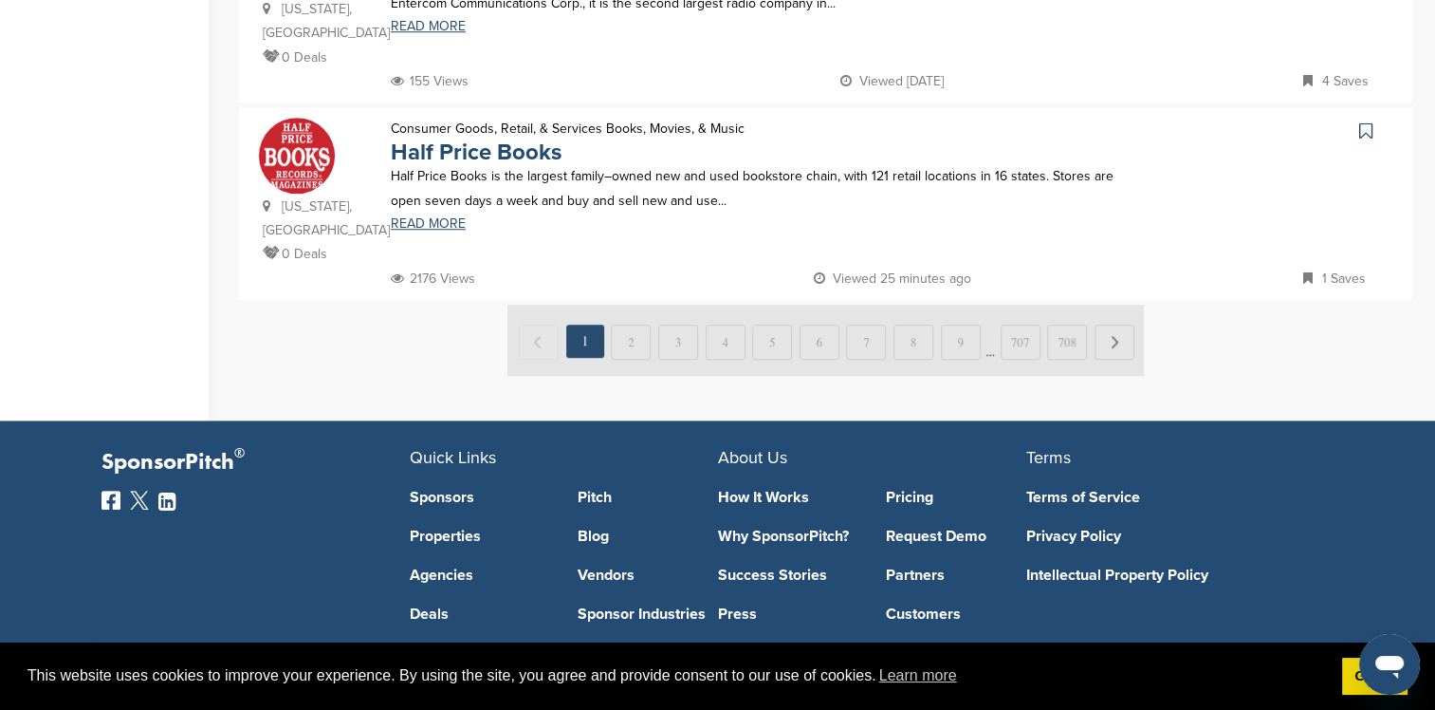
click at [636, 304] on img at bounding box center [825, 339] width 636 height 71
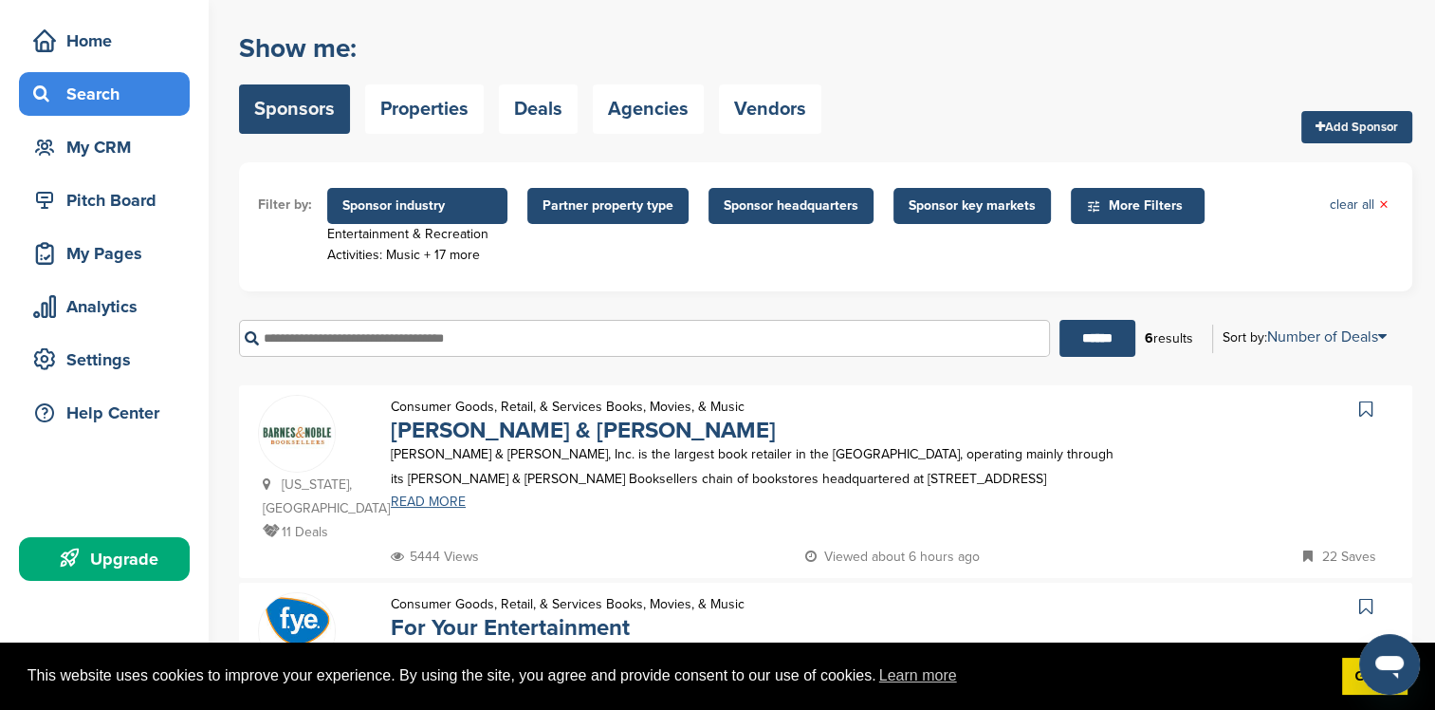
scroll to position [95, 0]
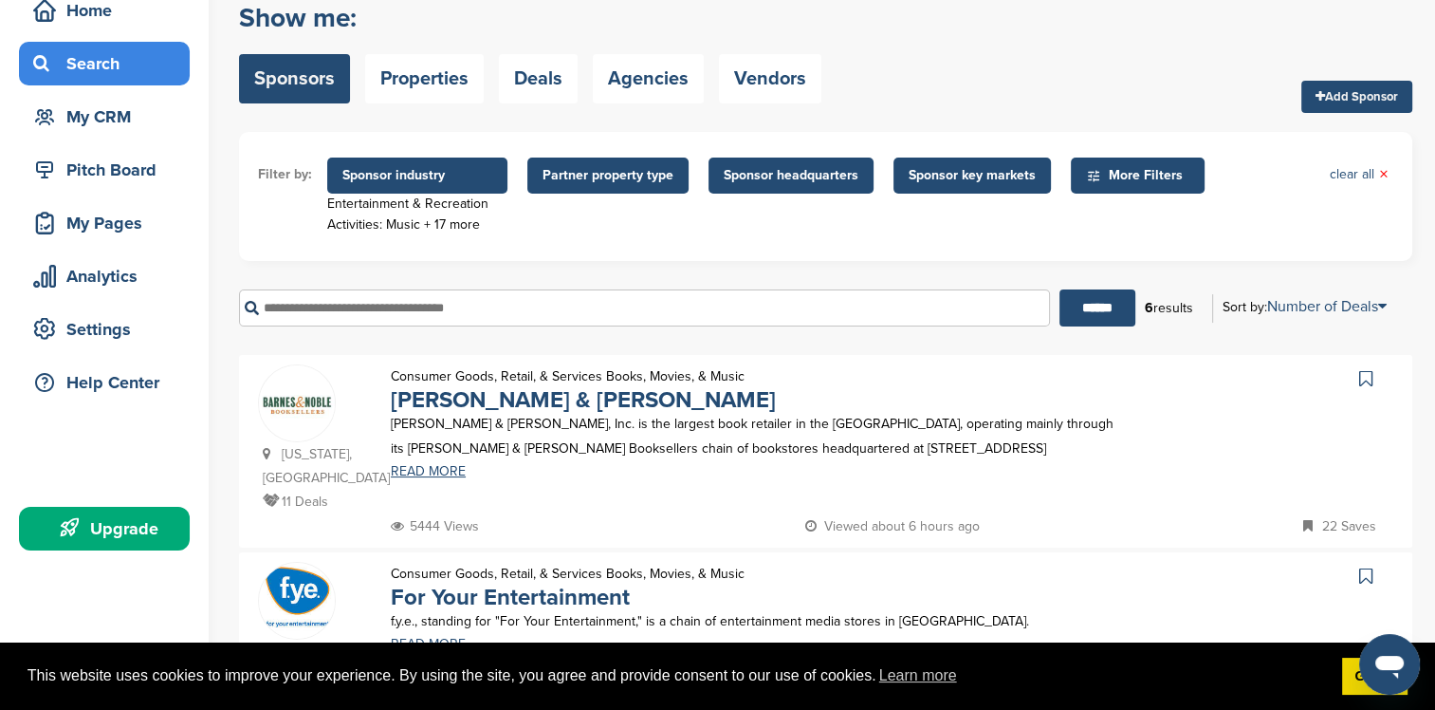
click at [460, 184] on span "Sponsor industry" at bounding box center [417, 175] width 150 height 21
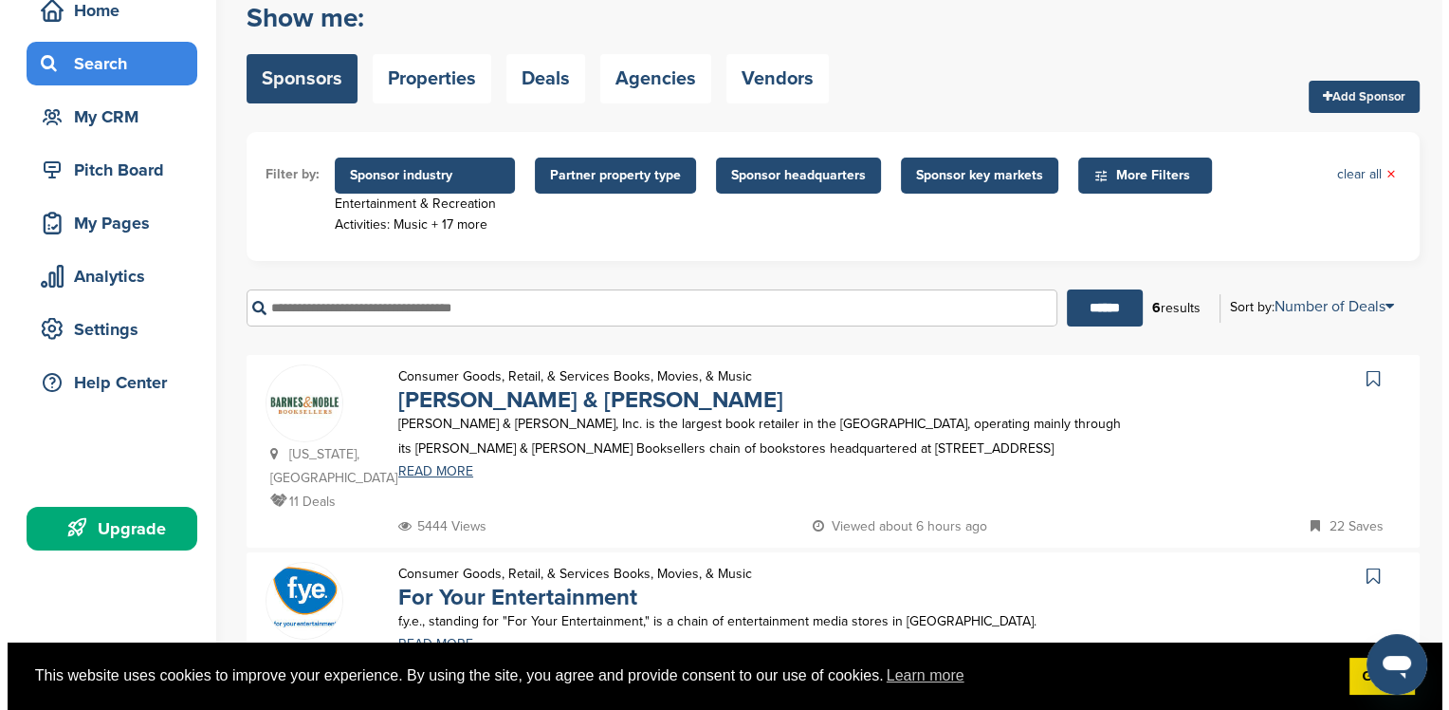
scroll to position [0, 0]
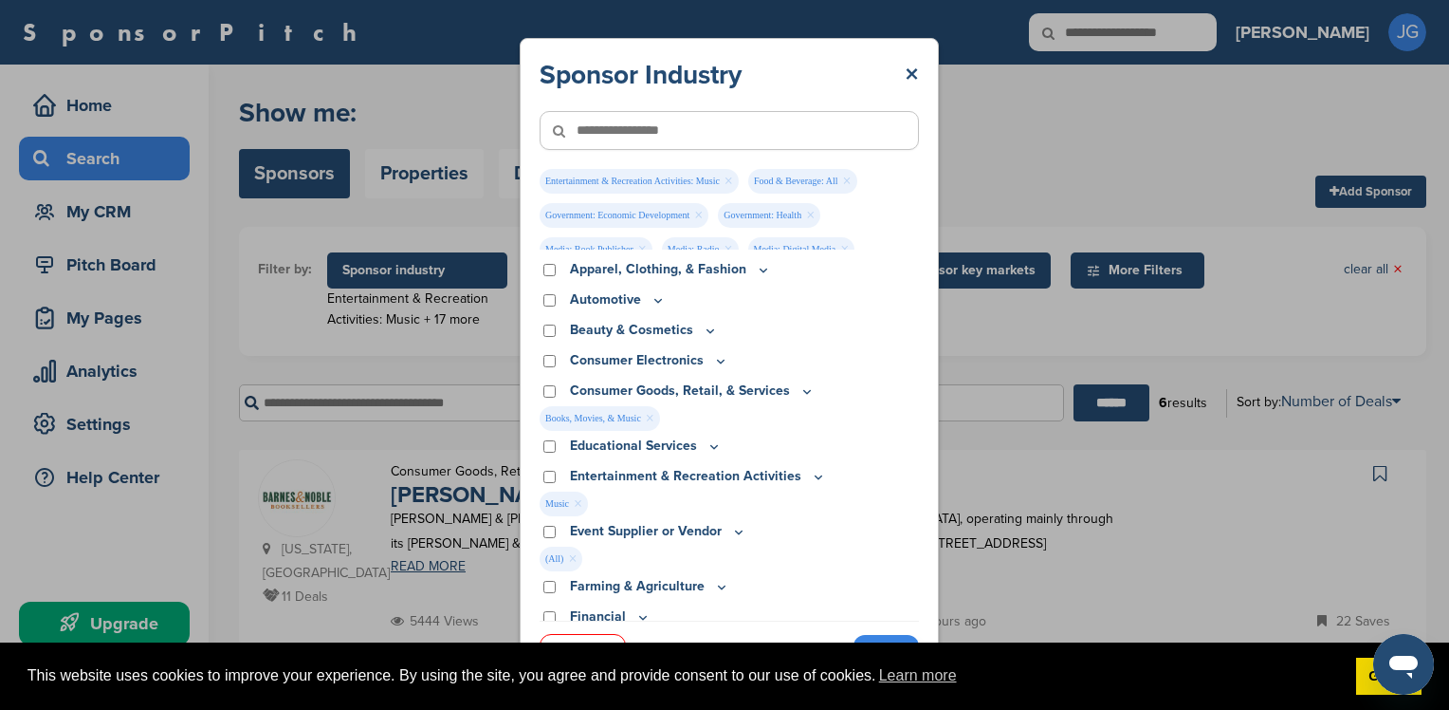
click at [848, 179] on link "×" at bounding box center [846, 181] width 9 height 21
click at [698, 214] on link "×" at bounding box center [698, 215] width 9 height 21
click at [840, 183] on link "×" at bounding box center [841, 181] width 9 height 21
click at [816, 213] on link "×" at bounding box center [818, 215] width 9 height 21
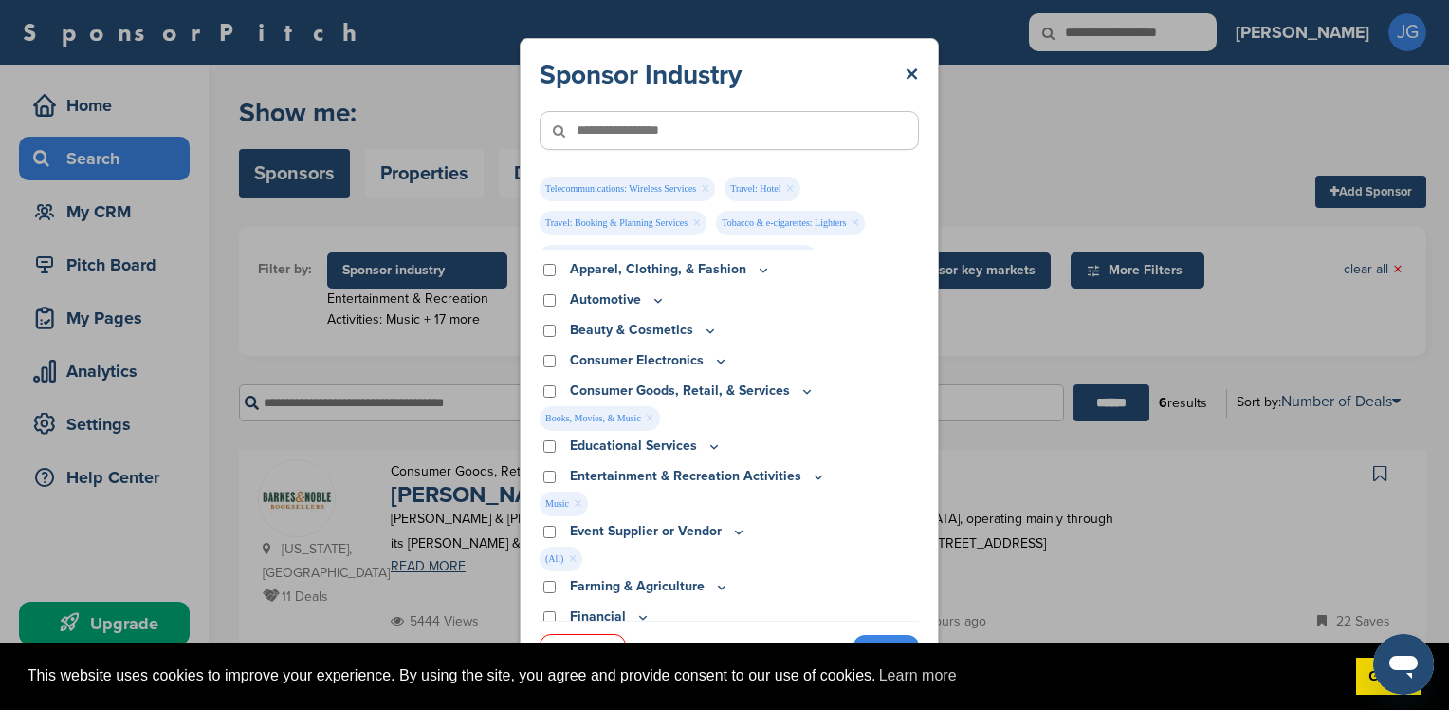
click at [703, 192] on link "×" at bounding box center [705, 188] width 9 height 21
click at [698, 188] on link "×" at bounding box center [696, 188] width 9 height 21
click at [679, 192] on link "×" at bounding box center [678, 188] width 9 height 21
click at [802, 188] on link "×" at bounding box center [806, 188] width 9 height 21
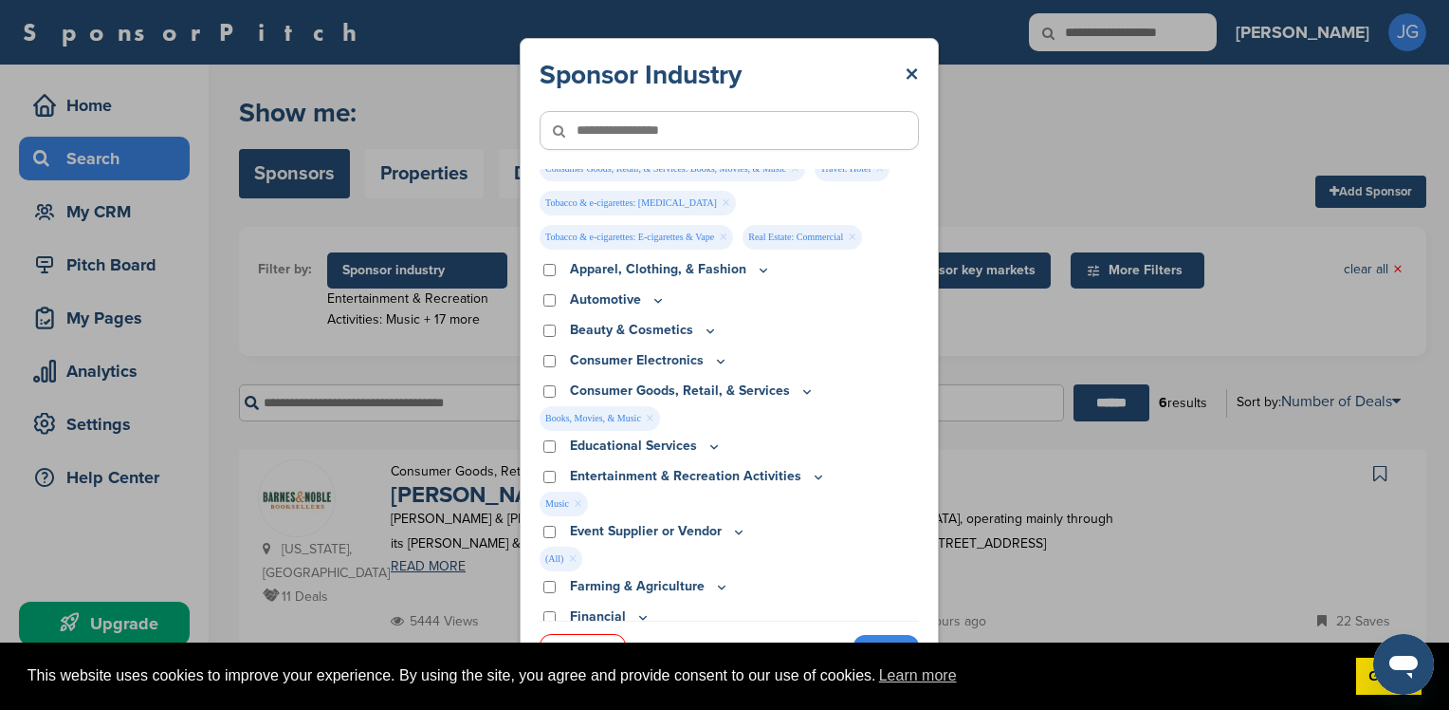
click at [728, 227] on link "×" at bounding box center [723, 237] width 9 height 21
click at [851, 203] on link "×" at bounding box center [855, 203] width 9 height 21
click at [722, 236] on link "×" at bounding box center [726, 237] width 9 height 21
click at [668, 235] on link "×" at bounding box center [667, 237] width 9 height 21
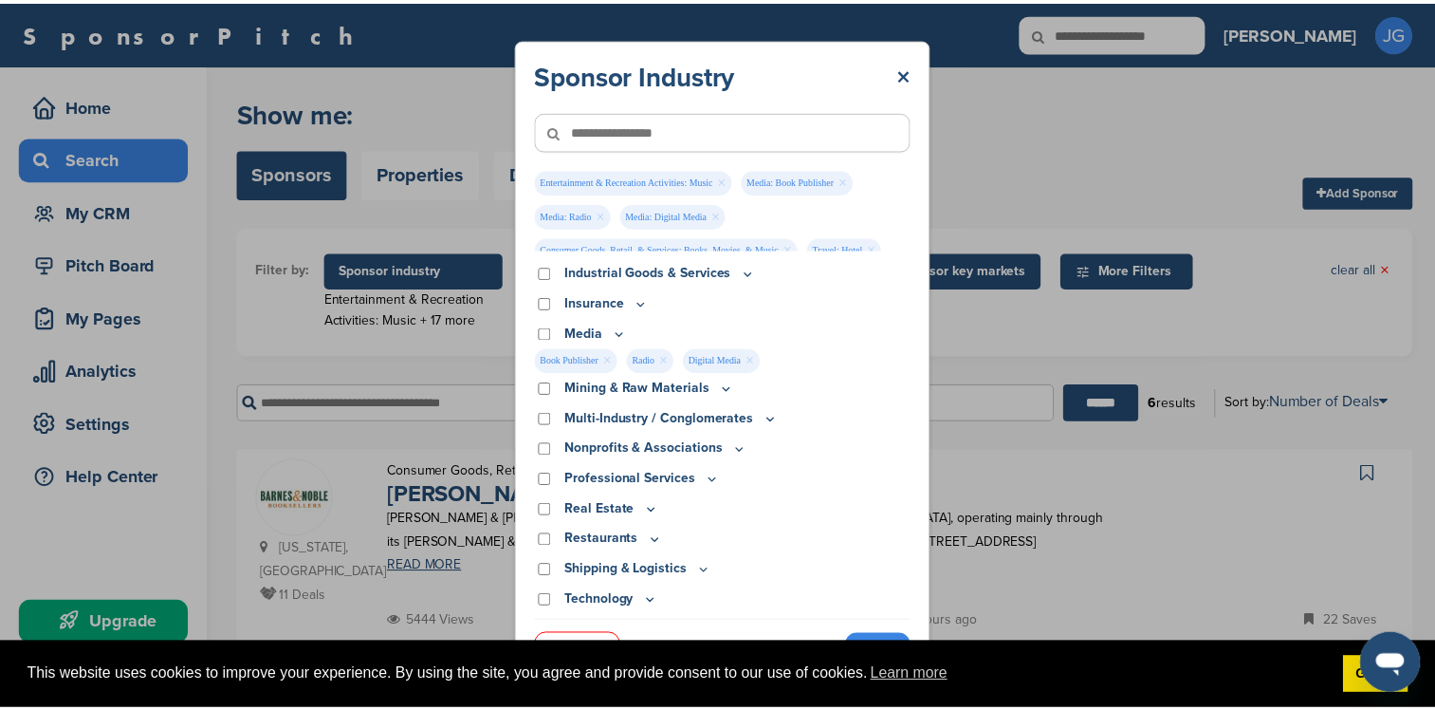
scroll to position [612, 0]
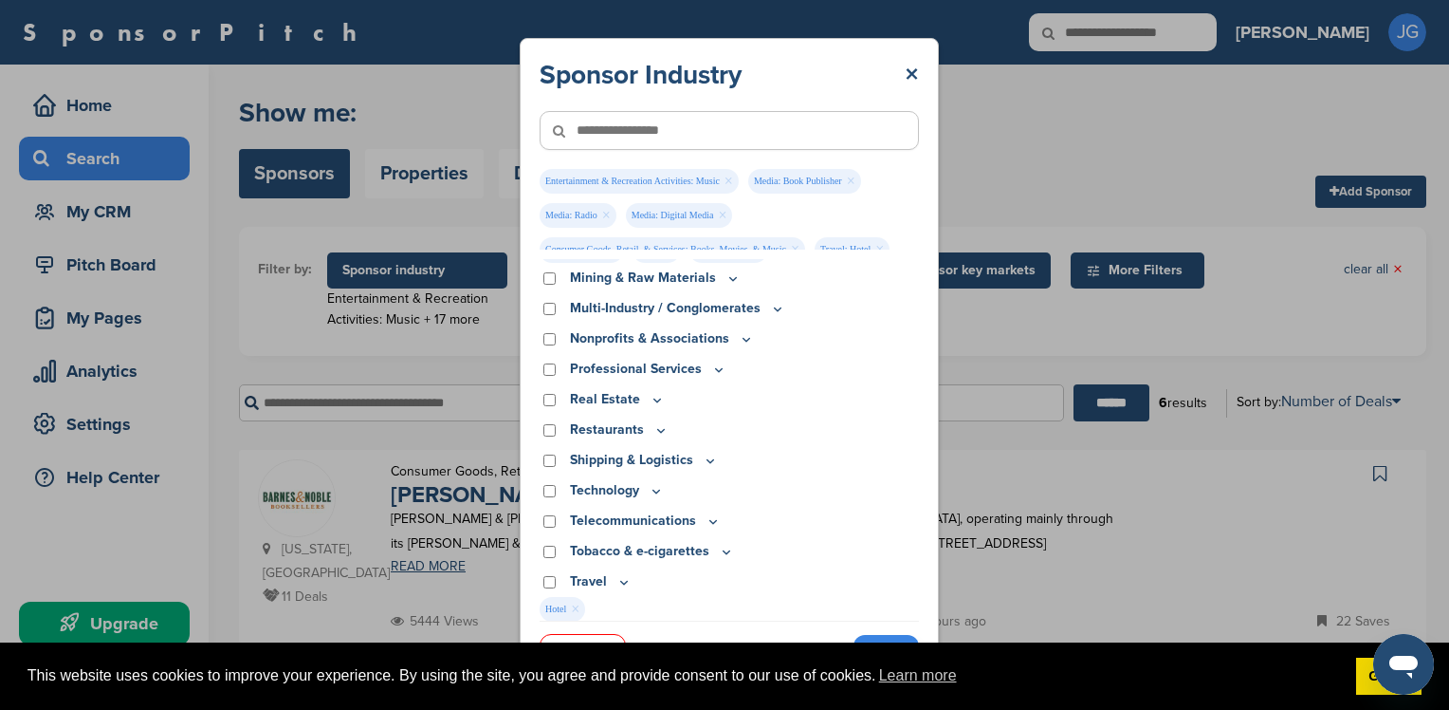
click at [877, 637] on link "Apply" at bounding box center [886, 650] width 65 height 31
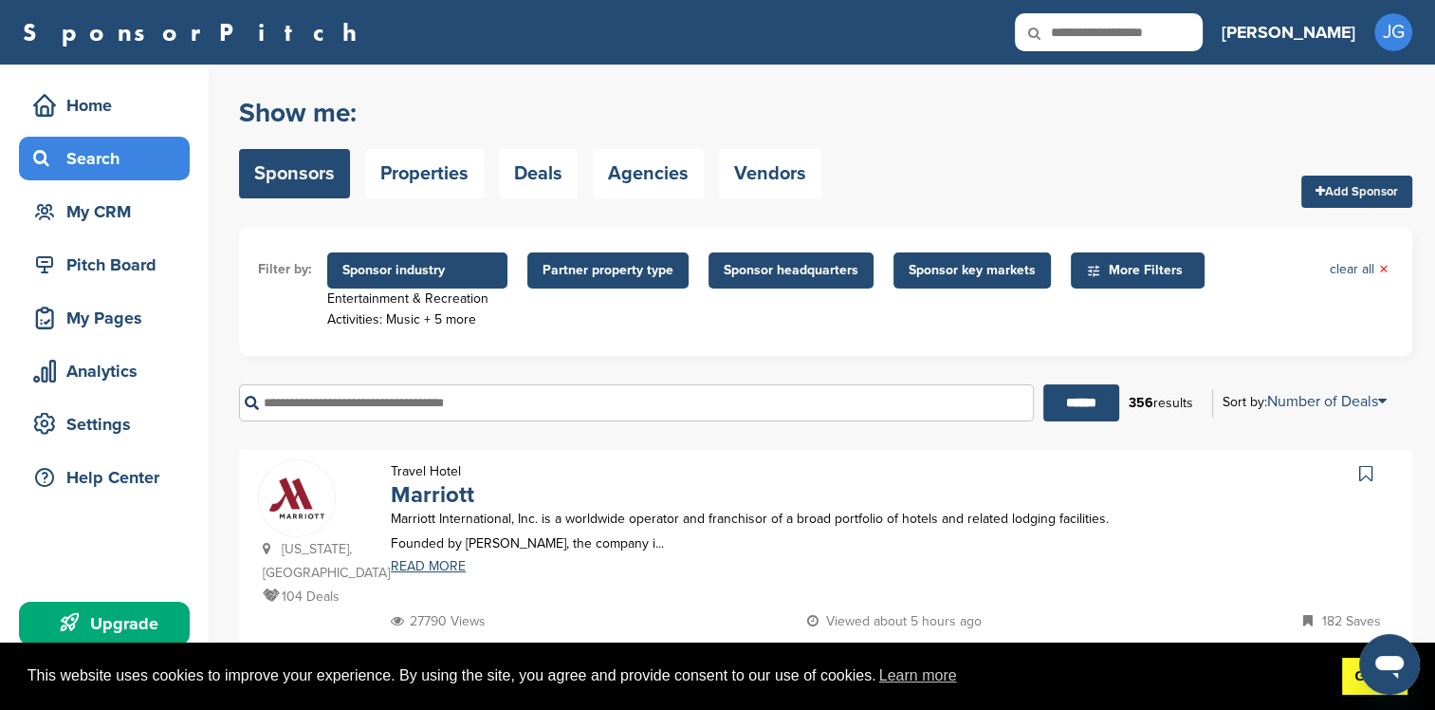
click at [1362, 681] on link "Got it!" at bounding box center [1374, 676] width 65 height 38
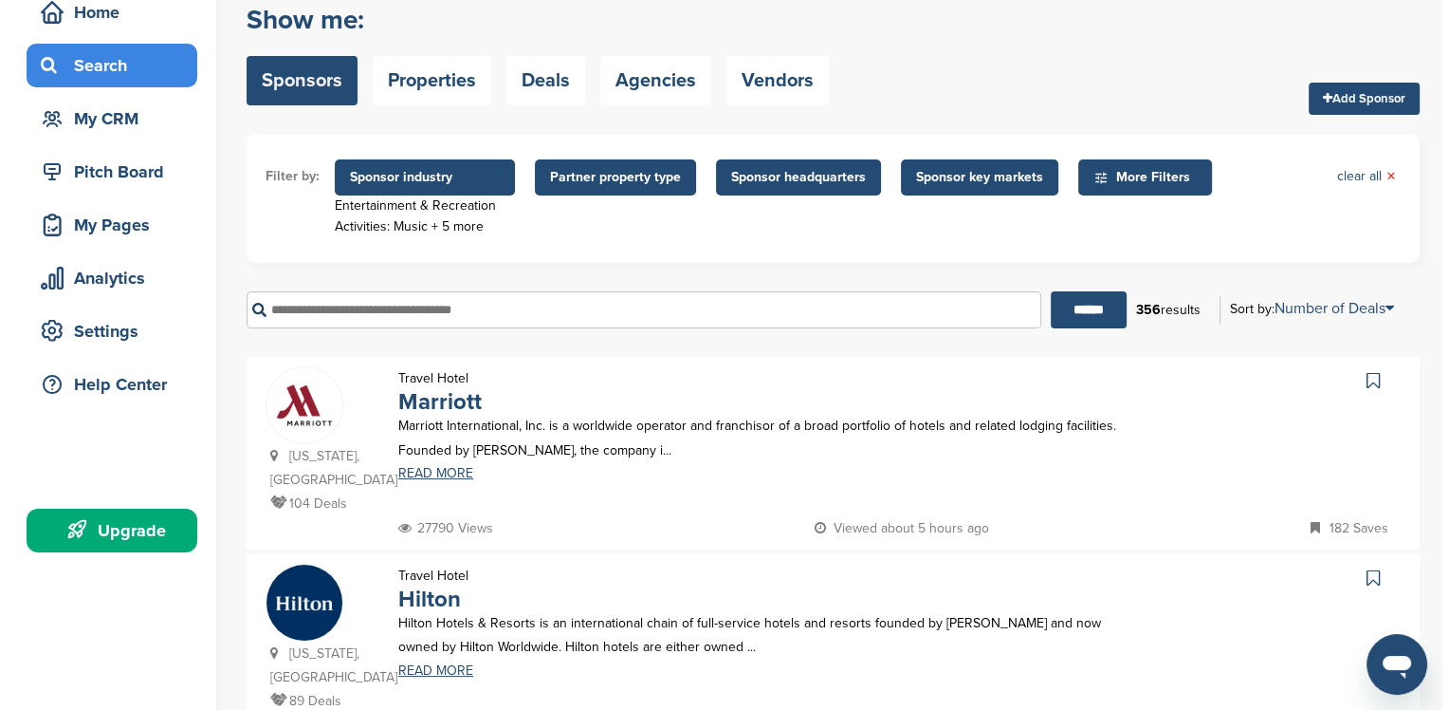
scroll to position [0, 0]
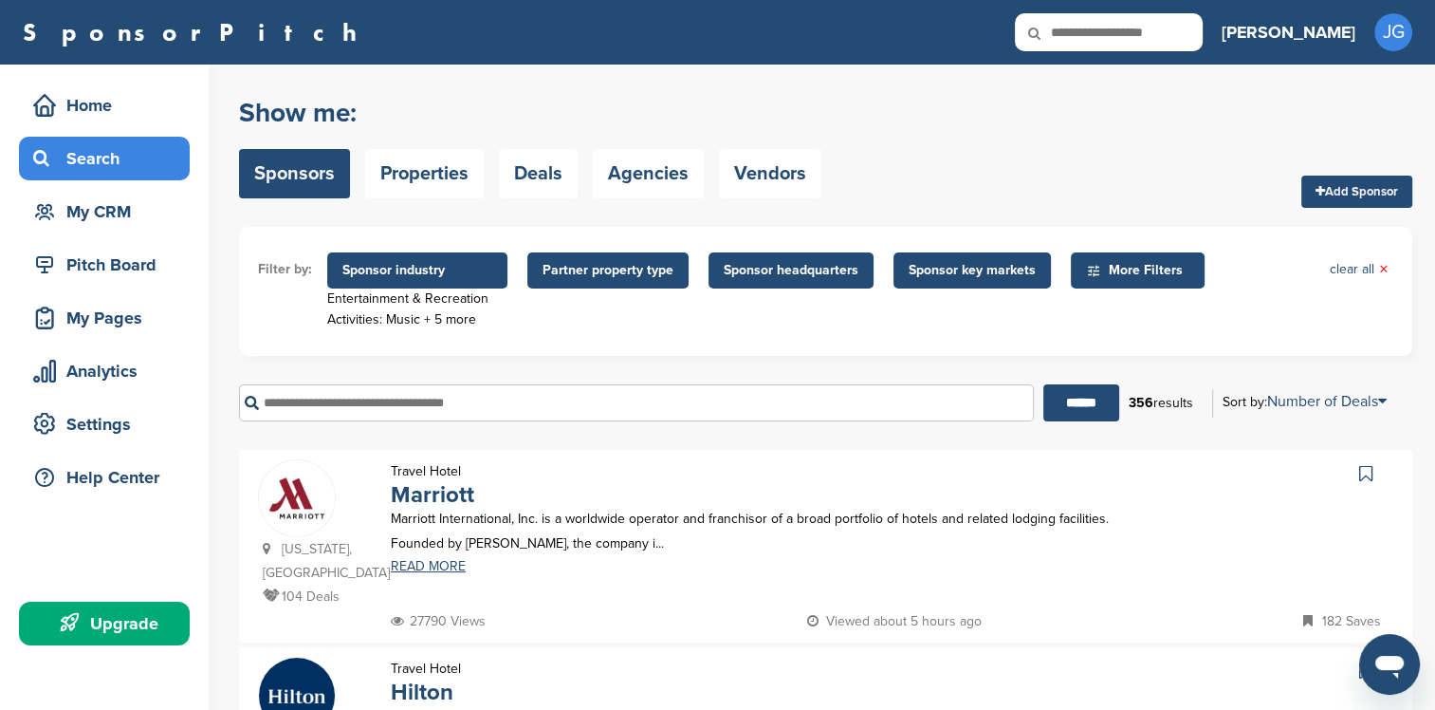
click at [458, 283] on span "Sponsor industry" at bounding box center [417, 270] width 180 height 36
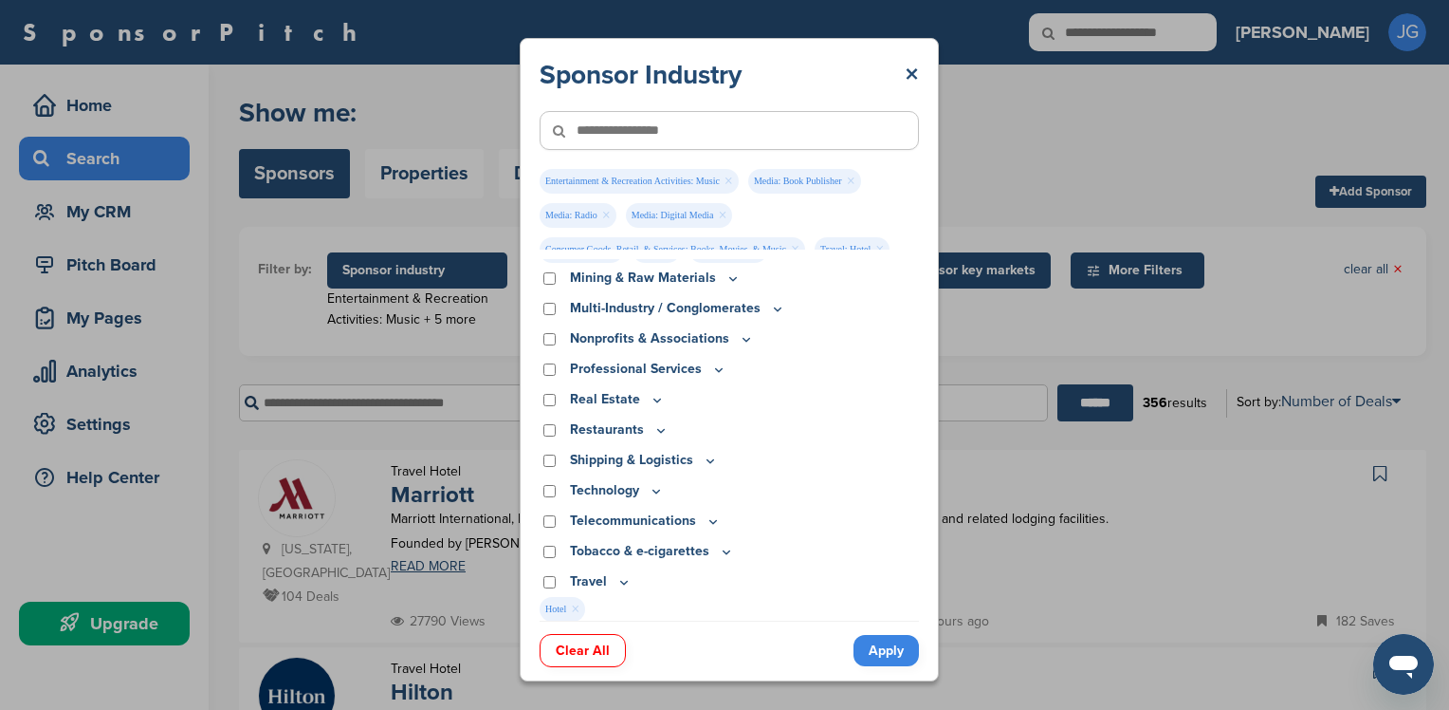
scroll to position [11, 0]
click at [880, 236] on link "×" at bounding box center [880, 238] width 9 height 21
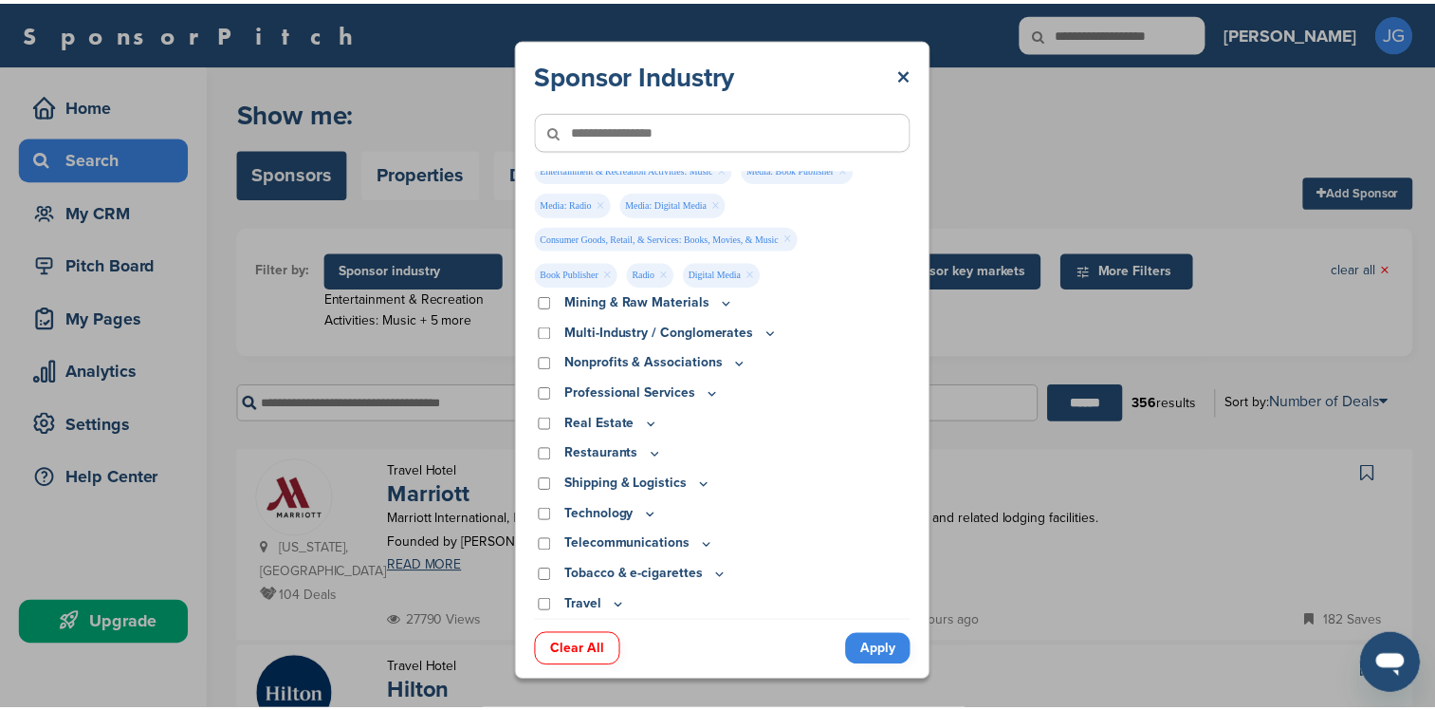
scroll to position [588, 0]
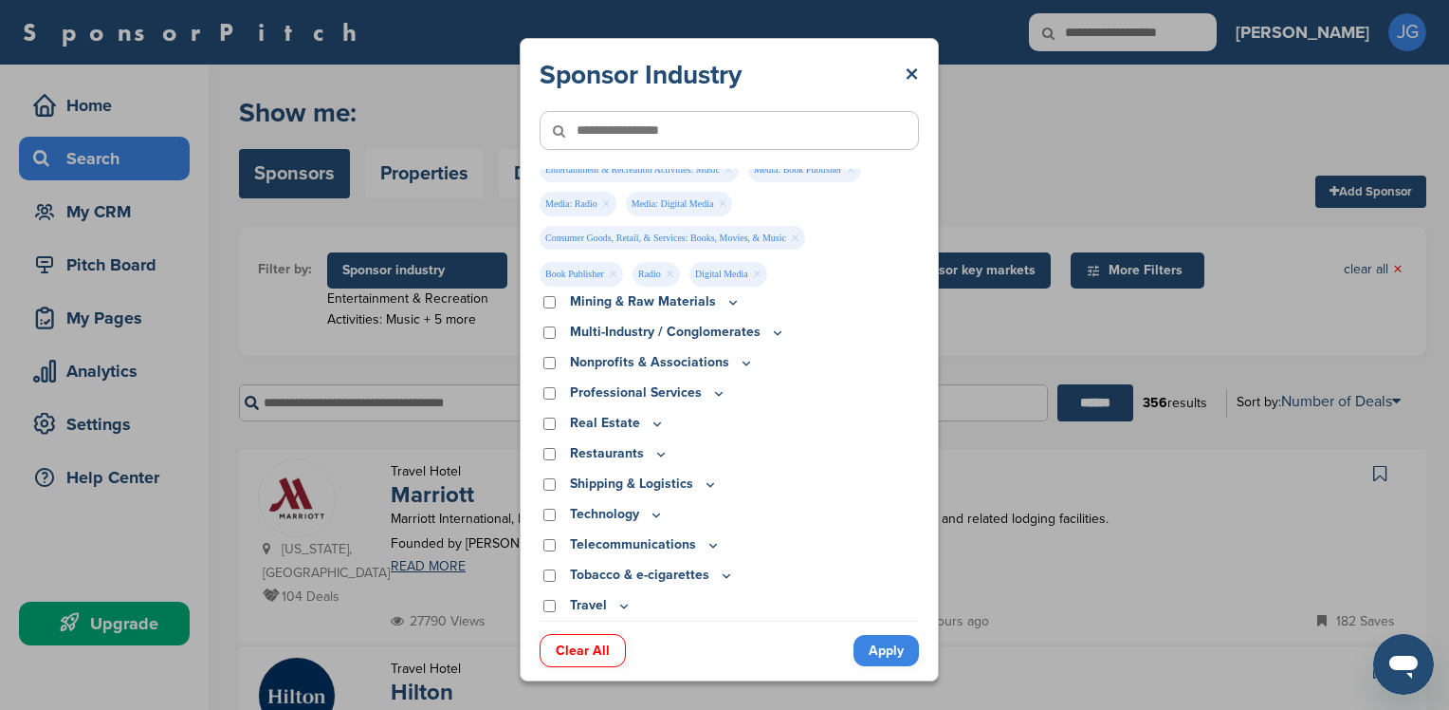
click at [877, 653] on link "Apply" at bounding box center [886, 650] width 65 height 31
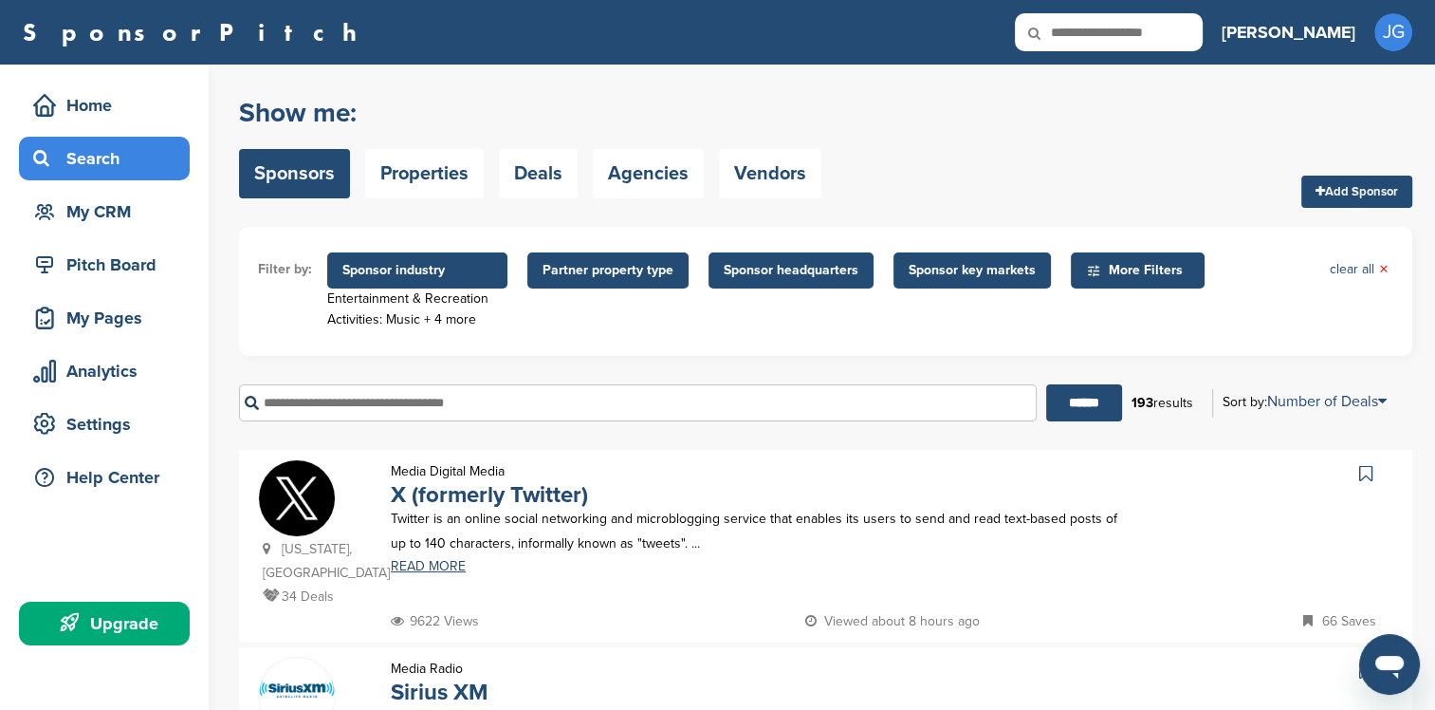
click at [414, 278] on span "Sponsor industry" at bounding box center [417, 270] width 150 height 21
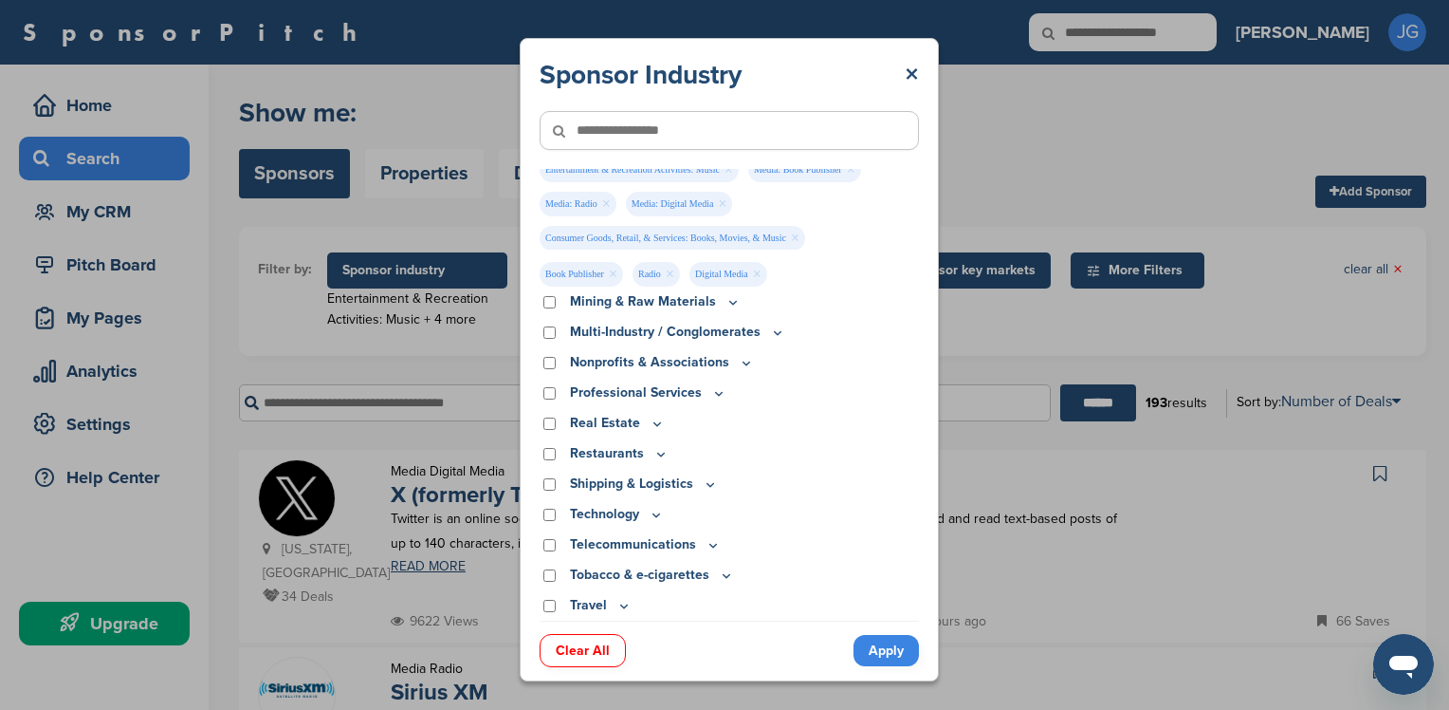
click at [868, 653] on link "Apply" at bounding box center [886, 650] width 65 height 31
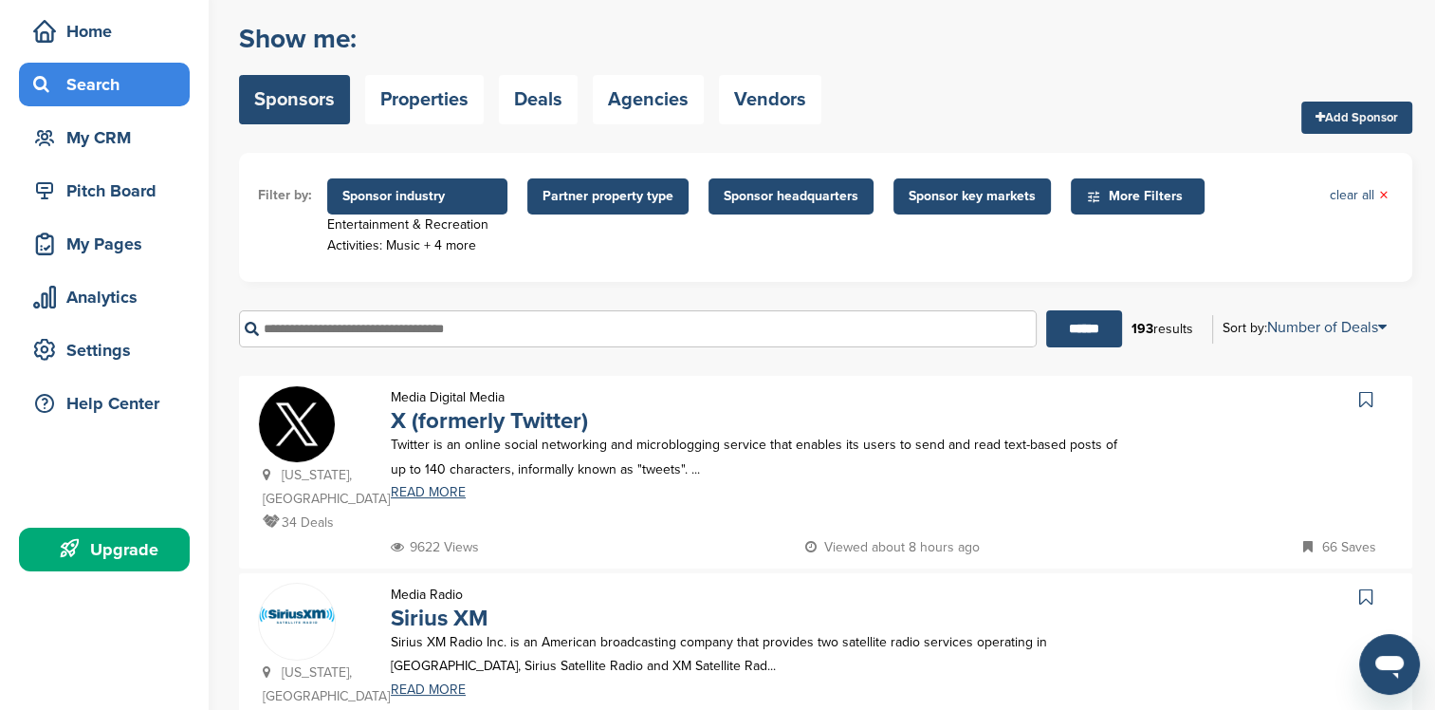
scroll to position [190, 0]
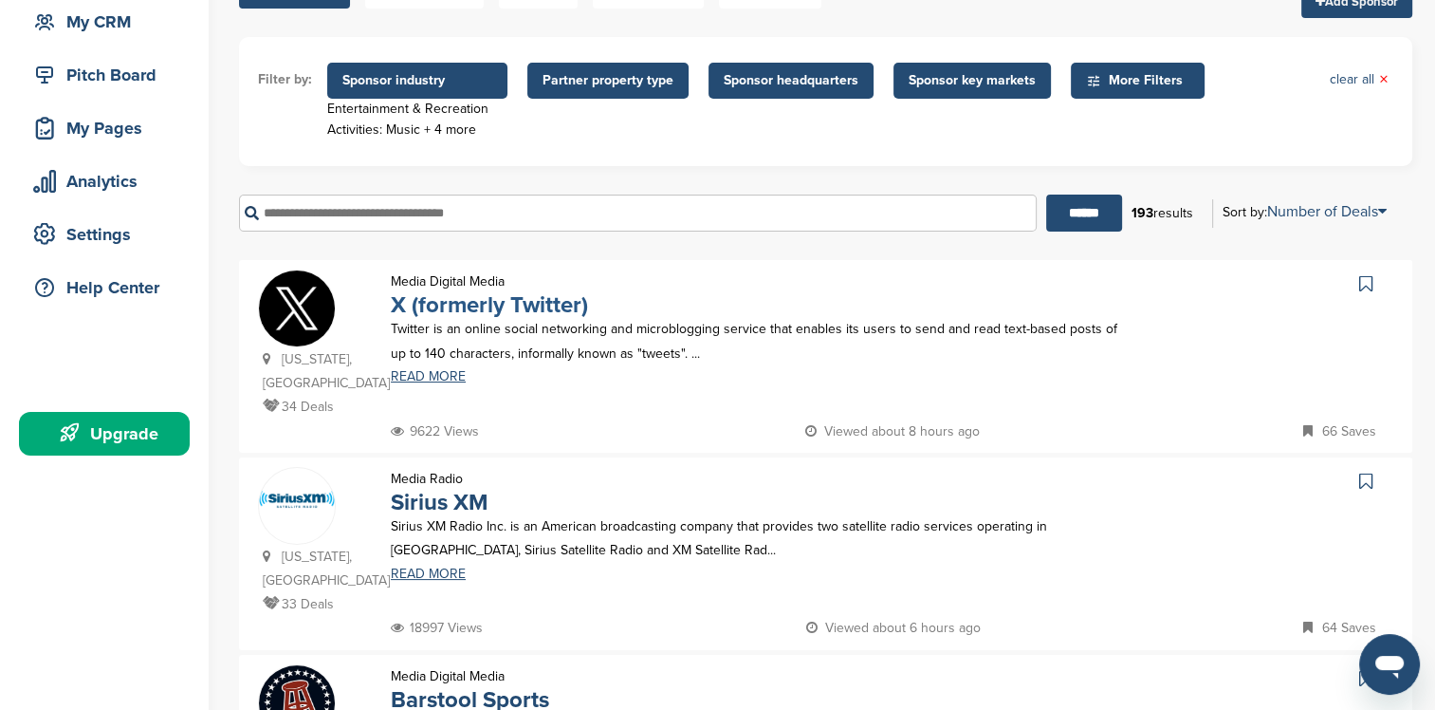
click at [472, 303] on link "X (formerly Twitter)" at bounding box center [489, 305] width 197 height 28
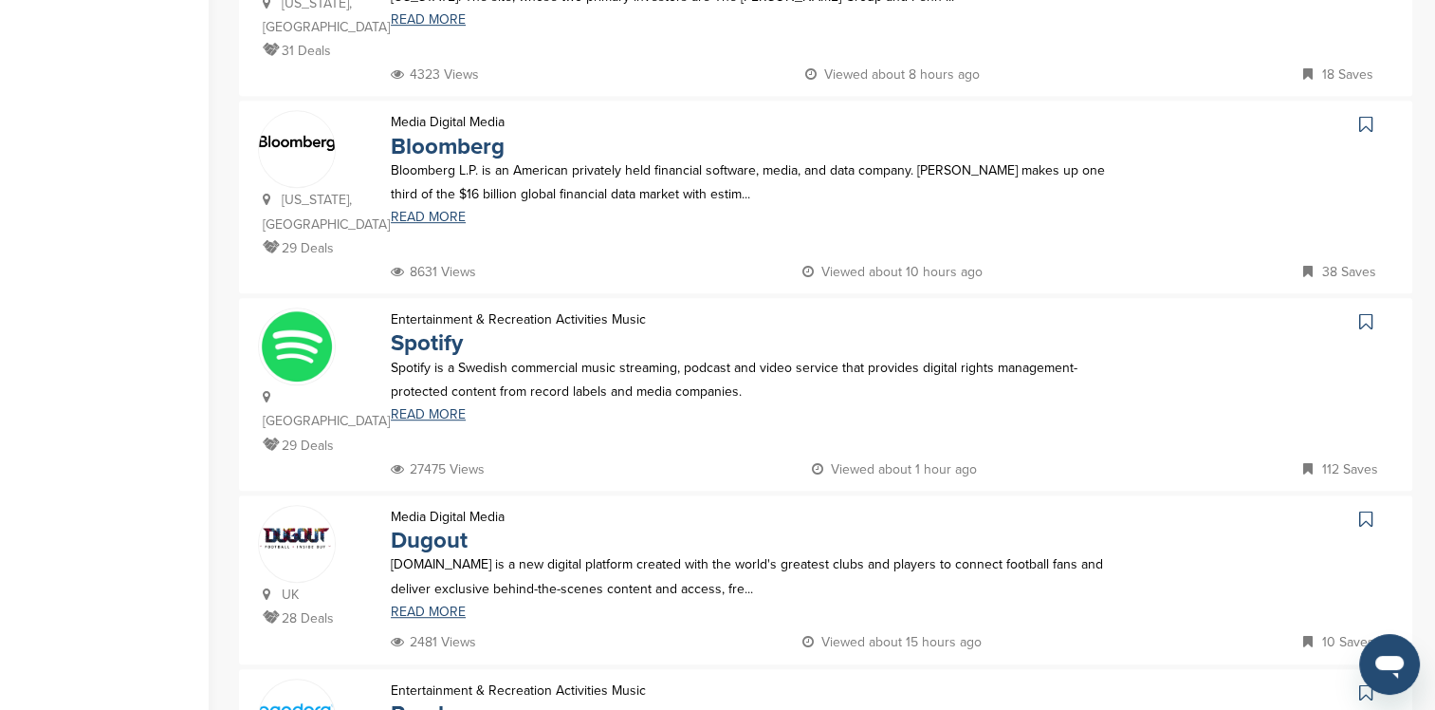
scroll to position [949, 0]
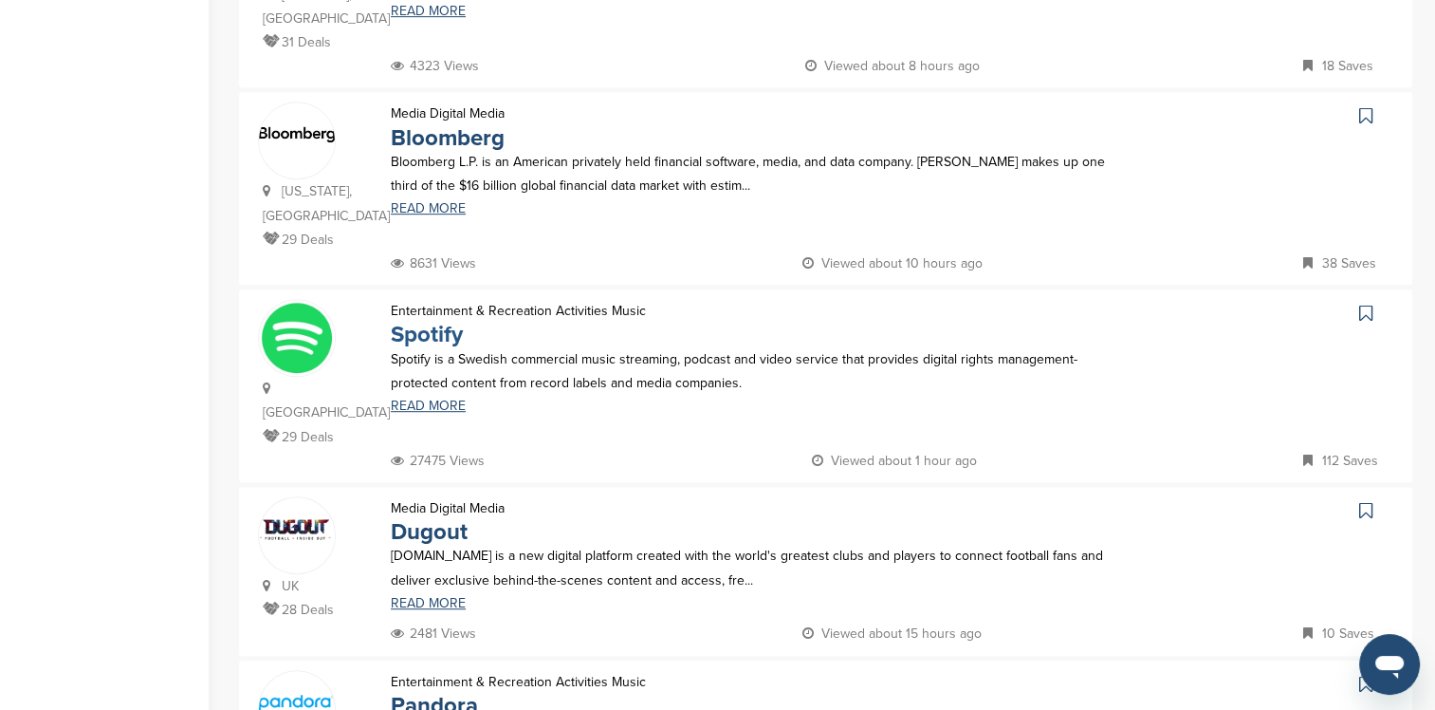
click at [449, 336] on link "Spotify" at bounding box center [427, 335] width 72 height 28
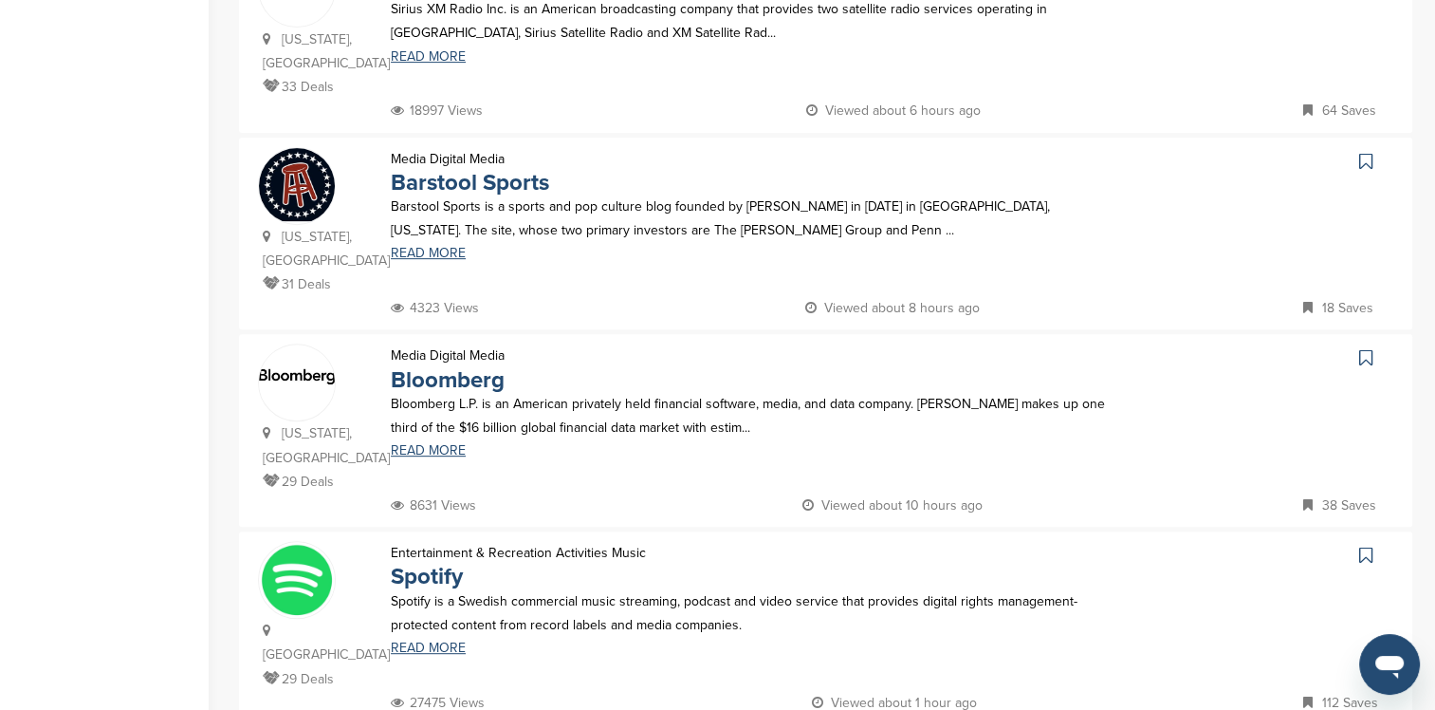
scroll to position [759, 0]
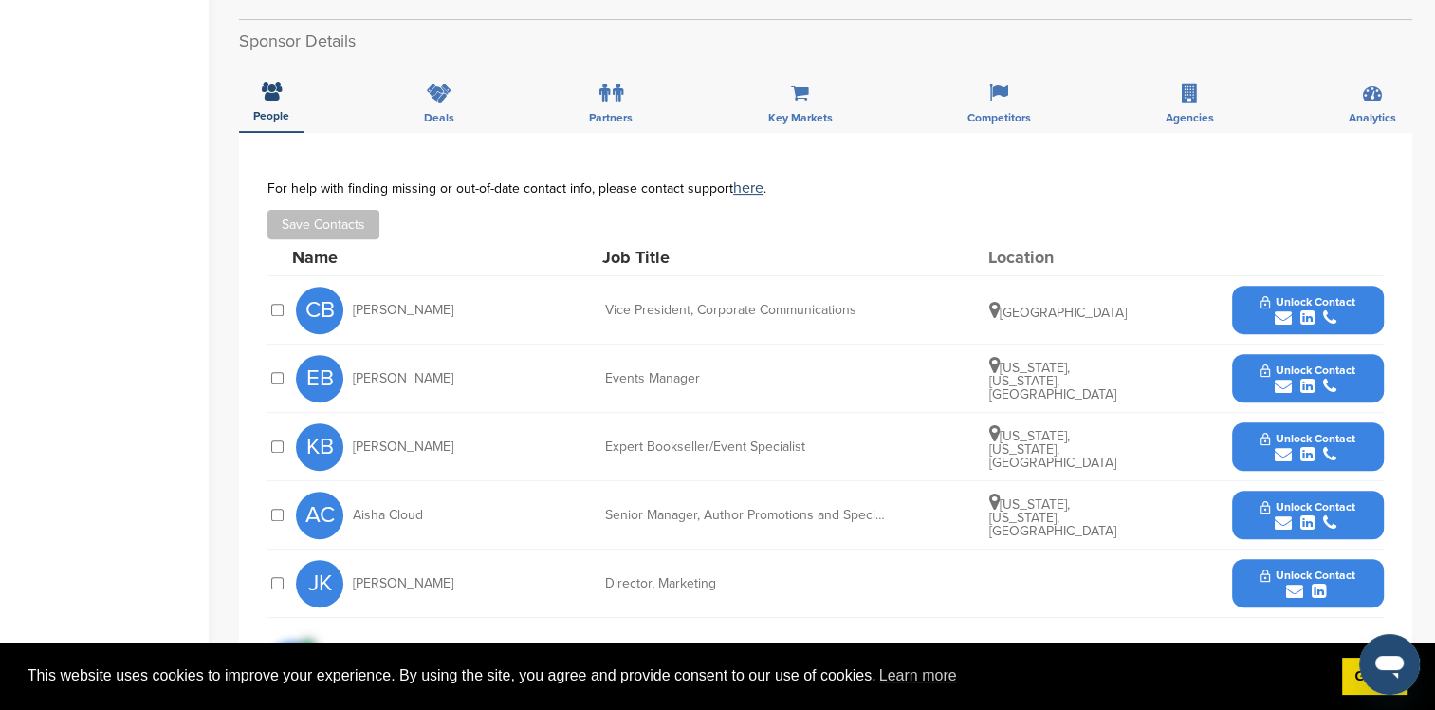
scroll to position [664, 0]
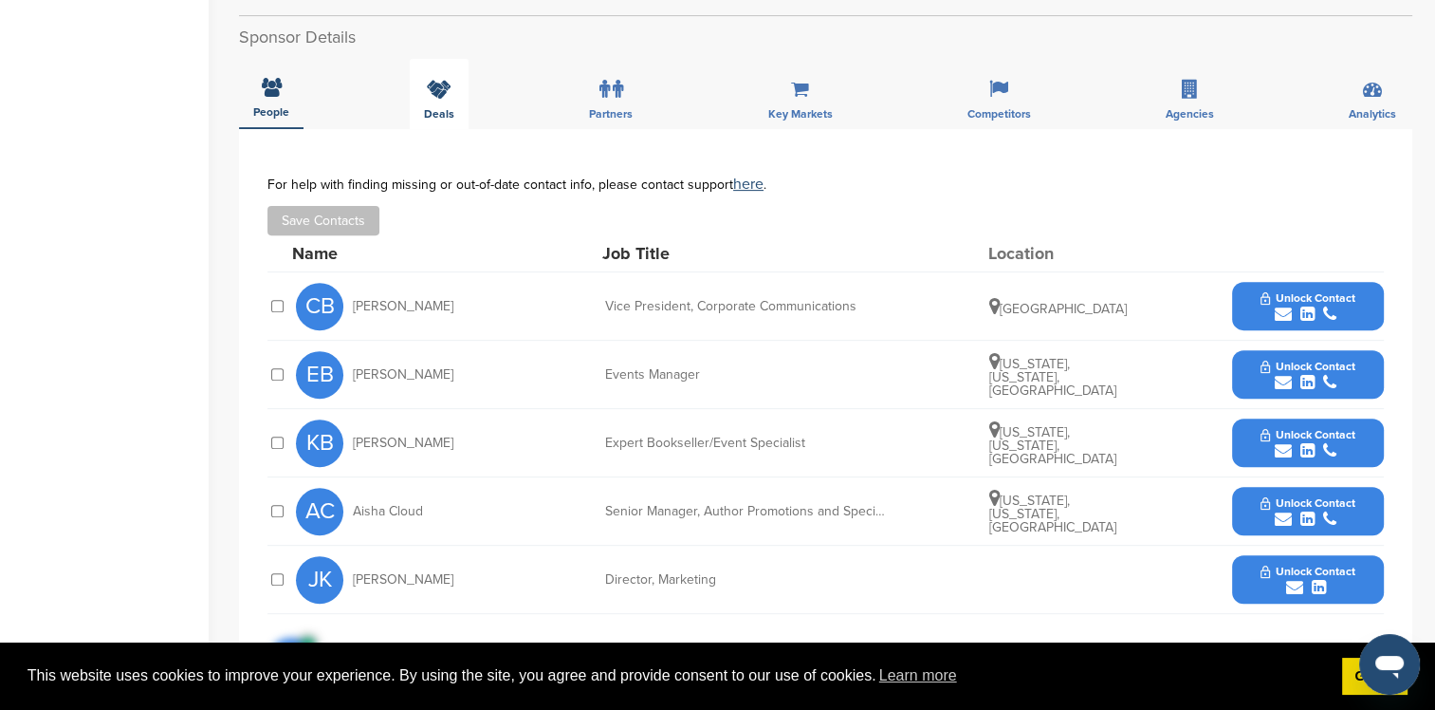
click at [443, 80] on icon at bounding box center [439, 89] width 25 height 19
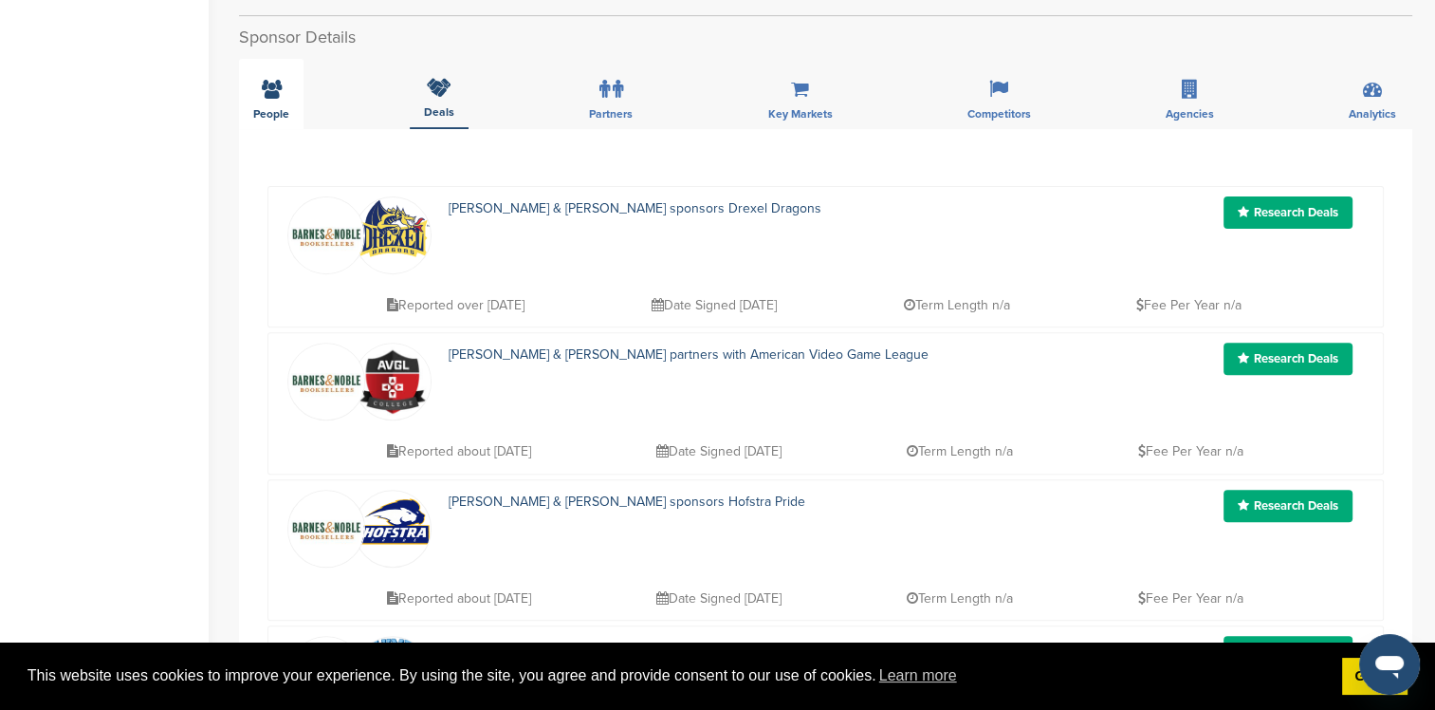
click at [272, 108] on span "People" at bounding box center [271, 113] width 36 height 11
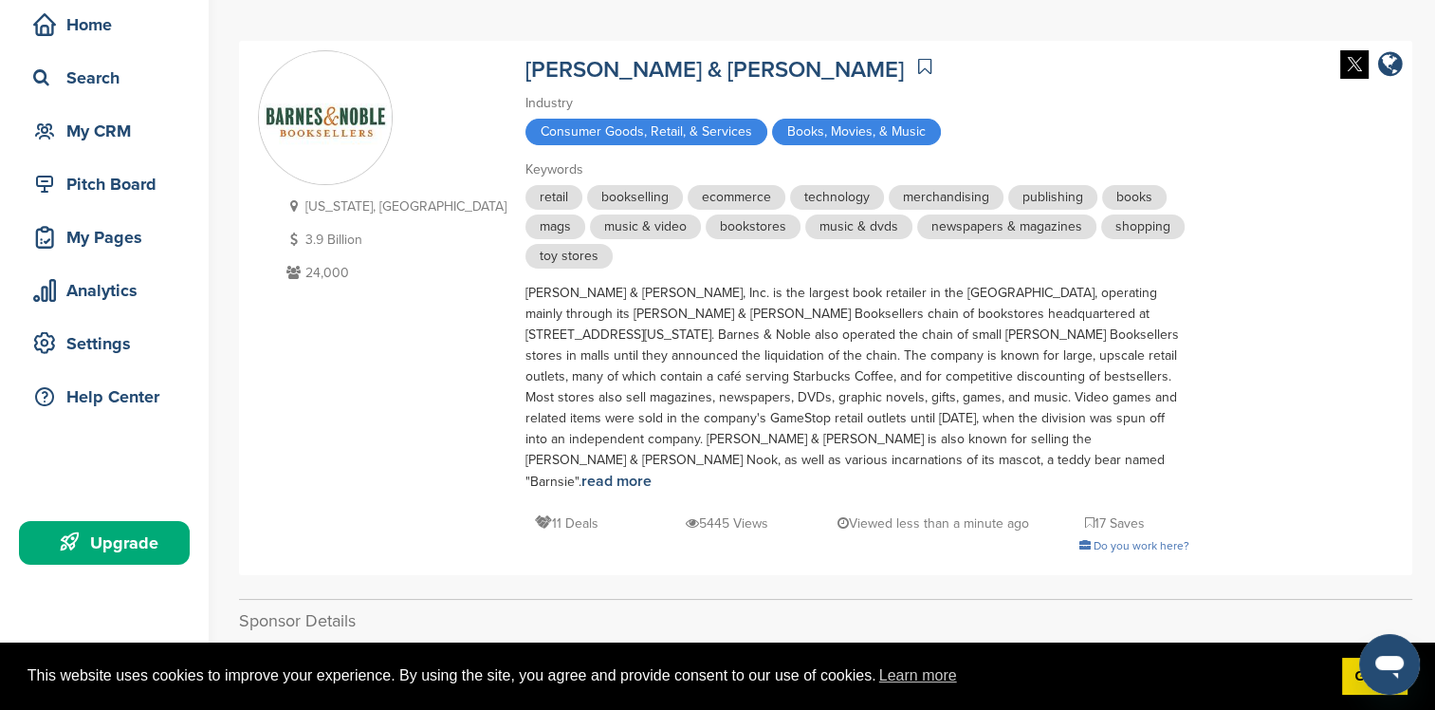
scroll to position [0, 0]
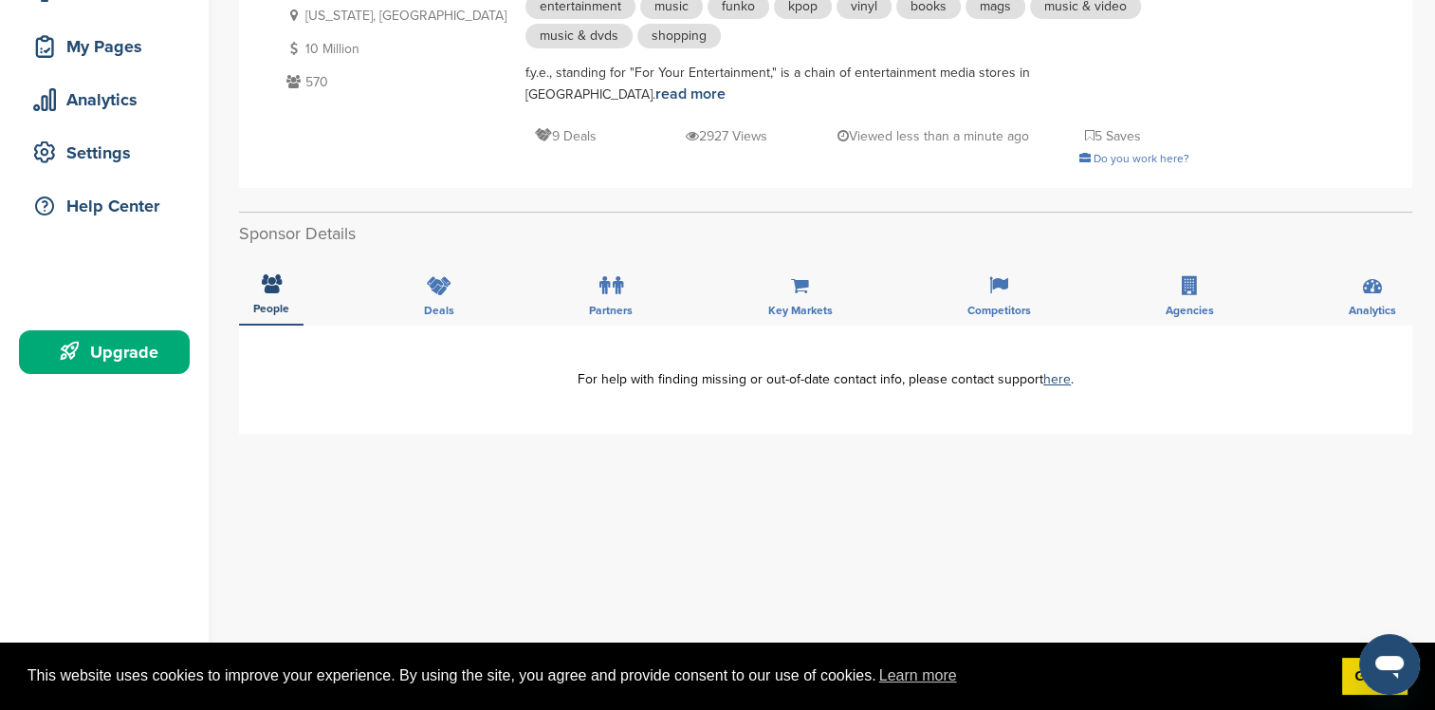
scroll to position [379, 0]
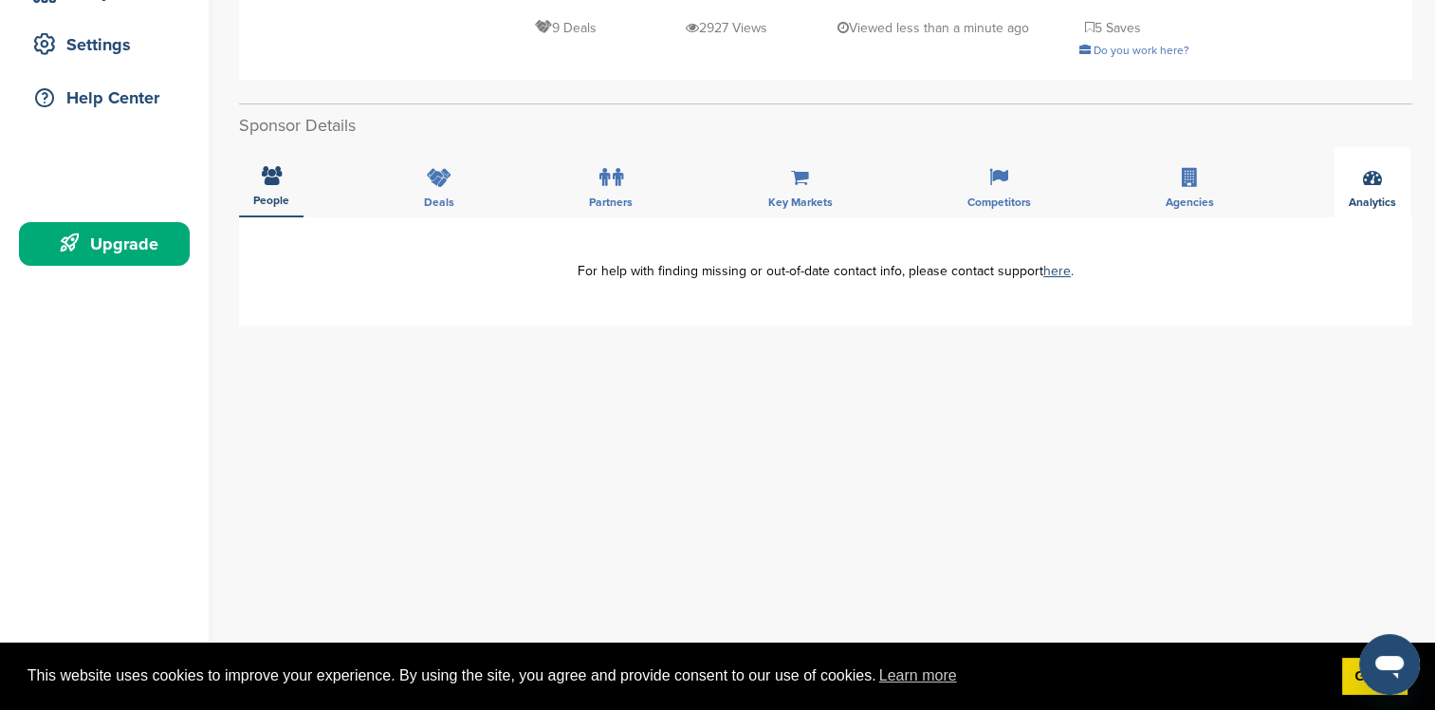
click at [1392, 180] on div "Analytics" at bounding box center [1373, 182] width 76 height 70
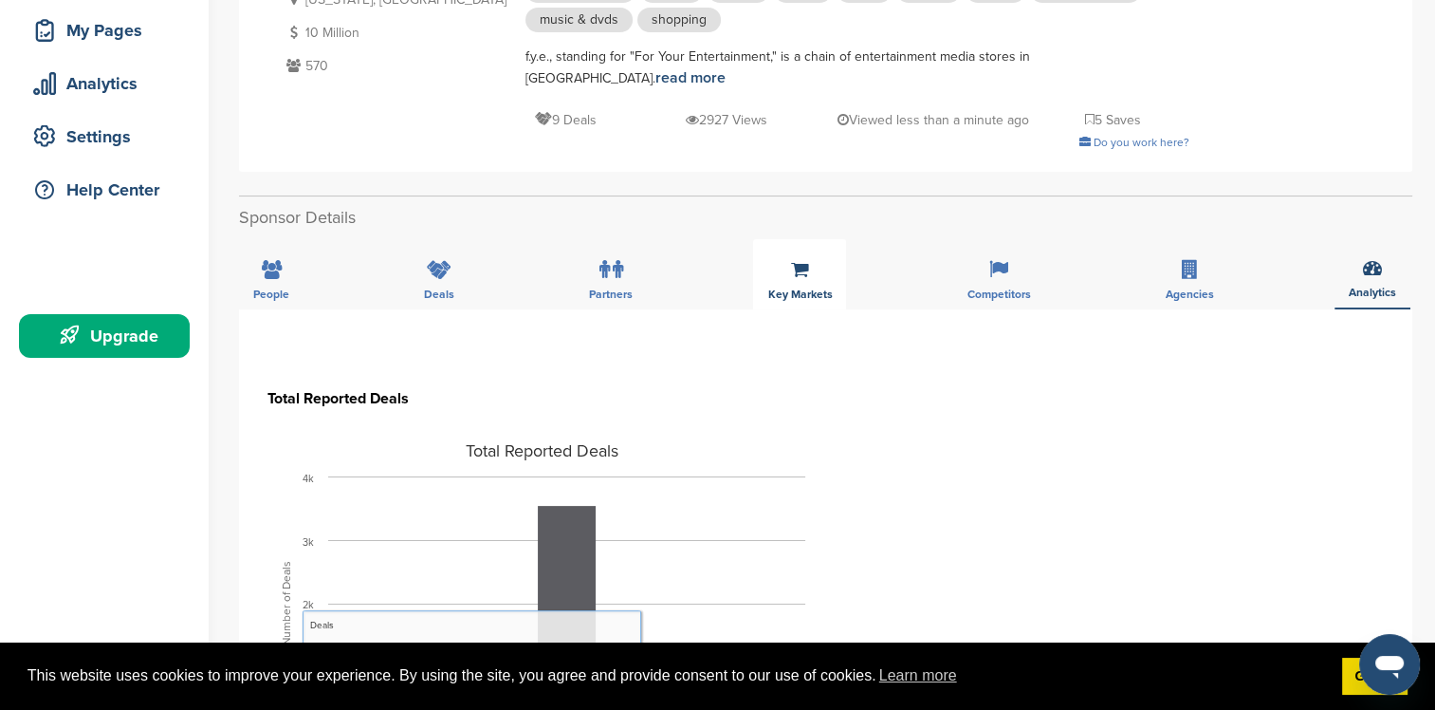
scroll to position [285, 0]
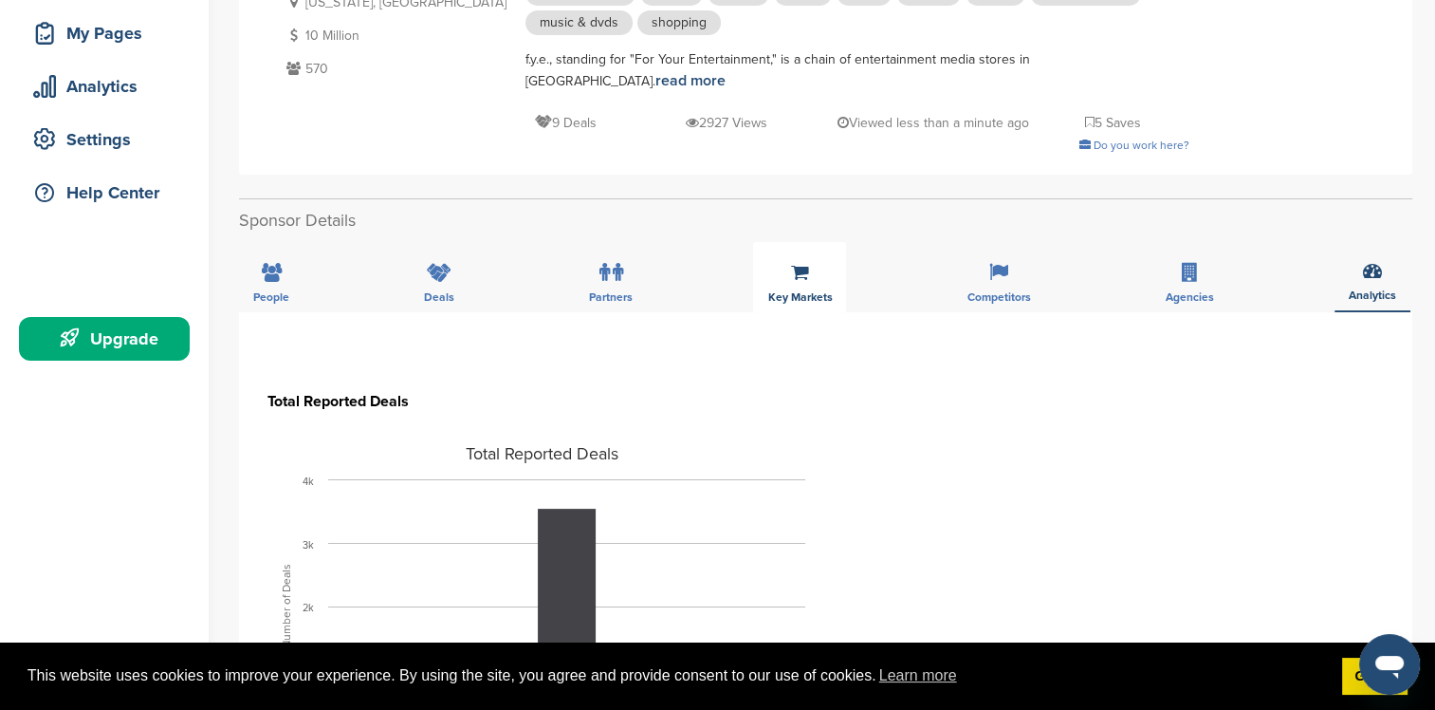
click at [820, 291] on span "Key Markets" at bounding box center [799, 296] width 65 height 11
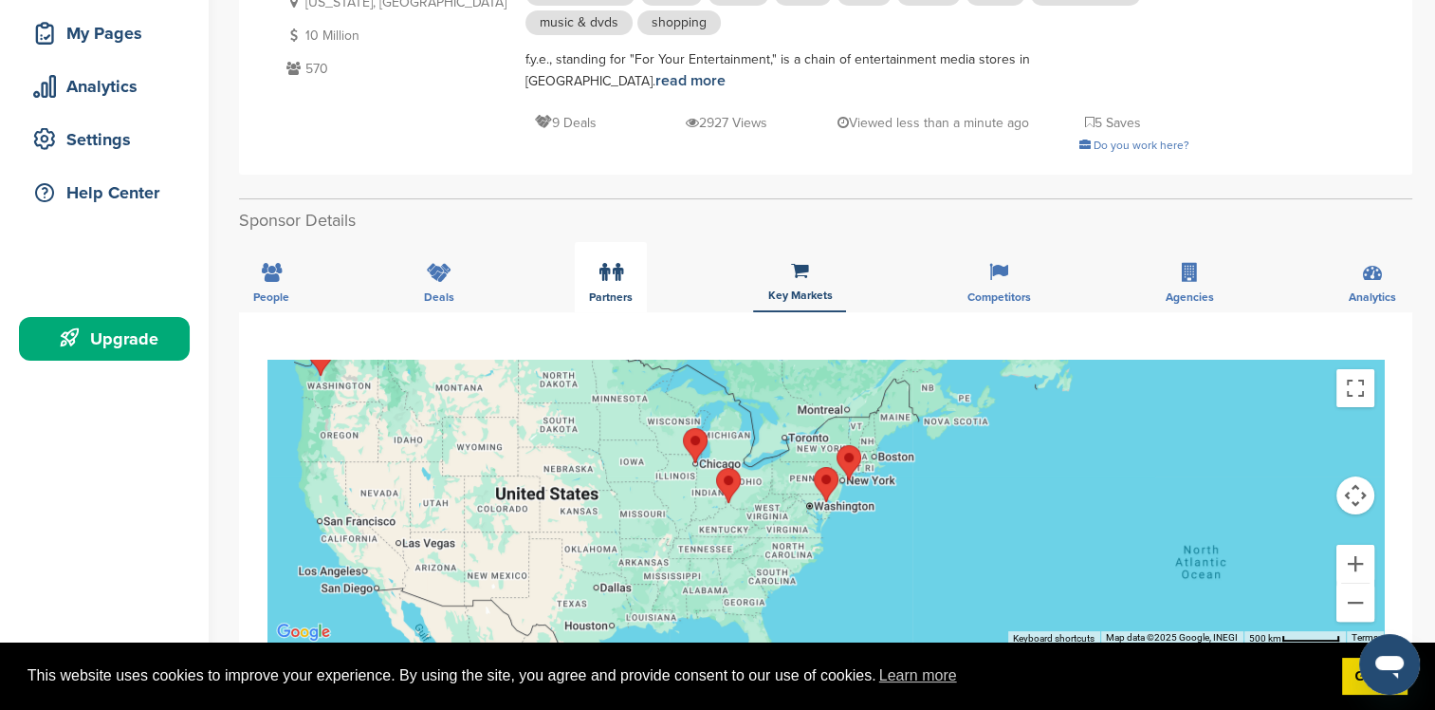
click at [644, 287] on div "Partners" at bounding box center [611, 277] width 72 height 70
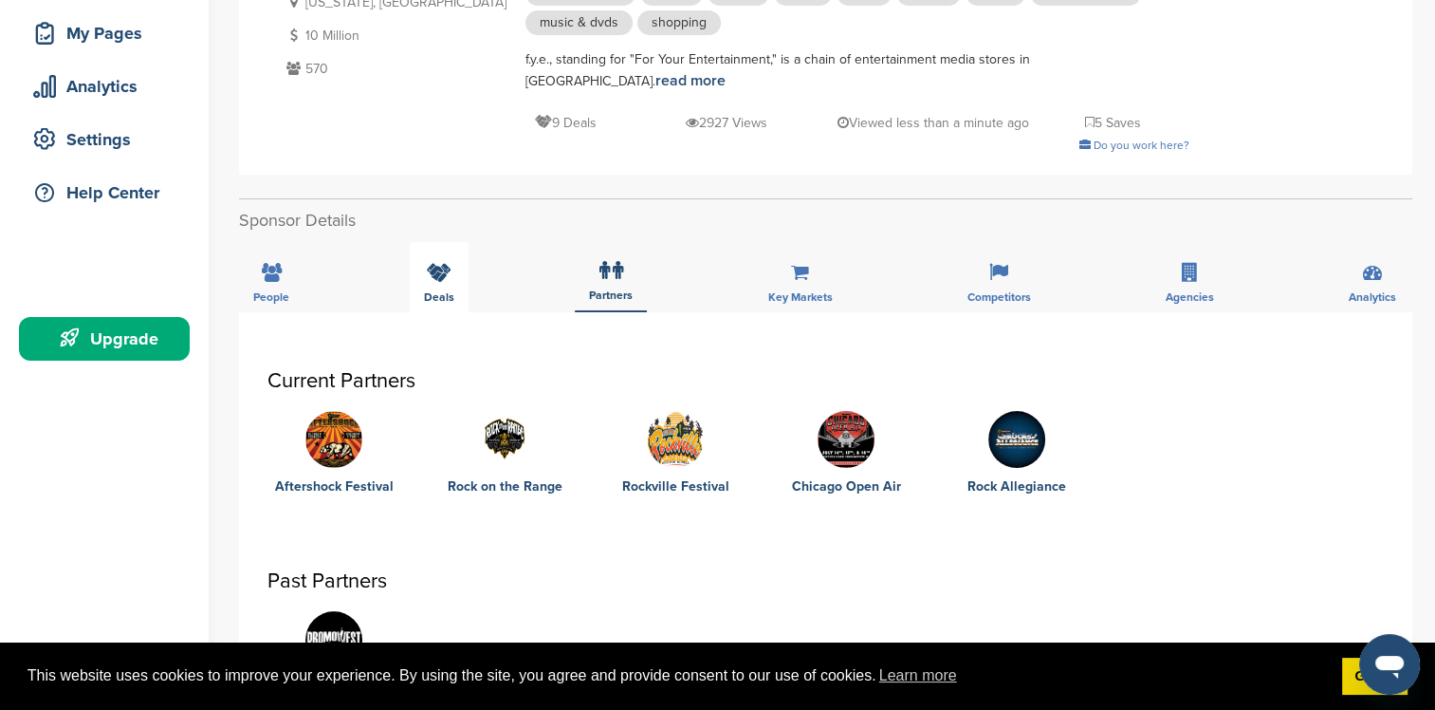
click at [452, 292] on span "Deals" at bounding box center [439, 296] width 30 height 11
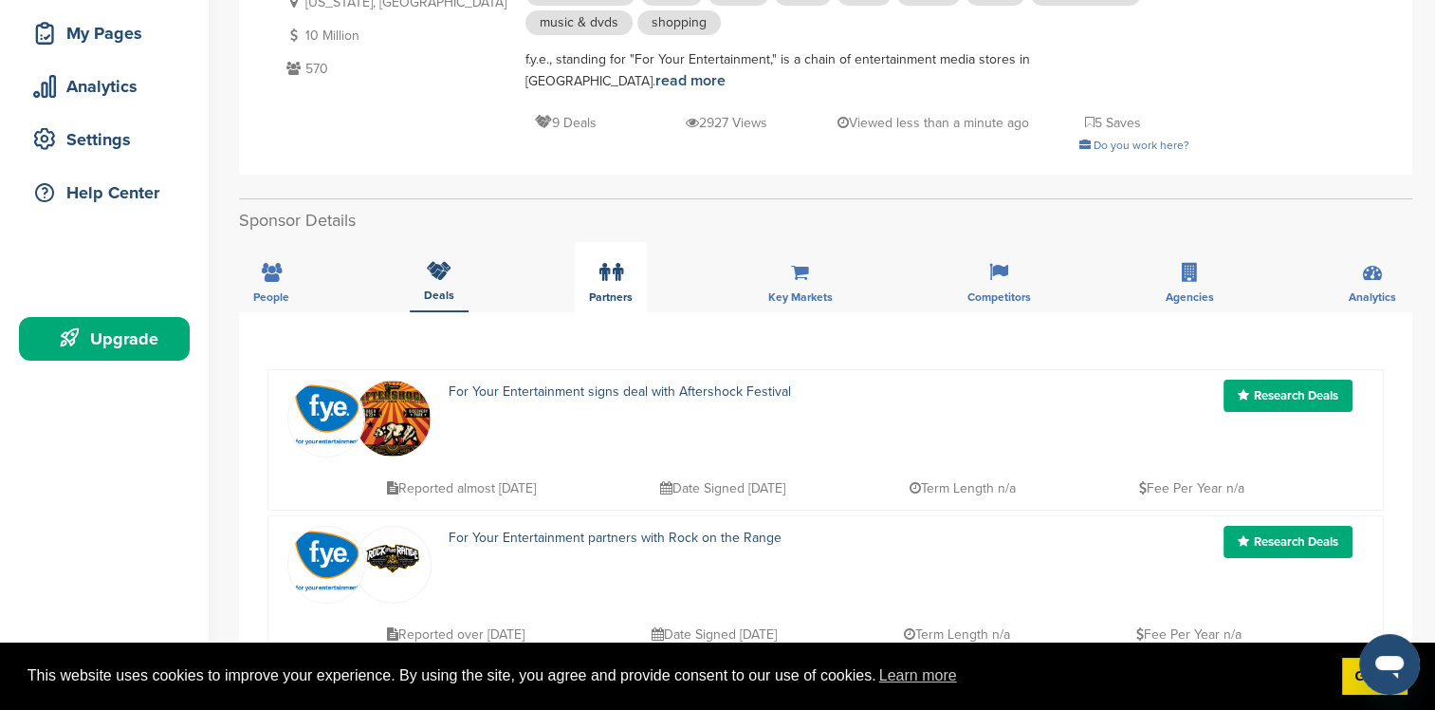
click at [613, 269] on icon at bounding box center [618, 272] width 10 height 19
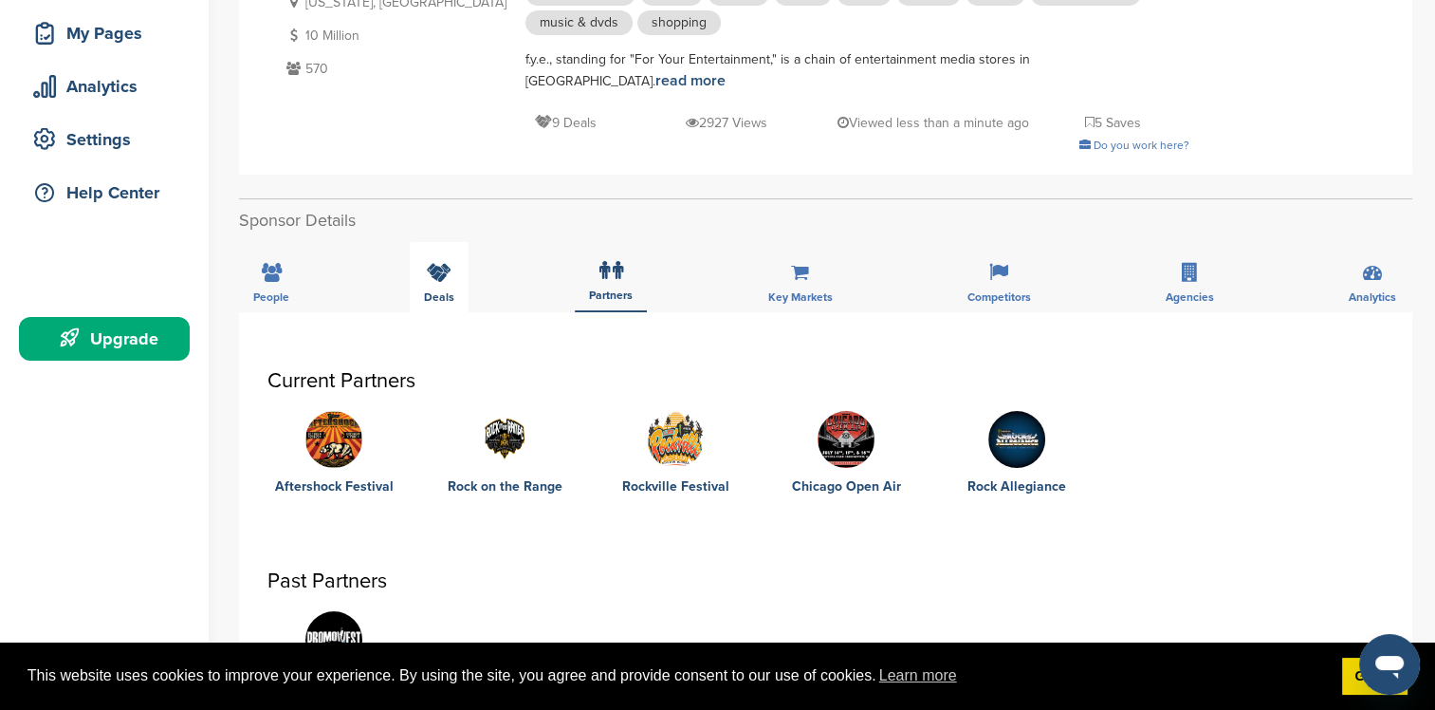
click at [448, 291] on span "Deals" at bounding box center [439, 296] width 30 height 11
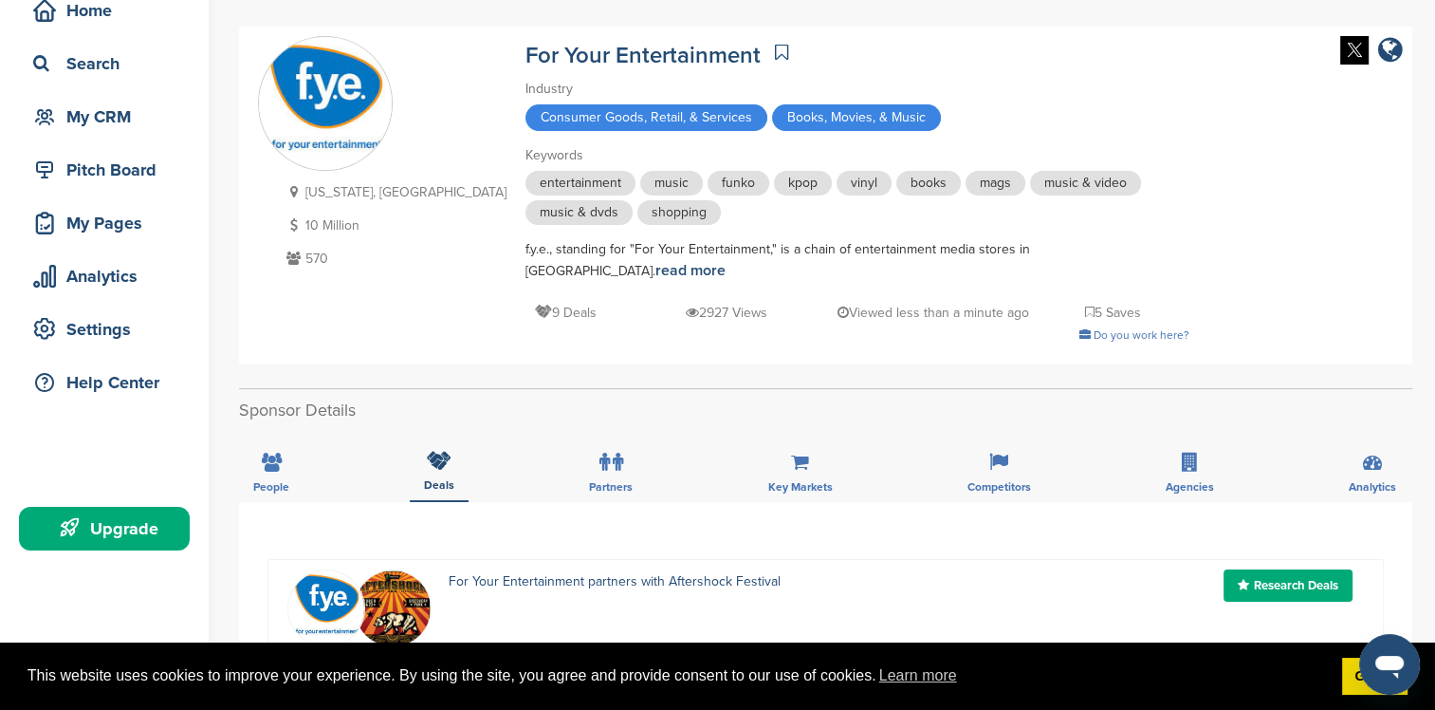
scroll to position [0, 0]
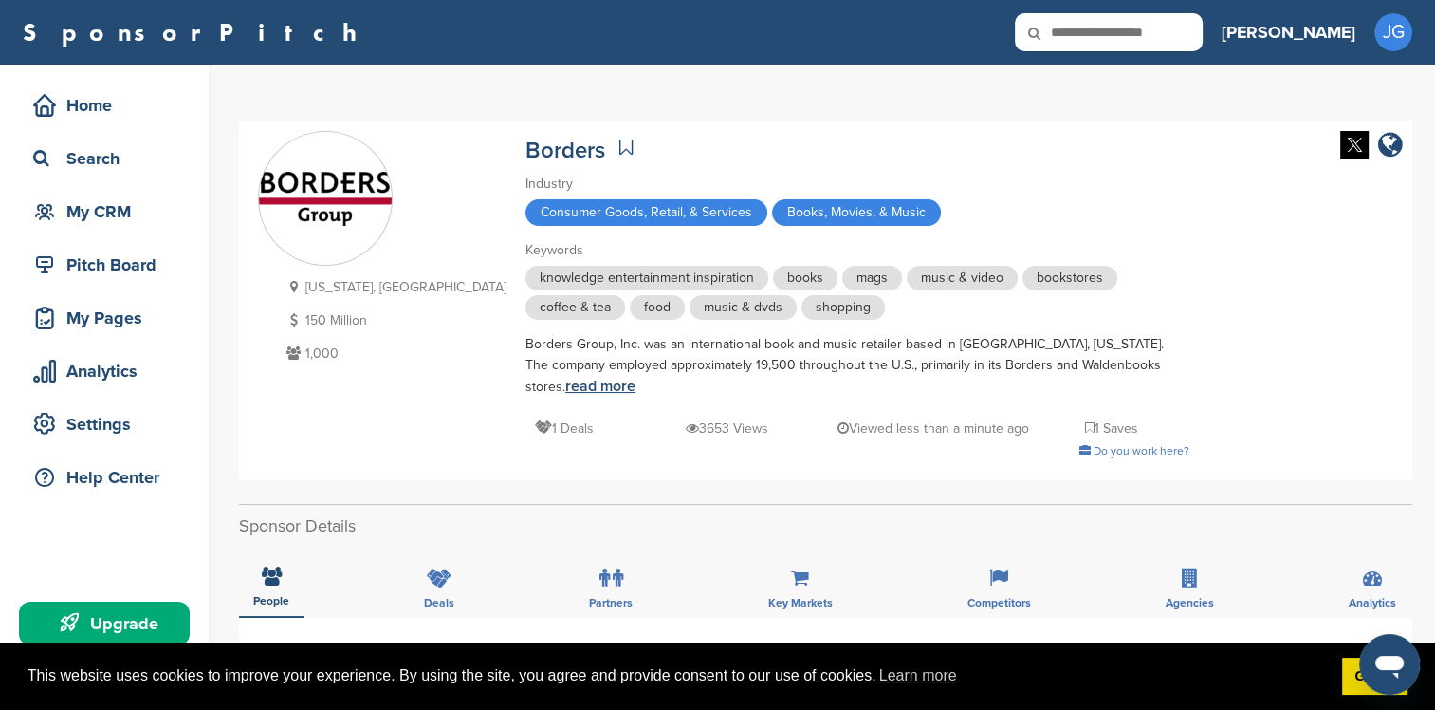
click at [636, 377] on link "read more" at bounding box center [600, 386] width 70 height 19
click at [618, 513] on h2 "Sponsor Details" at bounding box center [825, 526] width 1173 height 26
click at [450, 547] on div "Deals" at bounding box center [439, 582] width 59 height 70
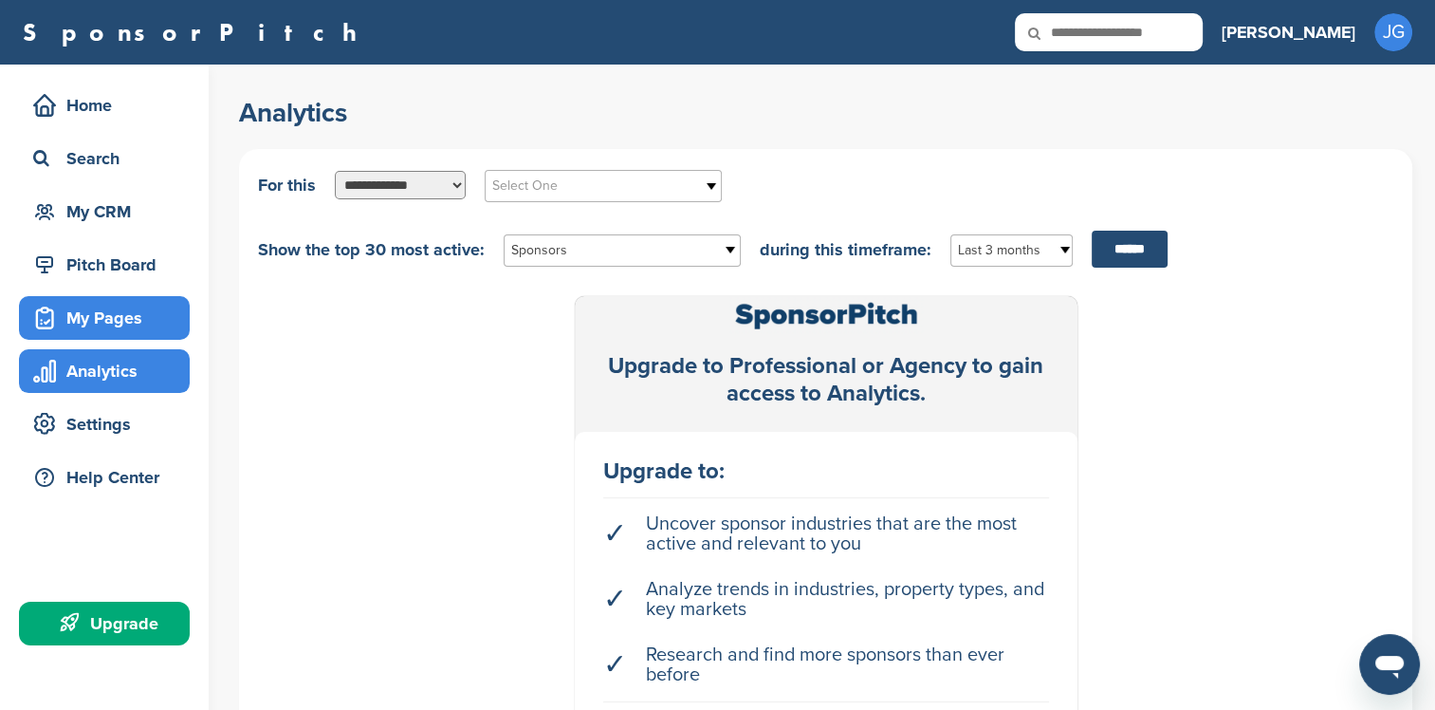
click at [87, 317] on div "My Pages" at bounding box center [108, 318] width 161 height 34
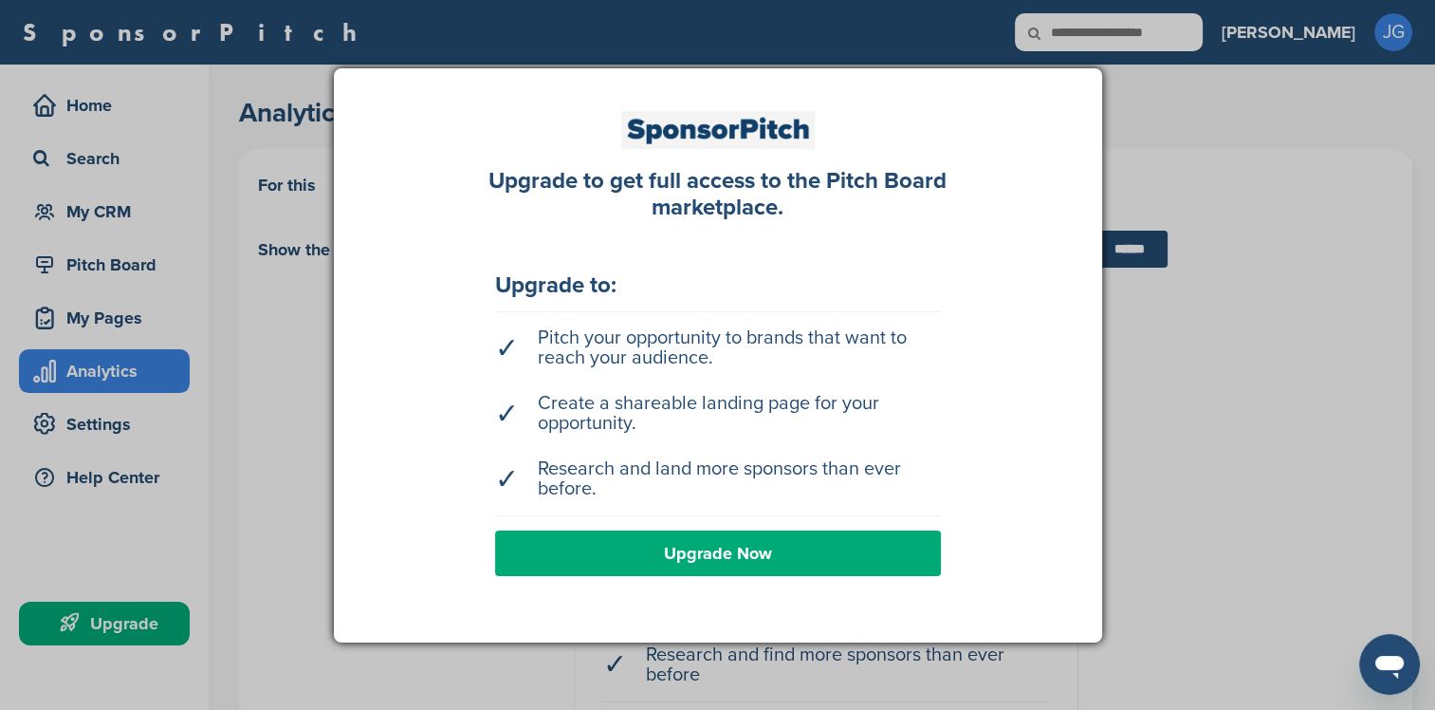
click at [232, 307] on div at bounding box center [717, 355] width 1435 height 710
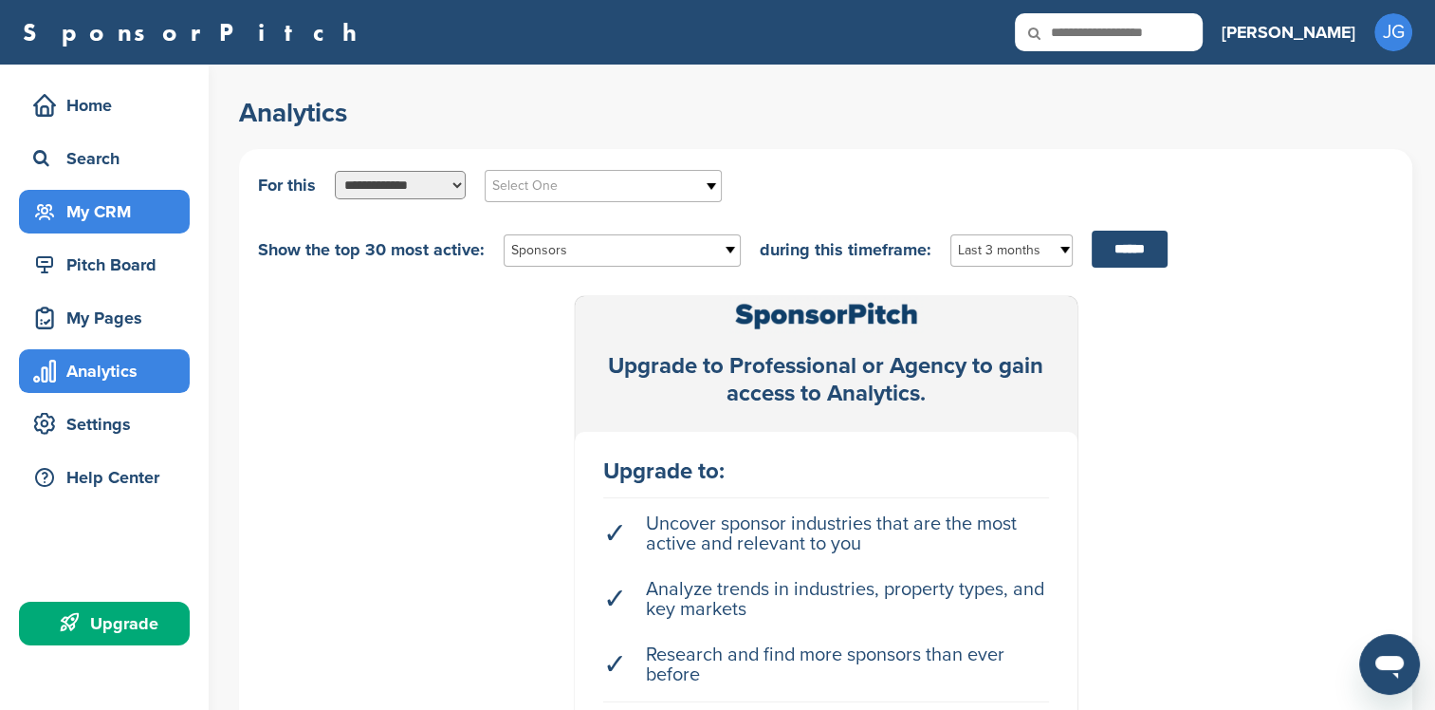
click at [120, 207] on div "My CRM" at bounding box center [108, 211] width 161 height 34
